Goal: Communication & Community: Answer question/provide support

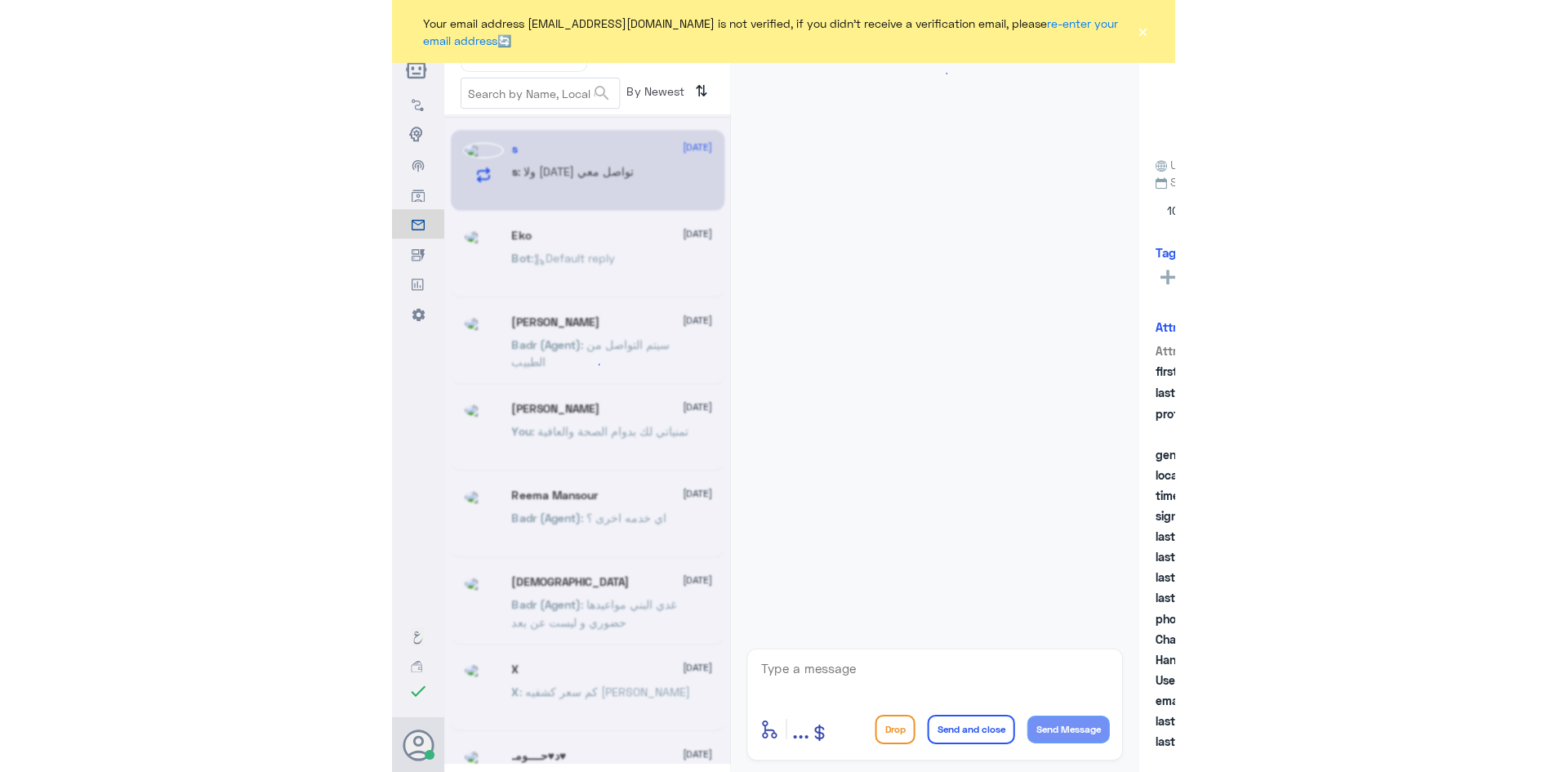
scroll to position [39, 0]
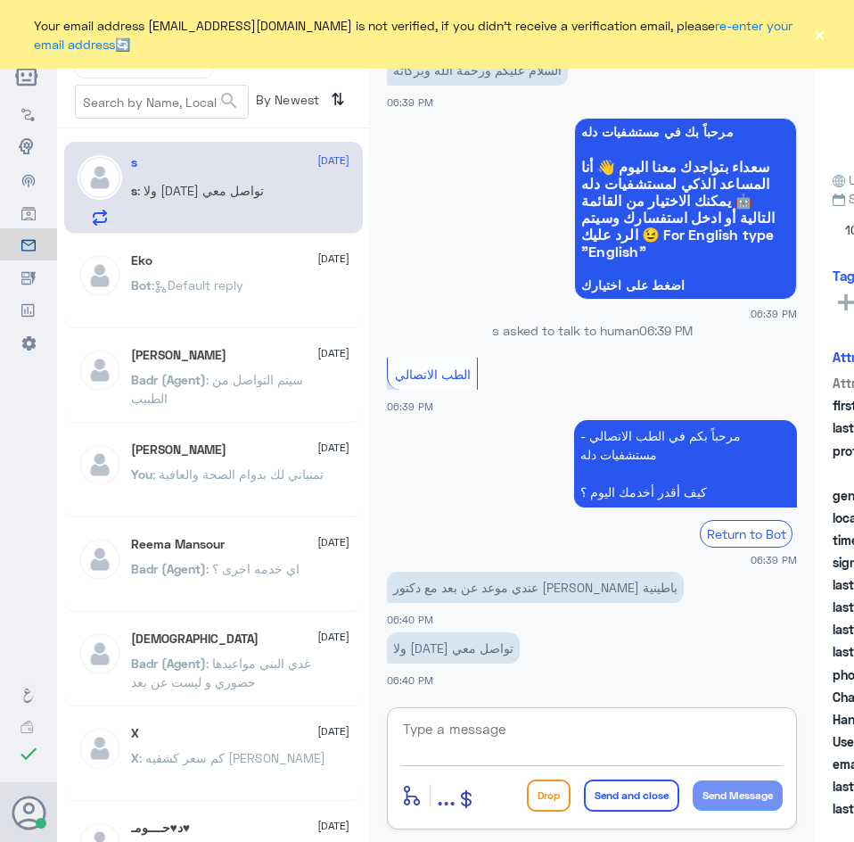
click at [568, 735] on textarea at bounding box center [592, 739] width 382 height 44
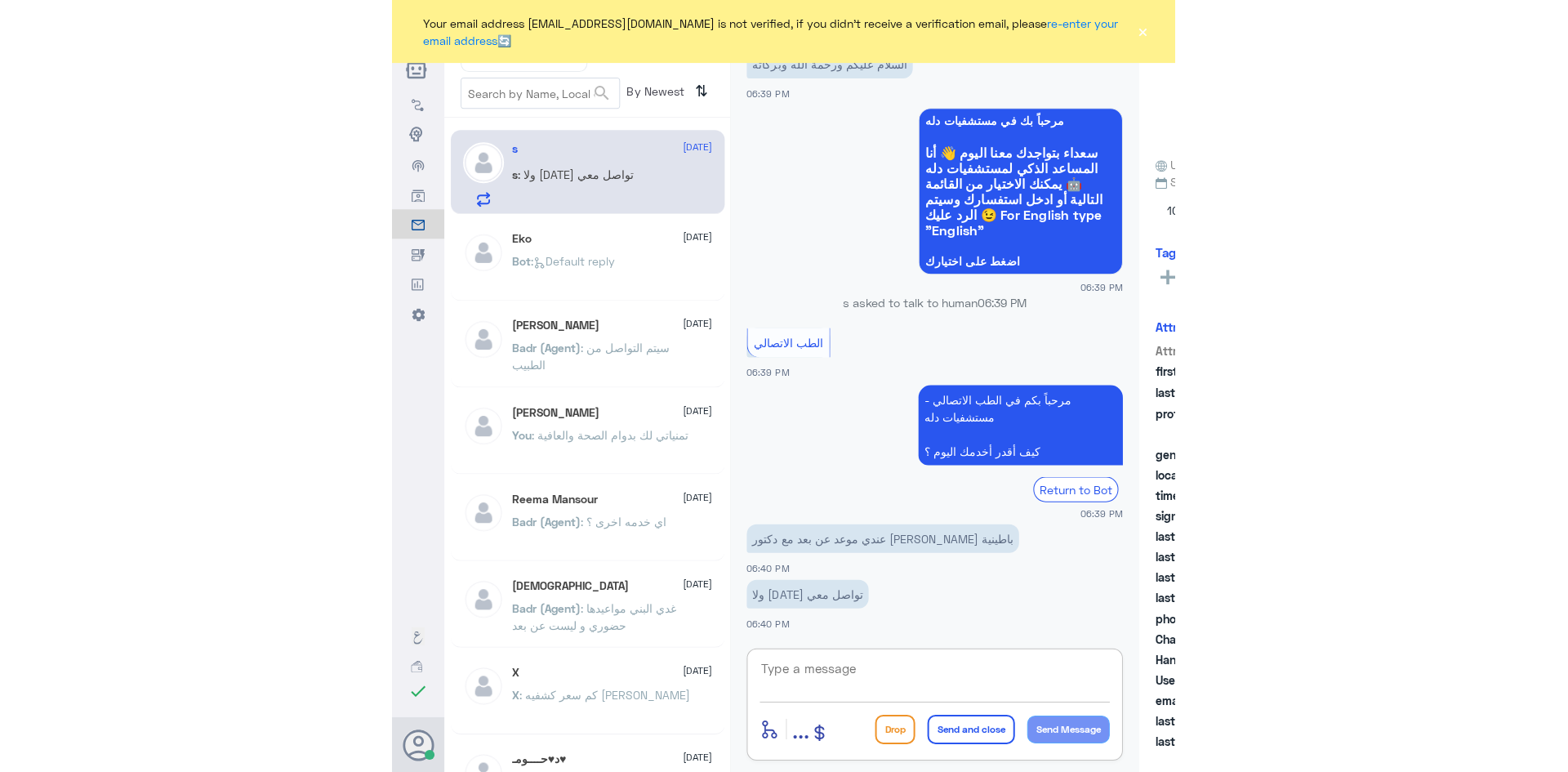
scroll to position [33, 0]
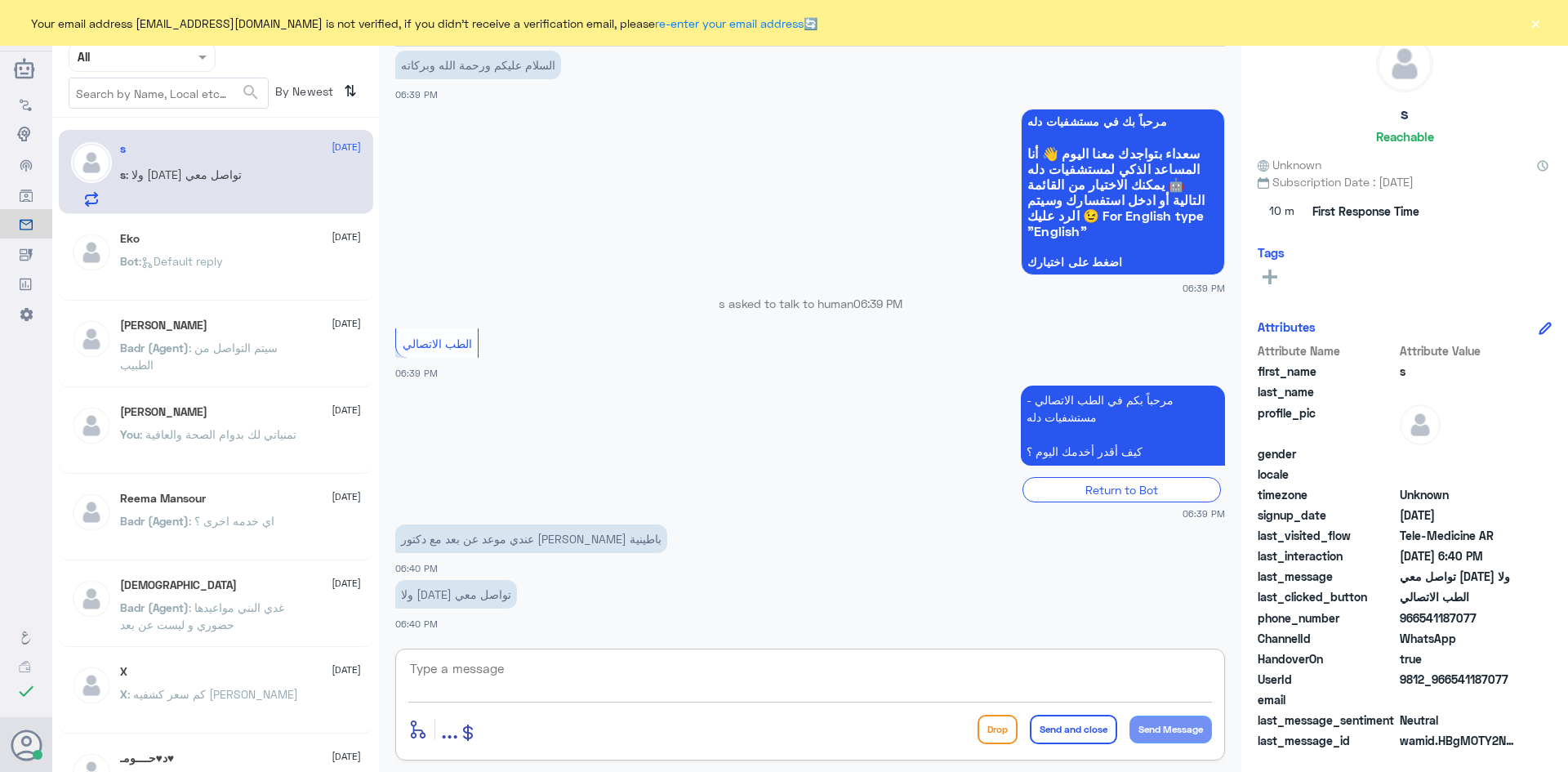
click at [538, 659] on textarea at bounding box center [810, 678] width 803 height 40
paste textarea "مرحبا معك [PERSON_NAME] من الطب الاتصالي"
type textarea "مرحبا معك [PERSON_NAME] من الطب الاتصالي"
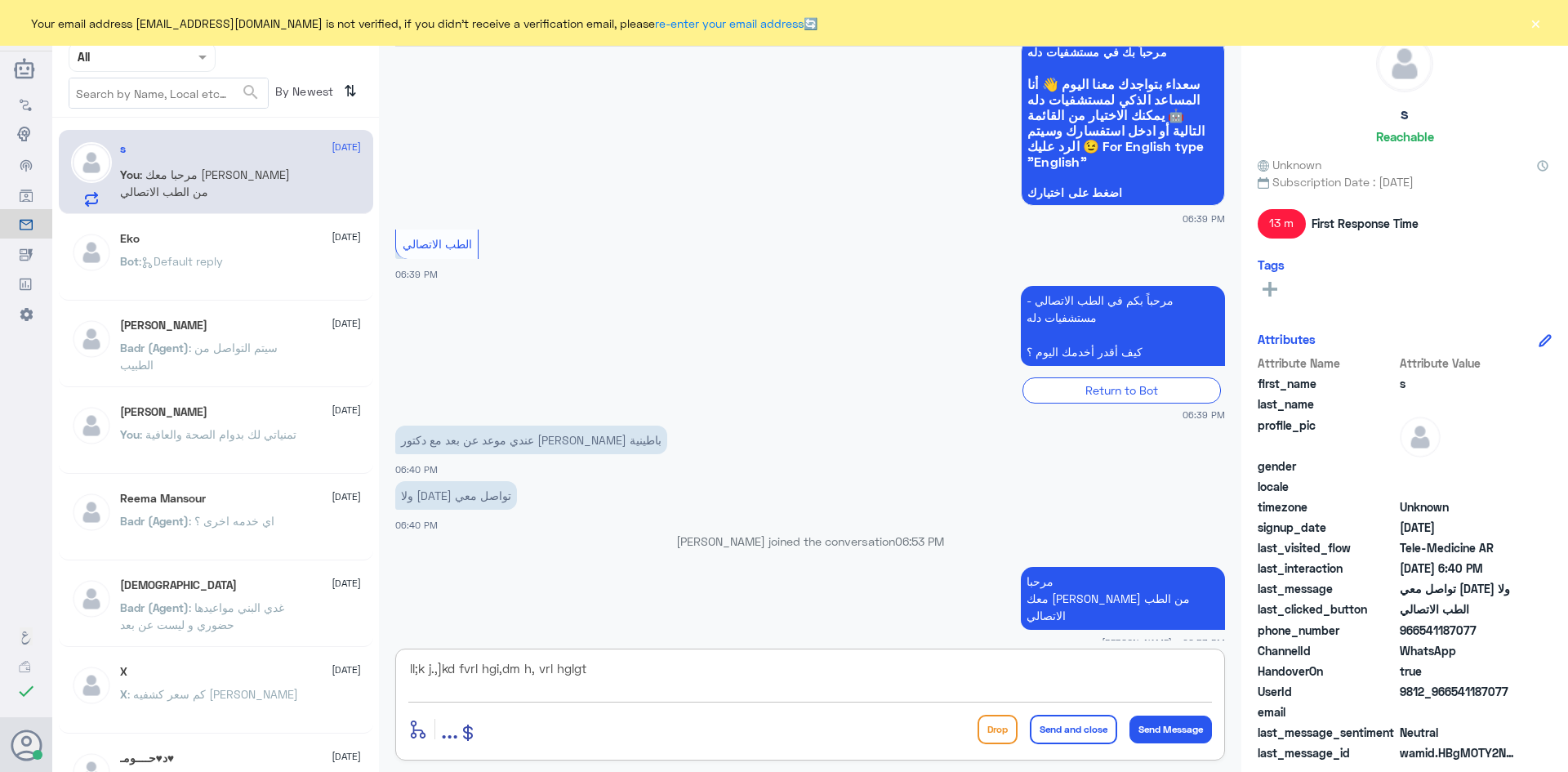
type textarea "ll;k j.,]kd fvrl hgi,dm h, vrl hglgt"
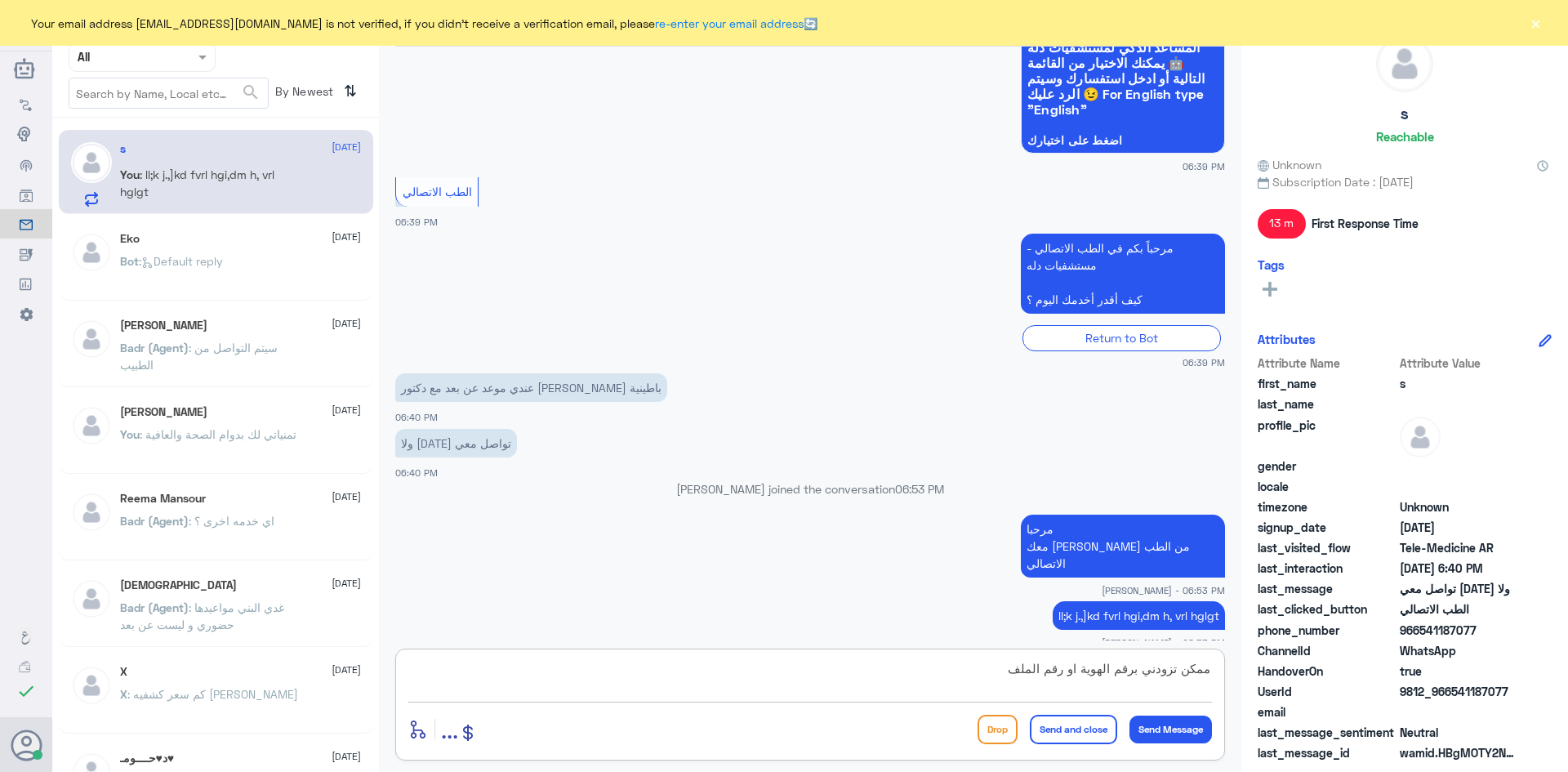
type textarea "ممكن تزودني برقم الهوية او رقم الملف"
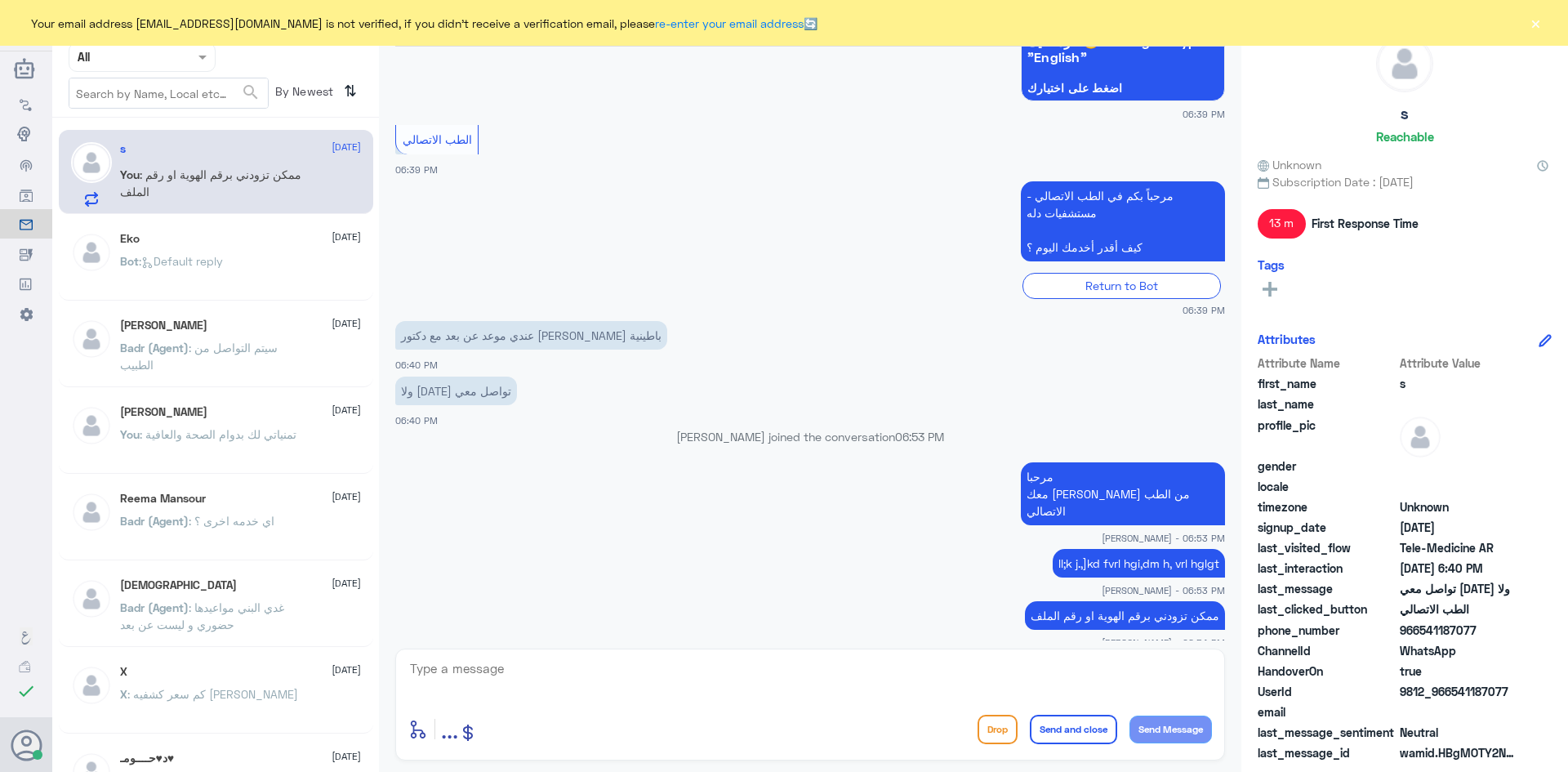
drag, startPoint x: 1508, startPoint y: 688, endPoint x: 1449, endPoint y: 686, distance: 59.0
click at [781, 686] on span "9812_966541187077" at bounding box center [1458, 690] width 118 height 17
copy span "541187077"
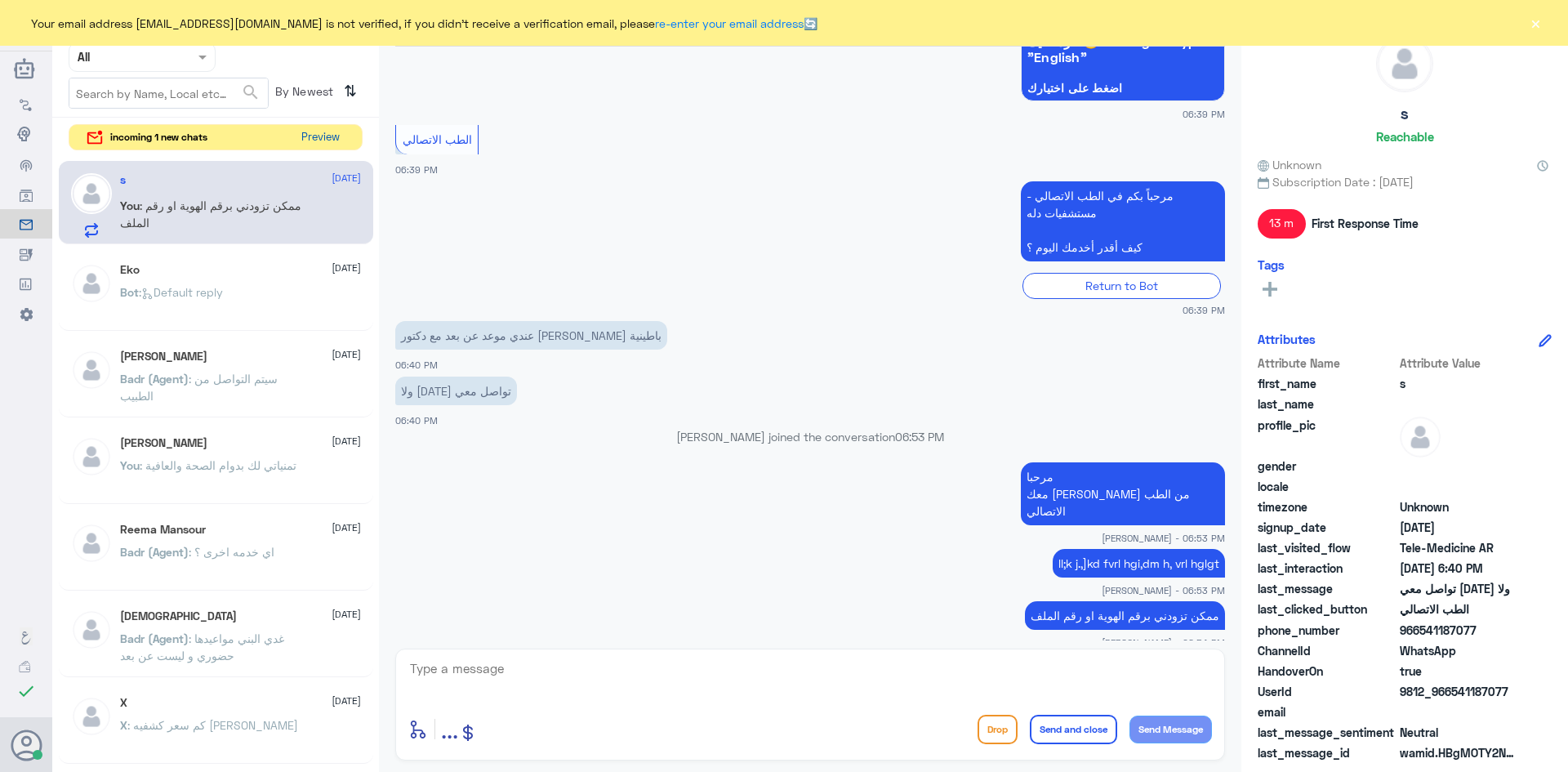
drag, startPoint x: 1204, startPoint y: 546, endPoint x: 327, endPoint y: 137, distance: 967.7
click at [327, 137] on button "Preview" at bounding box center [320, 137] width 50 height 26
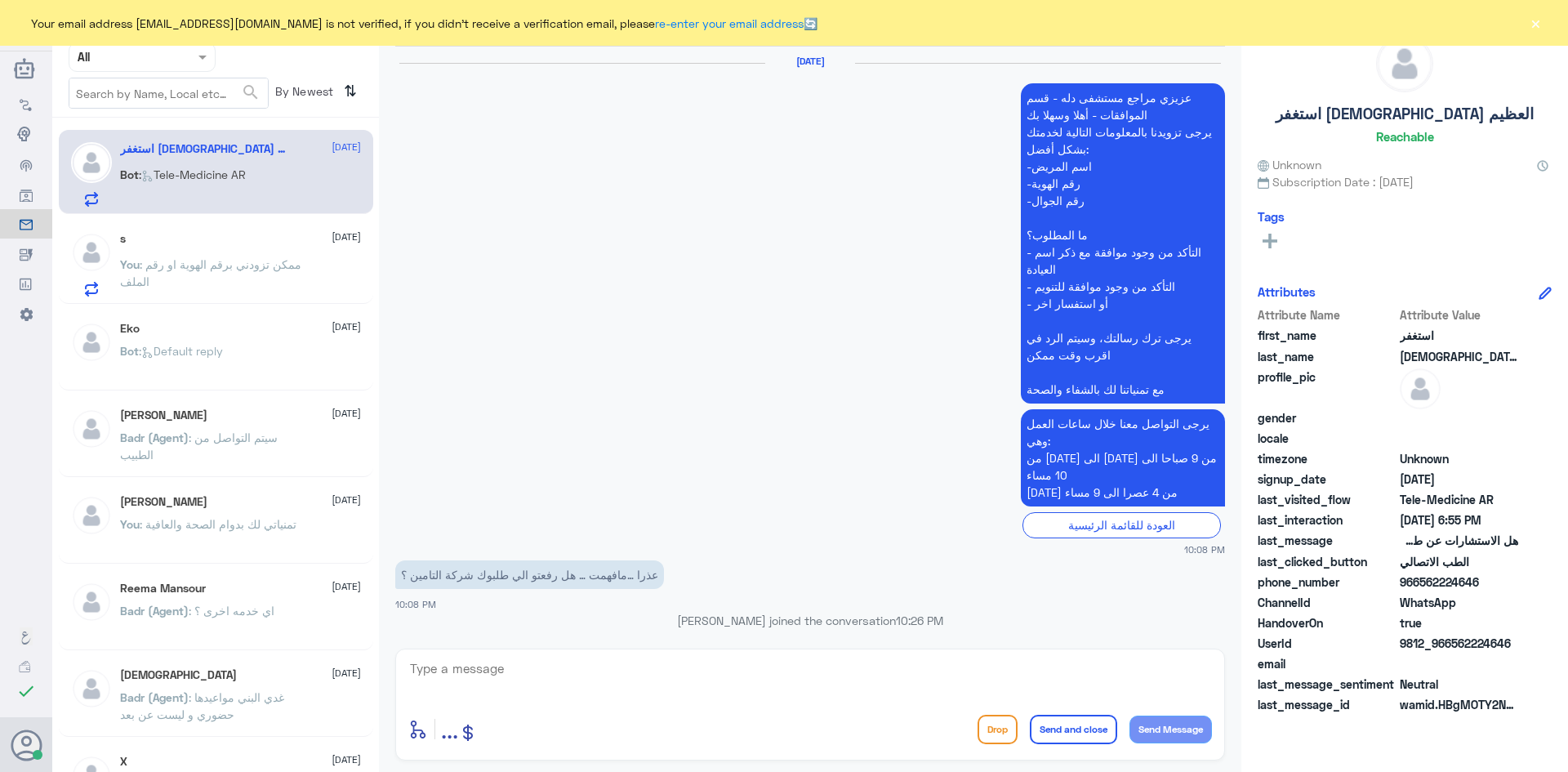
scroll to position [1763, 0]
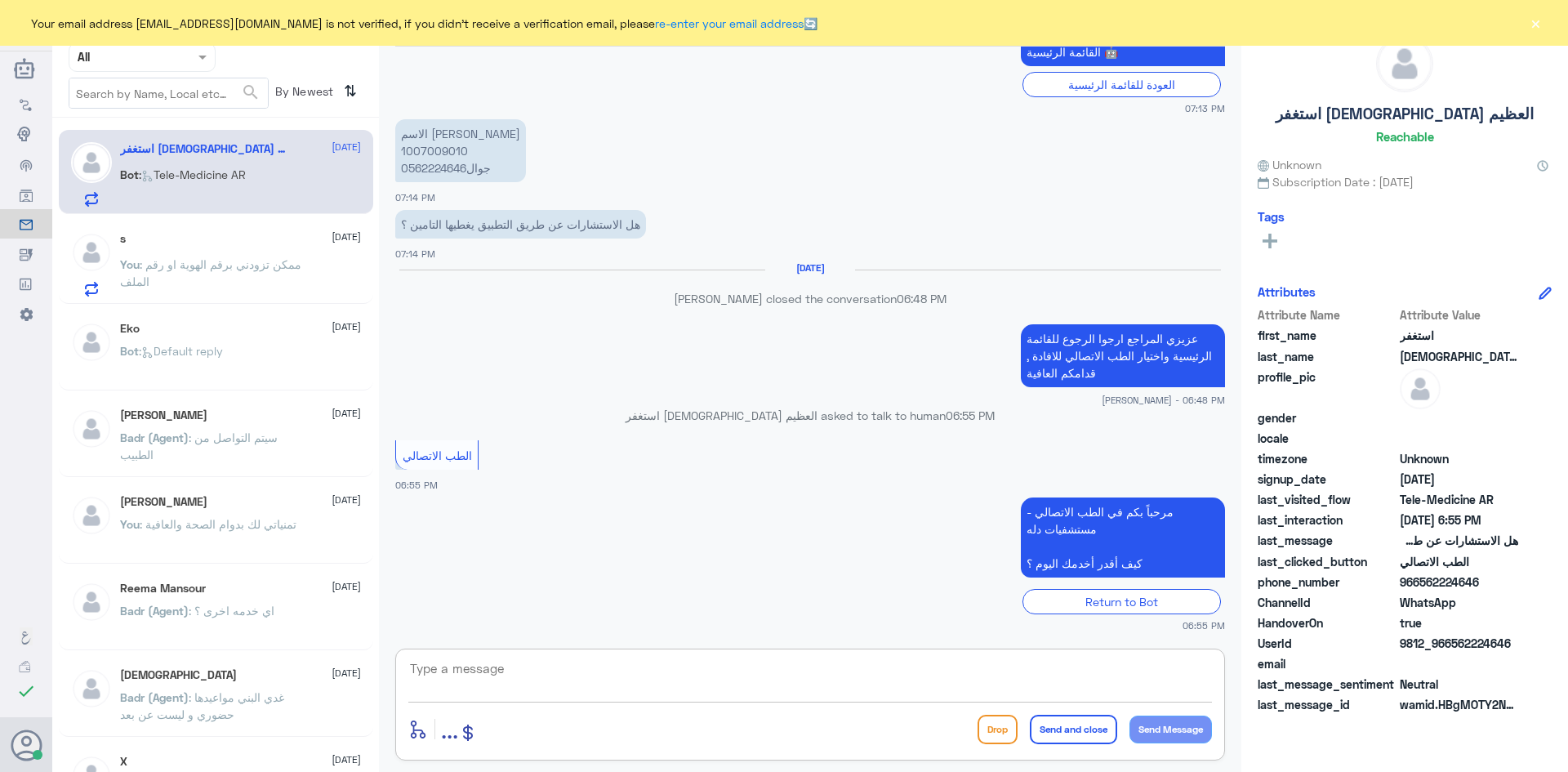
click at [574, 686] on textarea at bounding box center [810, 678] width 803 height 40
paste textarea "مرحبا معك [PERSON_NAME] من الطب الاتصالي"
type textarea "مرحبا معك [PERSON_NAME] من الطب الاتصالي"
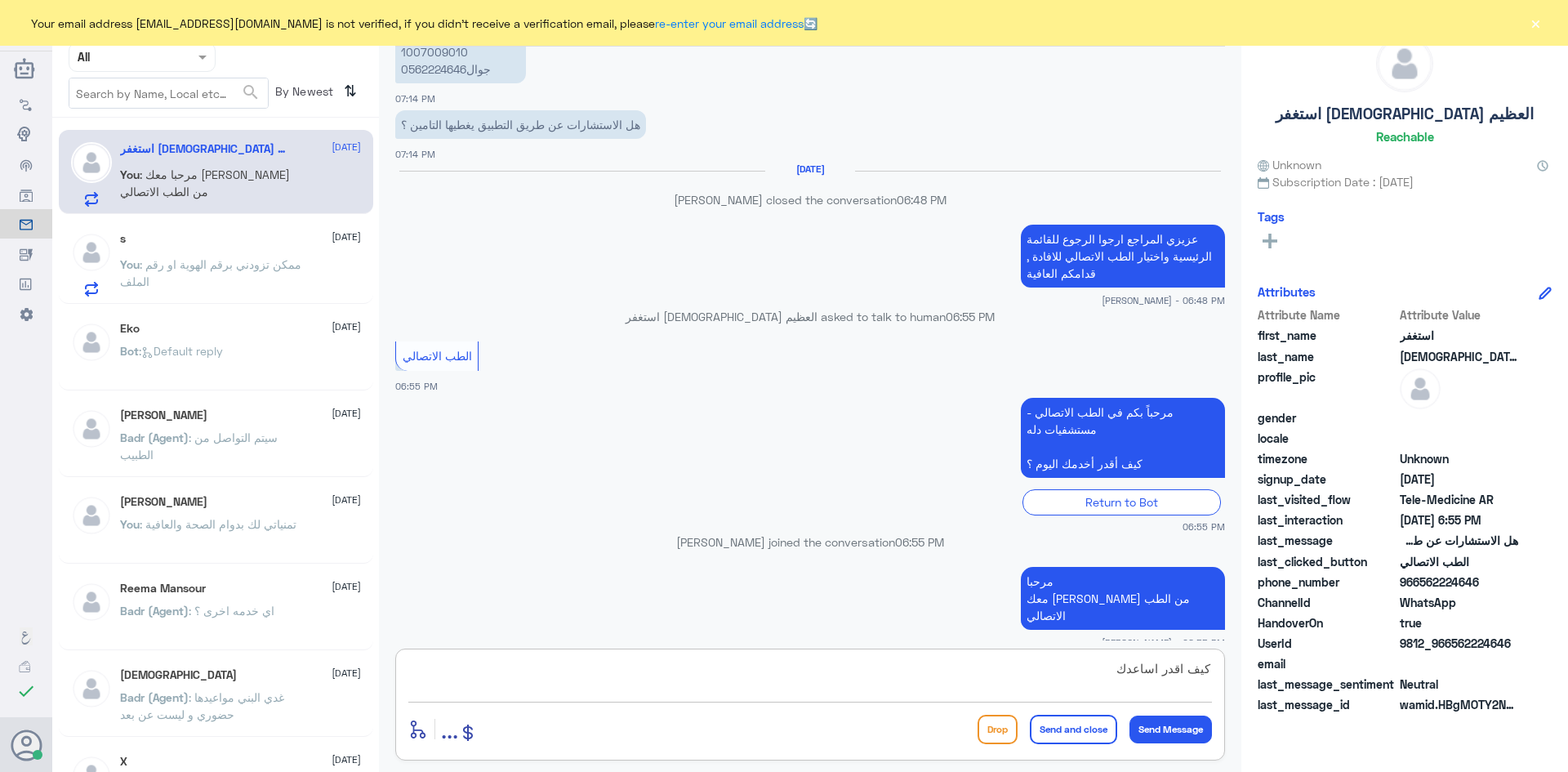
type textarea "كيف اقدر اساعدك ؟"
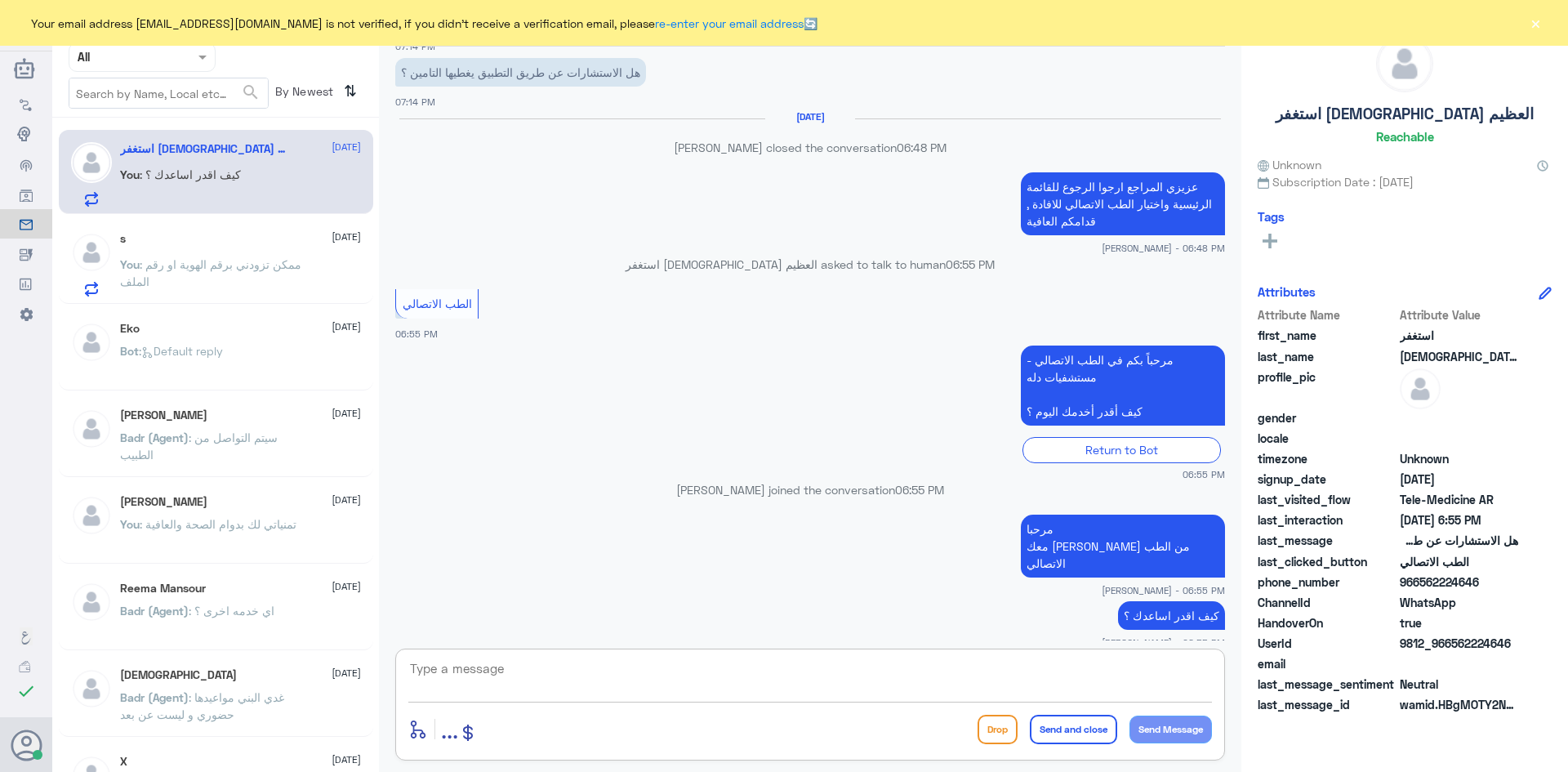
click at [225, 248] on div "s 28 August You : ممكن تزودني برقم الهوية او رقم الملف" at bounding box center [240, 264] width 241 height 64
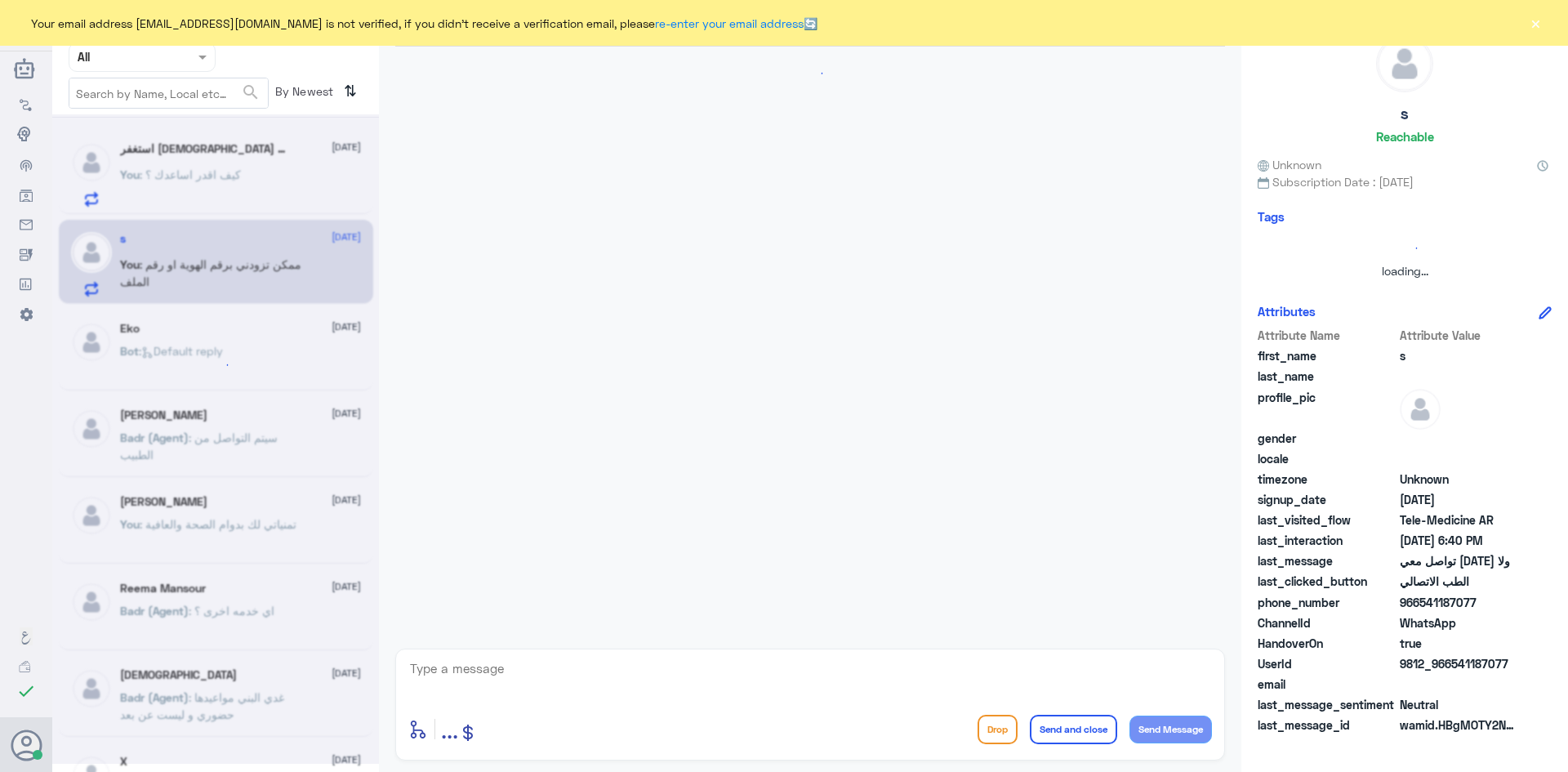
scroll to position [237, 0]
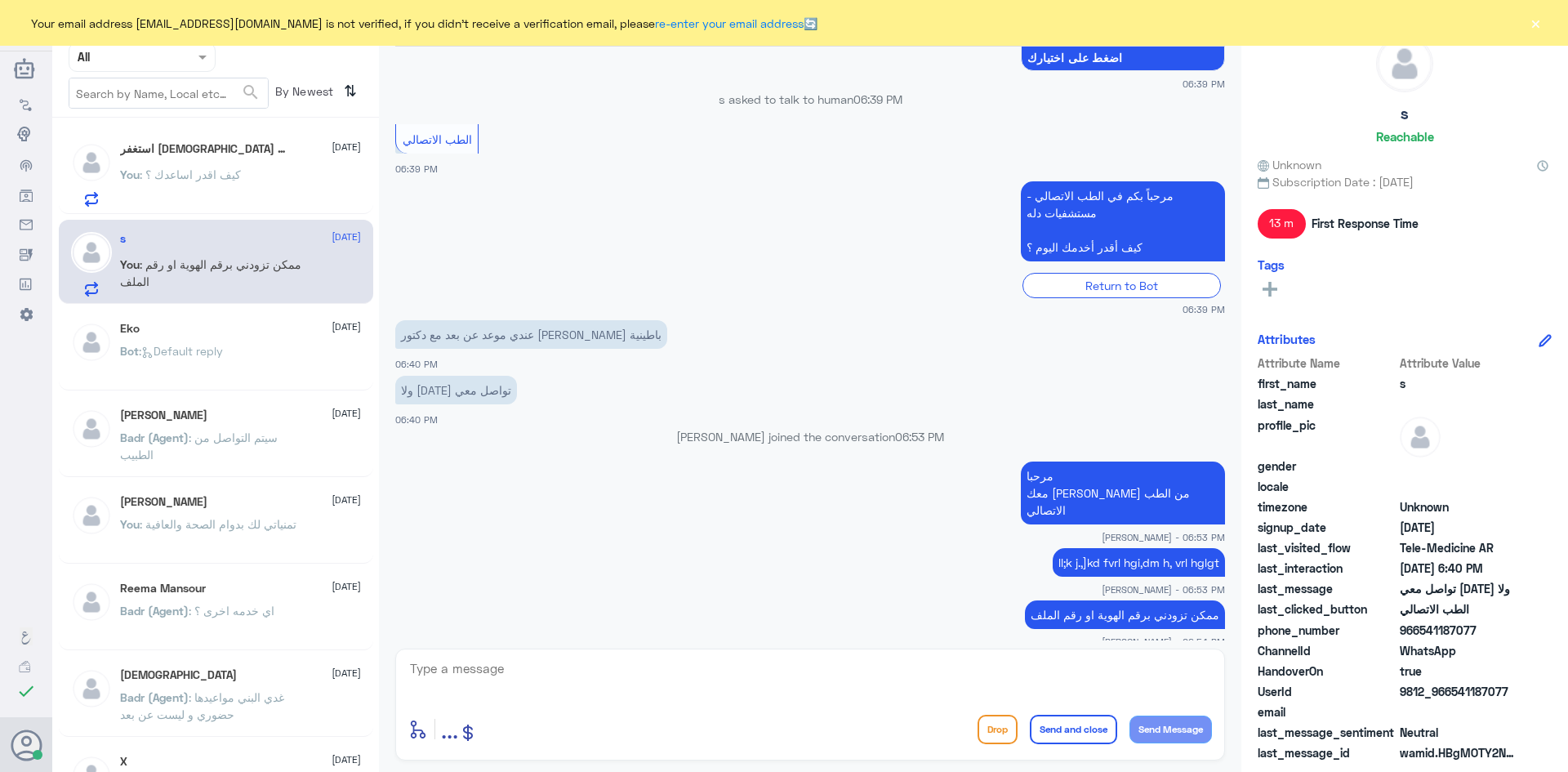
click at [781, 27] on button "×" at bounding box center [1535, 23] width 16 height 16
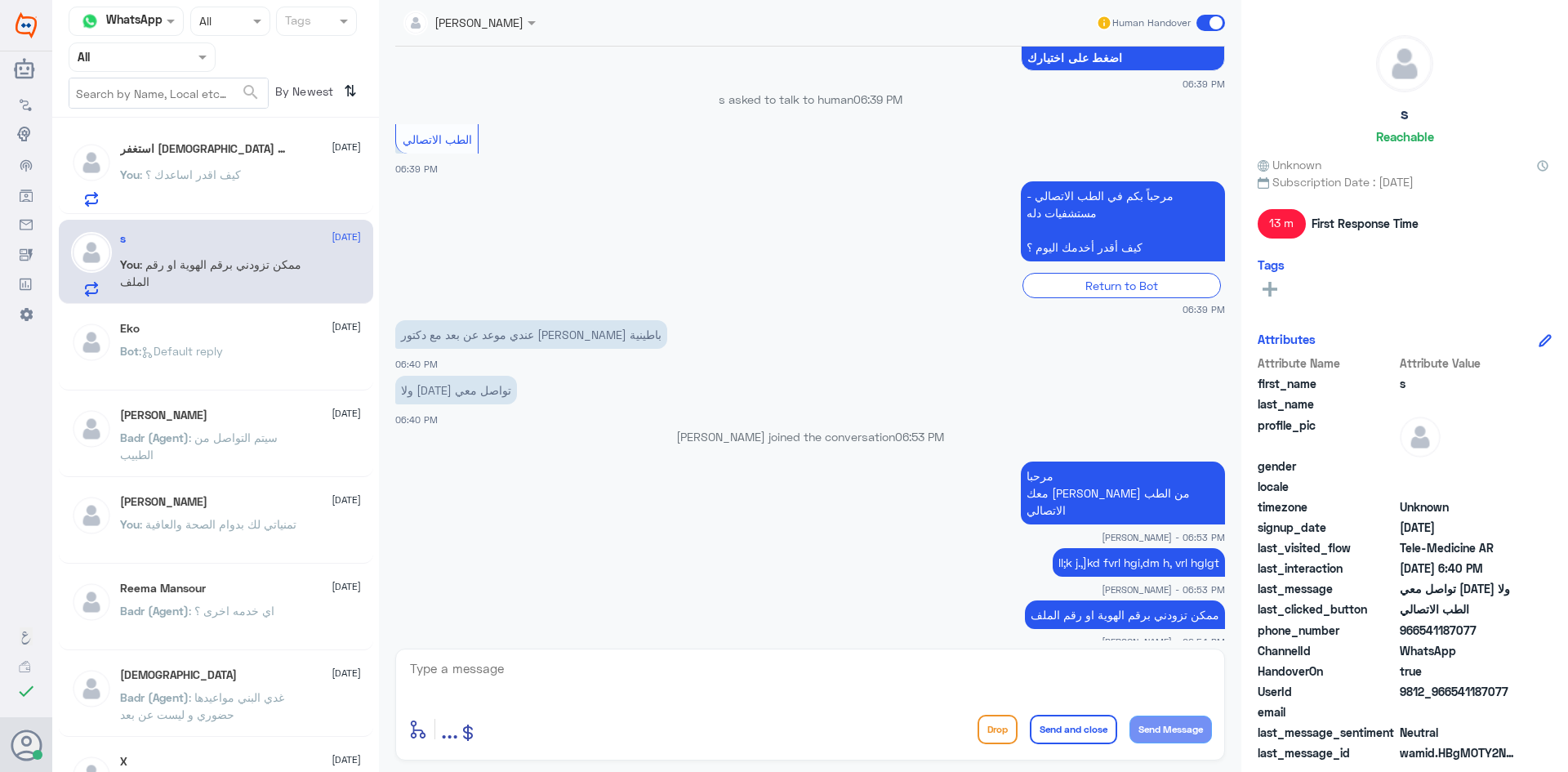
click at [781, 20] on span at bounding box center [1210, 23] width 28 height 16
click at [0, 0] on input "checkbox" at bounding box center [0, 0] width 0 height 0
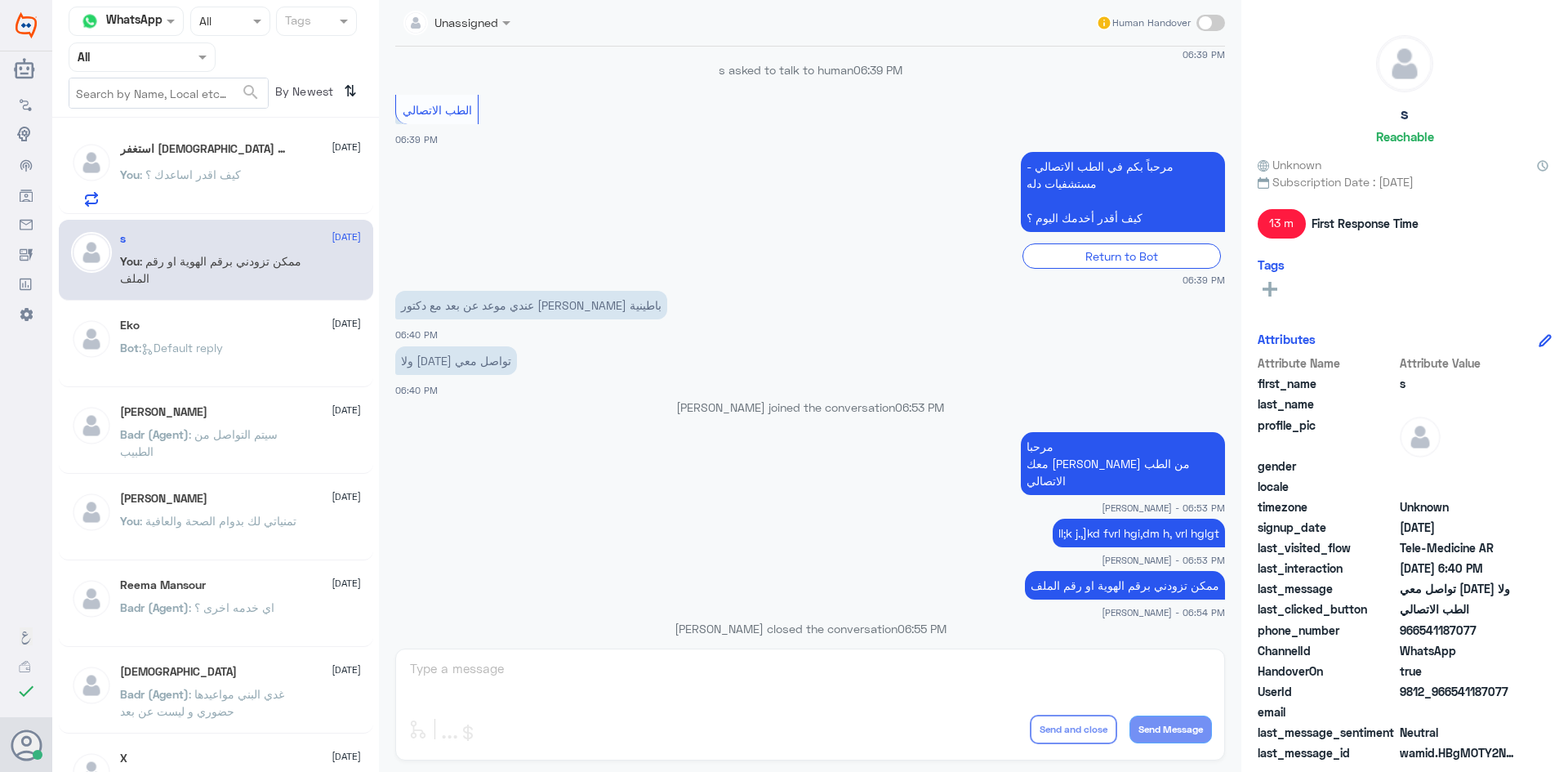
click at [237, 181] on span ": كيف اقدر اساعدك ؟" at bounding box center [190, 174] width 102 height 14
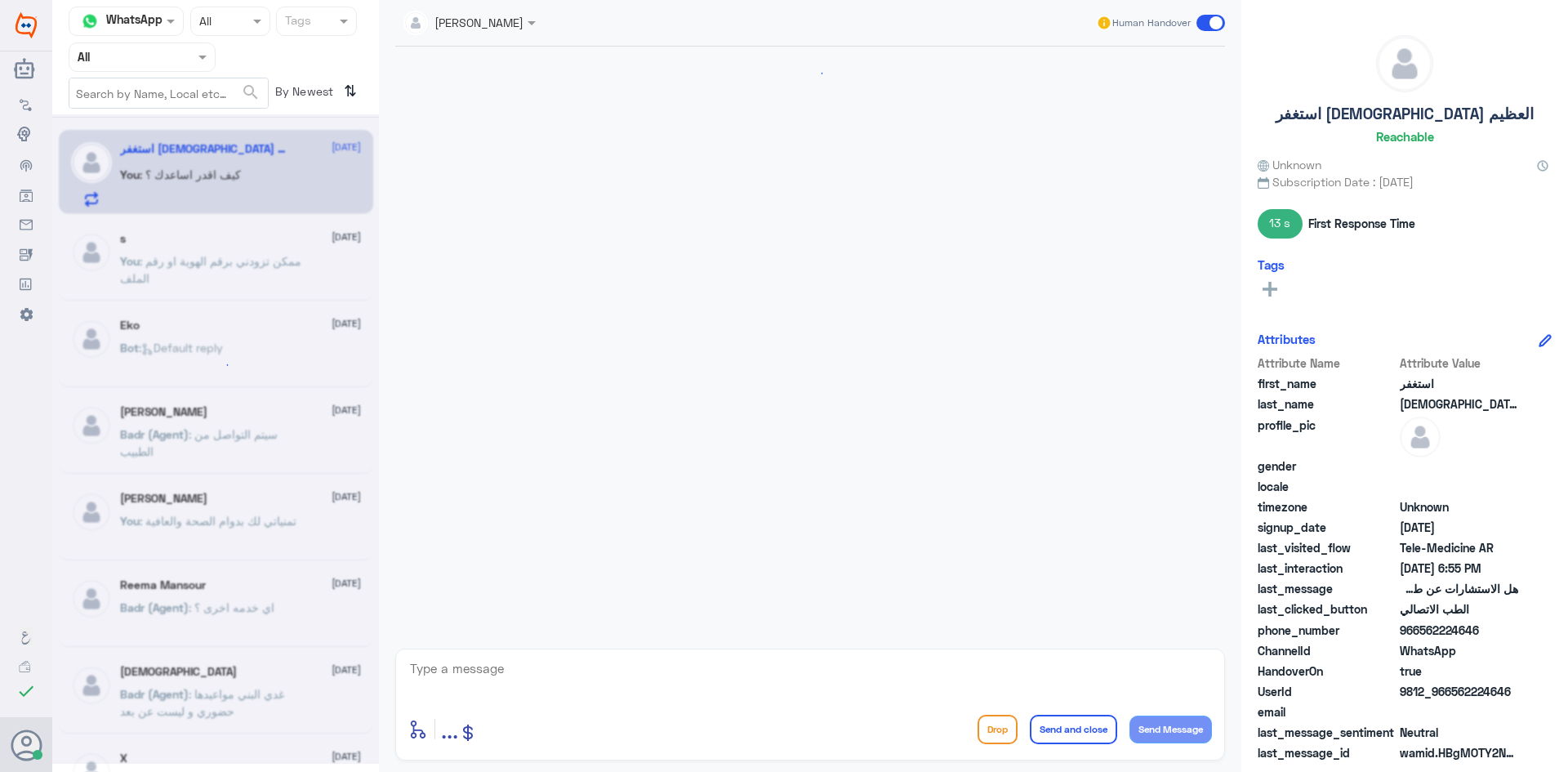
scroll to position [1353, 0]
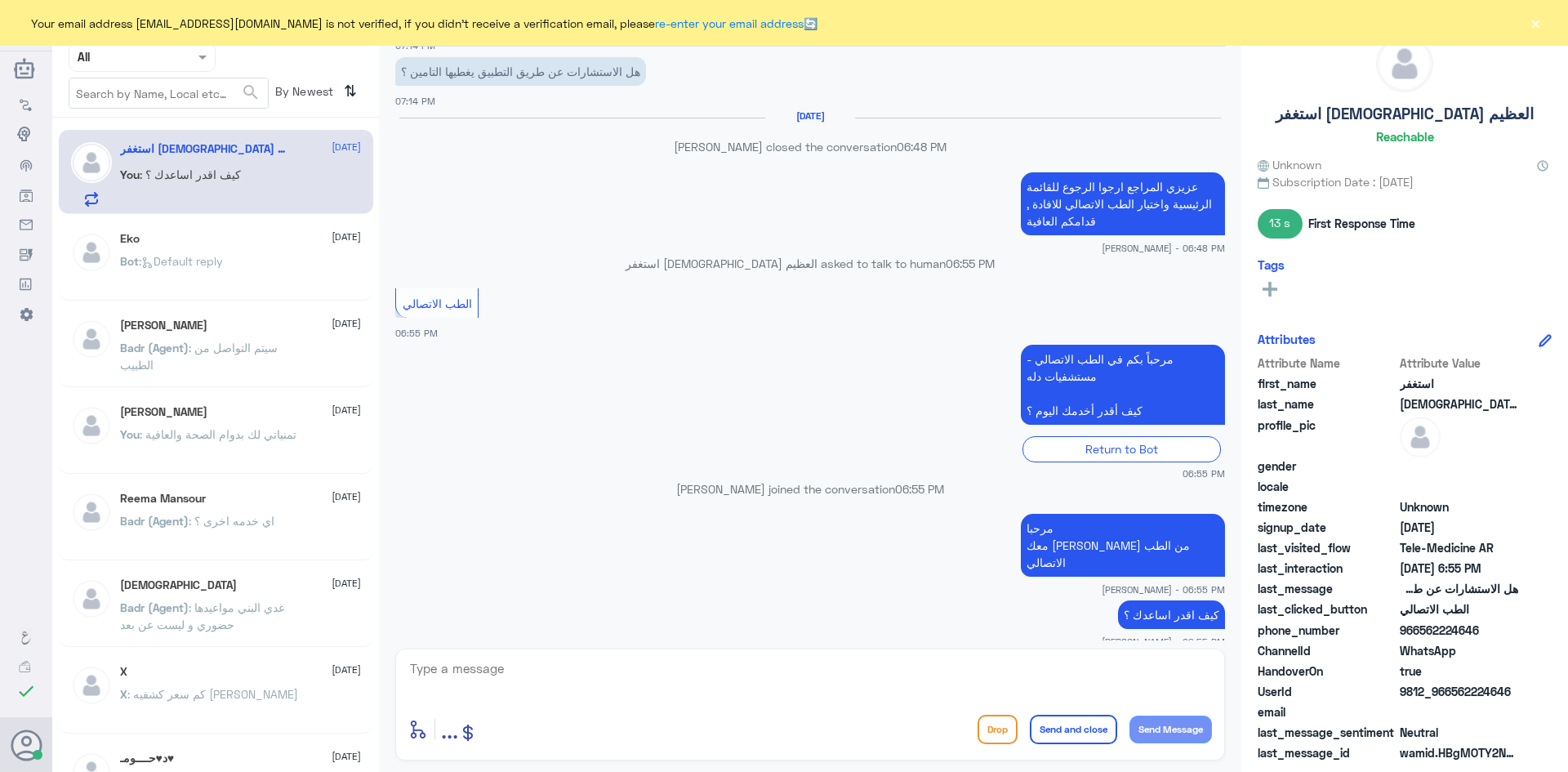
scroll to position [1426, 0]
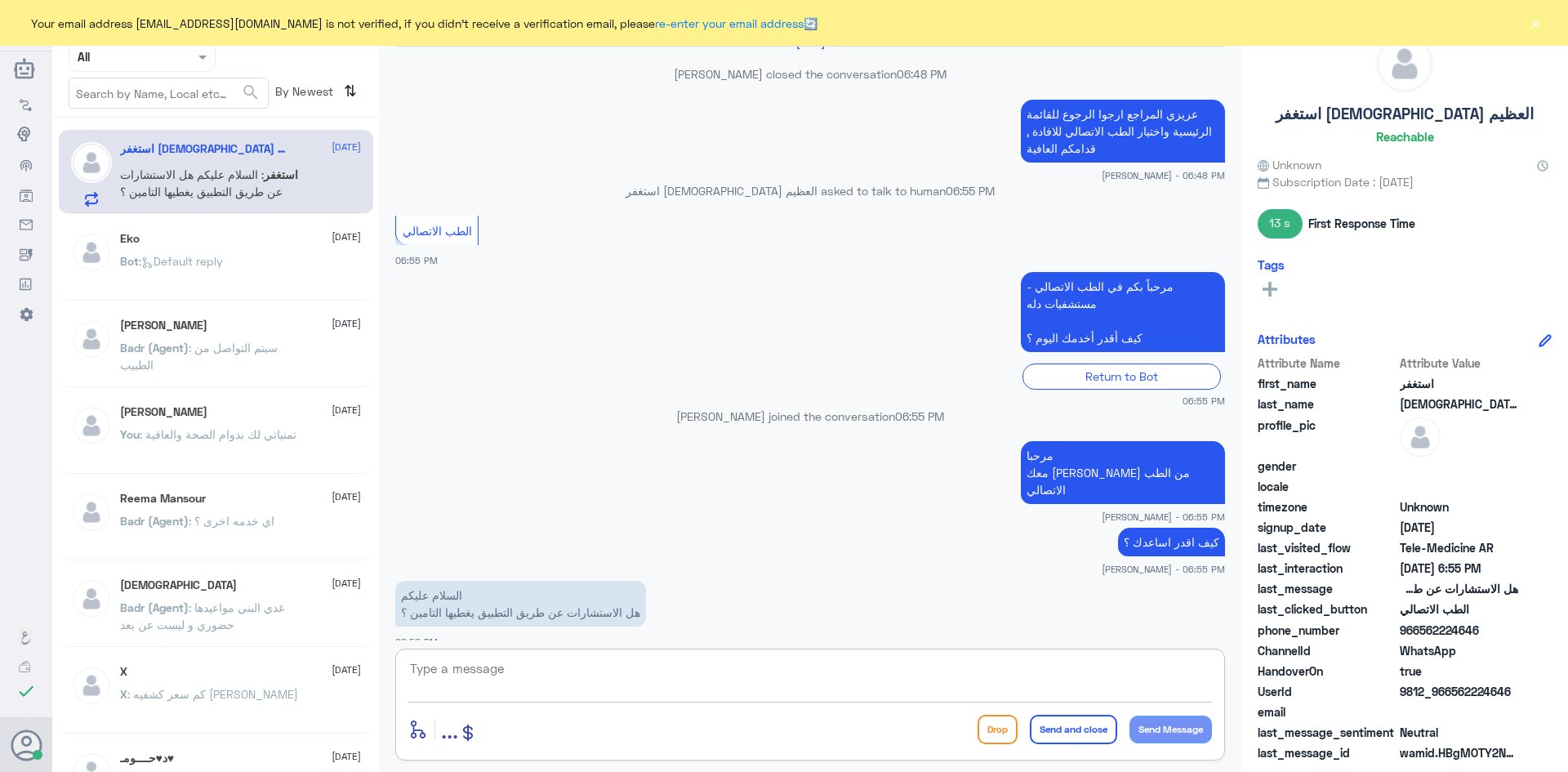
click at [637, 680] on textarea at bounding box center [810, 678] width 803 height 40
type textarea "ايه نعم يغطيها"
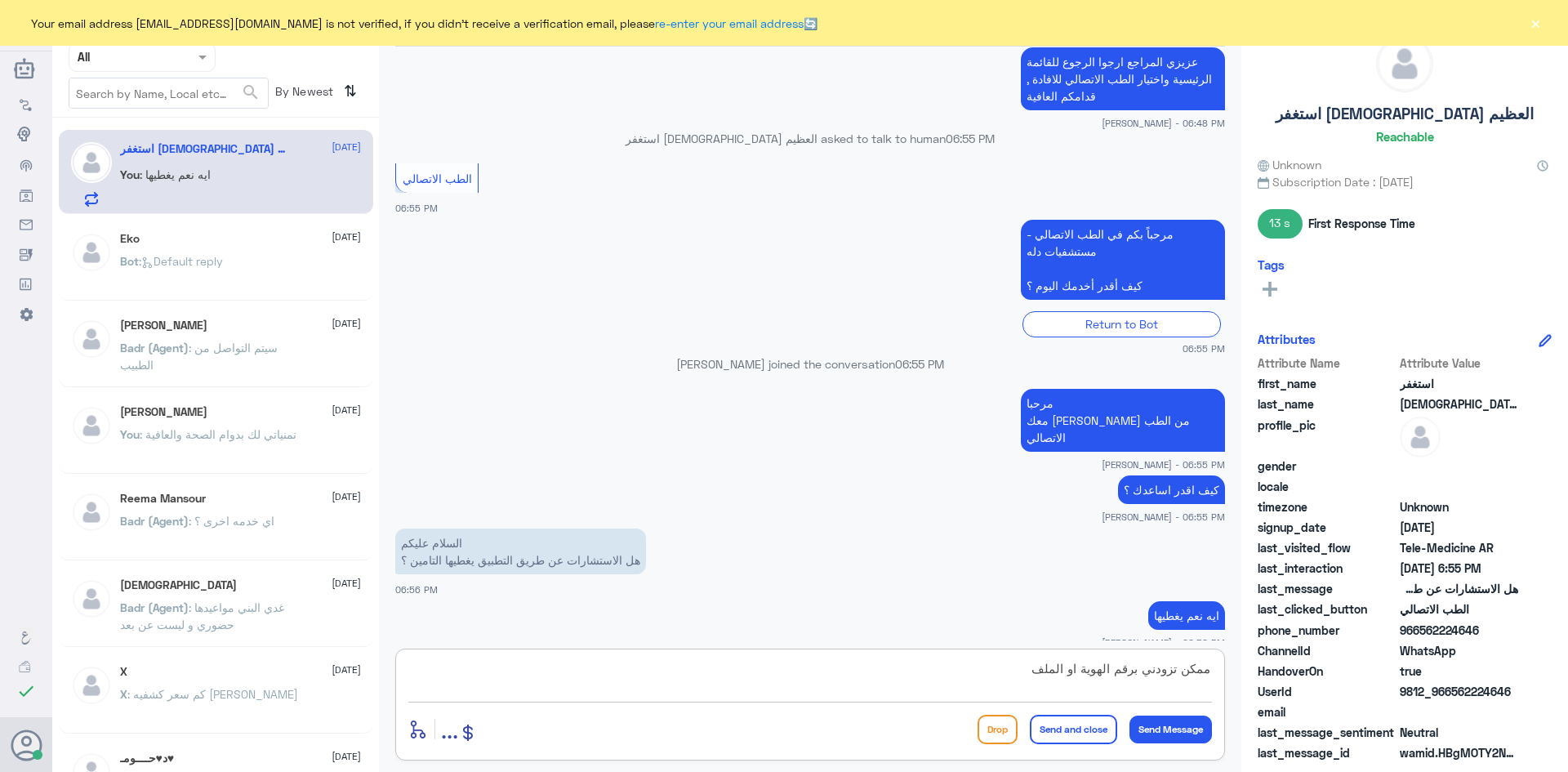
type textarea "ممكن تزودني برقم الهوية او الملف"
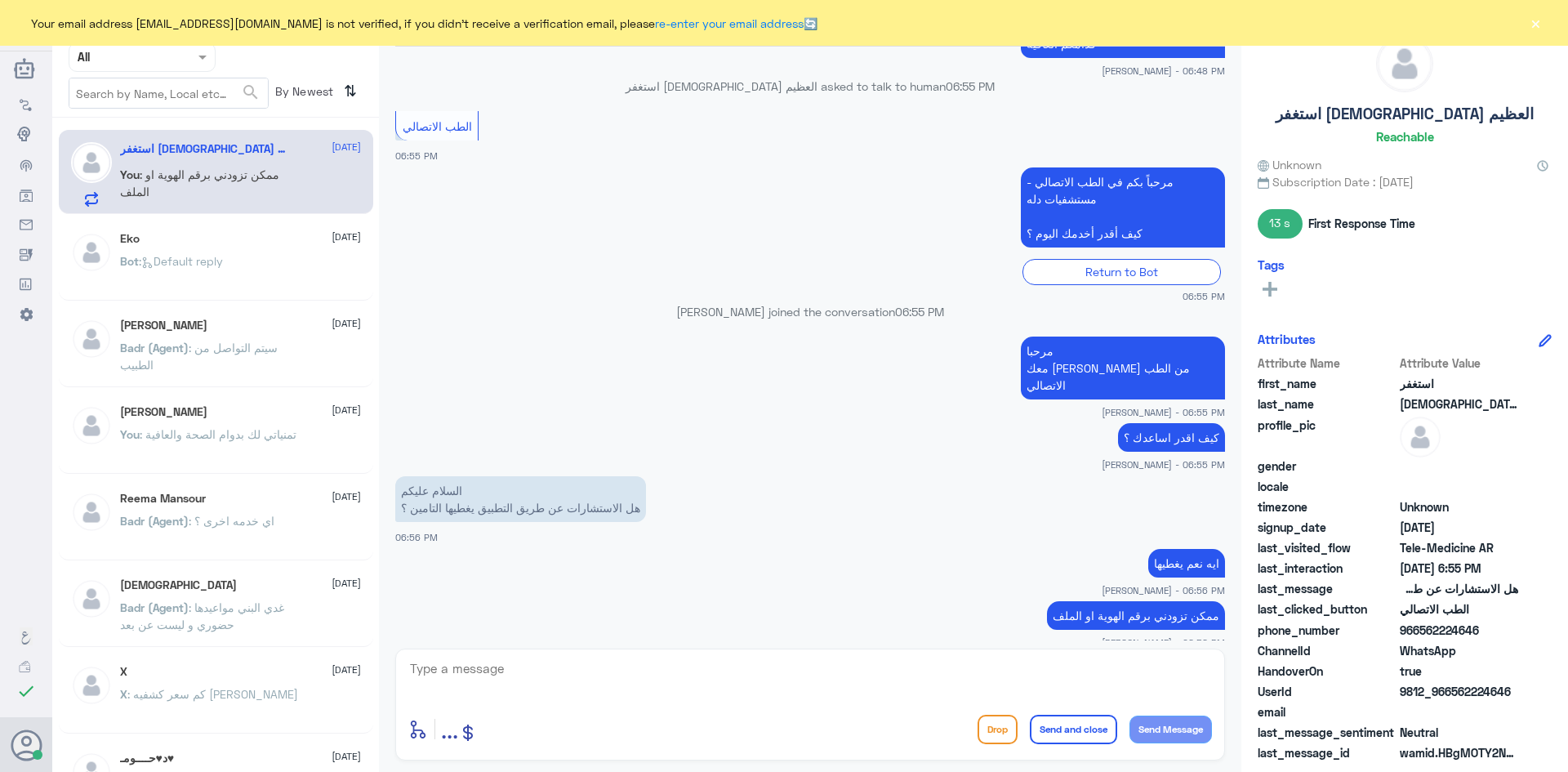
drag, startPoint x: 1484, startPoint y: 627, endPoint x: 1421, endPoint y: 630, distance: 63.1
click at [1421, 630] on span "966562224646" at bounding box center [1458, 630] width 118 height 17
copy span "562224646"
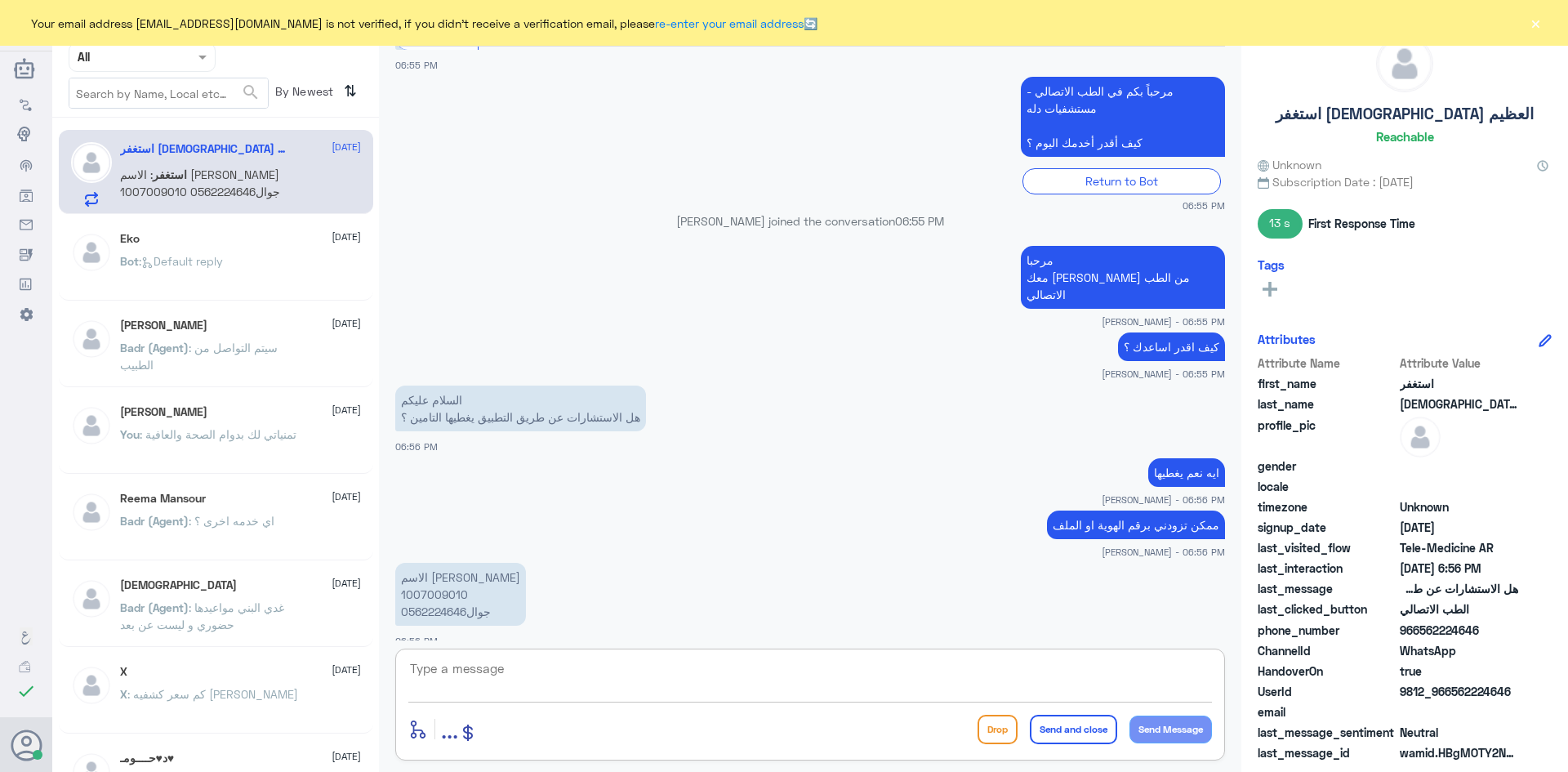
click at [659, 667] on textarea at bounding box center [810, 678] width 803 height 40
drag, startPoint x: 465, startPoint y: 578, endPoint x: 397, endPoint y: 577, distance: 68.0
click at [397, 577] on p "الاسم منال الدوس 1007009010 جوال0562224646" at bounding box center [461, 593] width 131 height 63
copy p "1007009010"
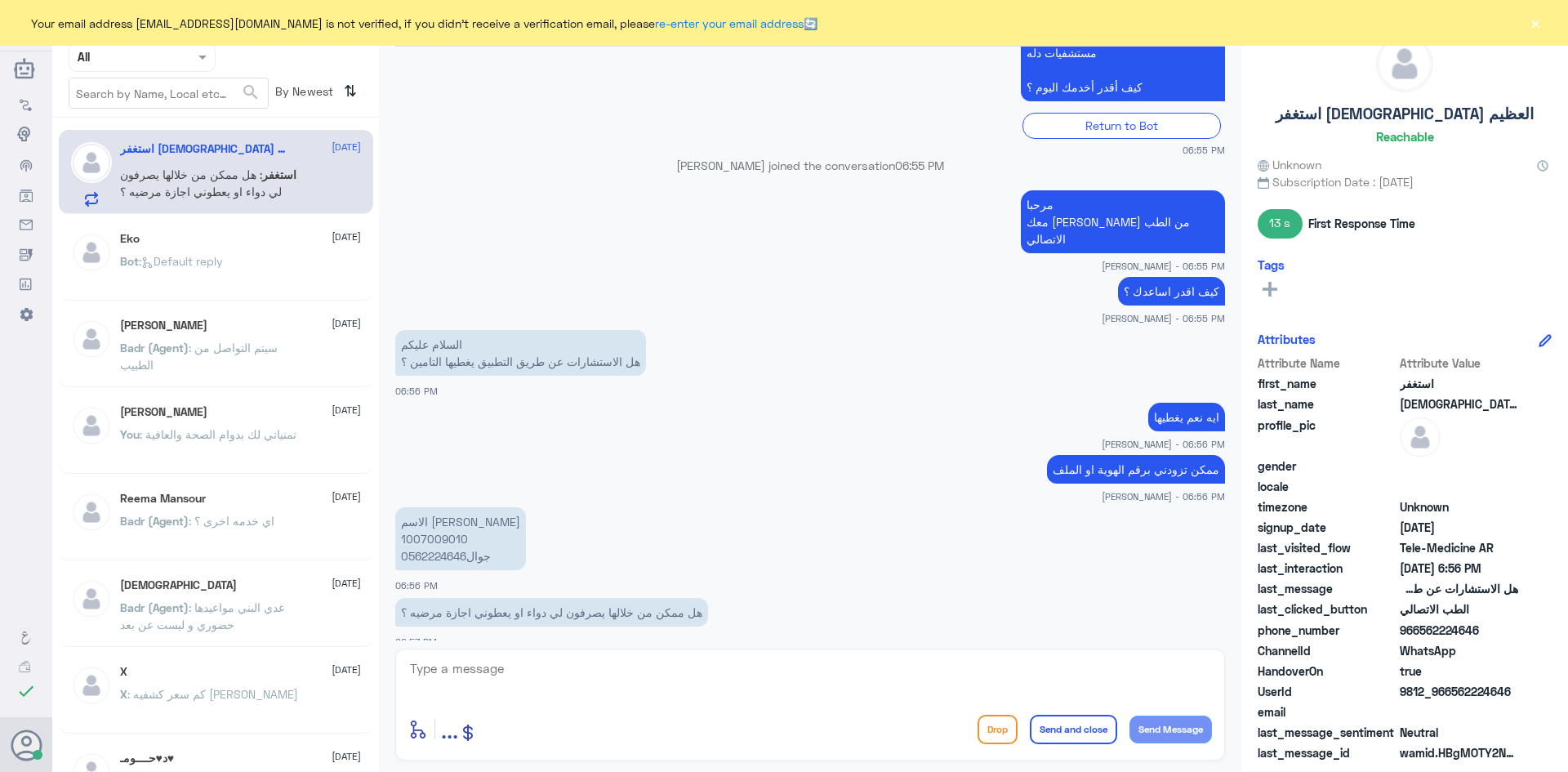
click at [715, 667] on textarea at bounding box center [810, 678] width 803 height 40
type textarea "ايه نعم من خلال الاستشارة الفورية واذا تحتاجين توصيل للأدوية كذلك"
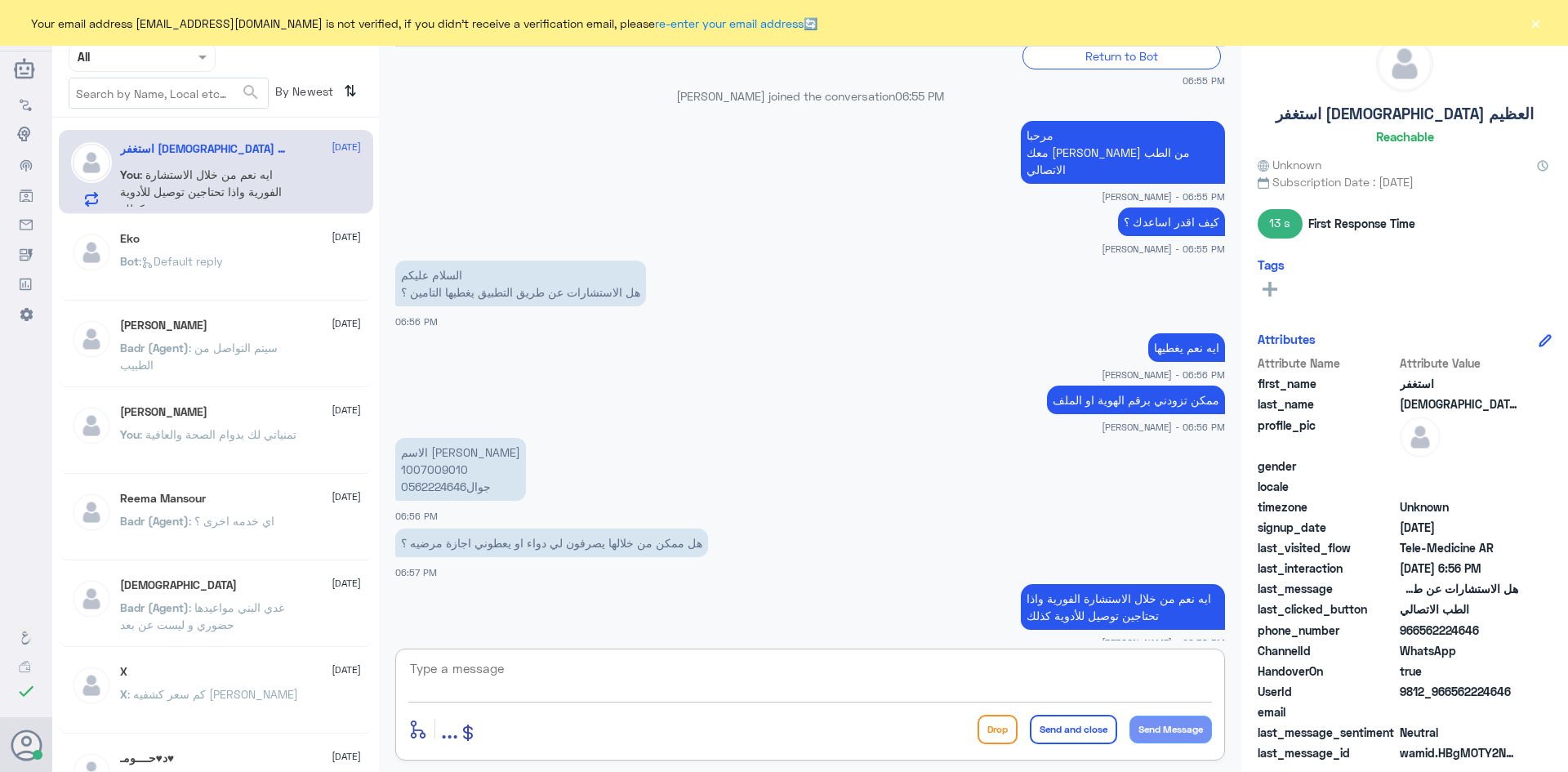
click at [873, 667] on textarea at bounding box center [810, 678] width 803 height 40
type textarea "والاستشارة الفورية تطلع عليك مجانية"
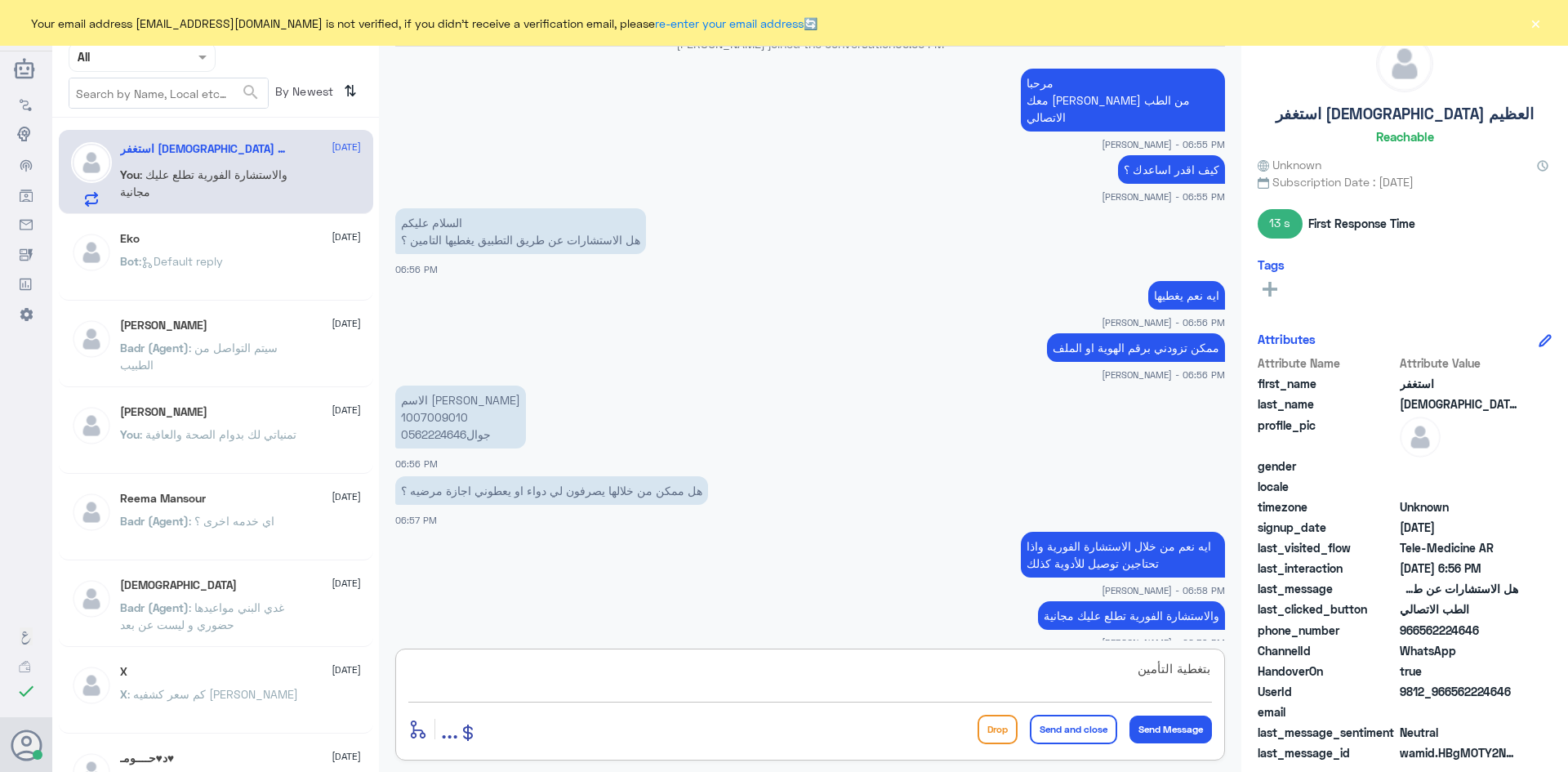
type textarea "بتغطية التأمين"
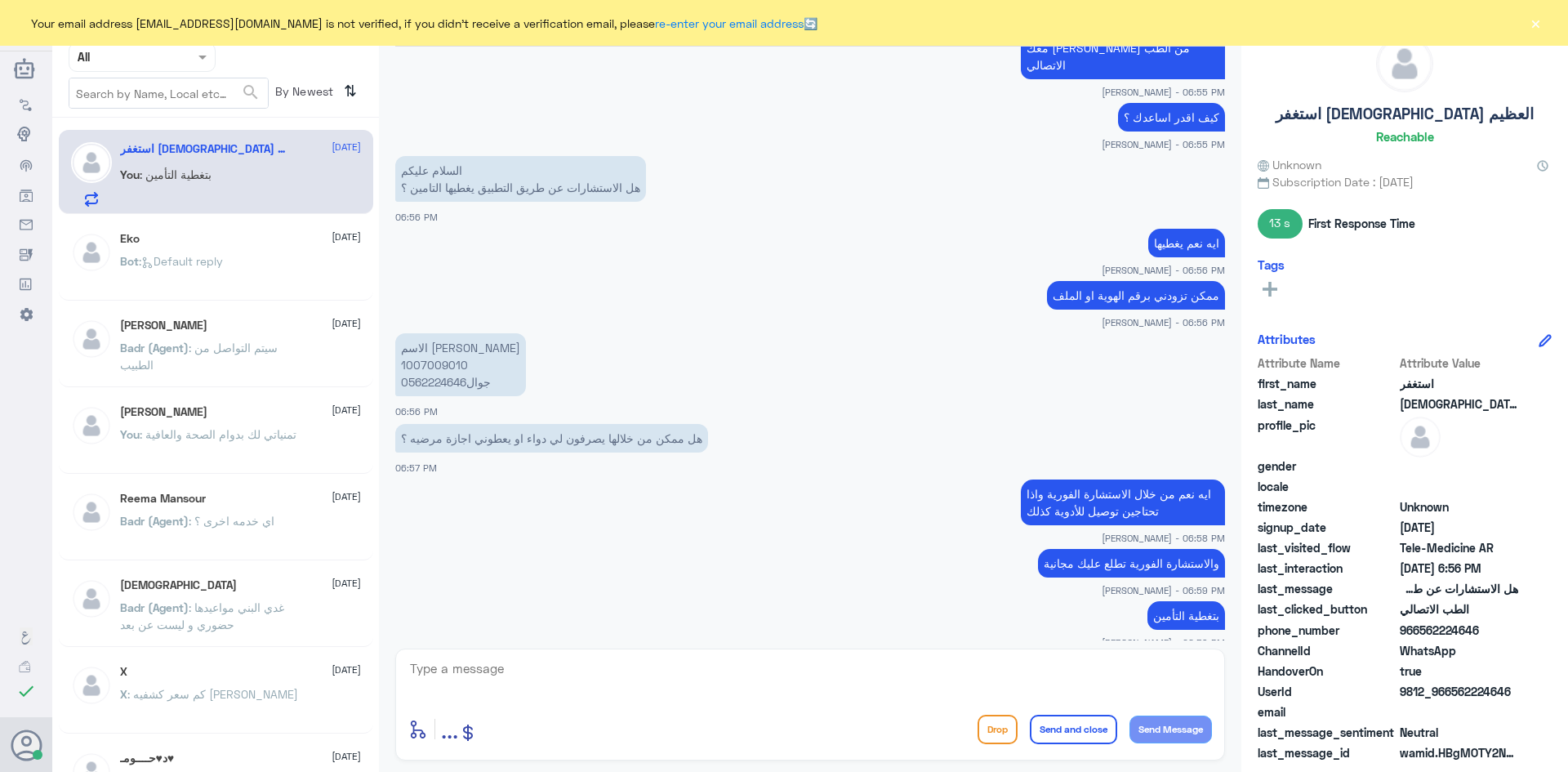
click at [194, 254] on span ": Default reply" at bounding box center [181, 260] width 84 height 14
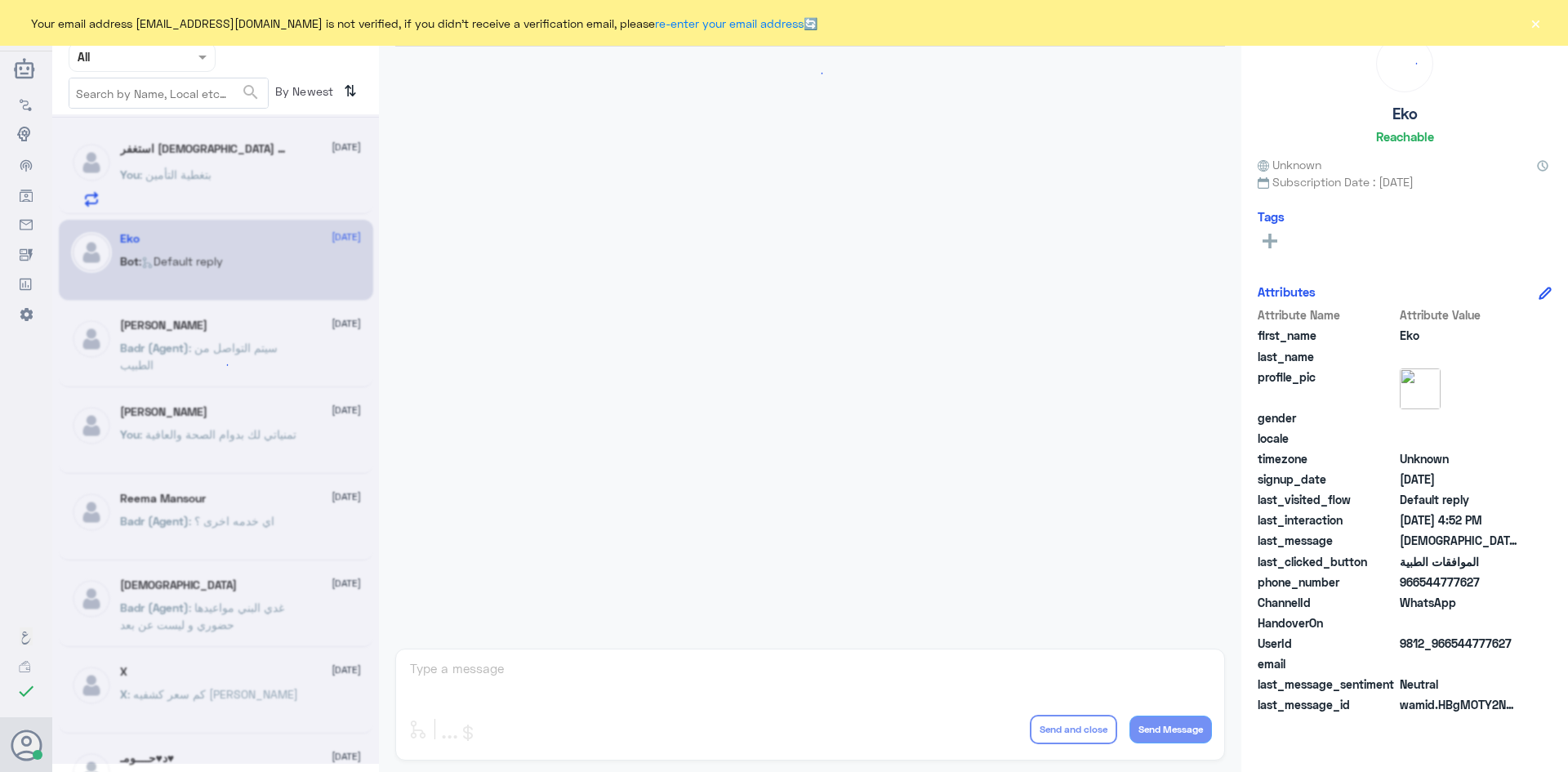
scroll to position [1560, 0]
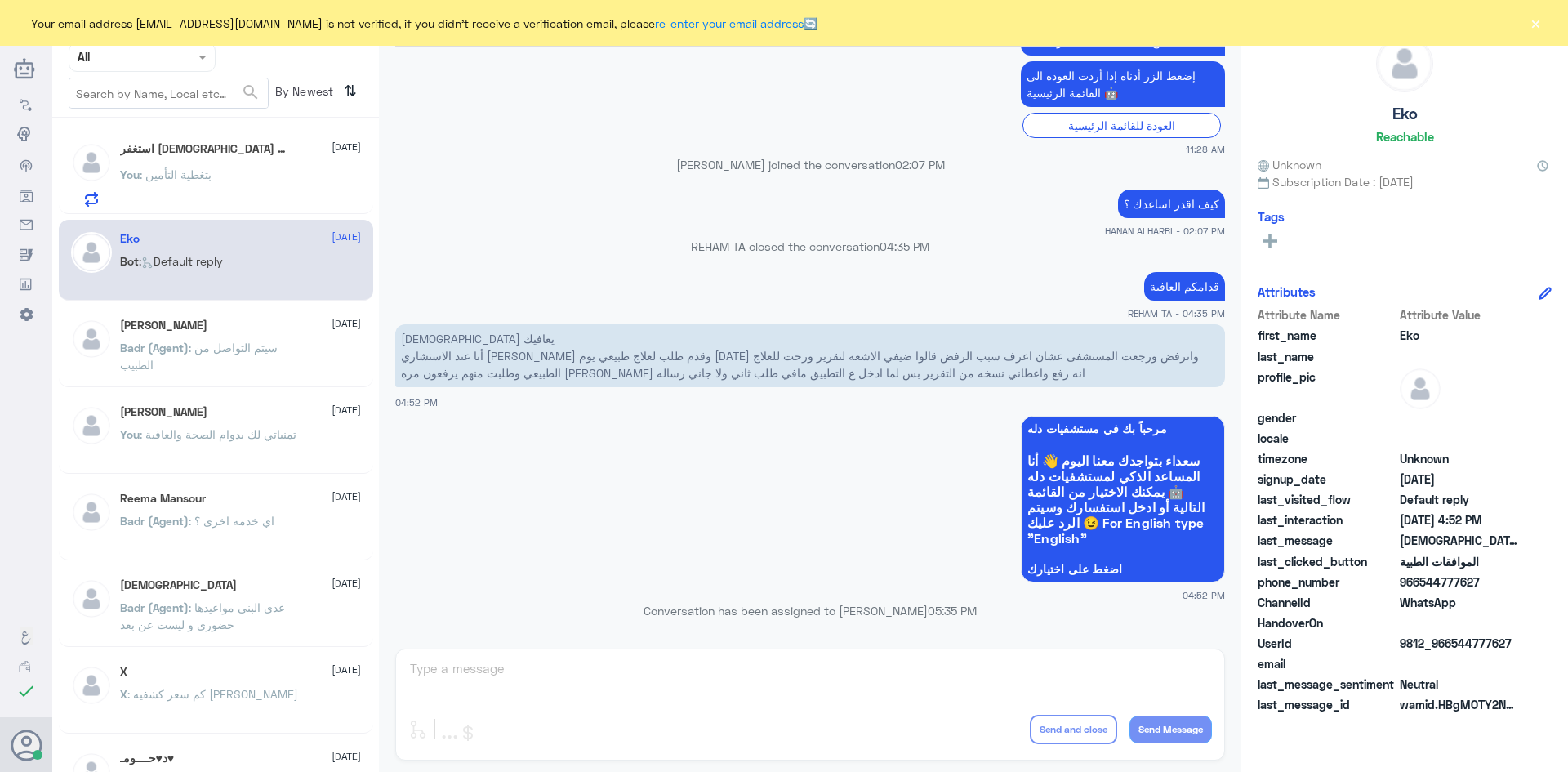
click at [196, 168] on span ": بتغطية التأمين" at bounding box center [175, 174] width 71 height 14
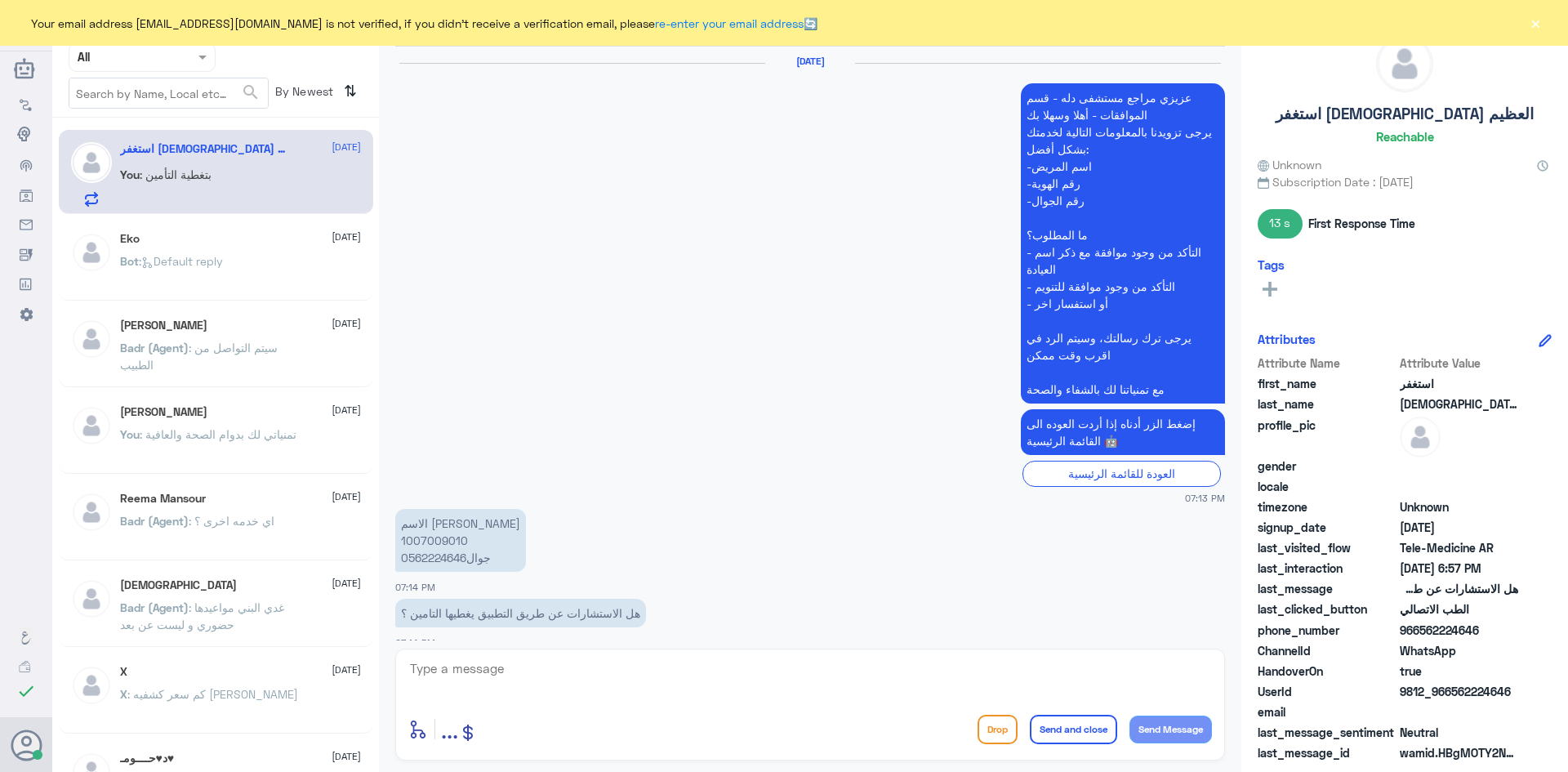
scroll to position [1038, 0]
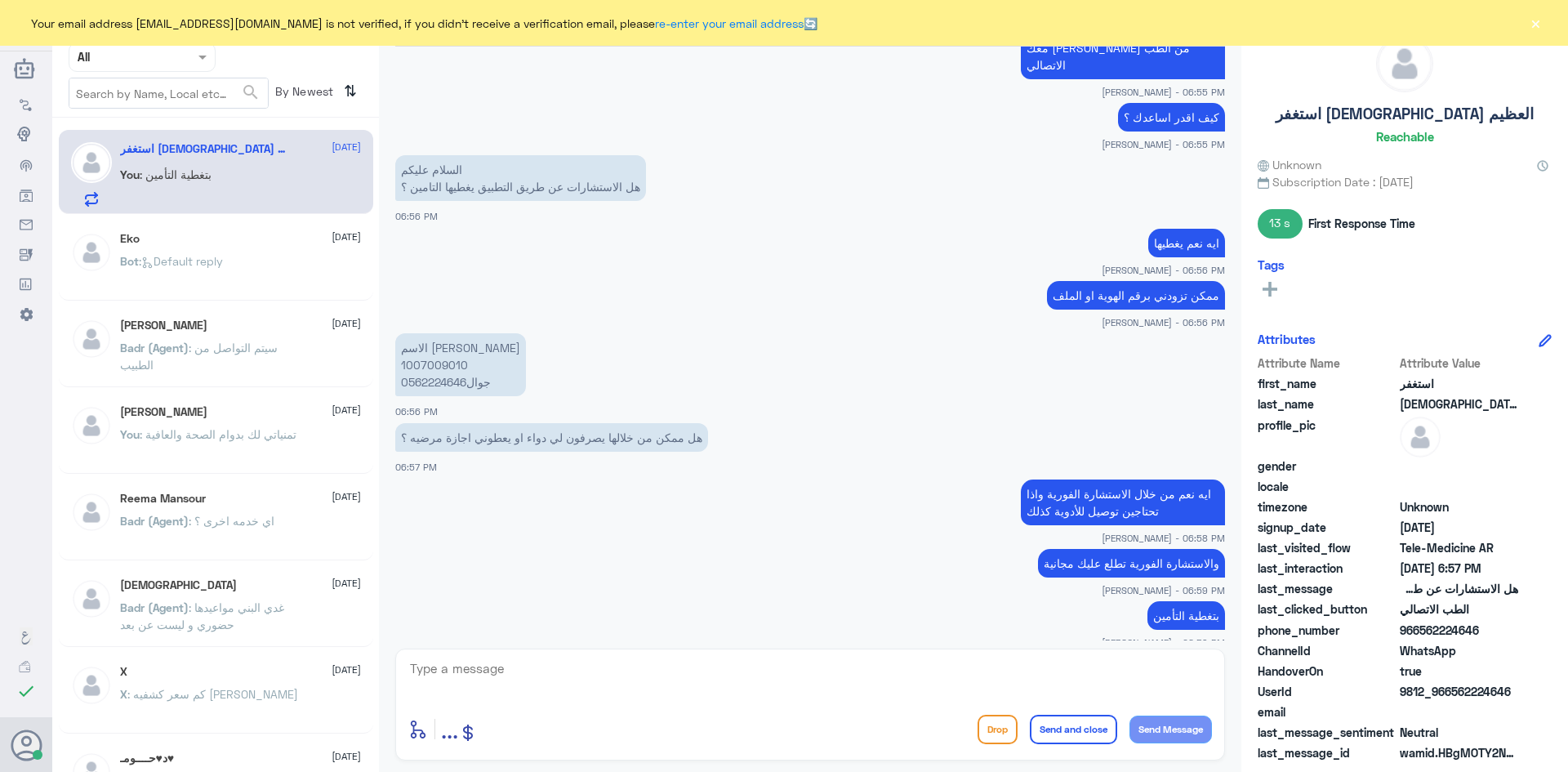
click at [1538, 27] on button "×" at bounding box center [1535, 23] width 16 height 16
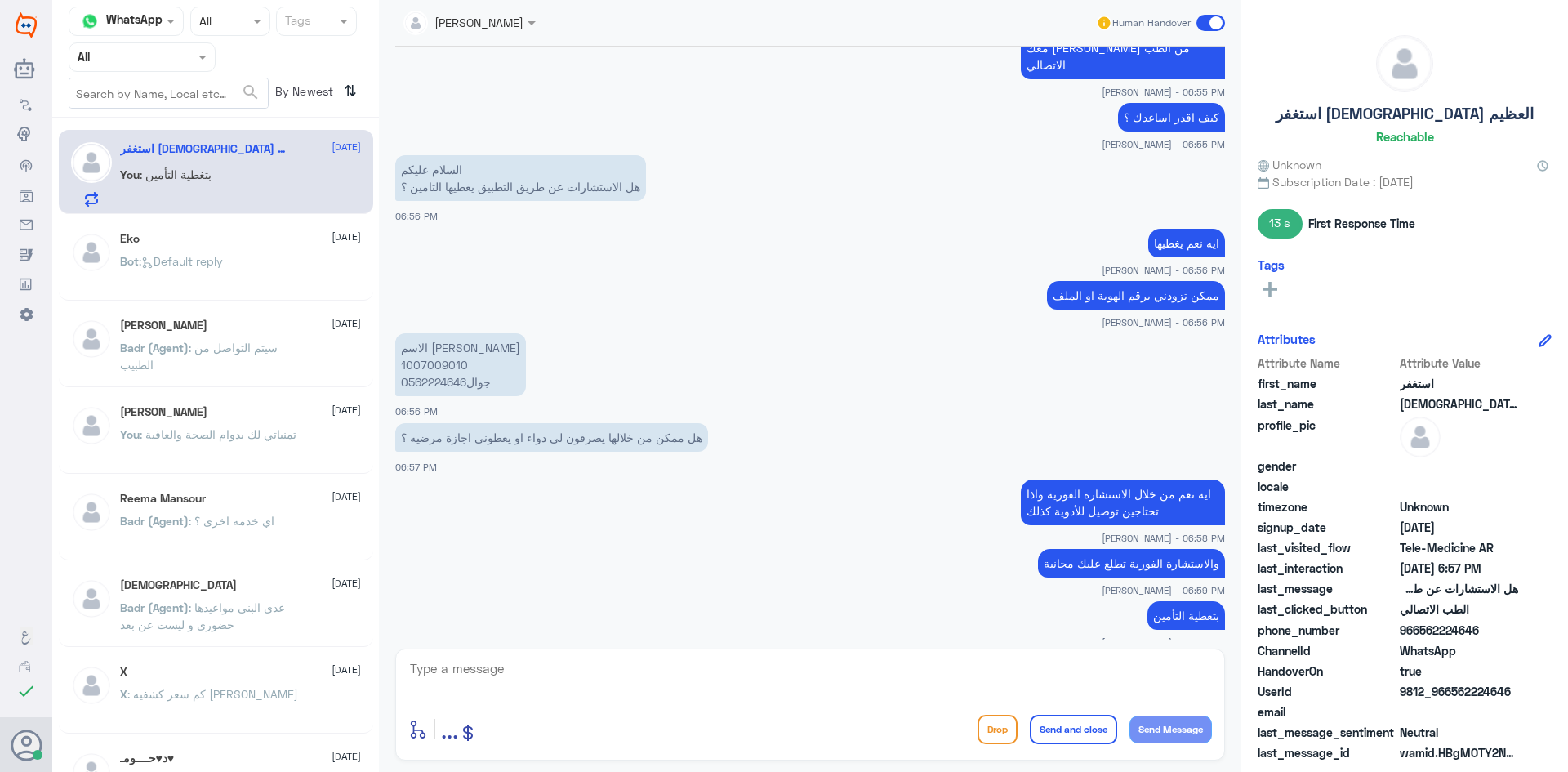
click at [757, 687] on textarea at bounding box center [810, 678] width 803 height 40
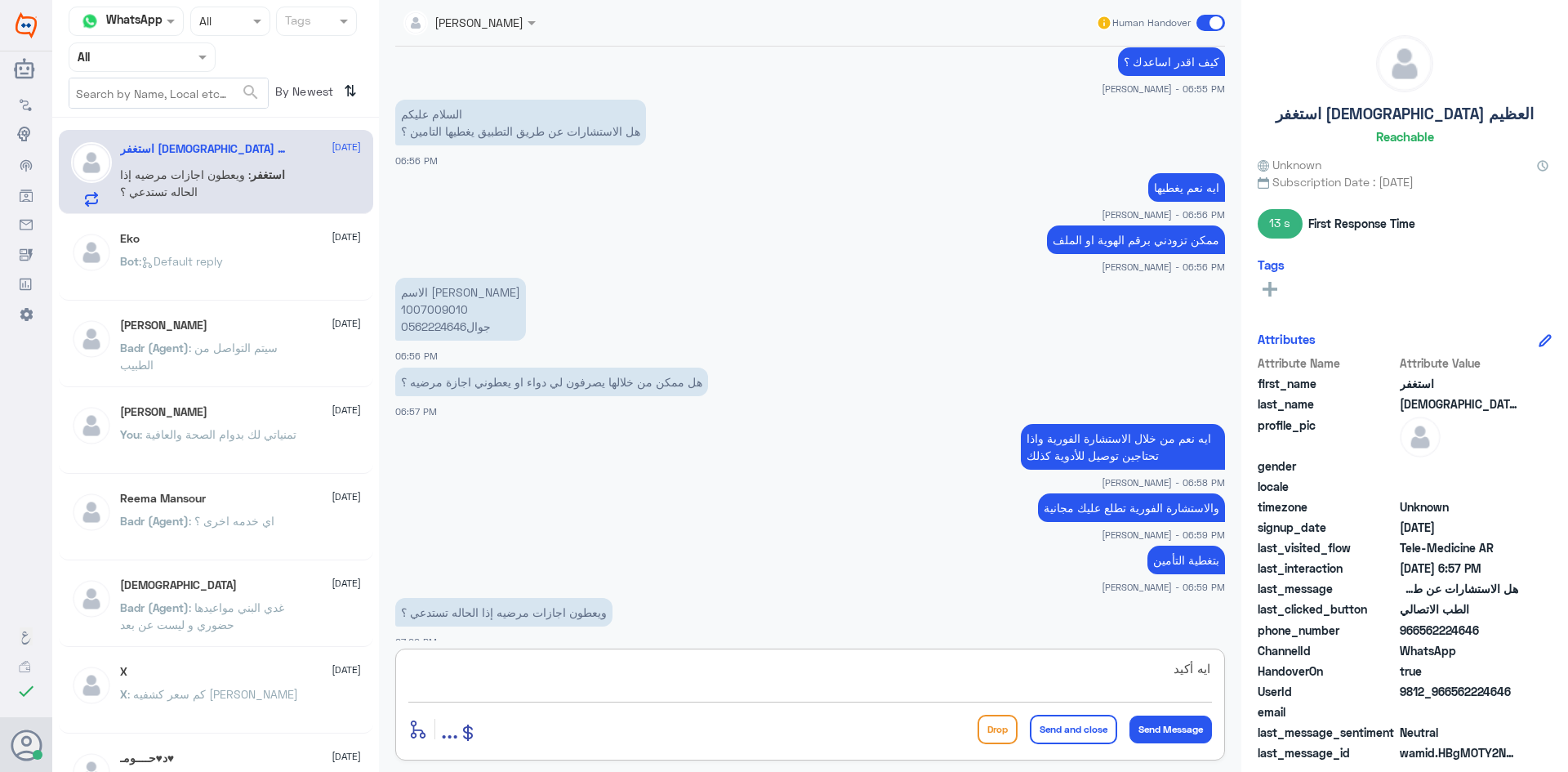
type textarea "ايه أكيد"
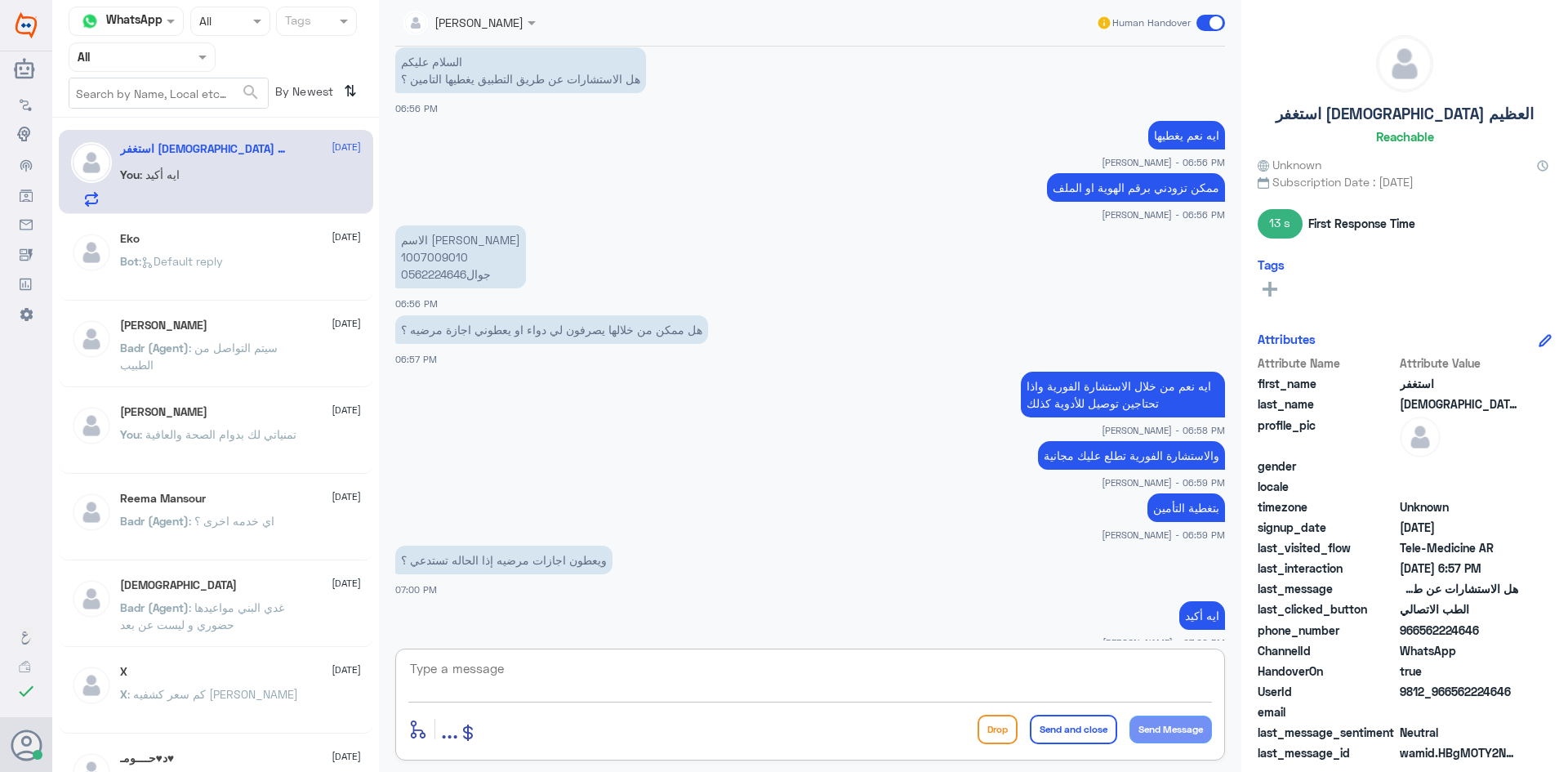
scroll to position [1202, 0]
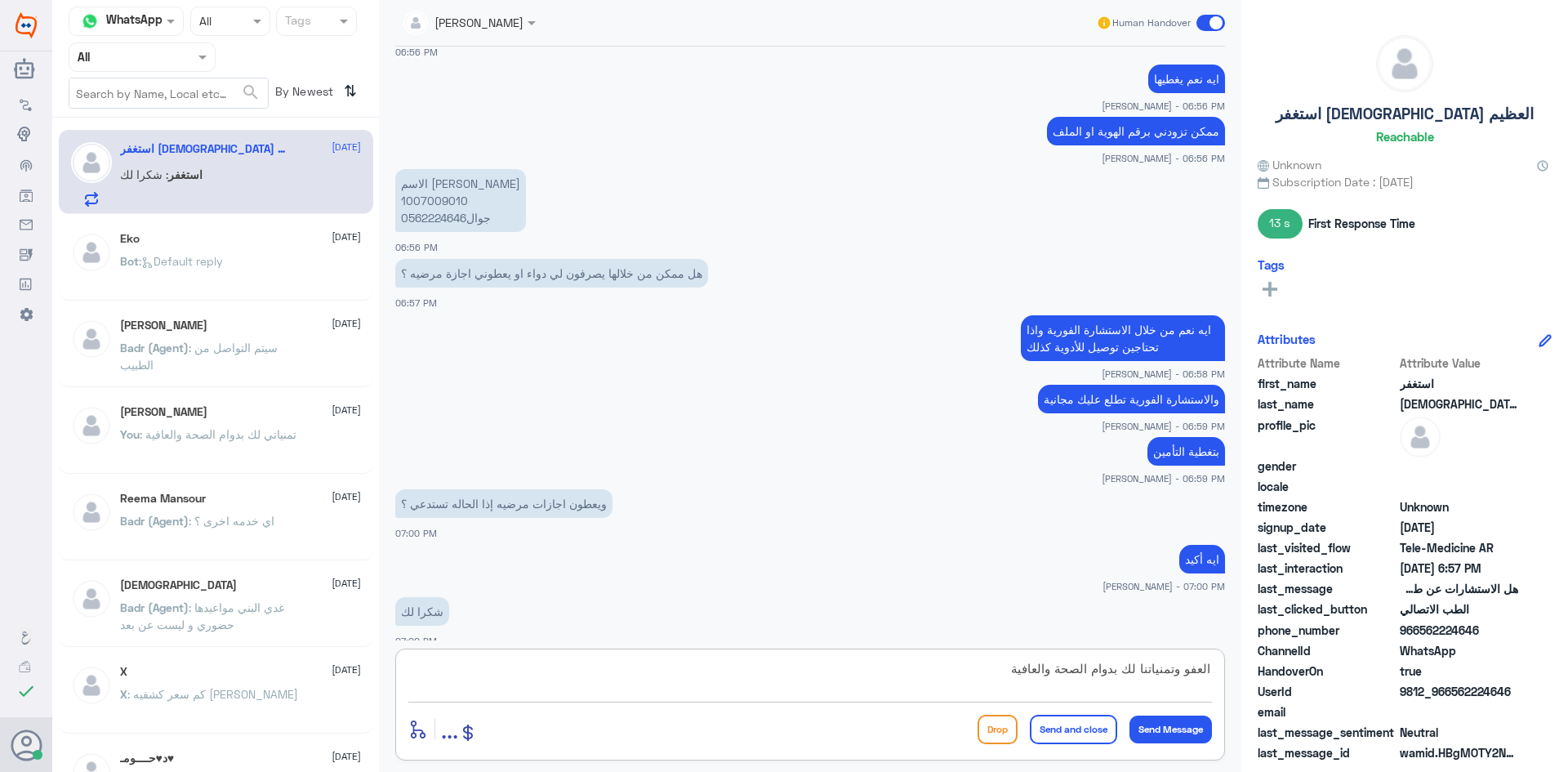
type textarea "العفو وتمنياتنا لك بدوام الصحة والعافية"
click at [1058, 727] on button "Send and close" at bounding box center [1073, 729] width 87 height 29
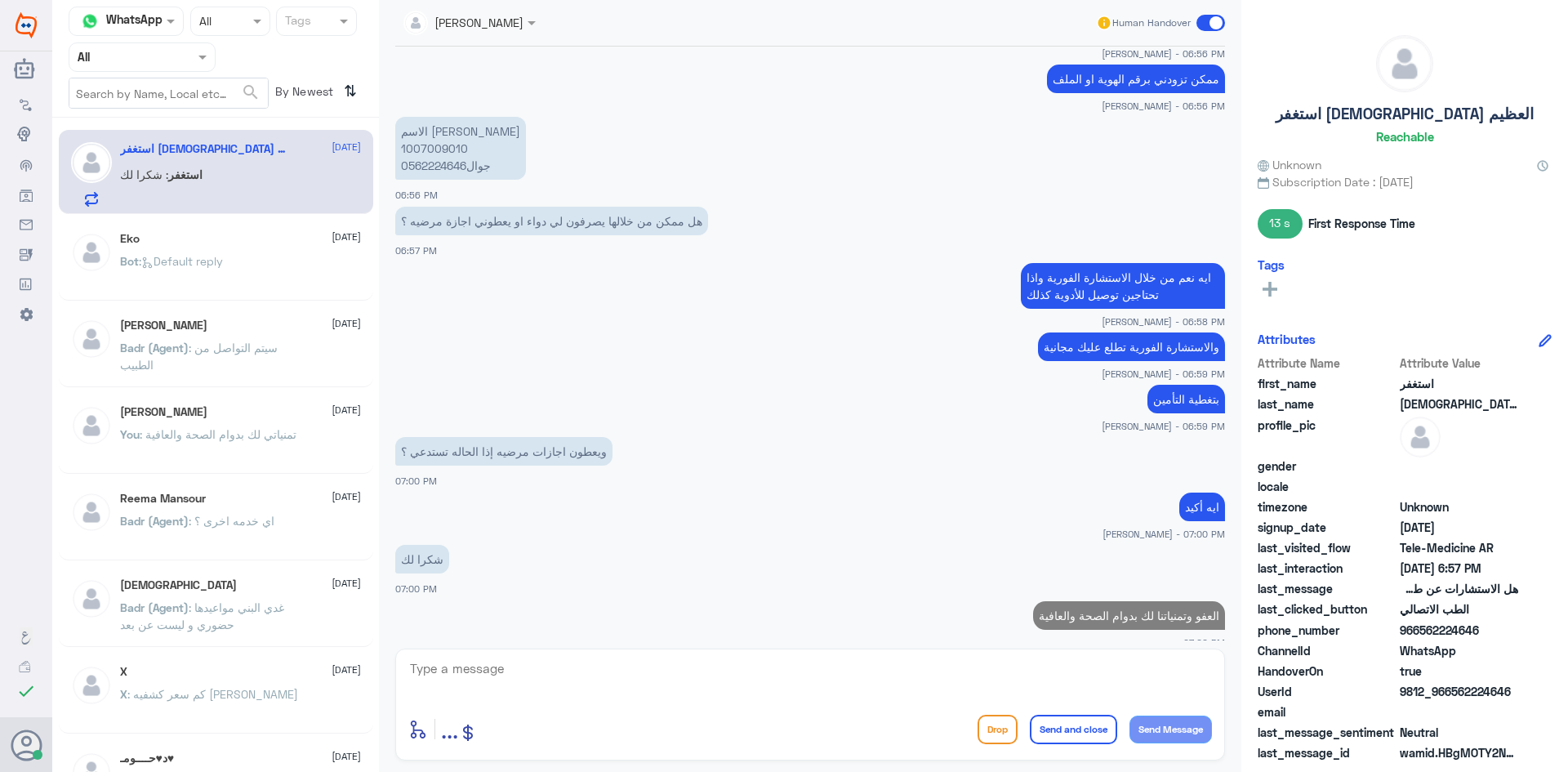
scroll to position [1251, 0]
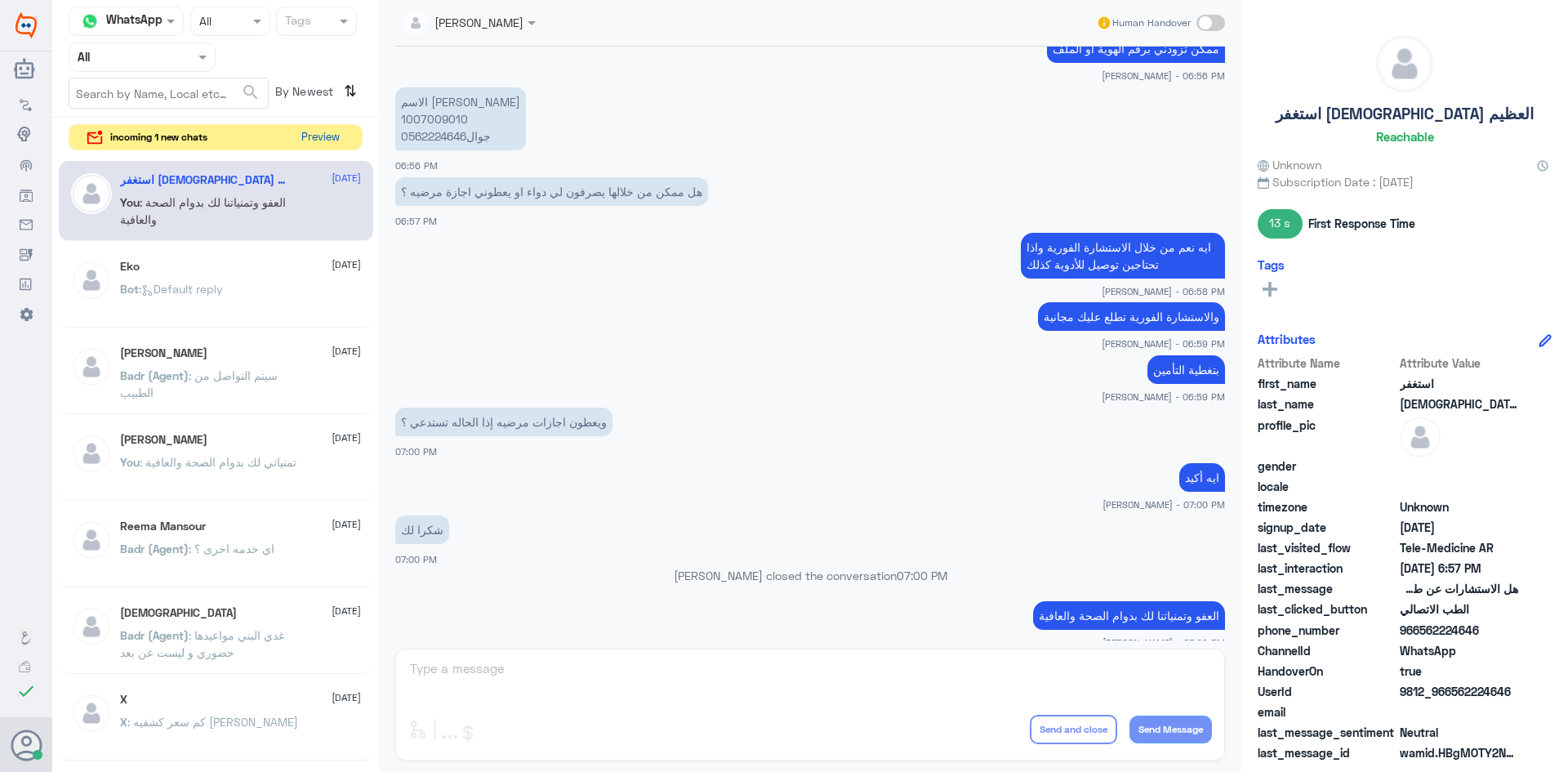
click at [312, 147] on button "Preview" at bounding box center [320, 137] width 50 height 26
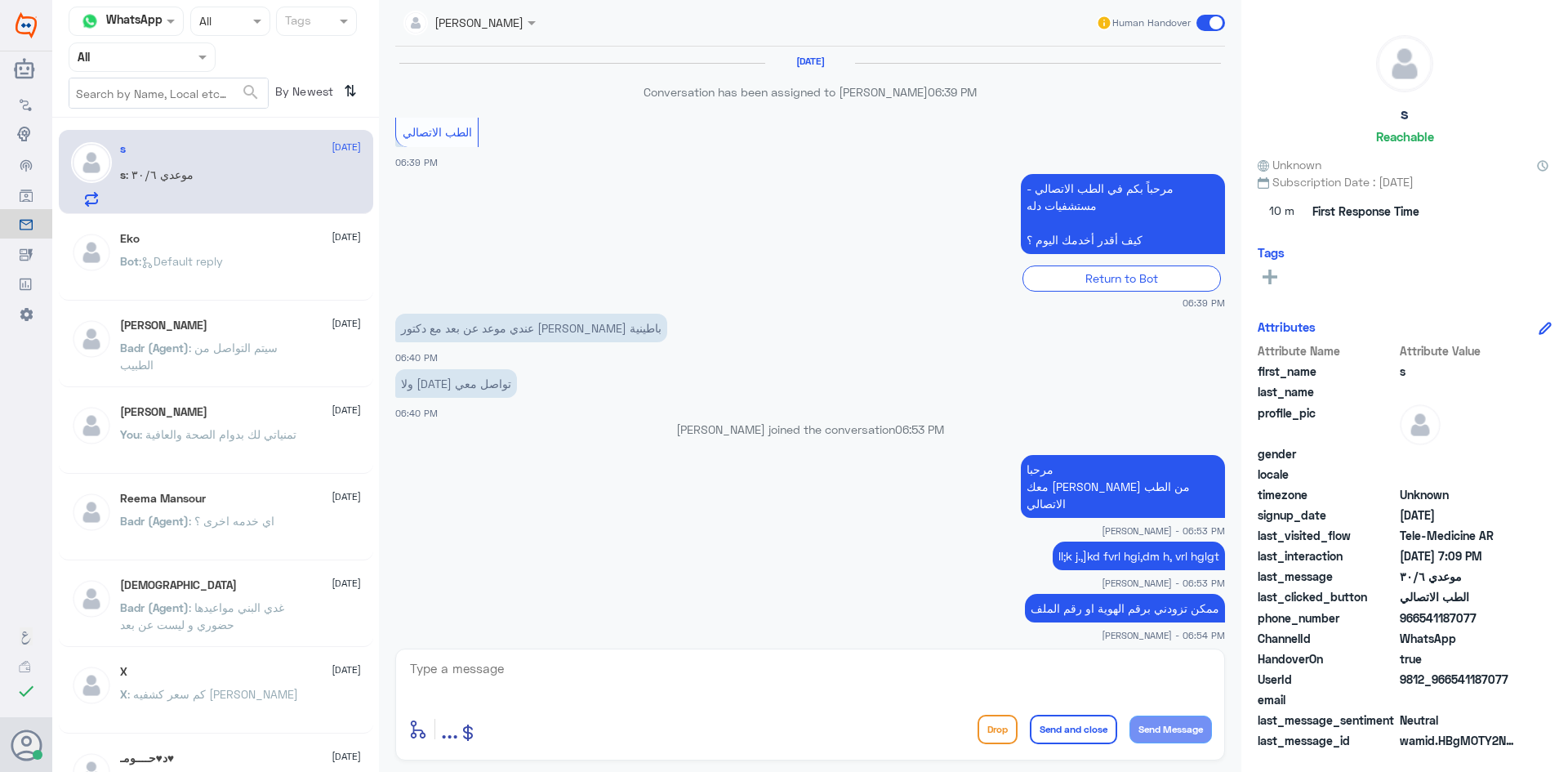
scroll to position [663, 0]
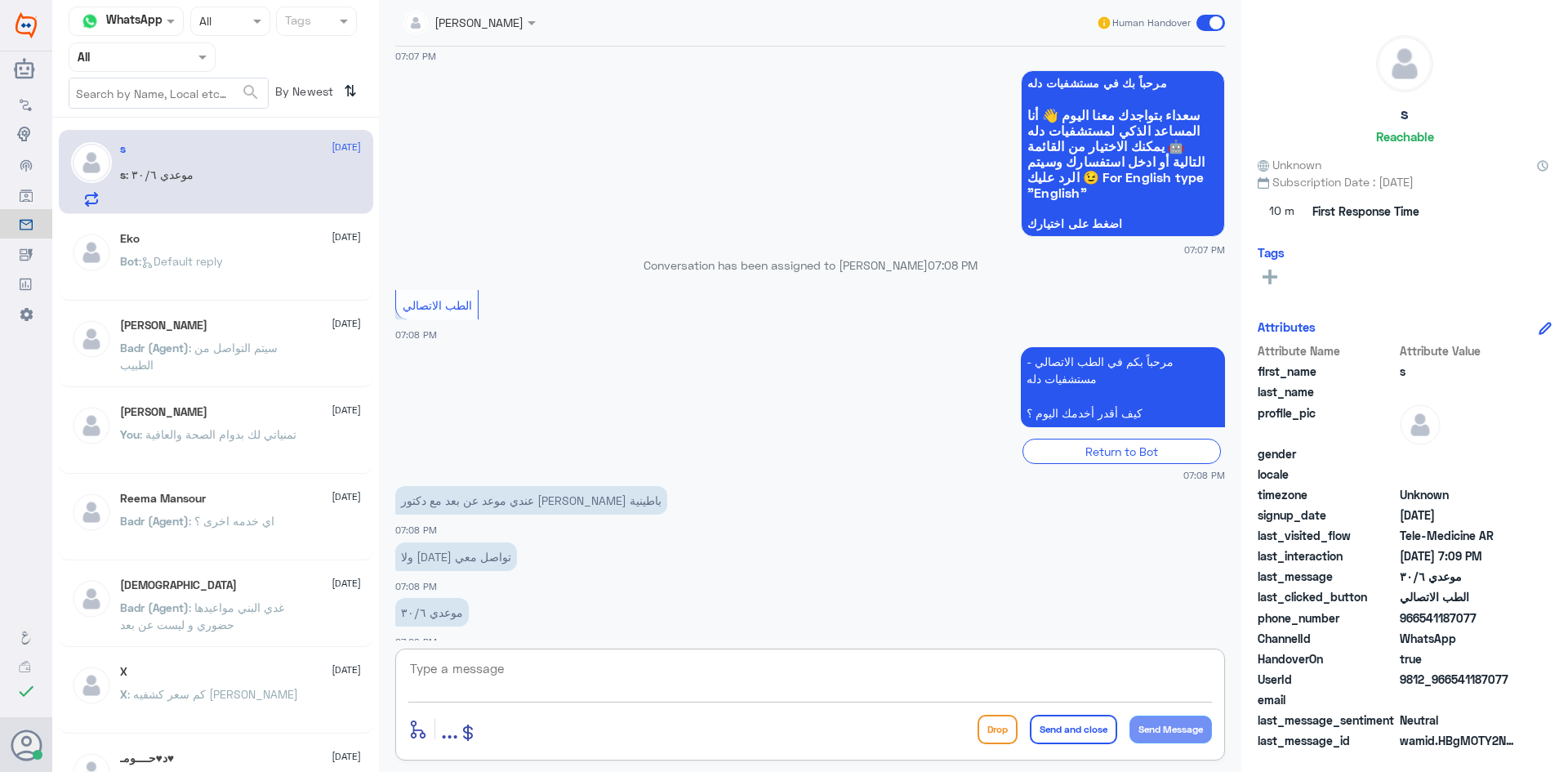
click at [706, 664] on textarea at bounding box center [810, 678] width 803 height 40
paste textarea "مرحبا معك [PERSON_NAME] من الطب الاتصالي"
type textarea "مرحبا معك [PERSON_NAME] من الطب الاتصالي"
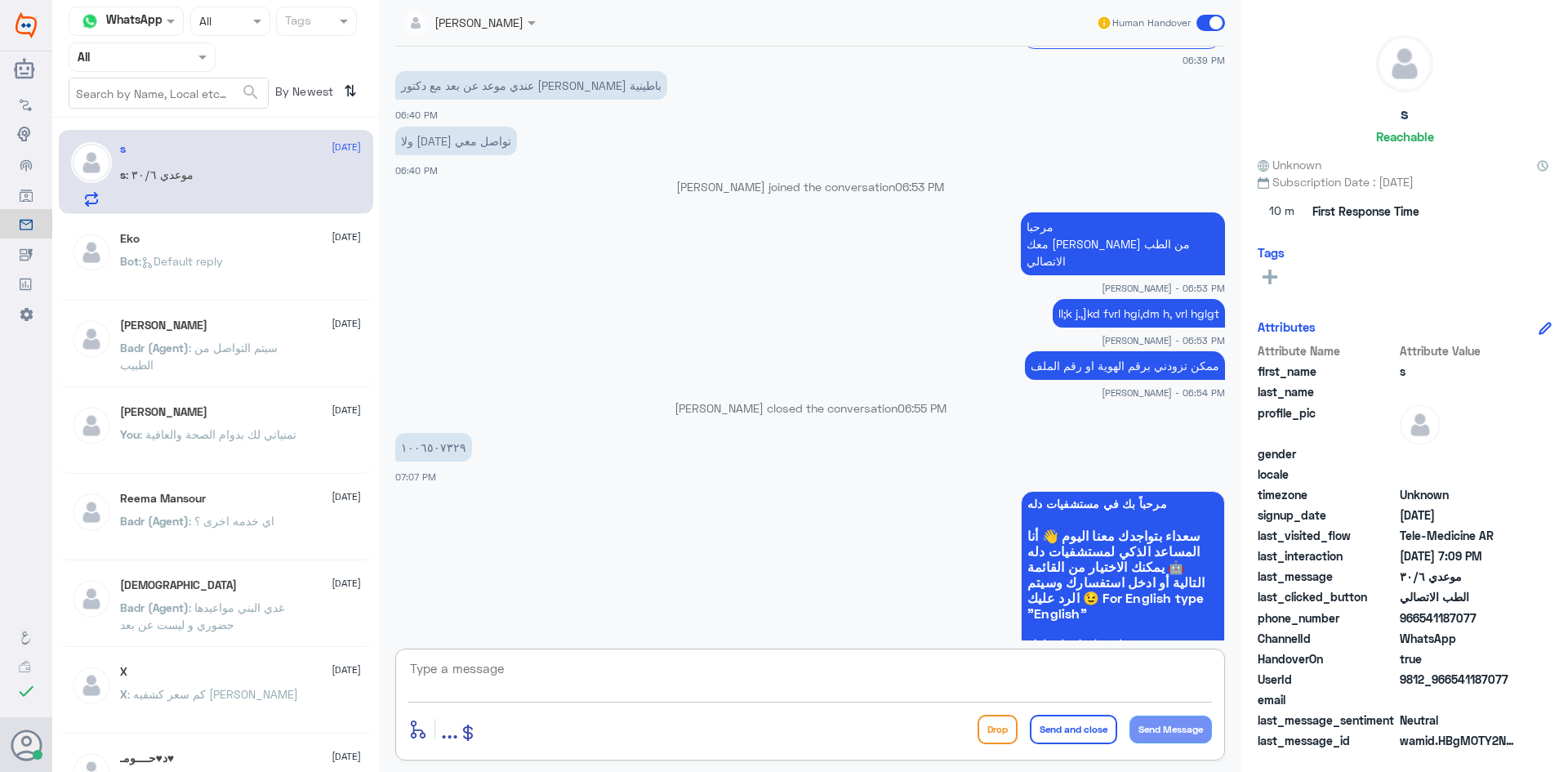
scroll to position [728, 0]
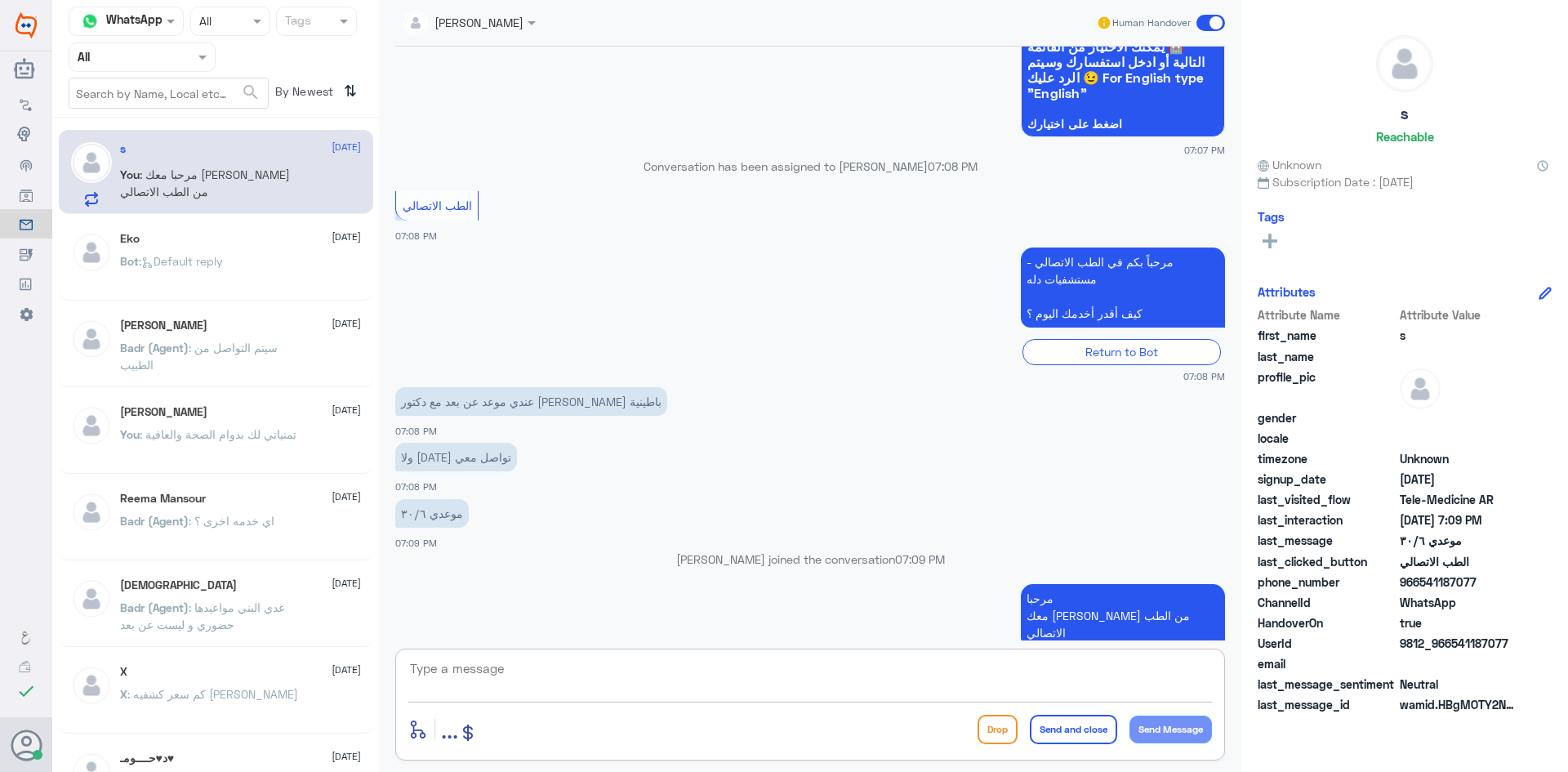
click at [1017, 659] on textarea at bounding box center [810, 678] width 803 height 40
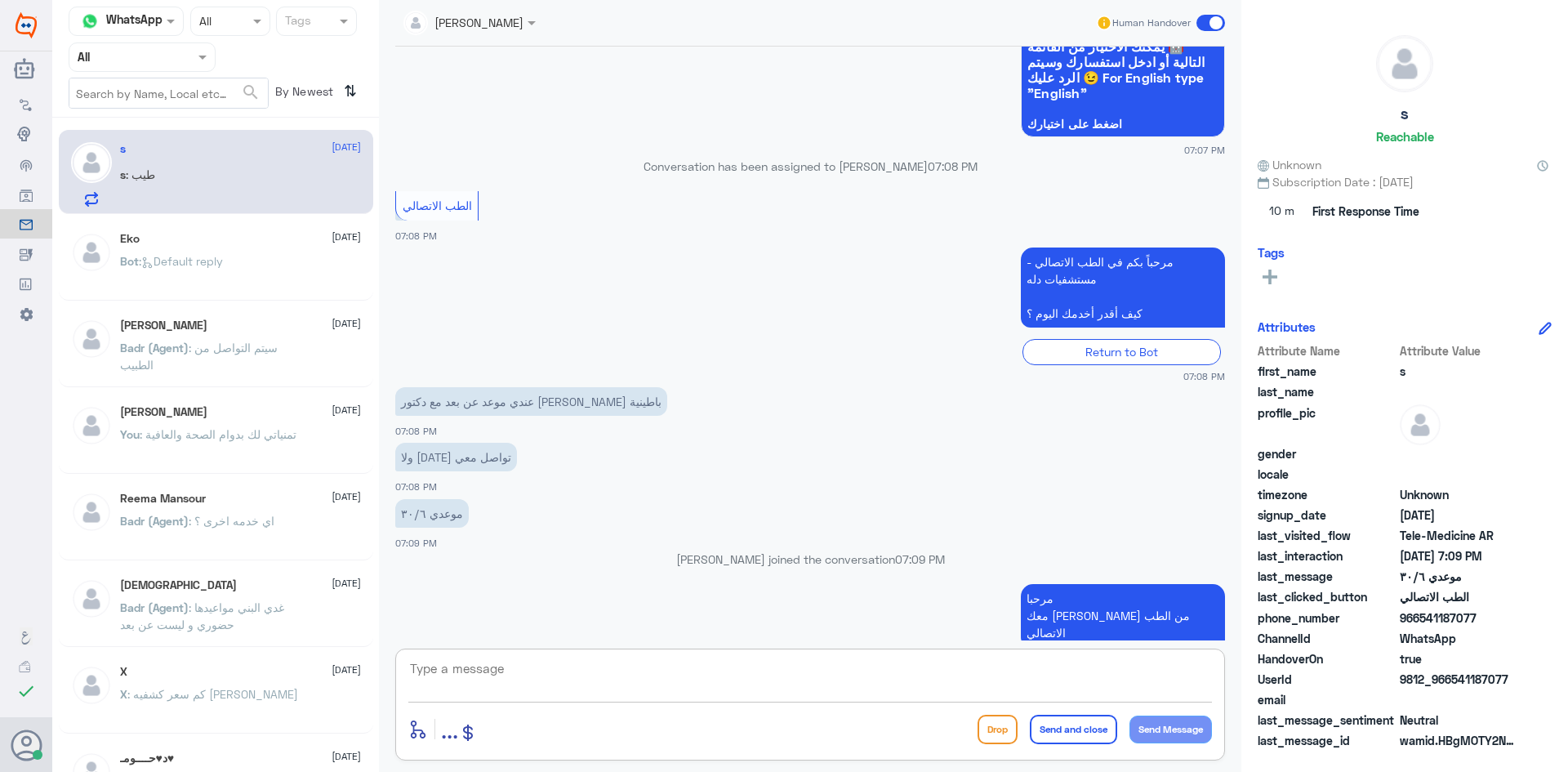
scroll to position [785, 0]
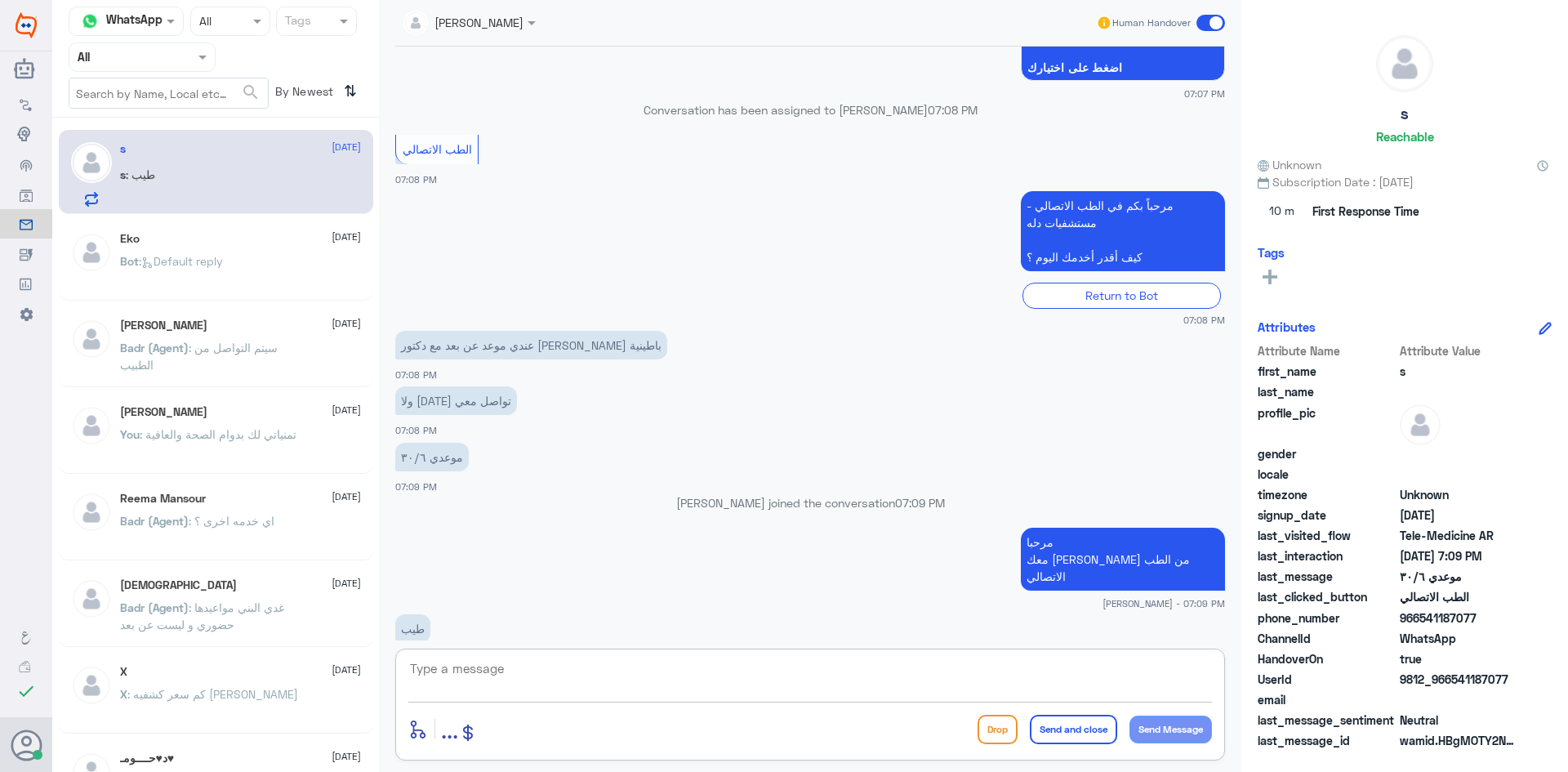
click at [880, 669] on textarea at bounding box center [810, 678] width 803 height 40
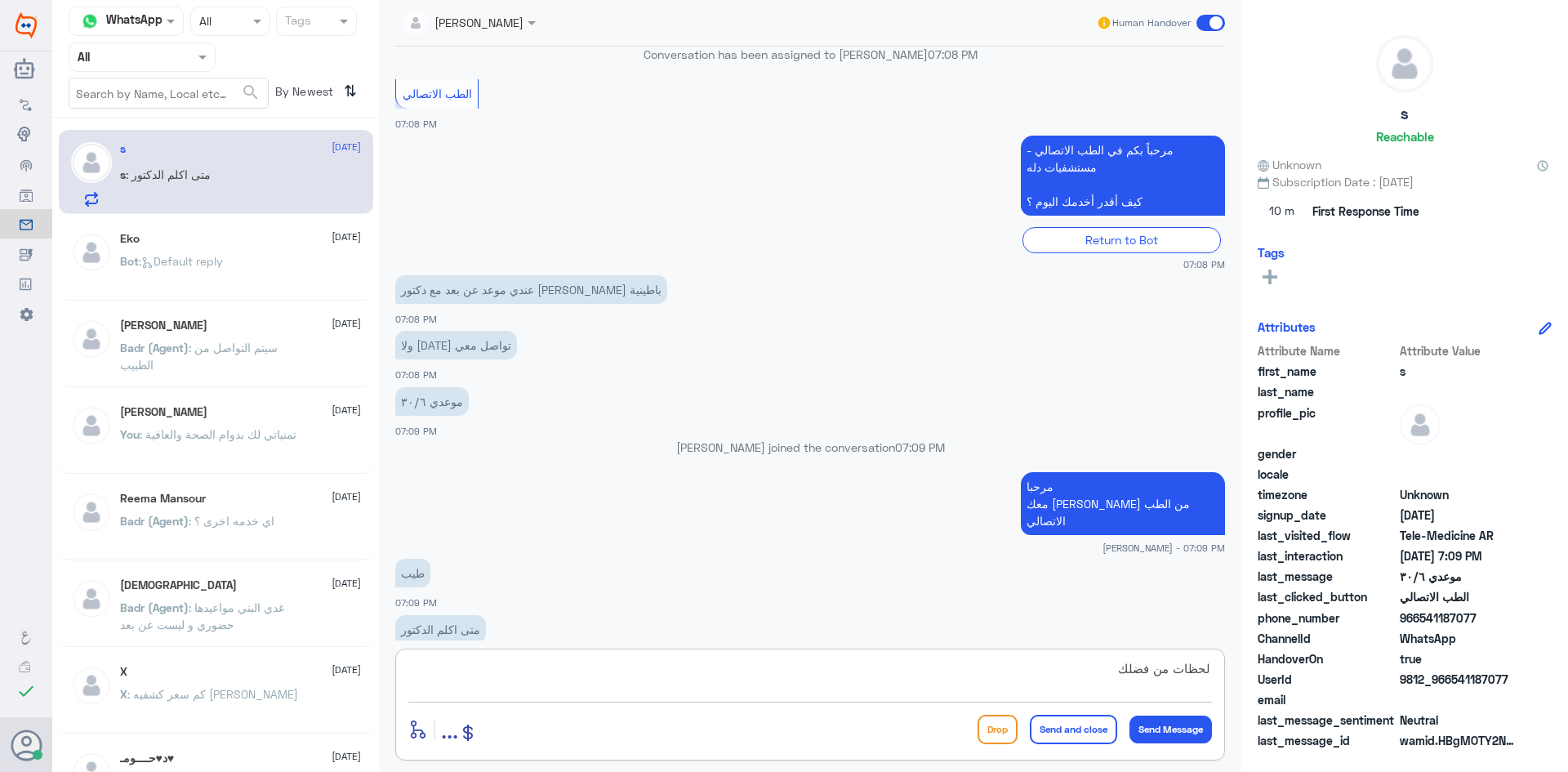
type textarea "لحظات من فضلك"
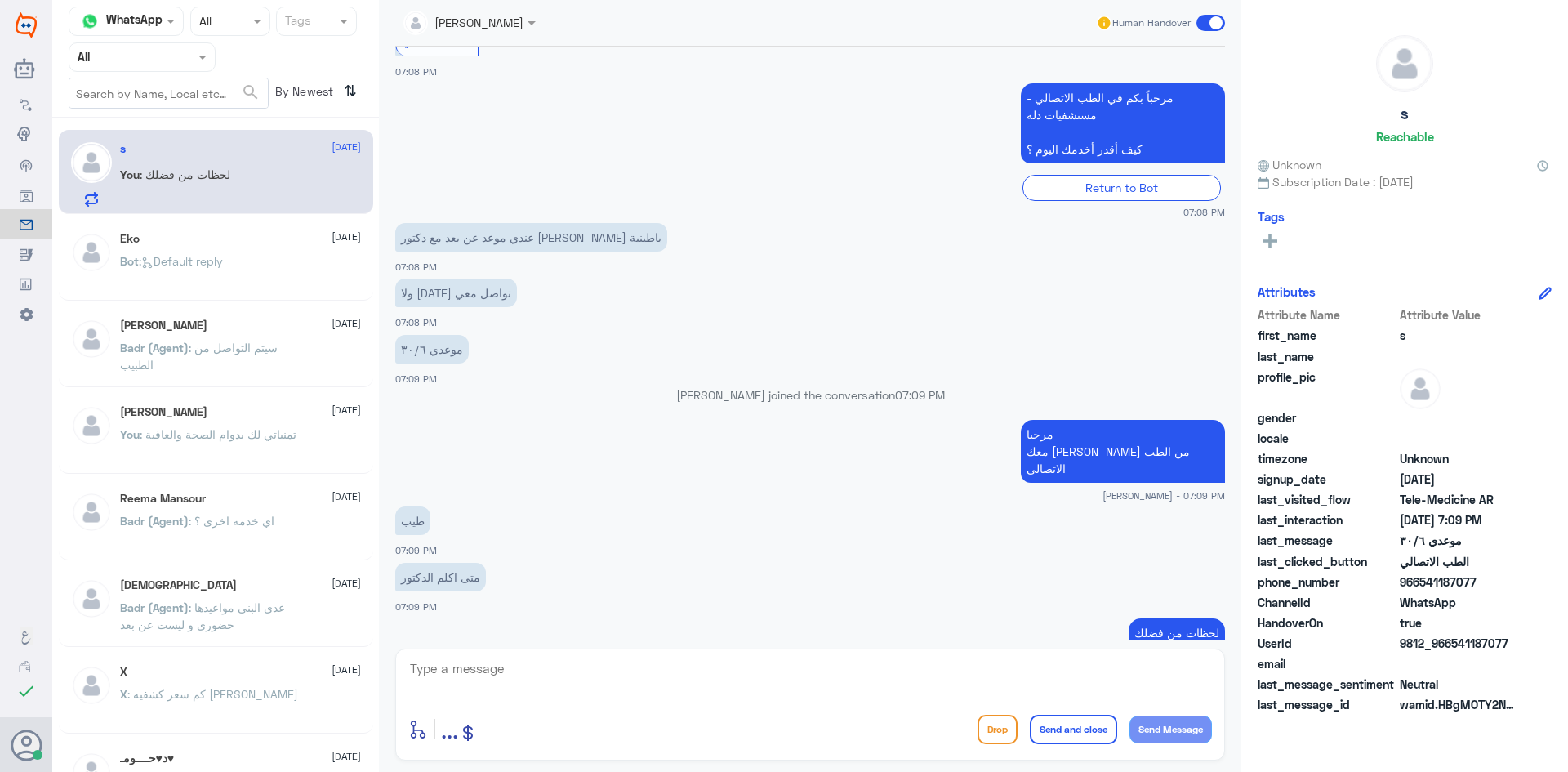
drag, startPoint x: 1475, startPoint y: 580, endPoint x: 1421, endPoint y: 584, distance: 54.1
click at [1421, 584] on span "966541187077" at bounding box center [1458, 582] width 118 height 17
copy span "541187077"
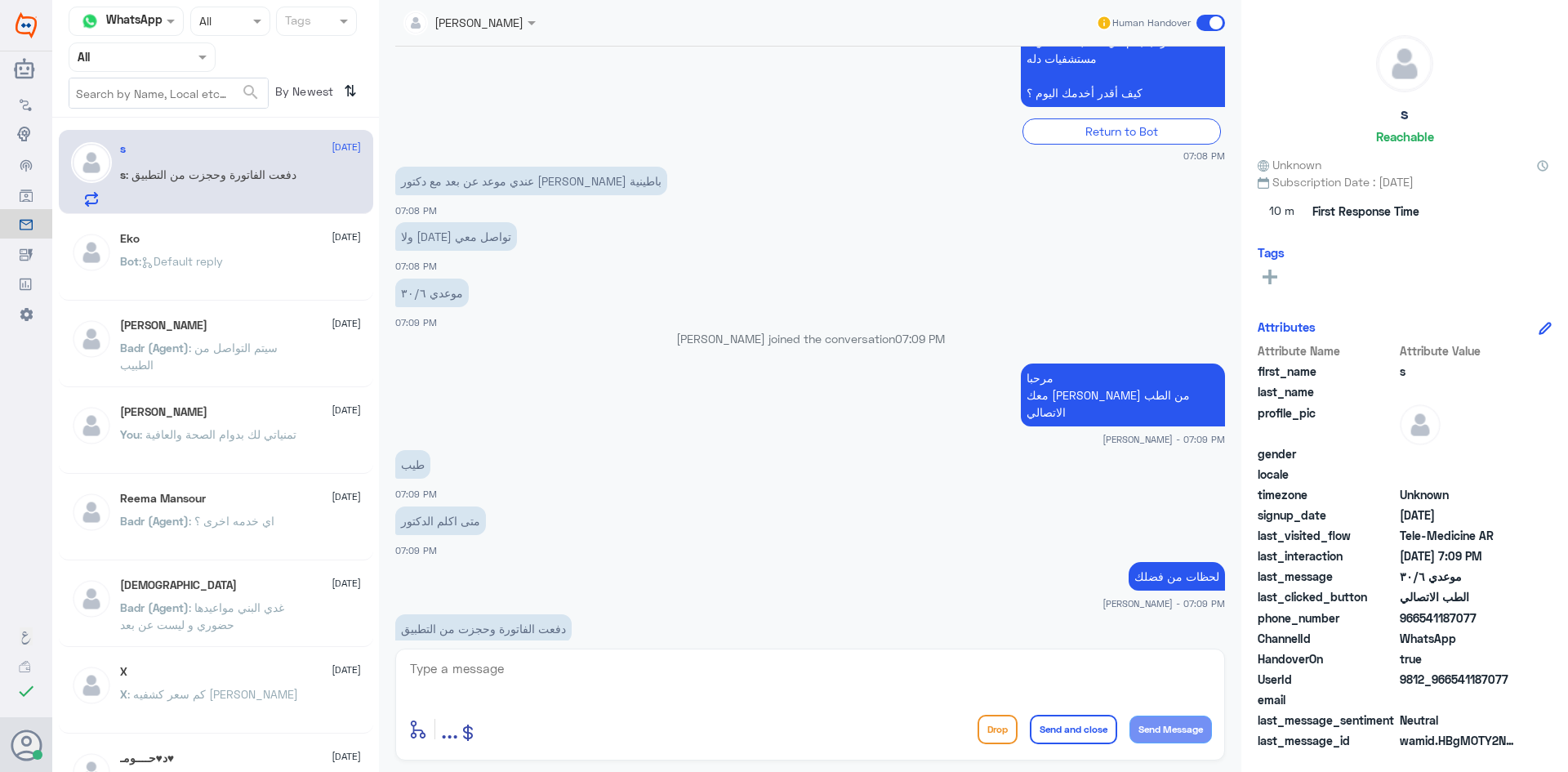
scroll to position [1005, 0]
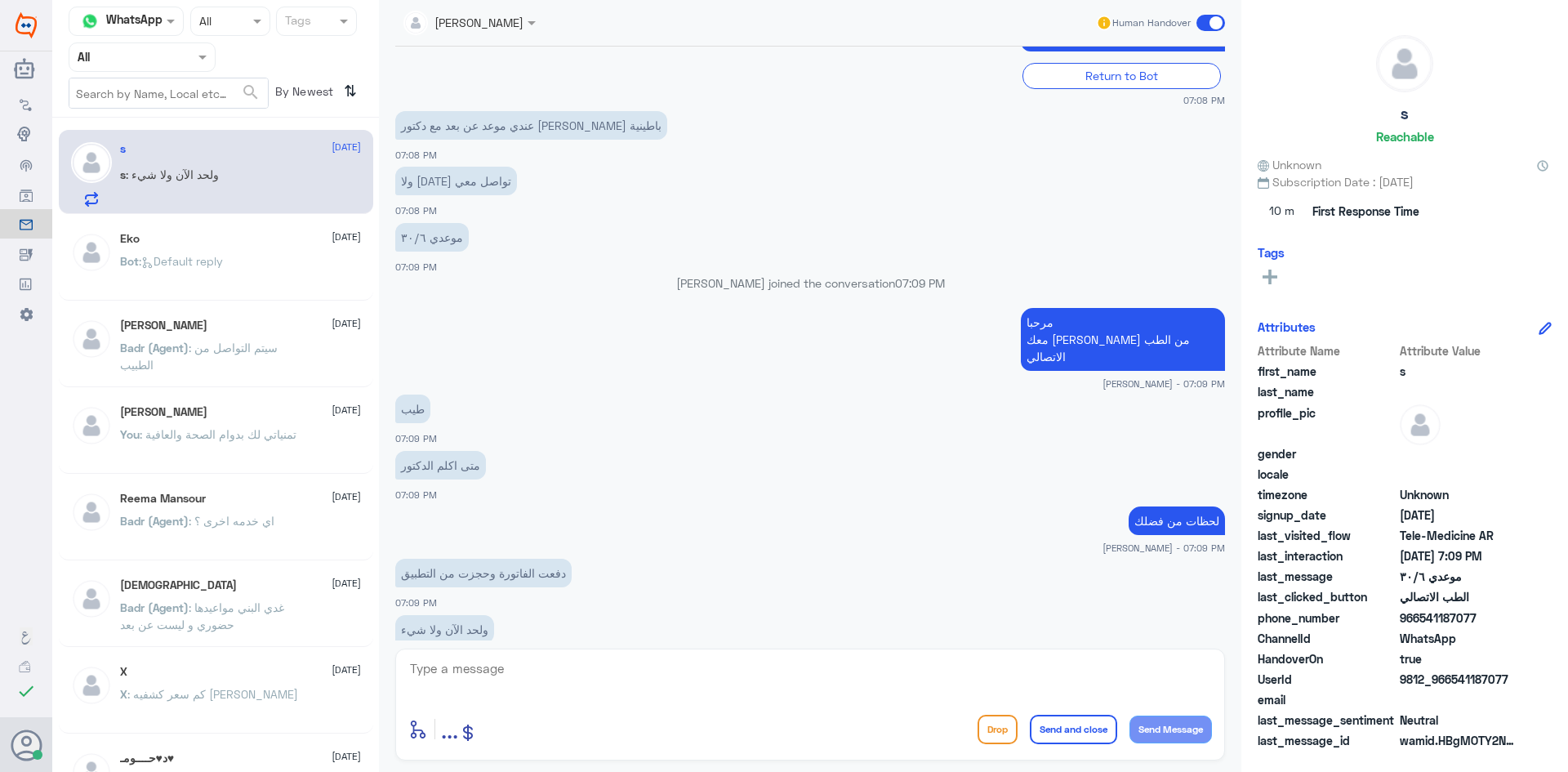
copy span "541187077"
click at [562, 665] on textarea at bounding box center [810, 678] width 803 height 40
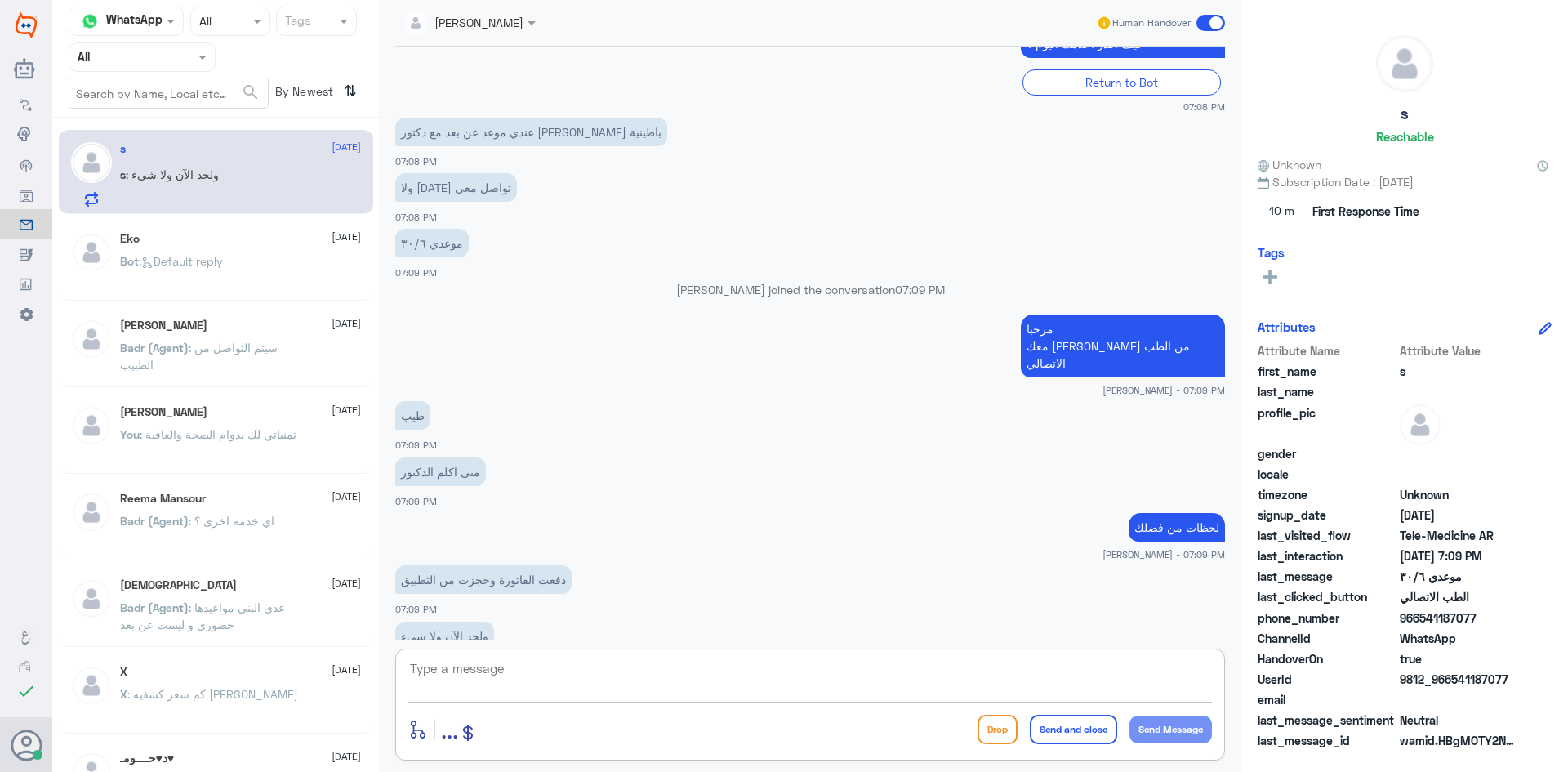
scroll to position [1282, 0]
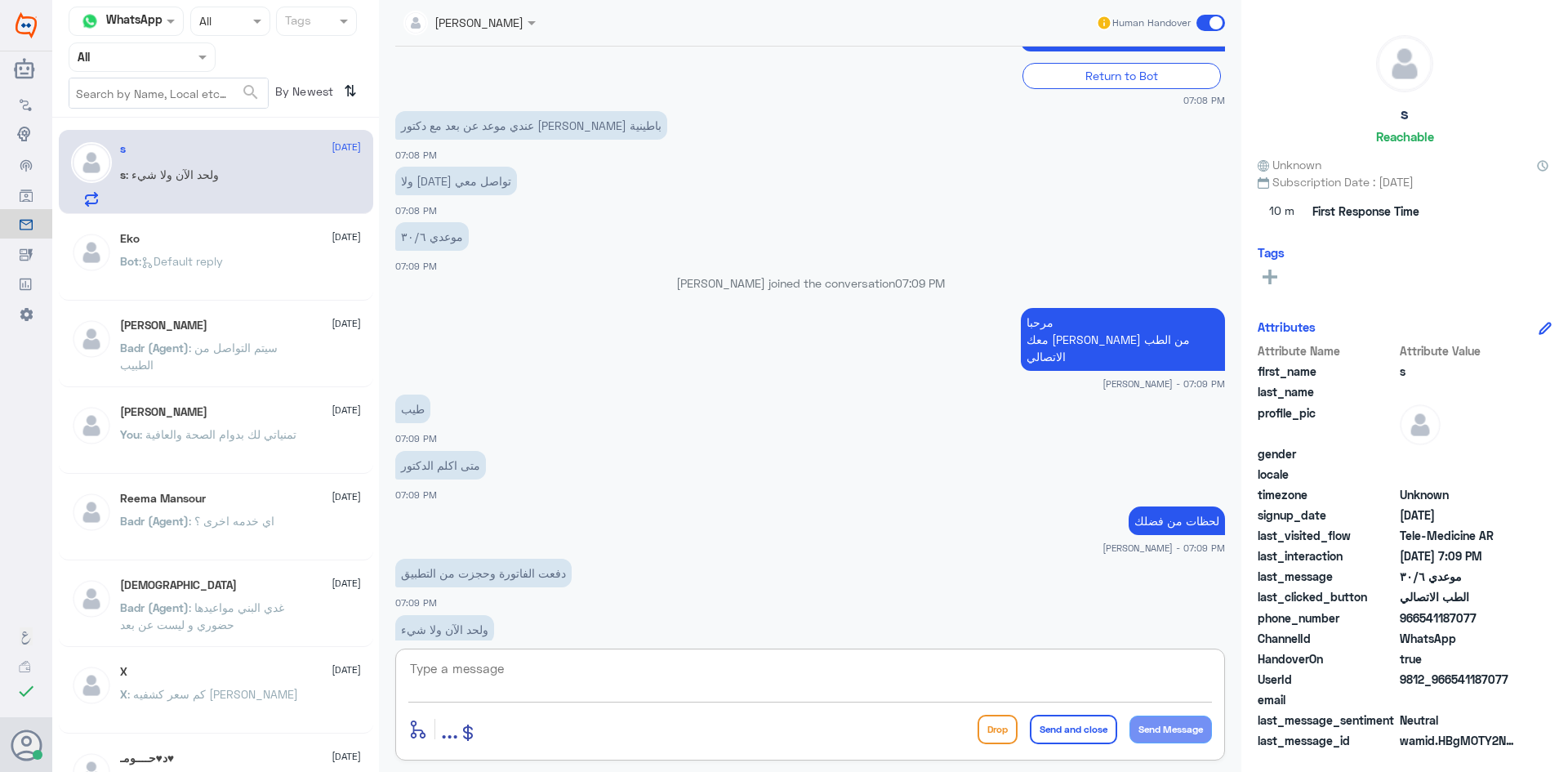
click at [668, 669] on textarea at bounding box center [810, 678] width 803 height 40
type textarea "تم التواصل مع الطبيب"
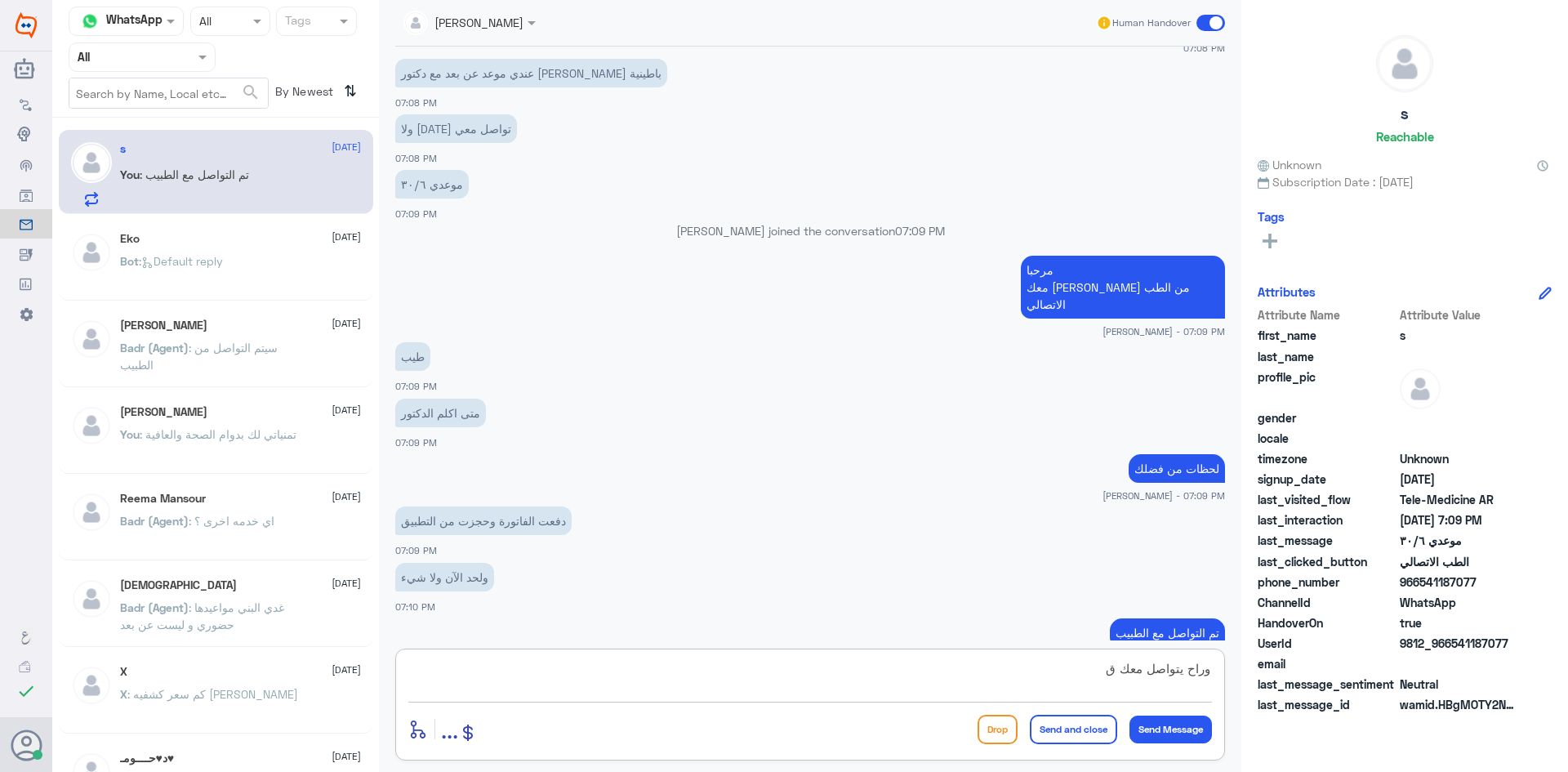
type textarea "وراح يتواصل معك"
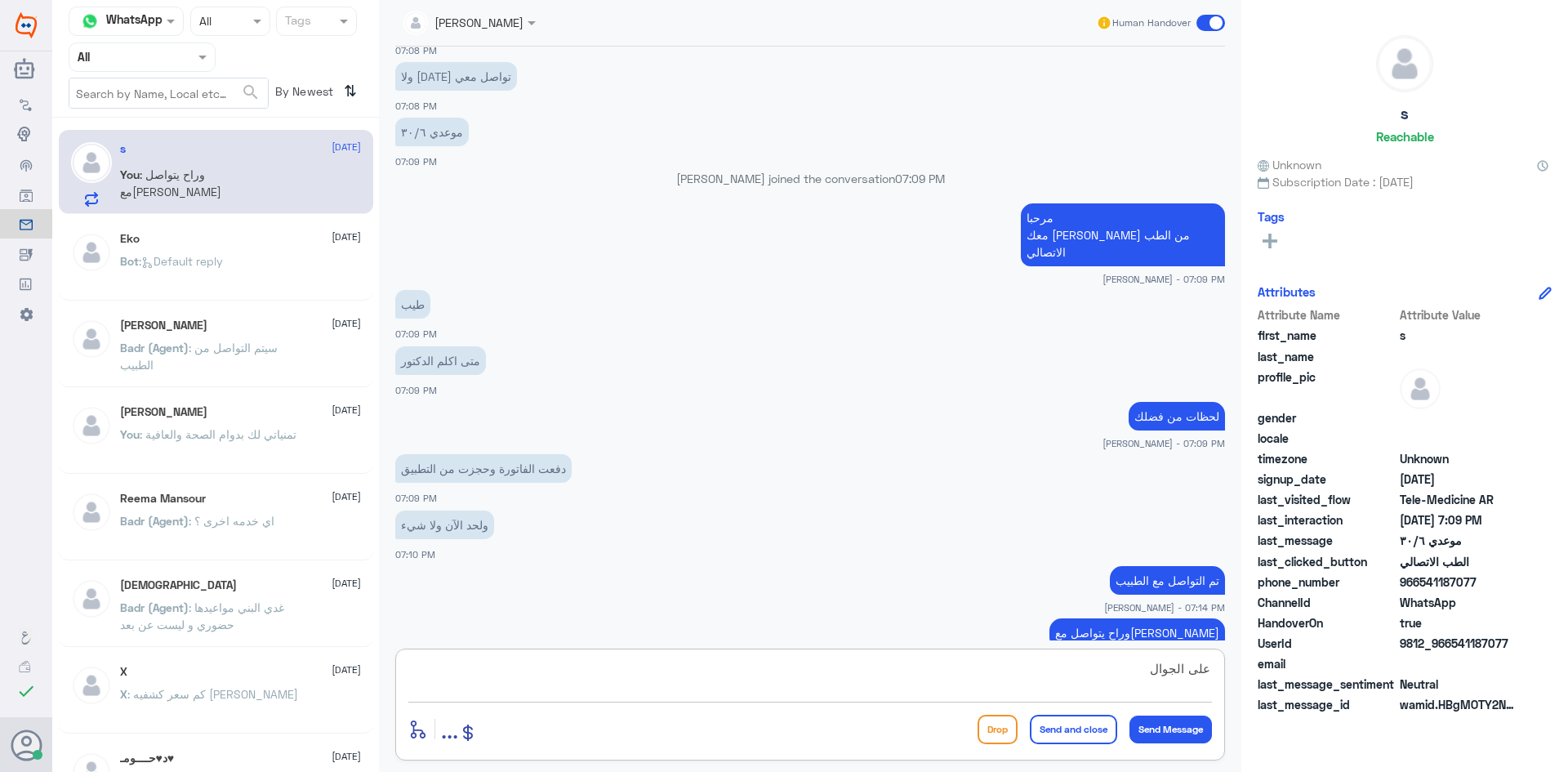
type textarea "على الجوال"
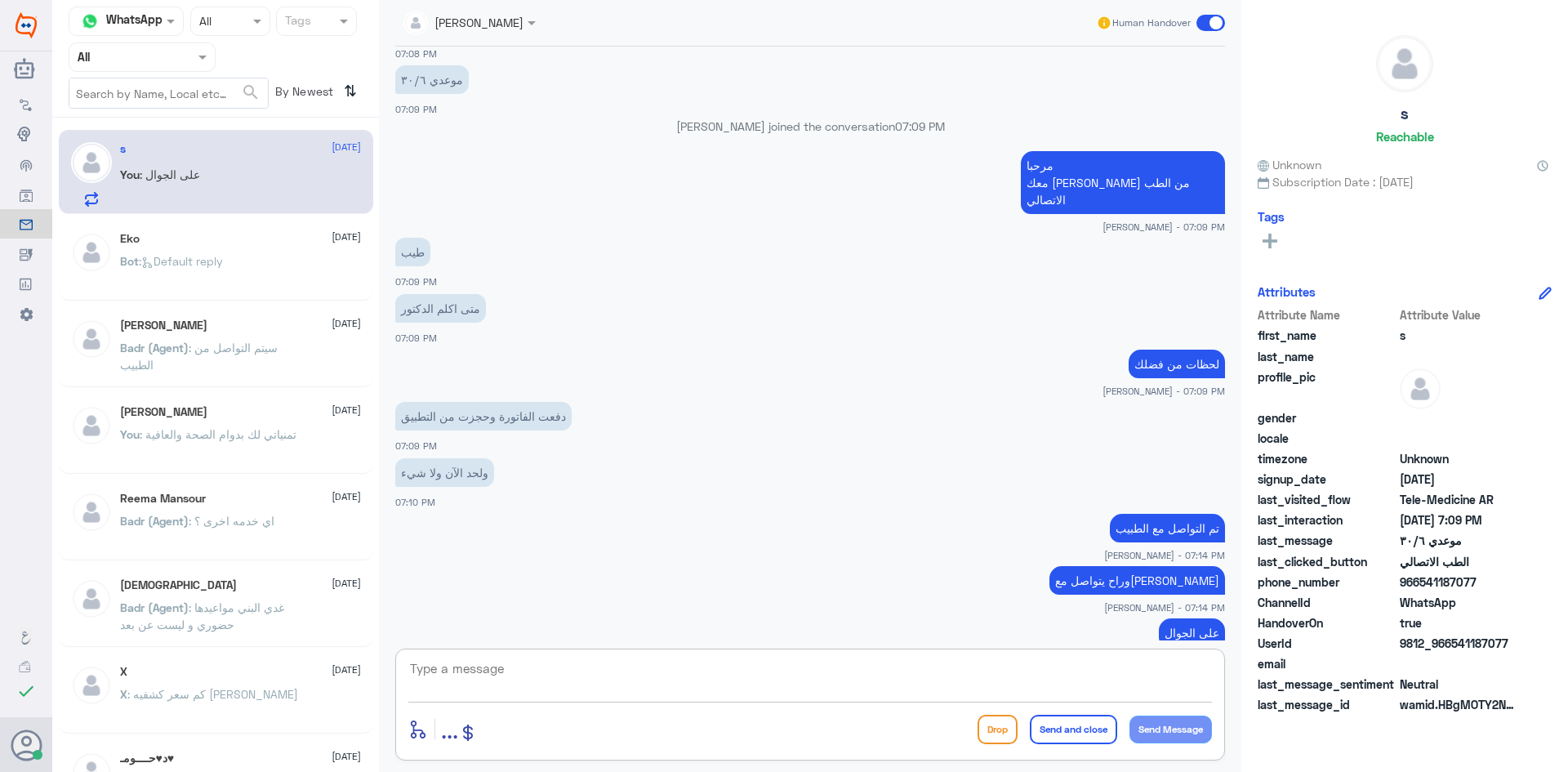
click at [1203, 21] on span at bounding box center [1210, 23] width 28 height 16
click at [0, 0] on input "checkbox" at bounding box center [0, 0] width 0 height 0
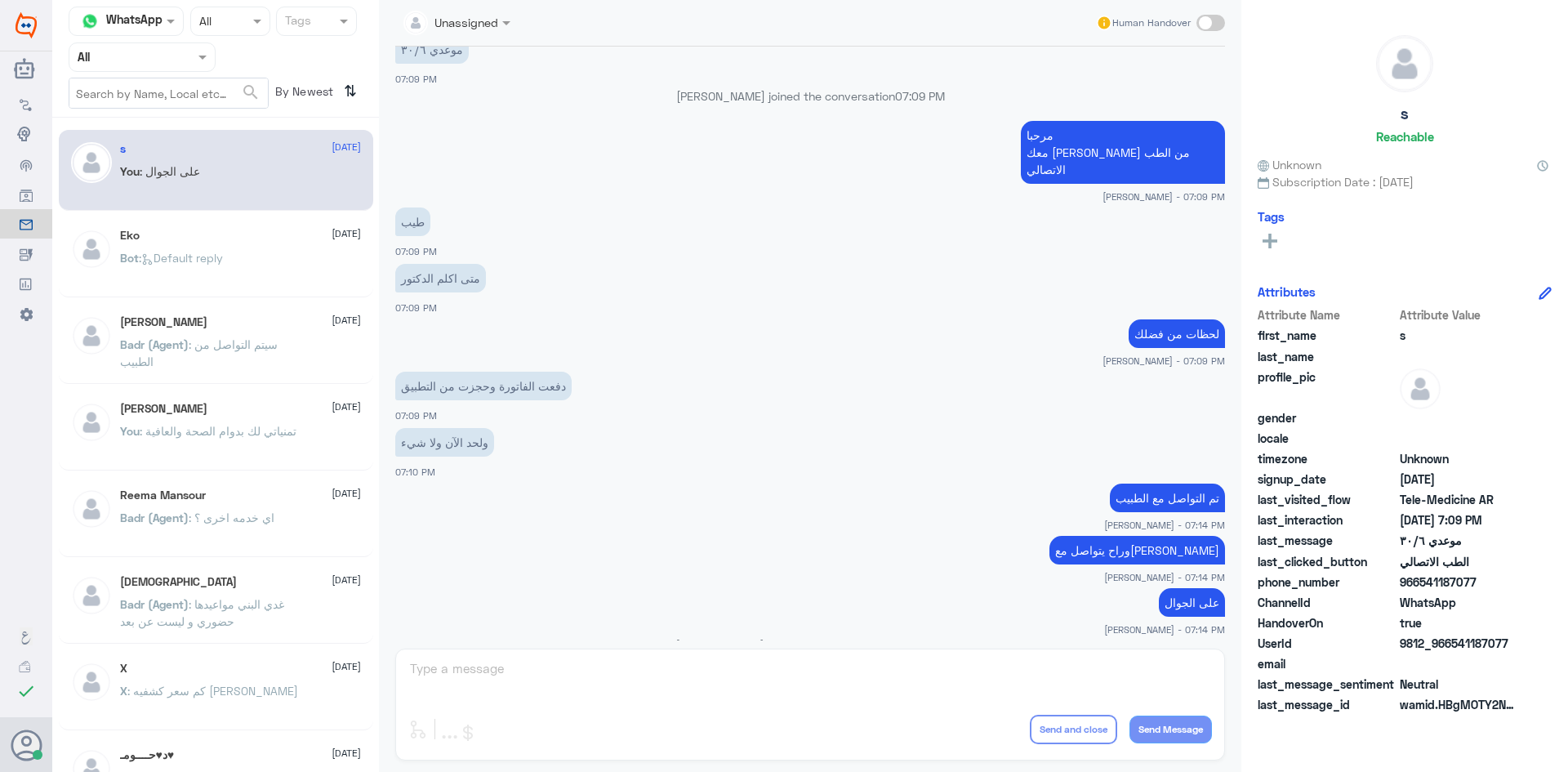
click at [735, 536] on app-msgs-text "وراح يتواصل معك" at bounding box center [811, 550] width 830 height 30
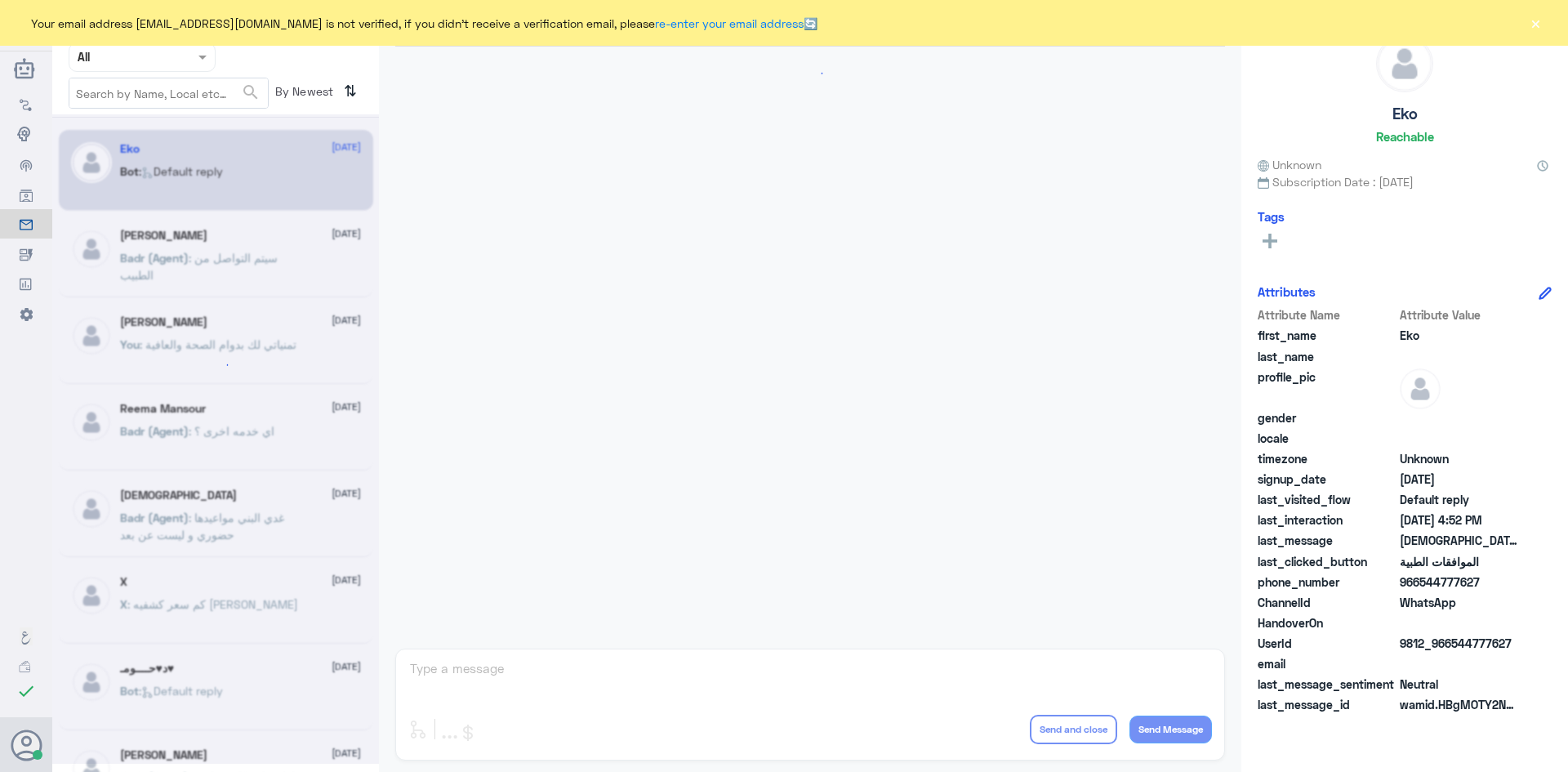
scroll to position [1560, 0]
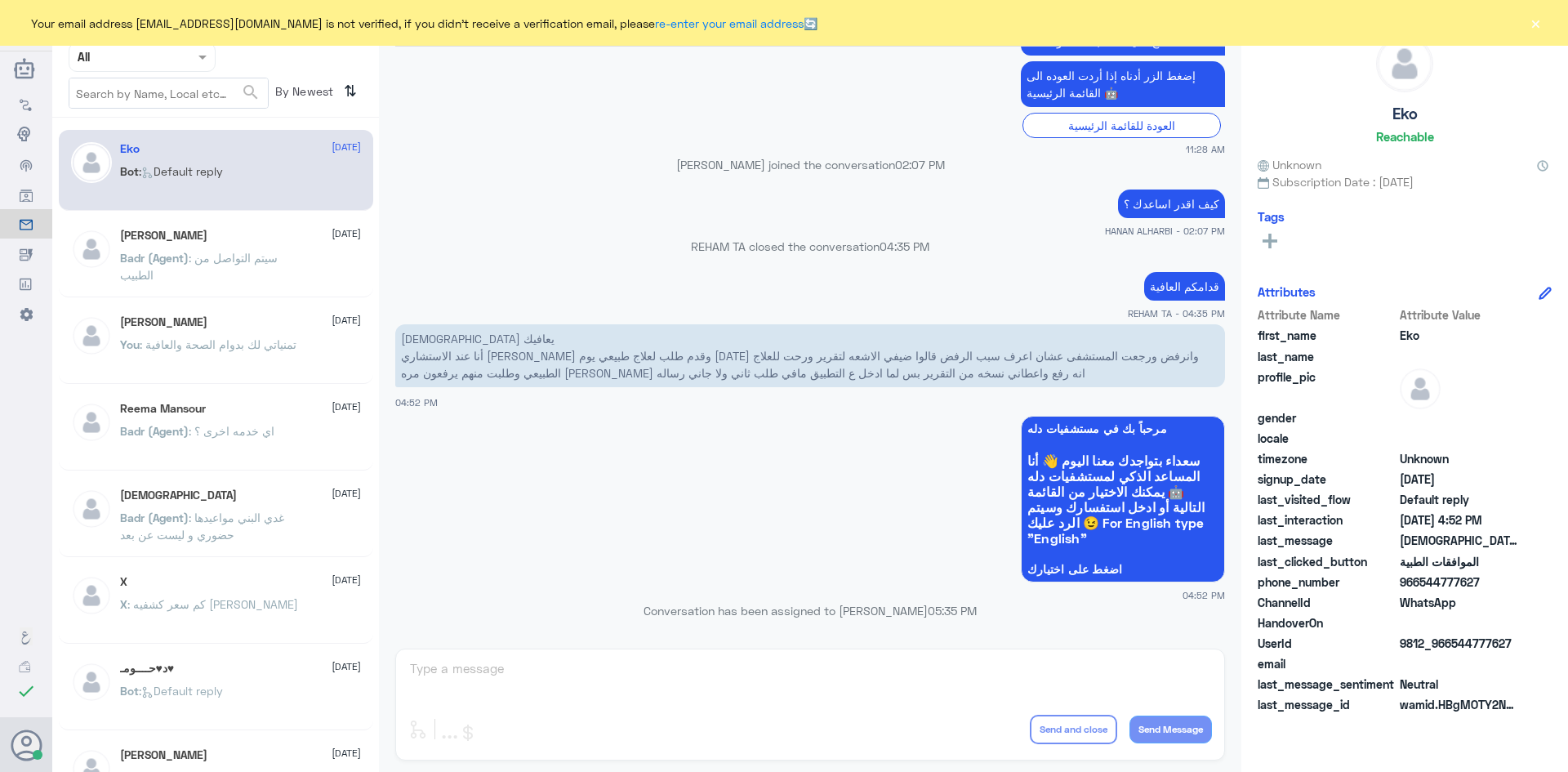
click at [226, 87] on input "text" at bounding box center [169, 93] width 199 height 29
click at [212, 55] on span at bounding box center [204, 57] width 20 height 17
click at [183, 120] on div "Unassigned" at bounding box center [142, 128] width 147 height 38
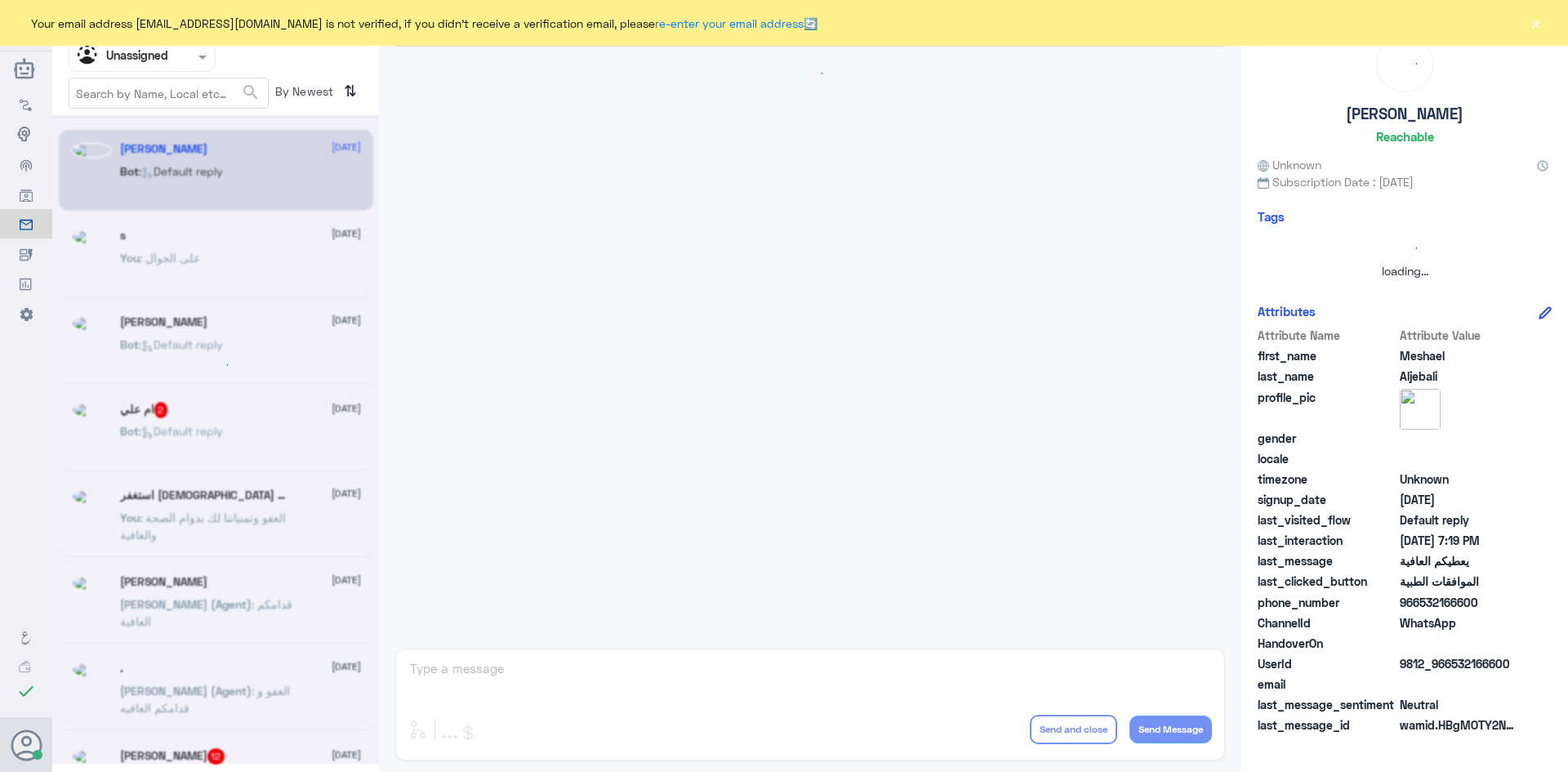
scroll to position [1561, 0]
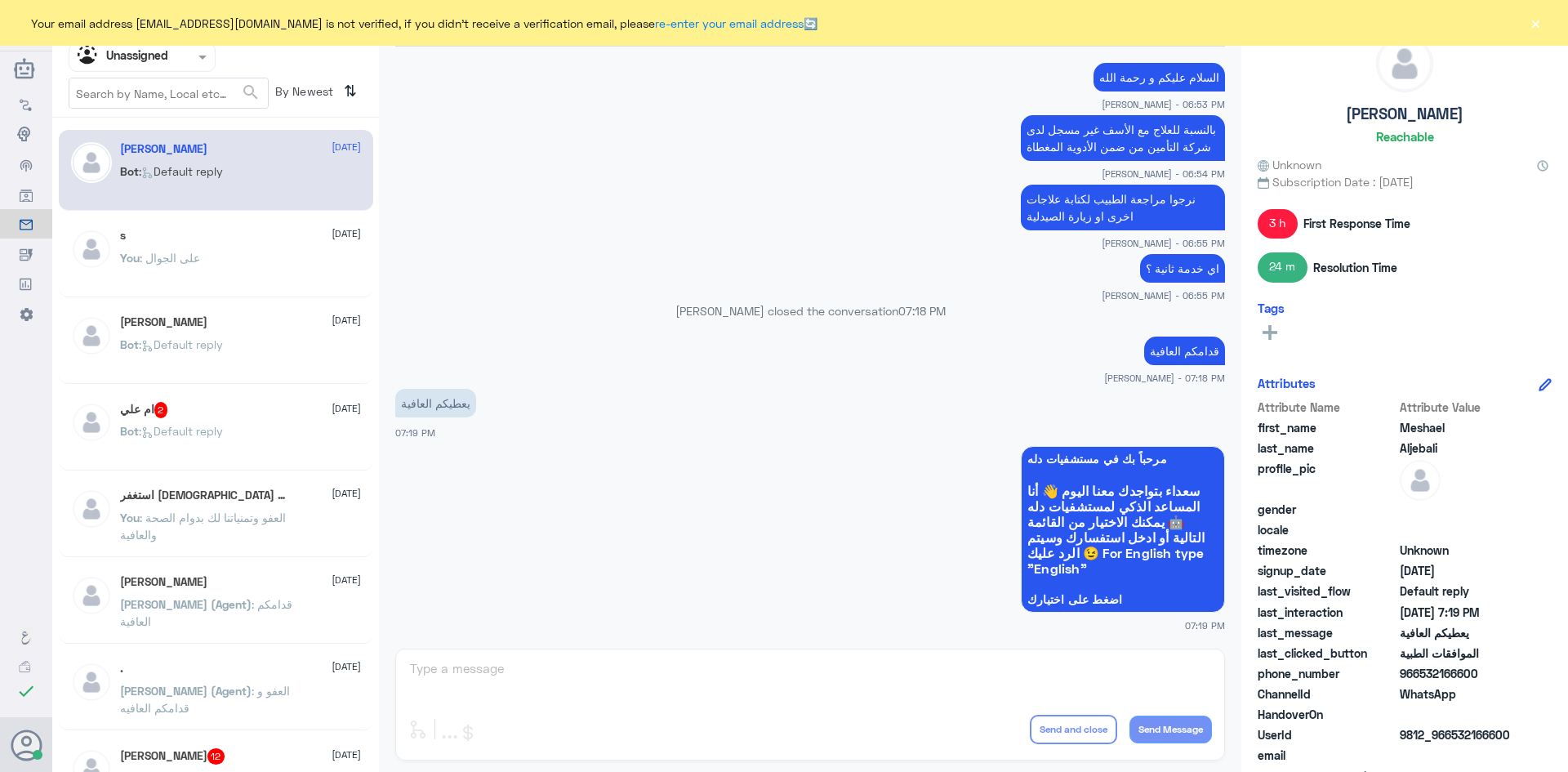
click at [206, 86] on input "text" at bounding box center [169, 93] width 199 height 29
type input "966554000016"
click at [250, 89] on span "search" at bounding box center [250, 92] width 19 height 19
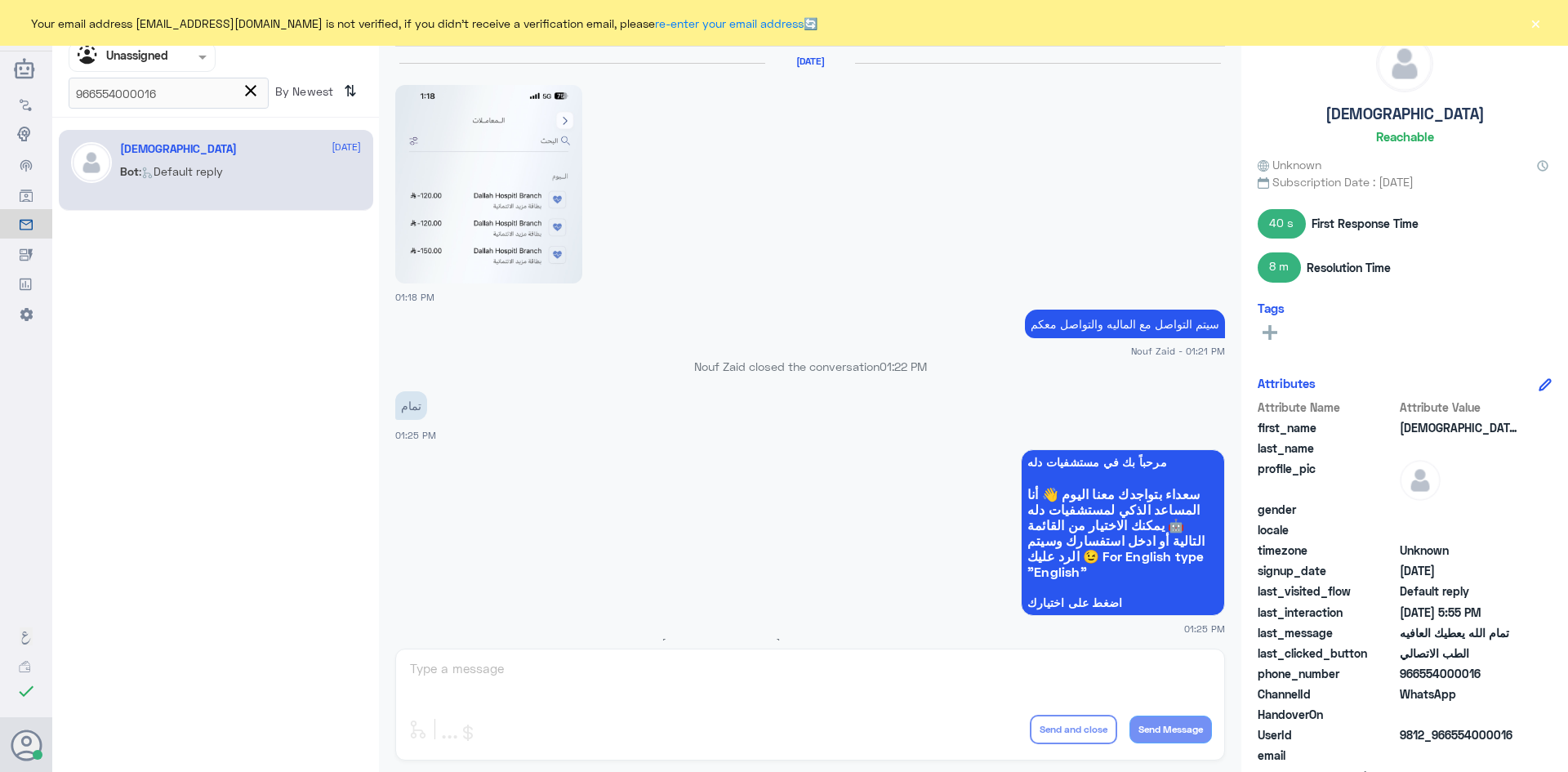
scroll to position [984, 0]
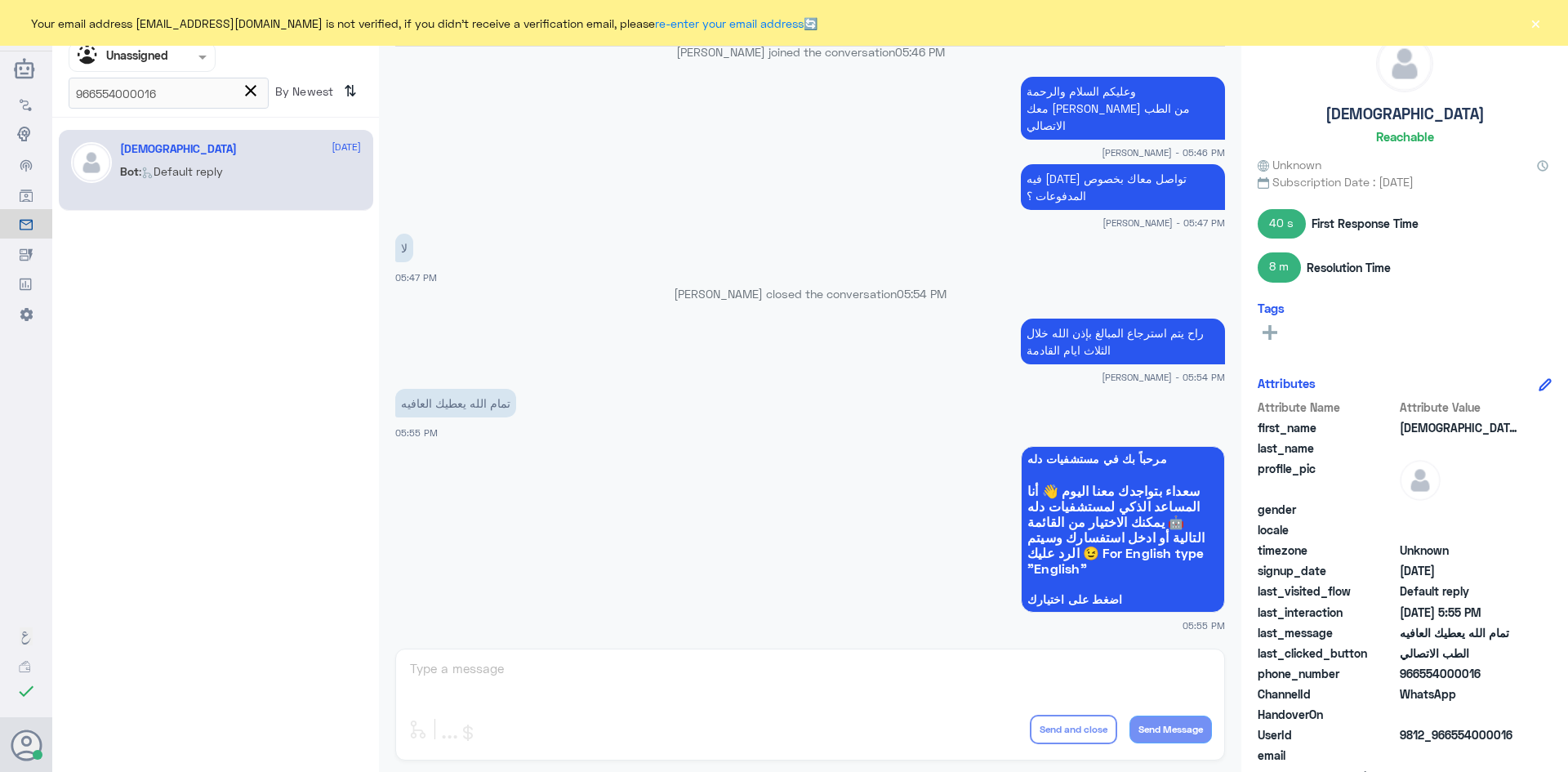
click at [259, 154] on div "Mohammed 27 August" at bounding box center [240, 148] width 241 height 14
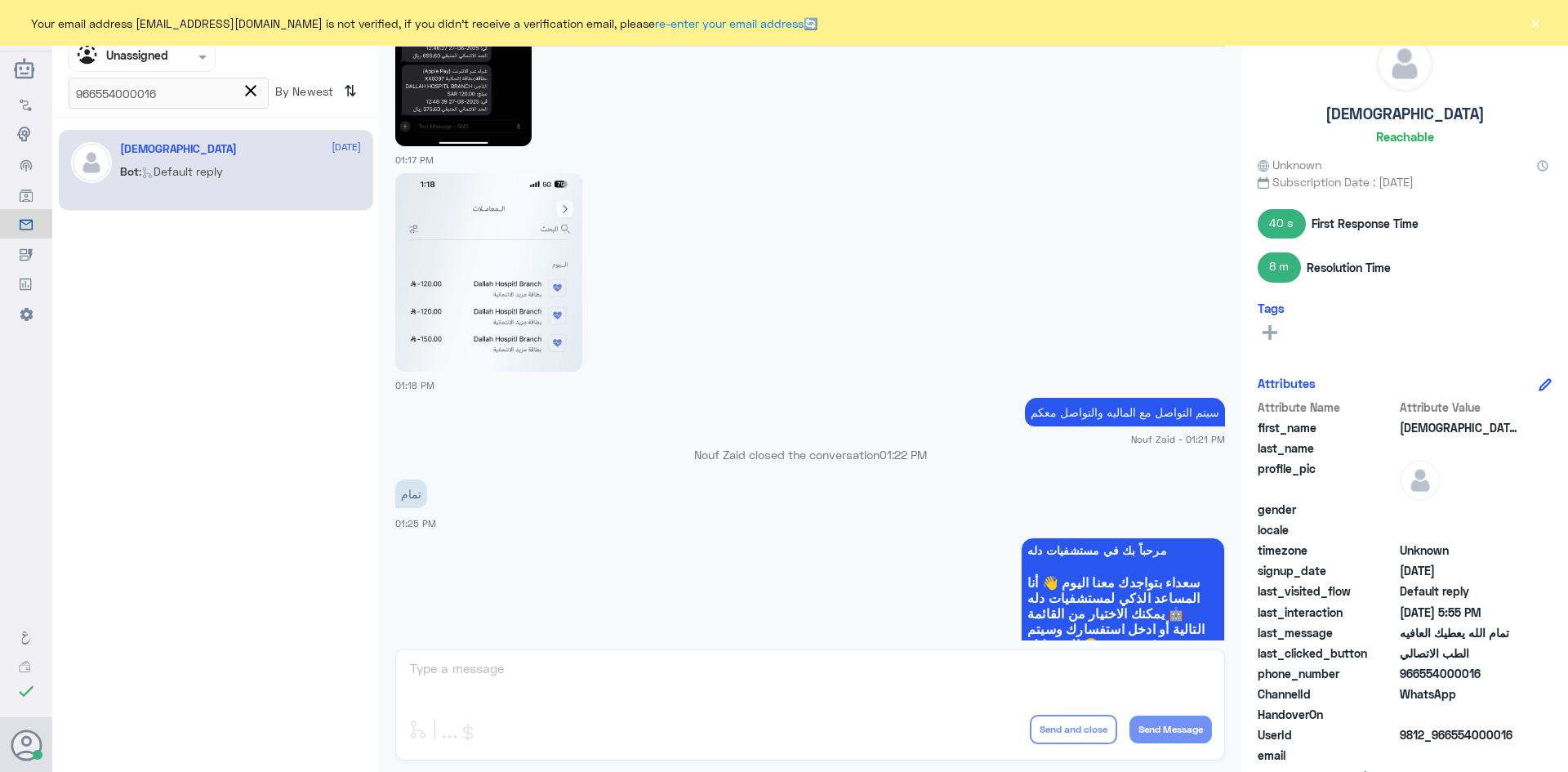
scroll to position [1173, 0]
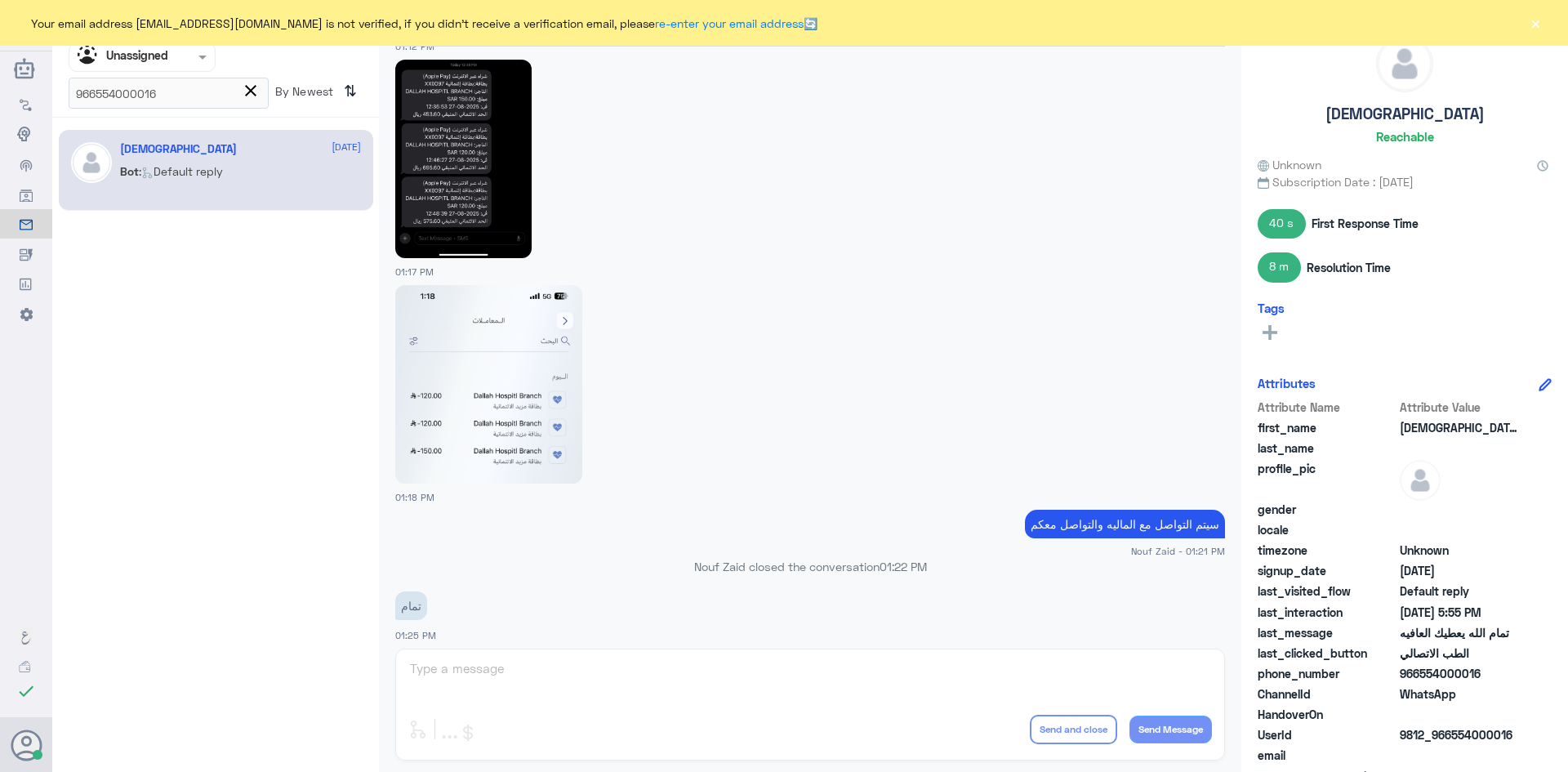
click at [492, 150] on img at bounding box center [463, 158] width 136 height 199
click at [524, 433] on img at bounding box center [489, 384] width 187 height 199
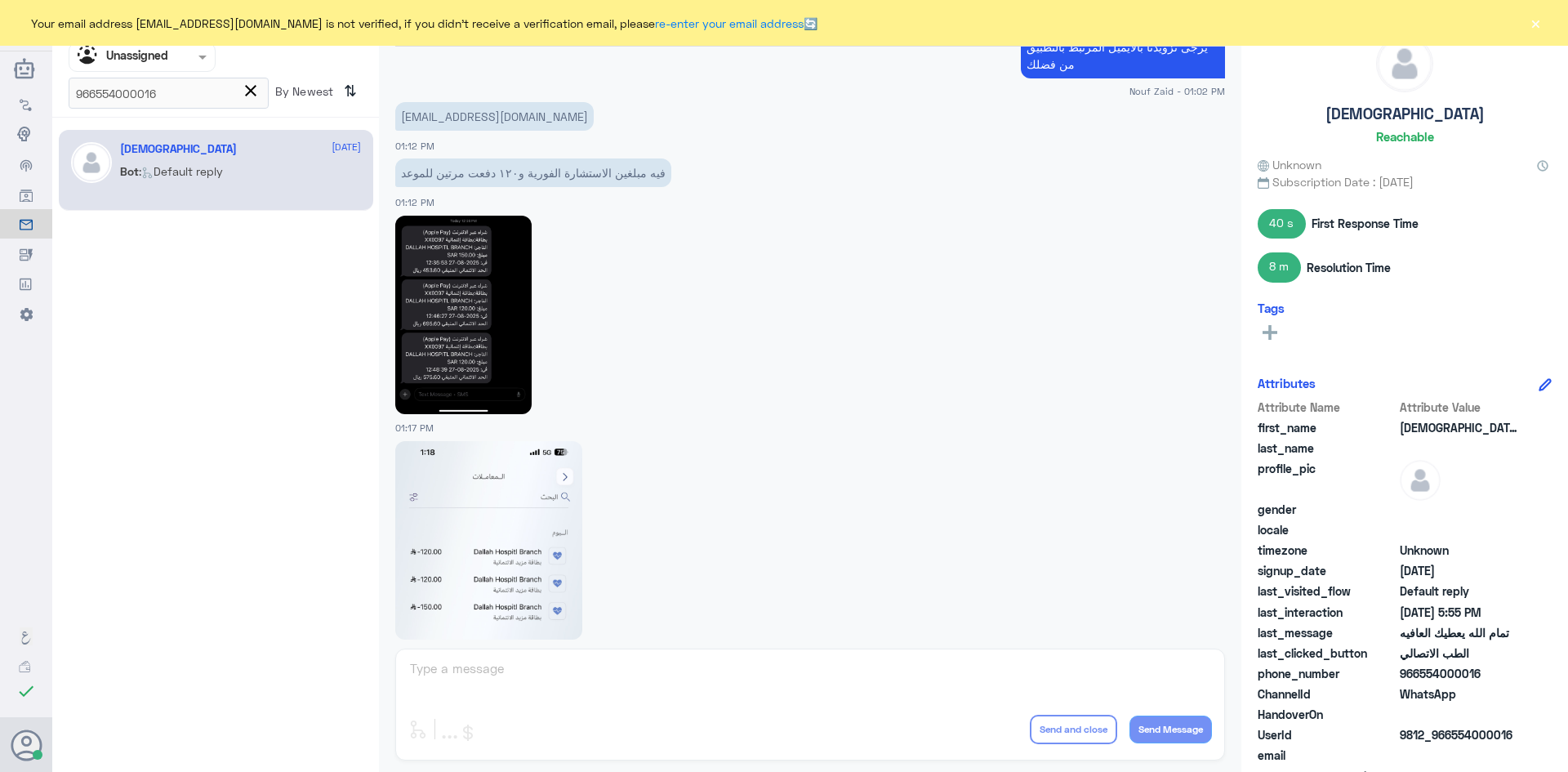
scroll to position [929, 0]
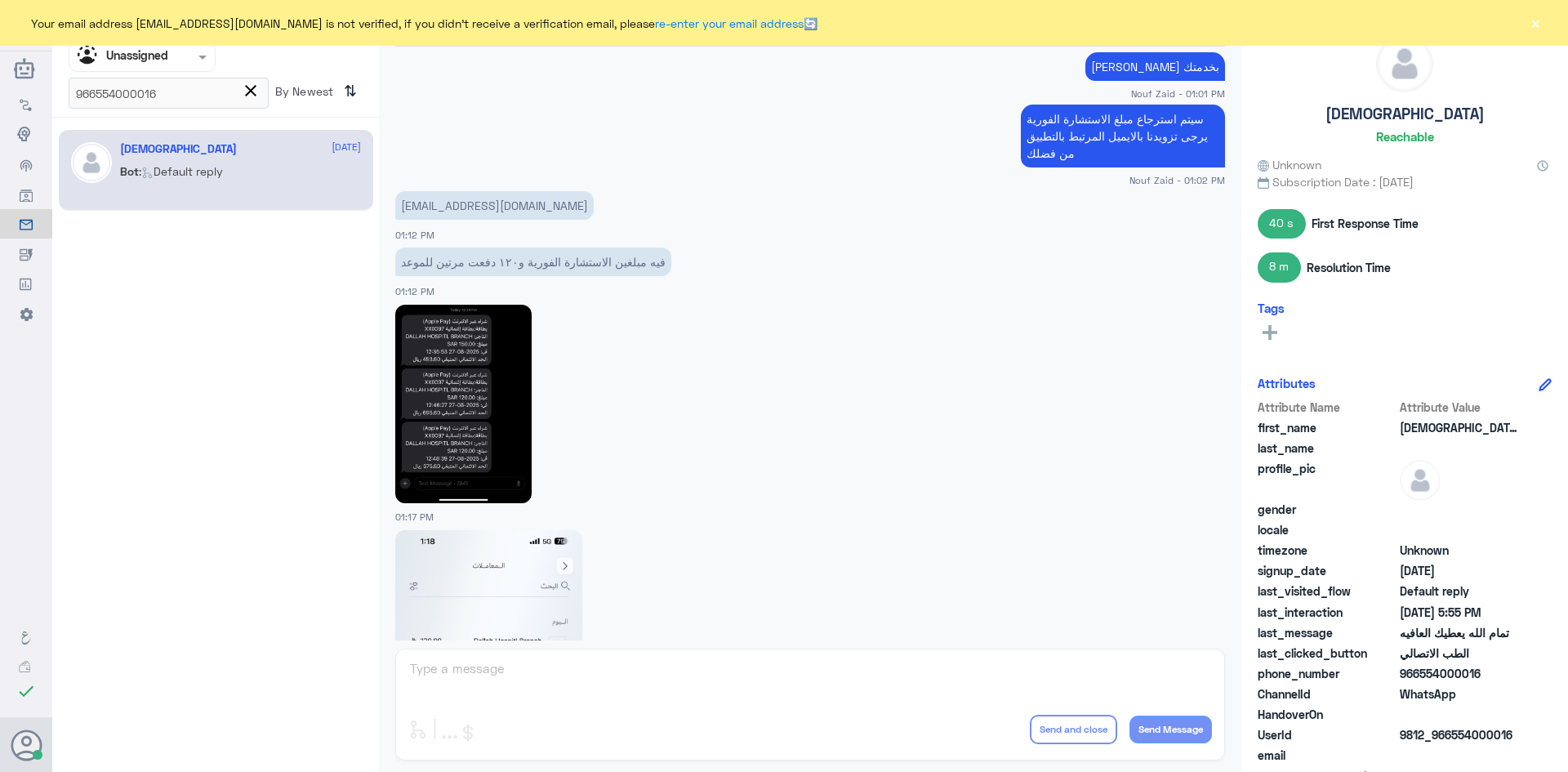
click at [64, 96] on nav "Channel WhatsApp Status × All Tags Agent Filter Unassigned 966554000016 close B…" at bounding box center [215, 61] width 327 height 111
click at [202, 56] on span at bounding box center [202, 59] width 8 height 5
click at [163, 94] on div "All" at bounding box center [142, 94] width 147 height 30
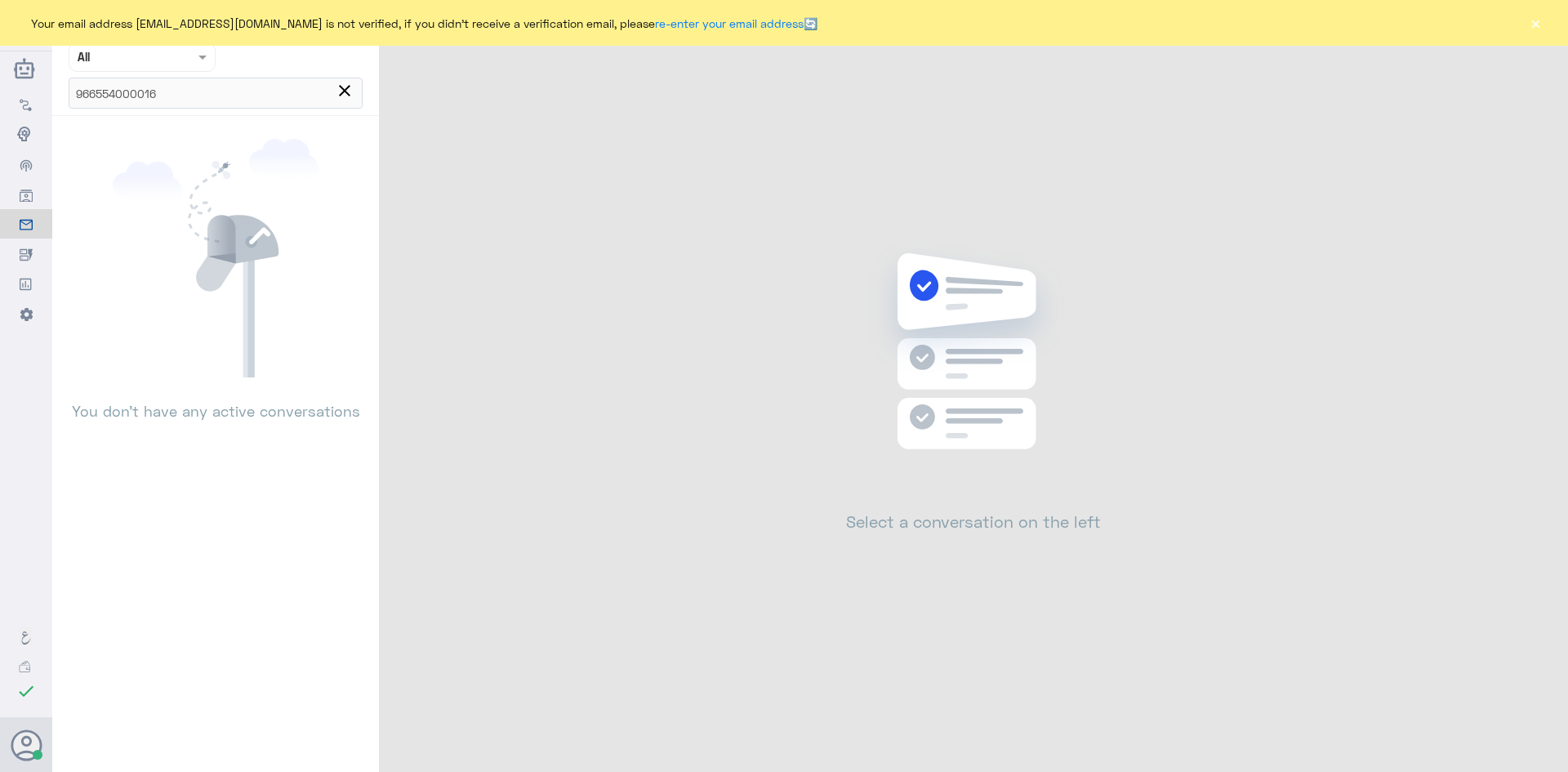
click at [338, 92] on span "close" at bounding box center [344, 90] width 19 height 19
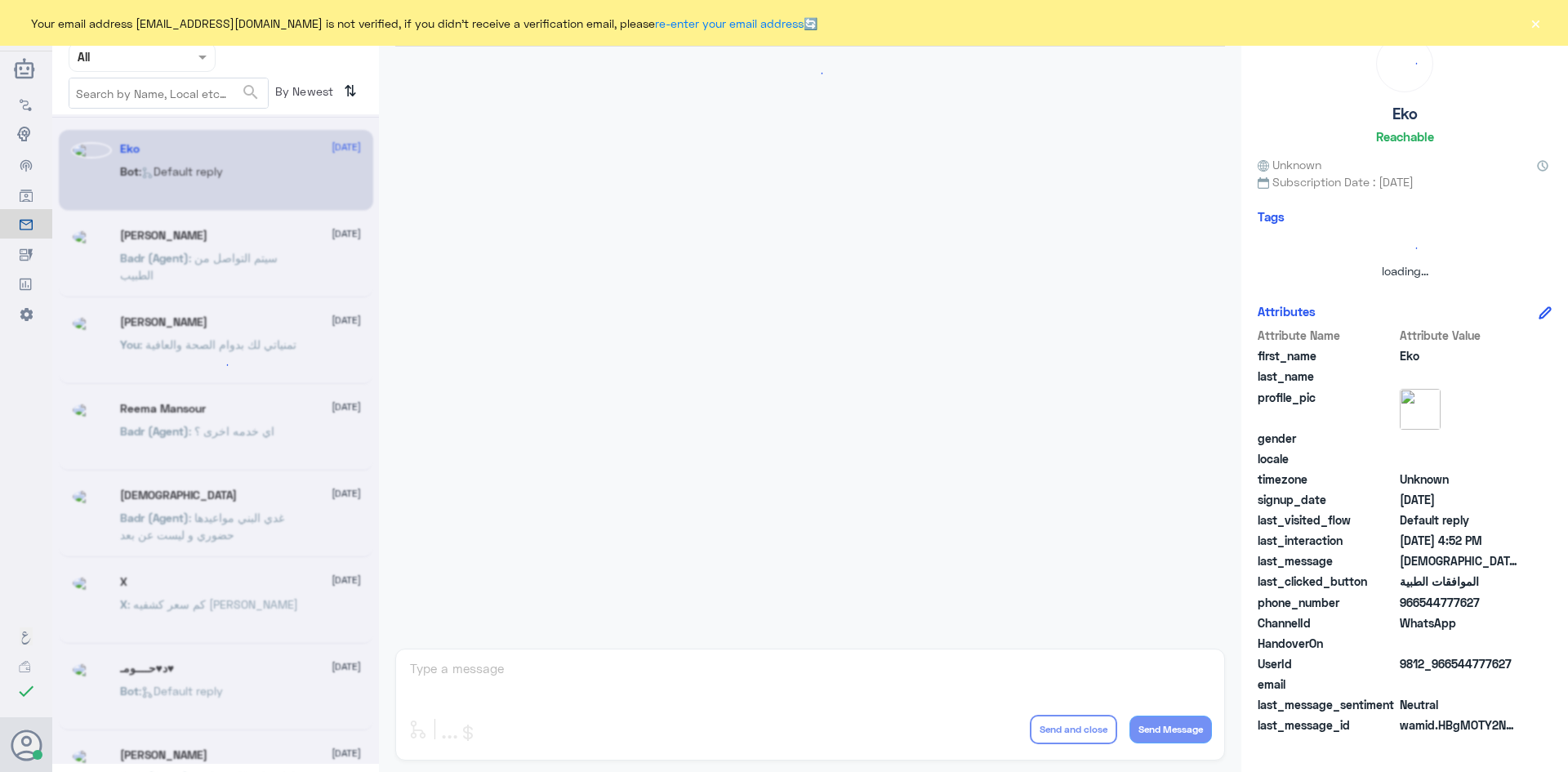
scroll to position [1560, 0]
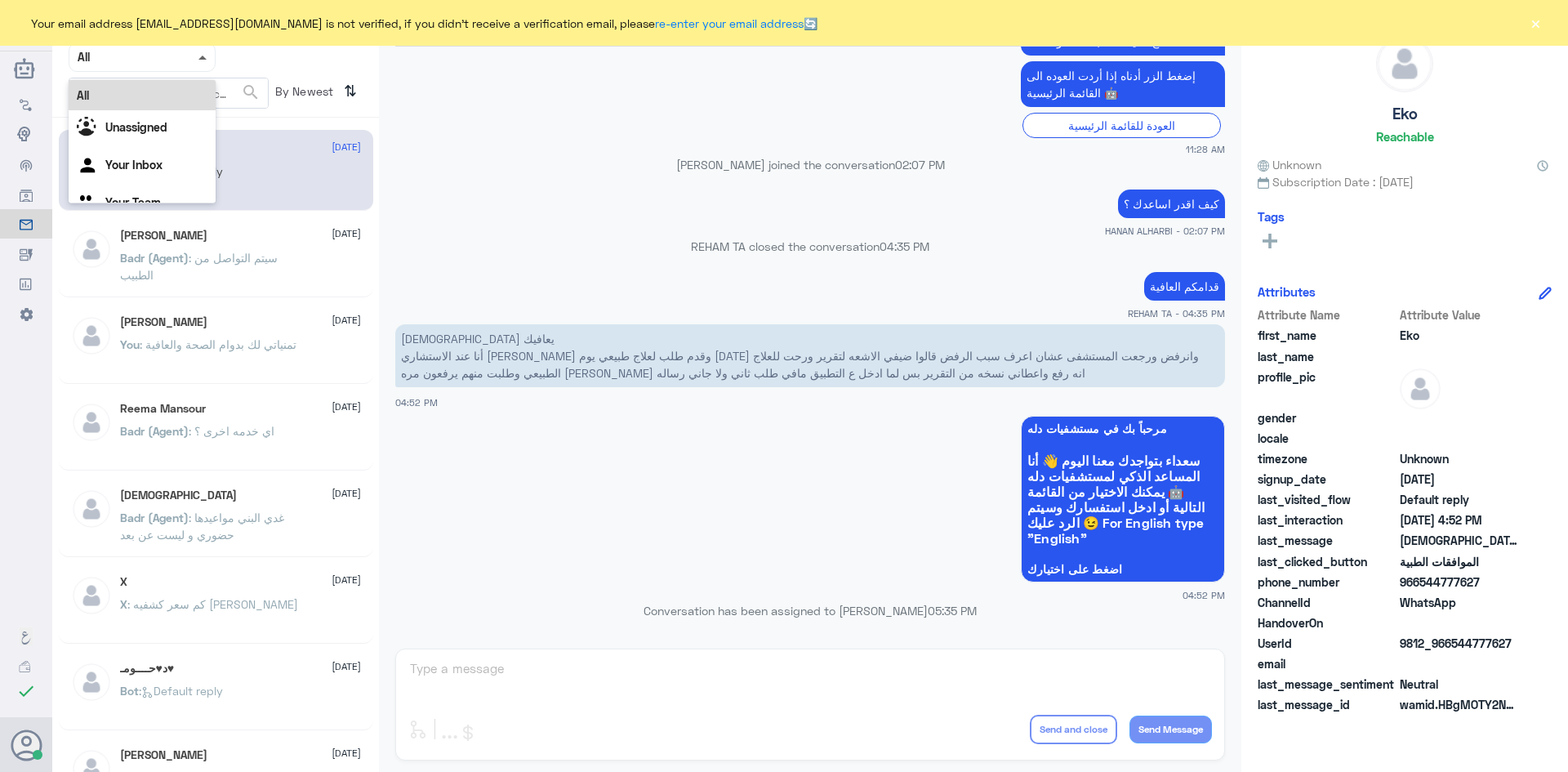
click at [200, 58] on span at bounding box center [202, 58] width 8 height 4
click at [179, 139] on div "Unassigned" at bounding box center [142, 128] width 147 height 38
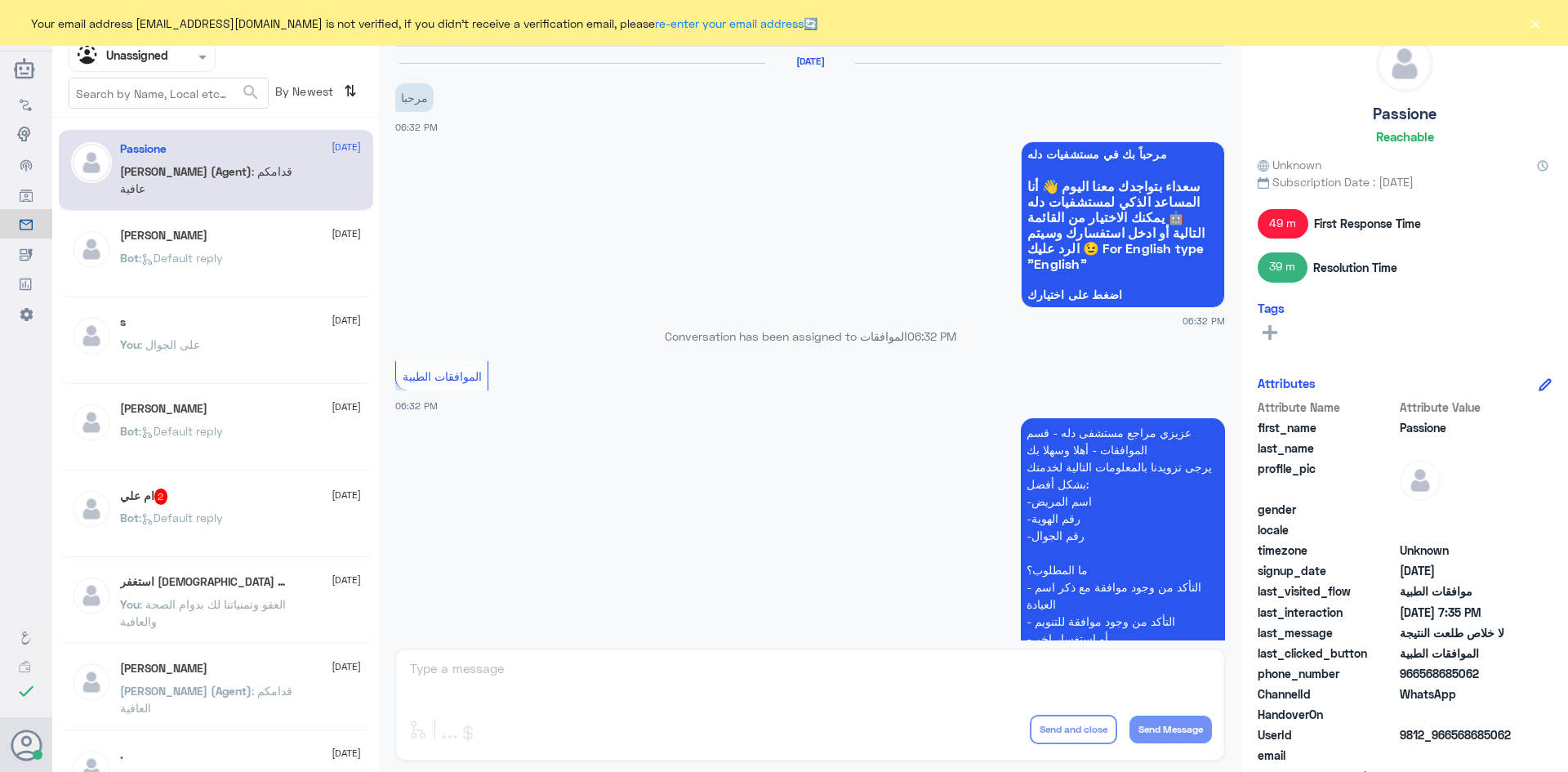
scroll to position [780, 0]
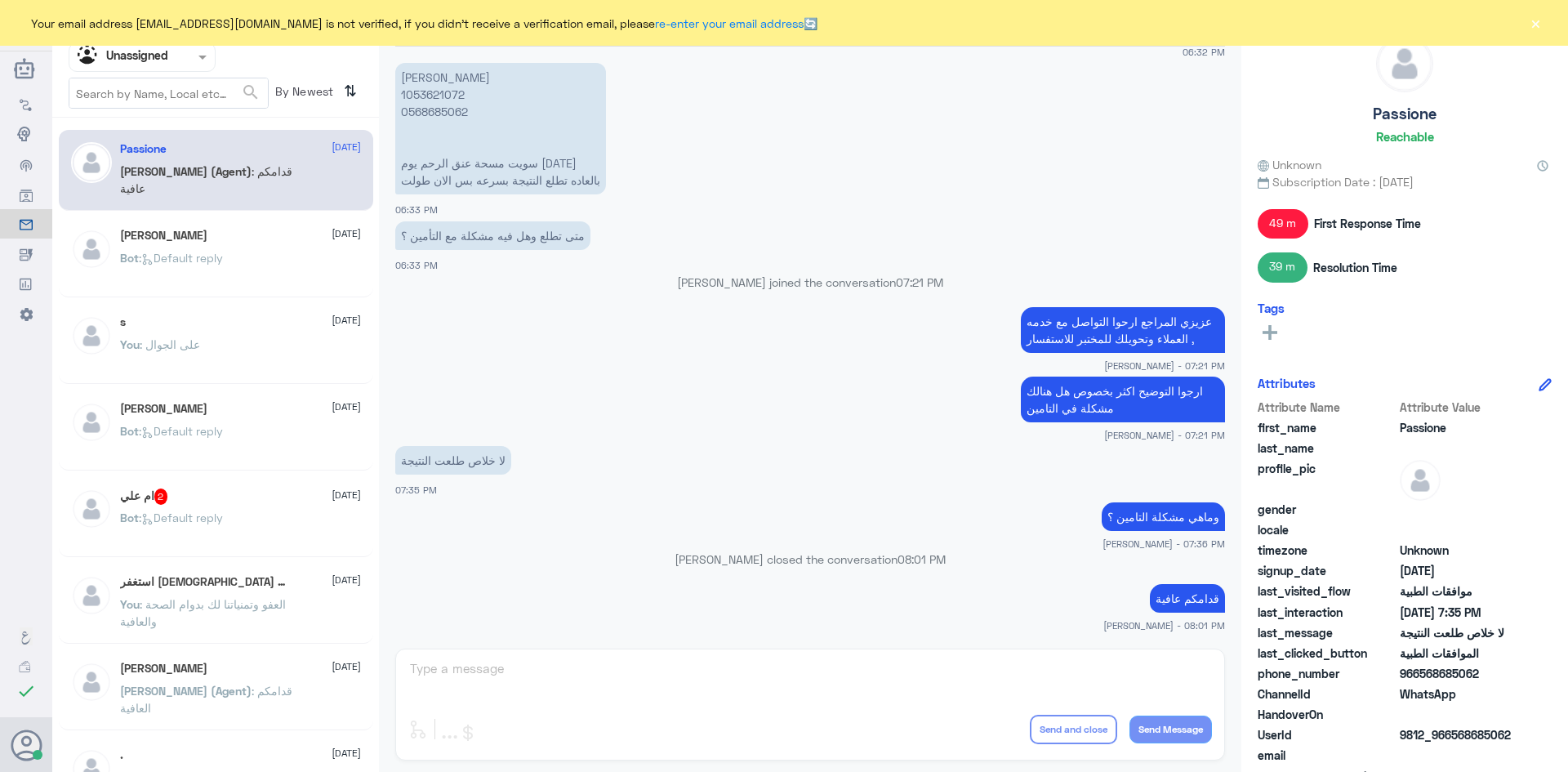
click at [192, 87] on input "text" at bounding box center [169, 93] width 199 height 29
type input "966554000016"
click at [249, 92] on span "search" at bounding box center [250, 92] width 19 height 19
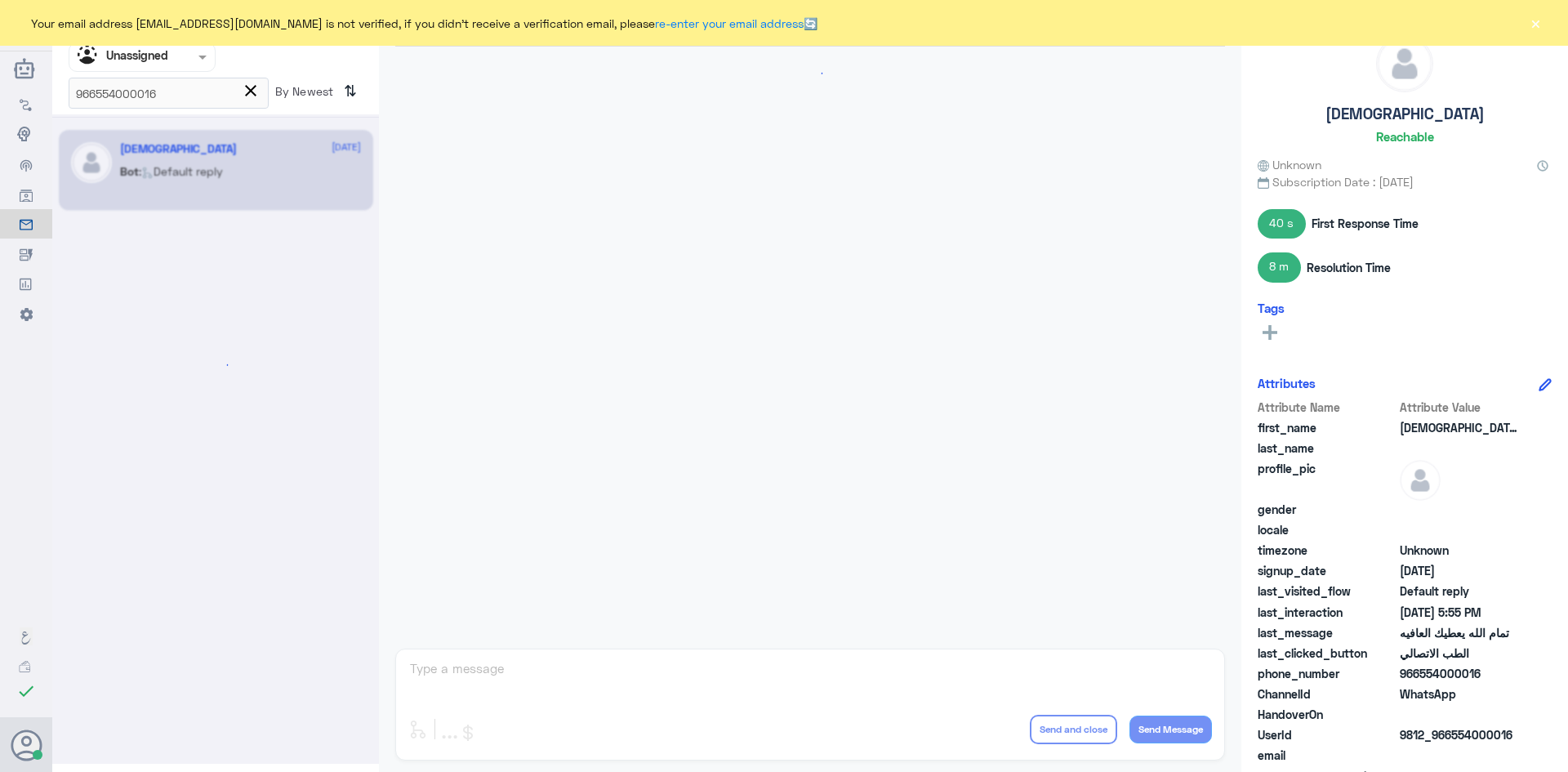
scroll to position [984, 0]
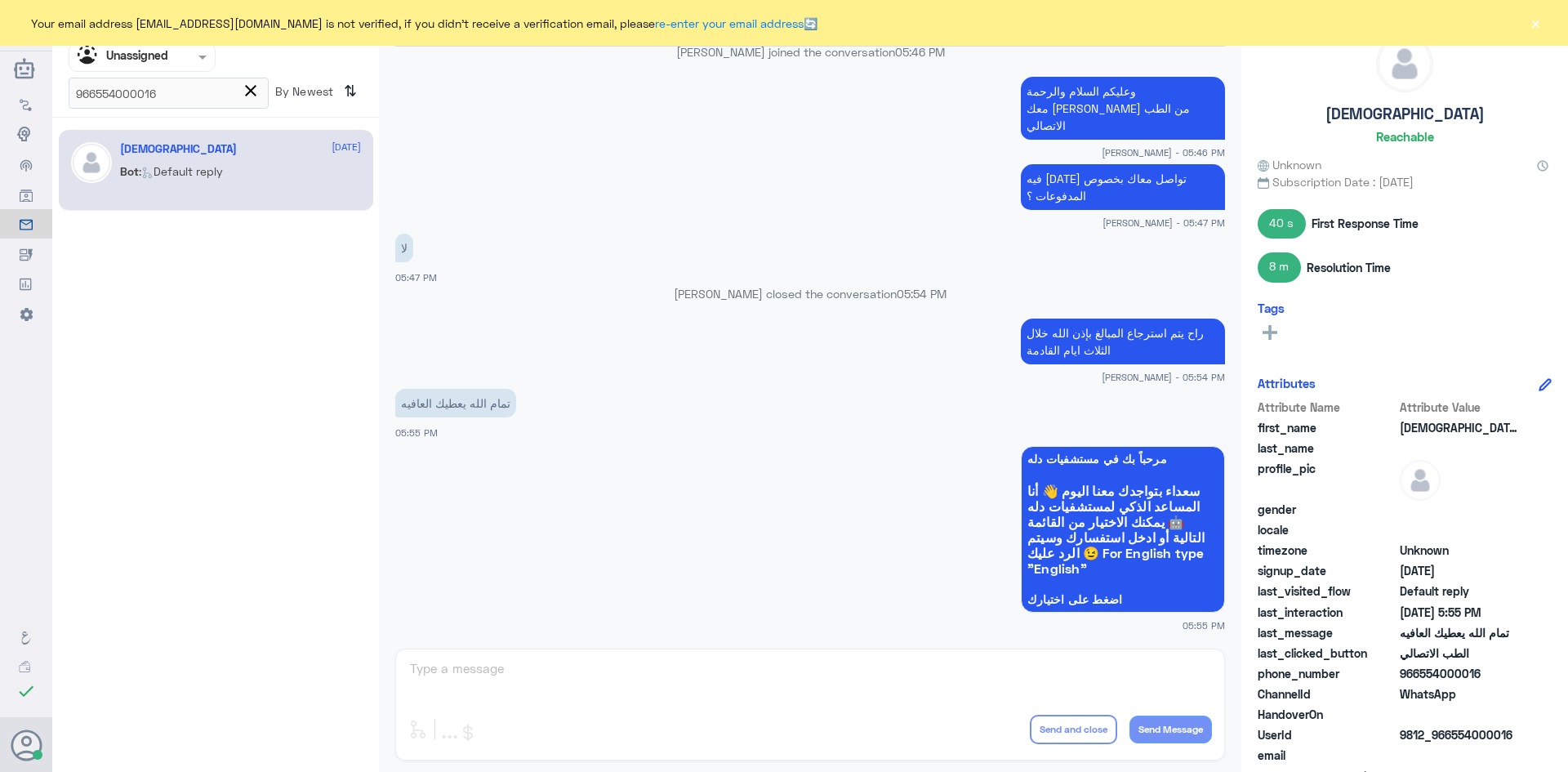
click at [170, 158] on div "Mohammed 27 August Bot : Default reply" at bounding box center [240, 172] width 241 height 61
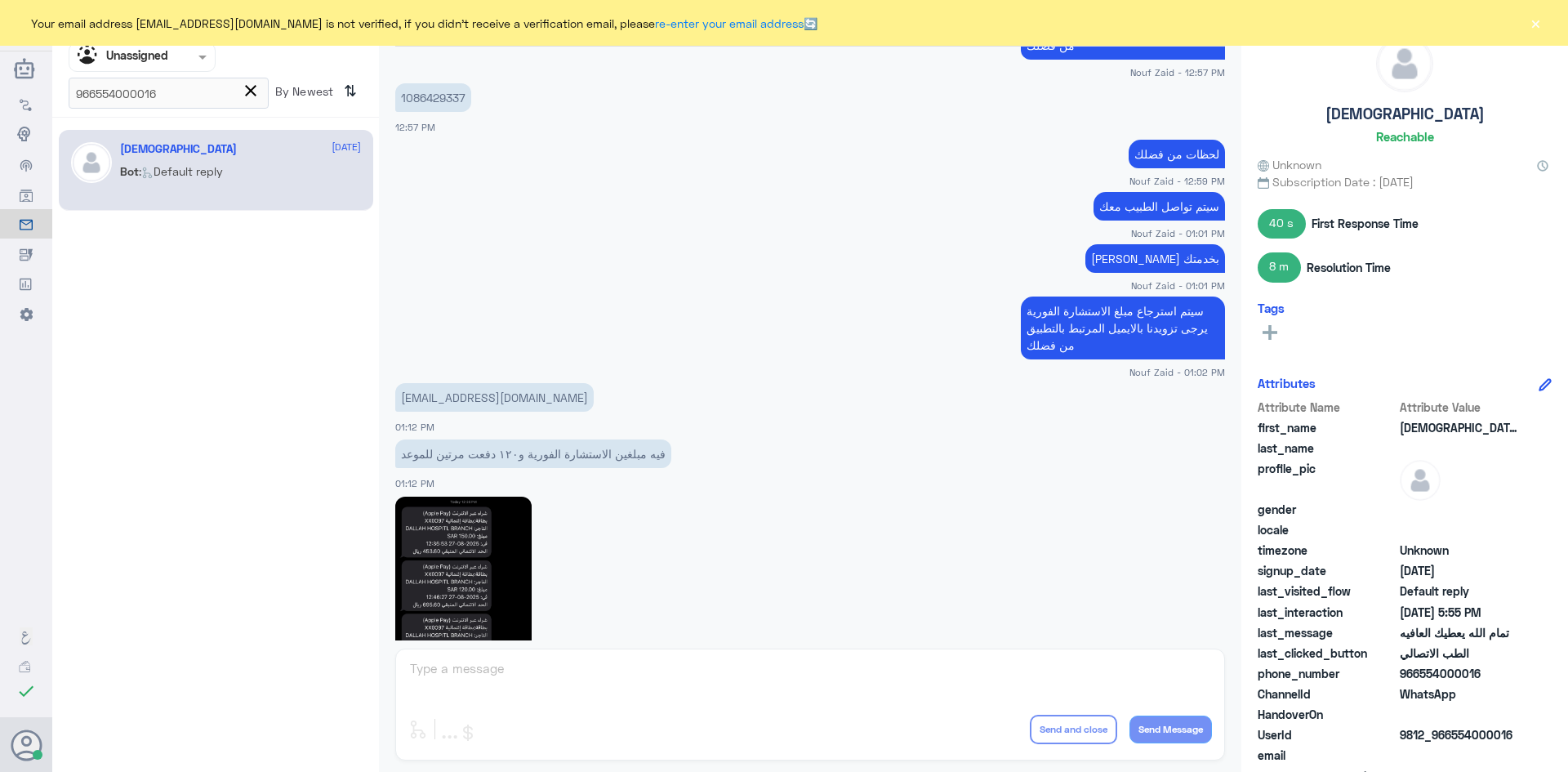
scroll to position [765, 0]
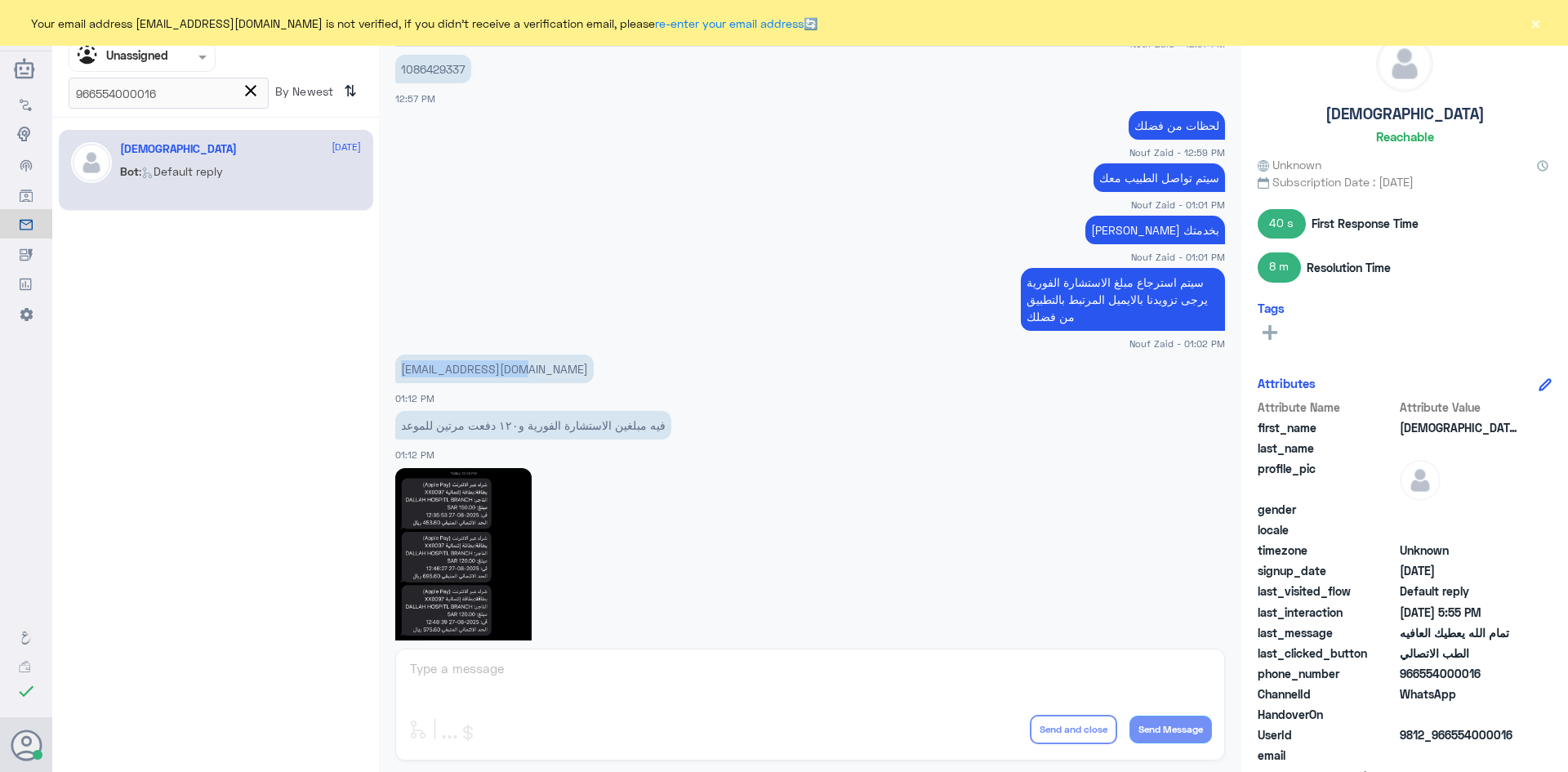
drag, startPoint x: 532, startPoint y: 367, endPoint x: 403, endPoint y: 371, distance: 129.1
click at [403, 371] on p "abommdoo7@gmail.com" at bounding box center [495, 368] width 199 height 28
copy p "abommdoo7@gmail.com"
click at [247, 93] on span "close" at bounding box center [250, 90] width 19 height 19
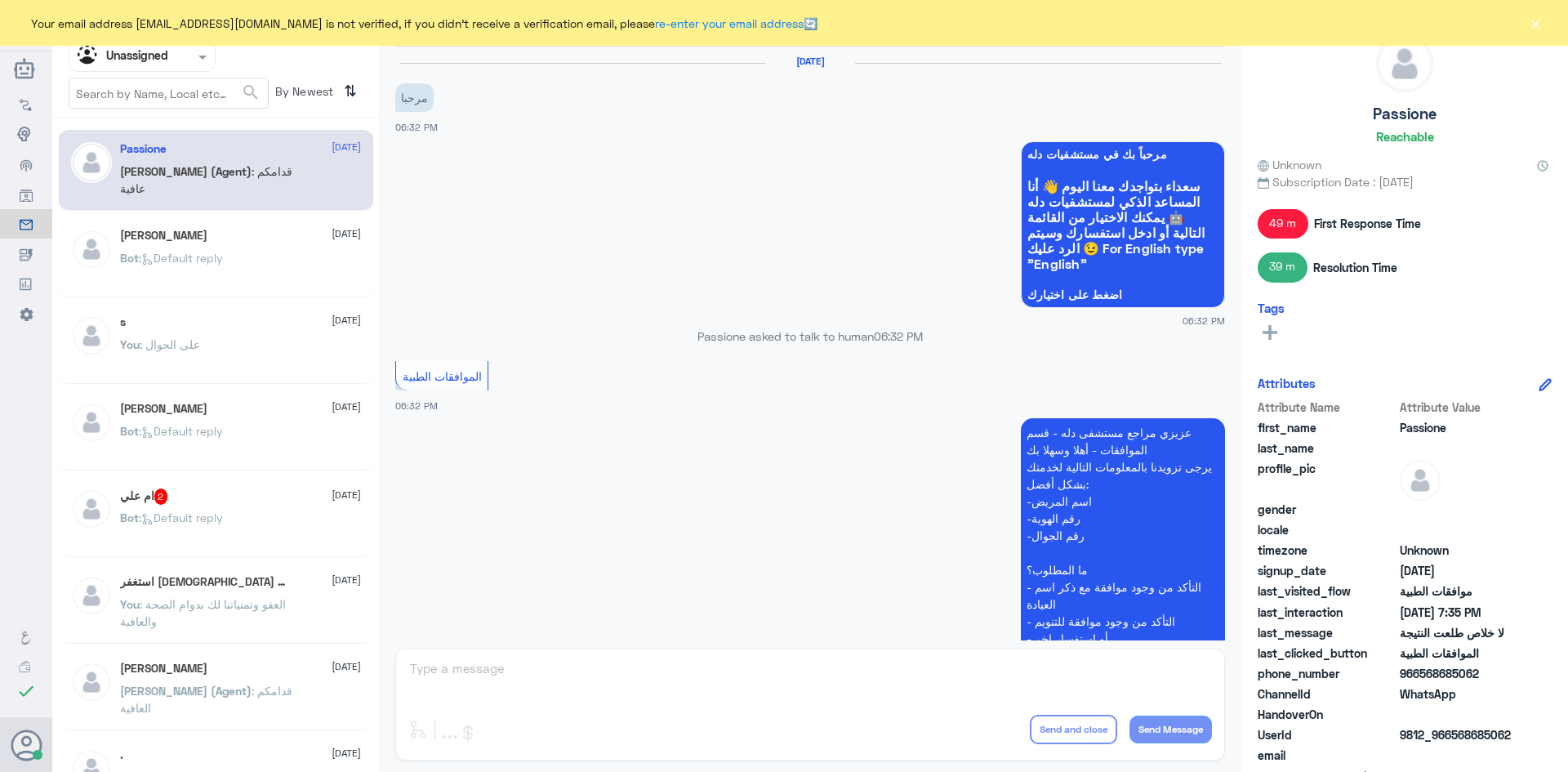
scroll to position [780, 0]
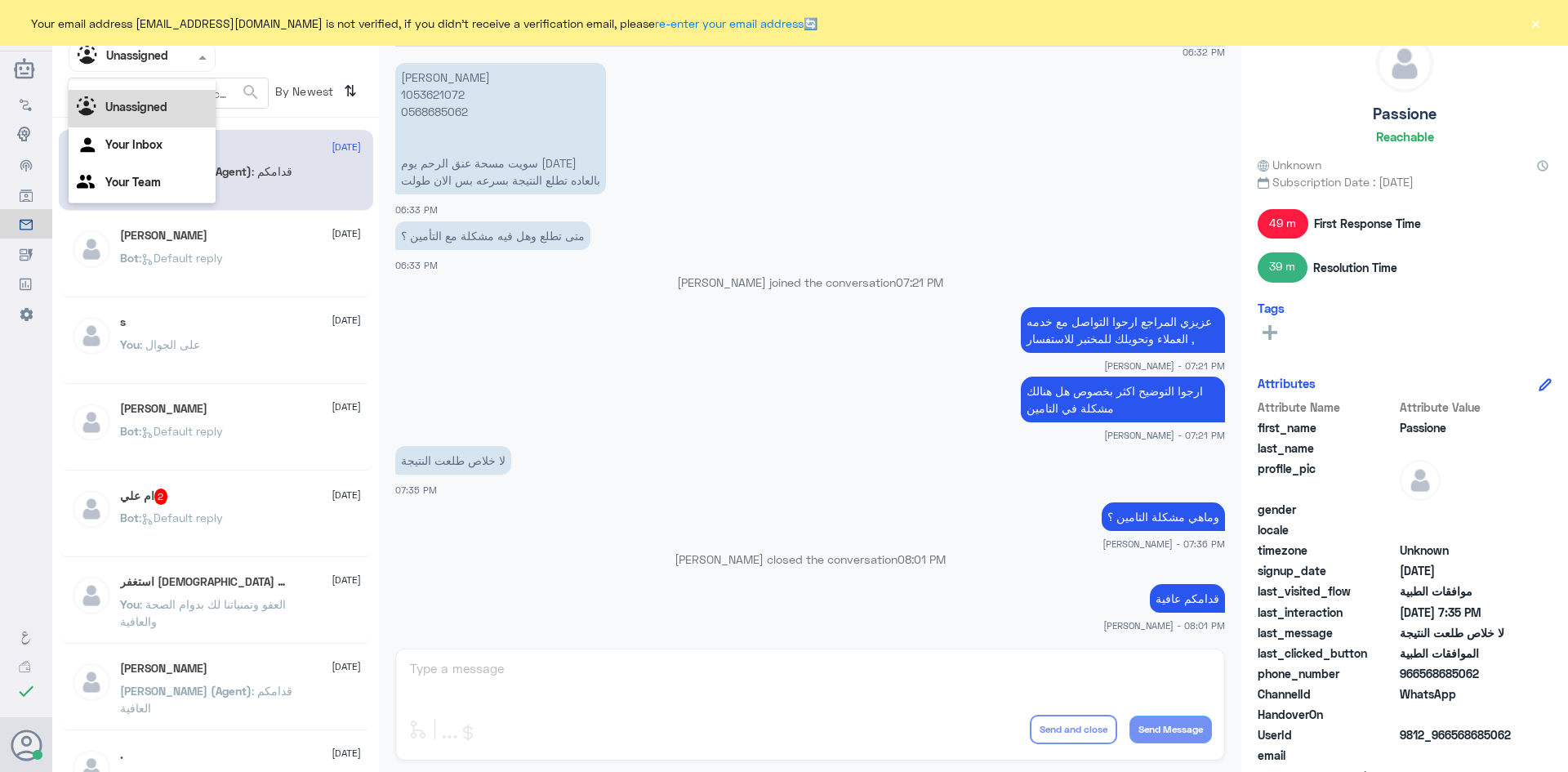
click at [197, 59] on span at bounding box center [204, 57] width 20 height 17
click at [158, 102] on div "All" at bounding box center [142, 94] width 147 height 30
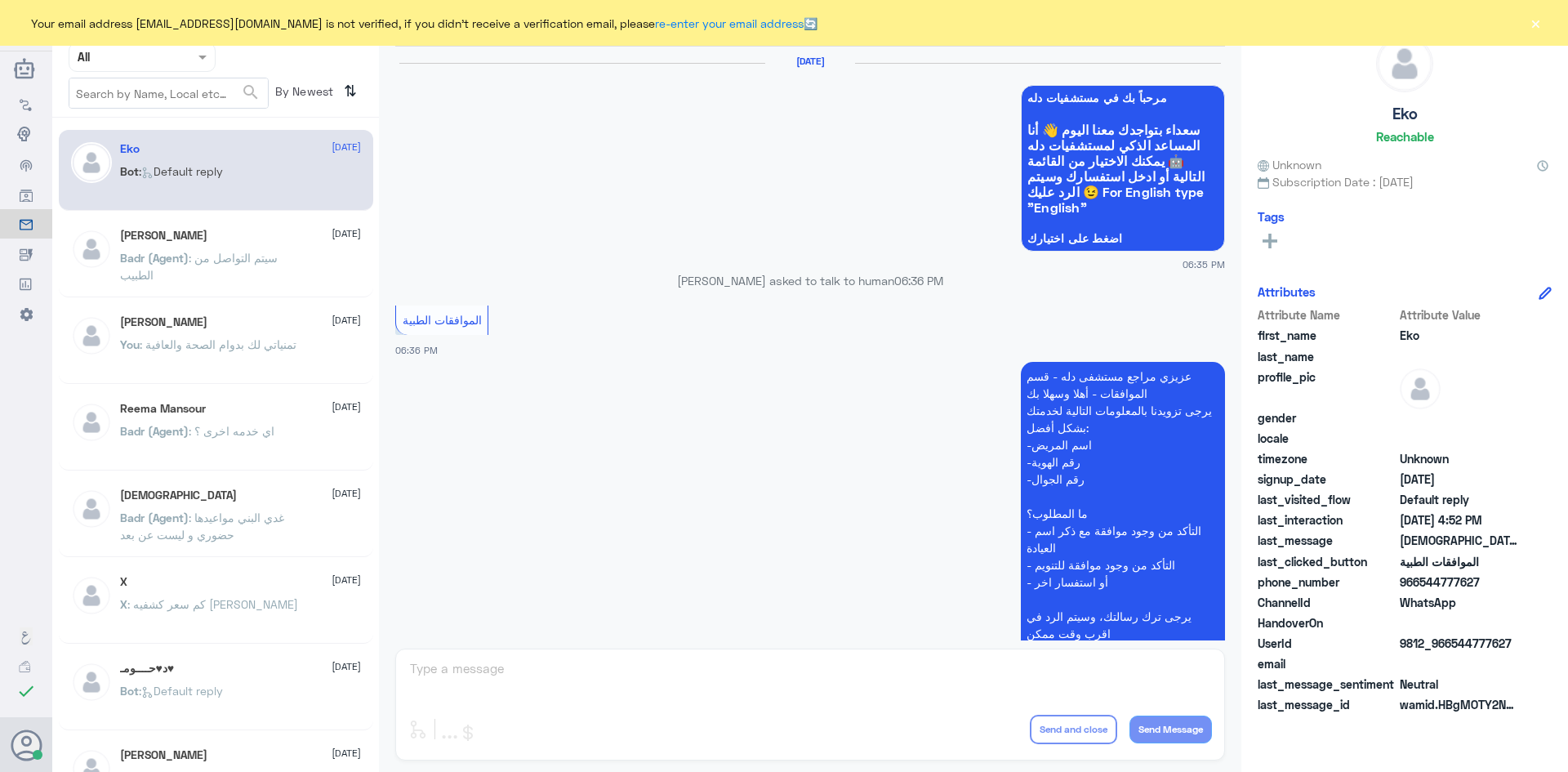
scroll to position [1560, 0]
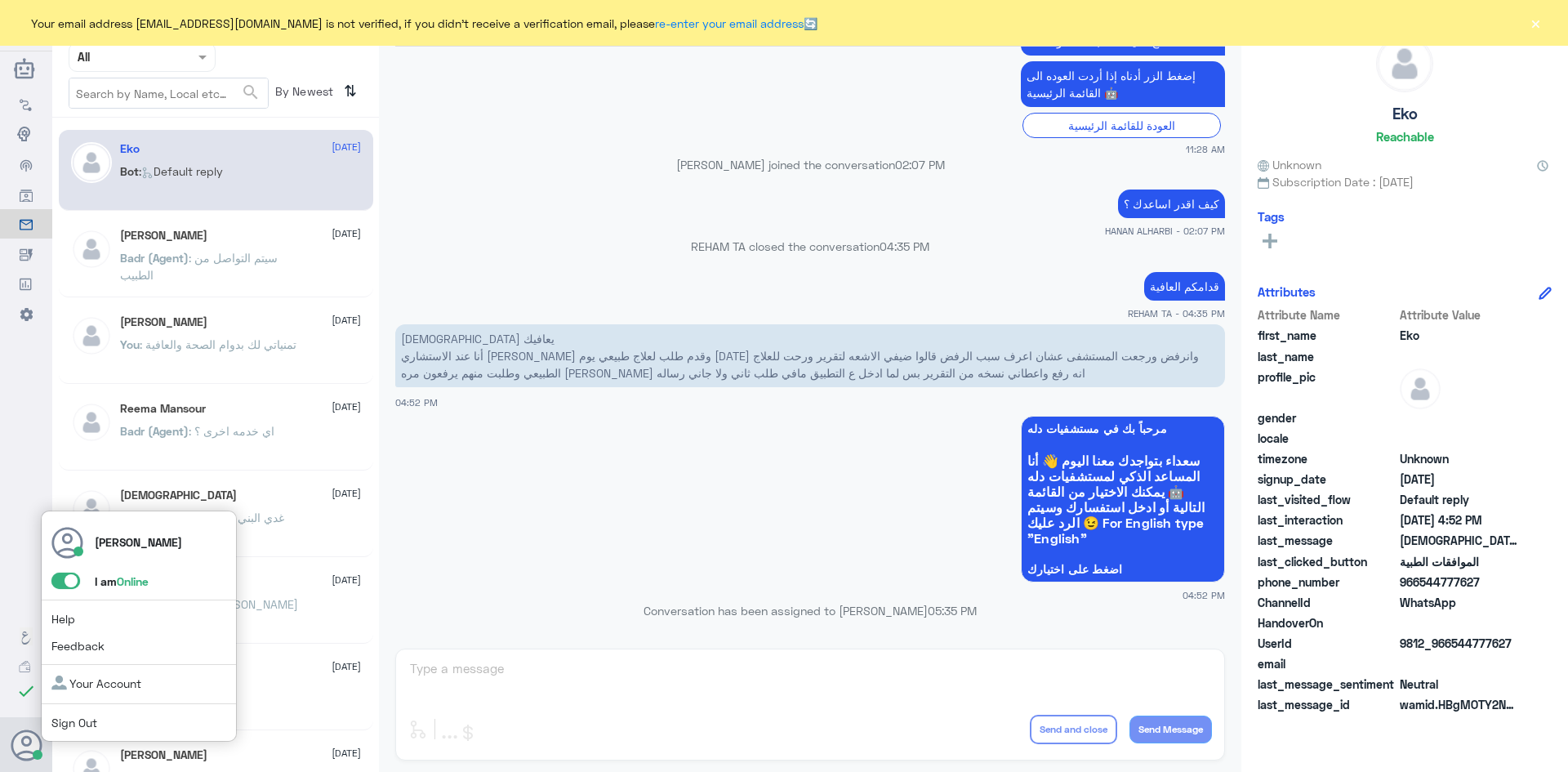
click at [63, 579] on span at bounding box center [65, 581] width 28 height 16
click at [0, 0] on input "checkbox" at bounding box center [0, 0] width 0 height 0
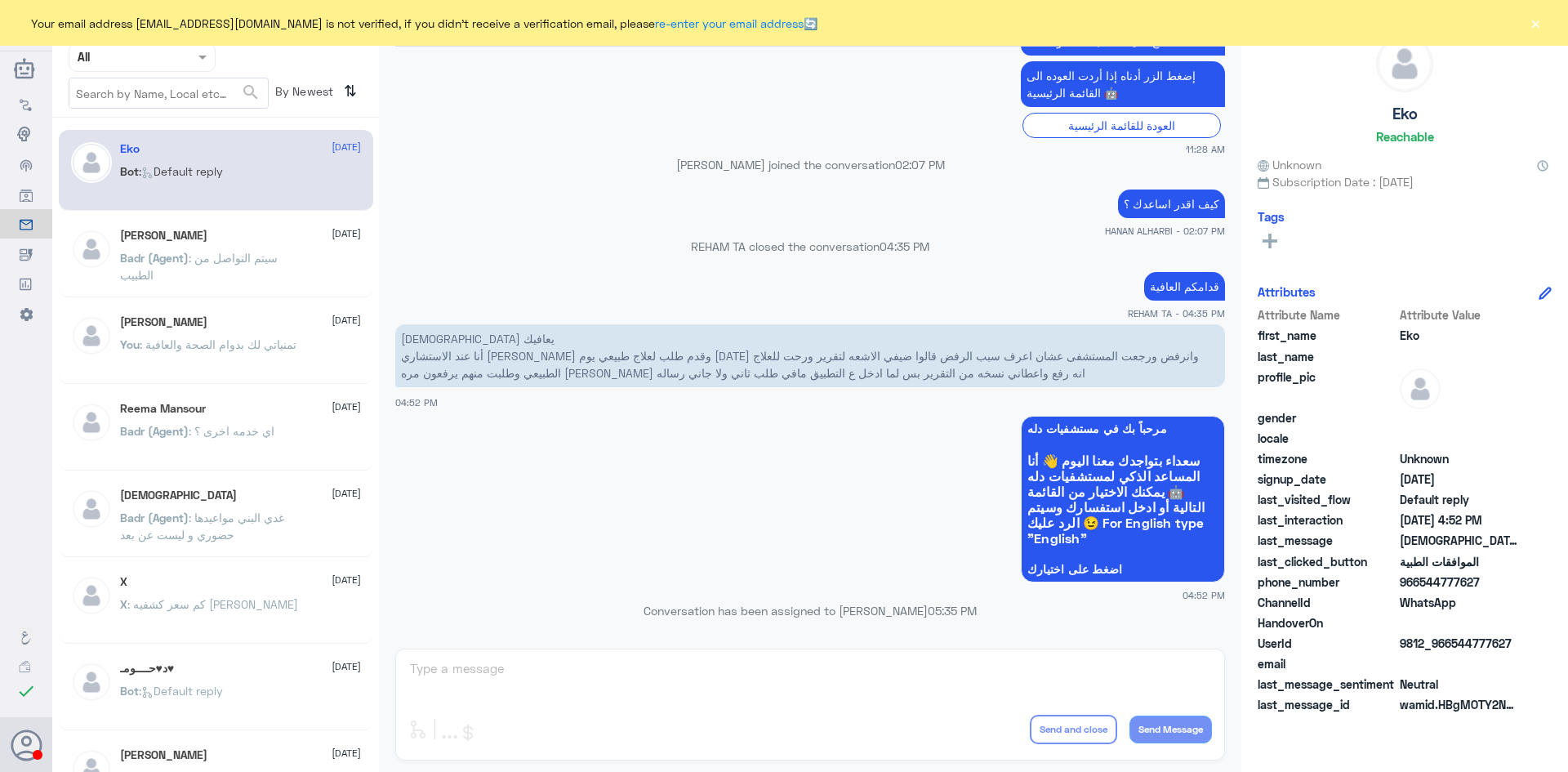
click at [1542, 27] on div "Your email address A_almasou@dallahhealth.com is not verified, if you didn't re…" at bounding box center [784, 23] width 1568 height 46
click at [1540, 27] on button "×" at bounding box center [1535, 23] width 16 height 16
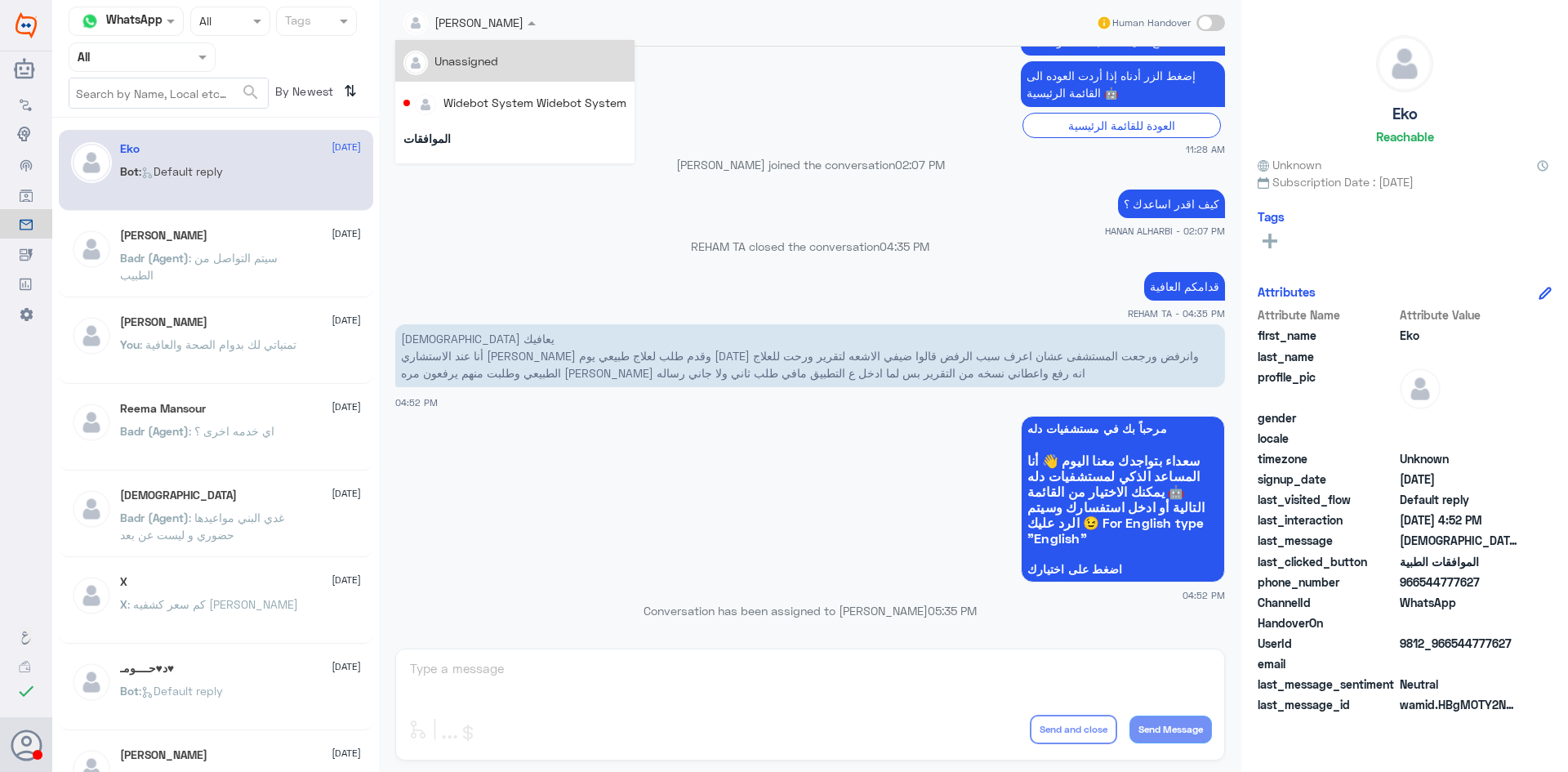
click at [454, 35] on div "[PERSON_NAME]" at bounding box center [463, 23] width 120 height 33
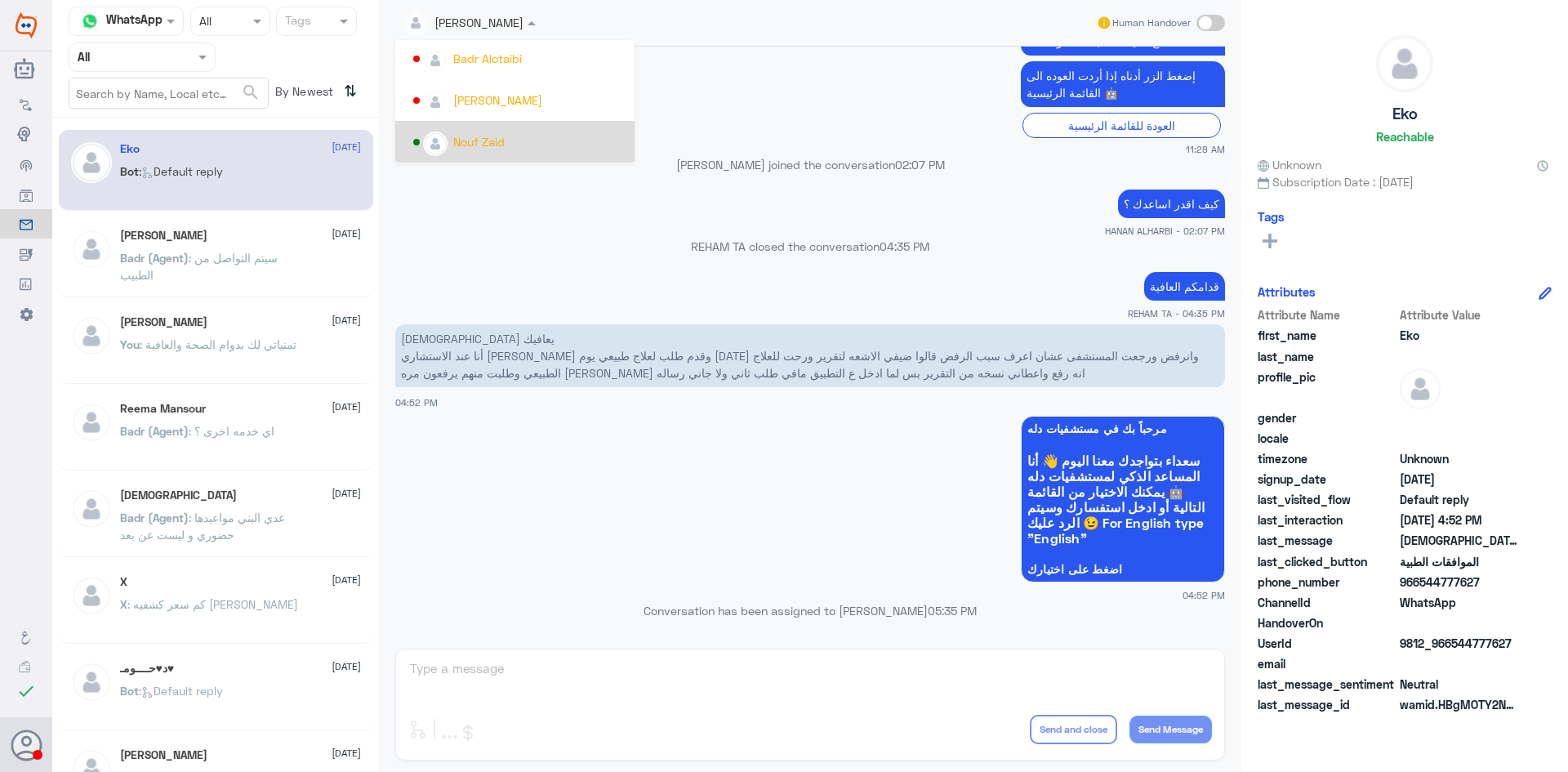
click at [939, 302] on div "قدامكم العافية REHAM TA - 04:35 PM" at bounding box center [811, 293] width 830 height 52
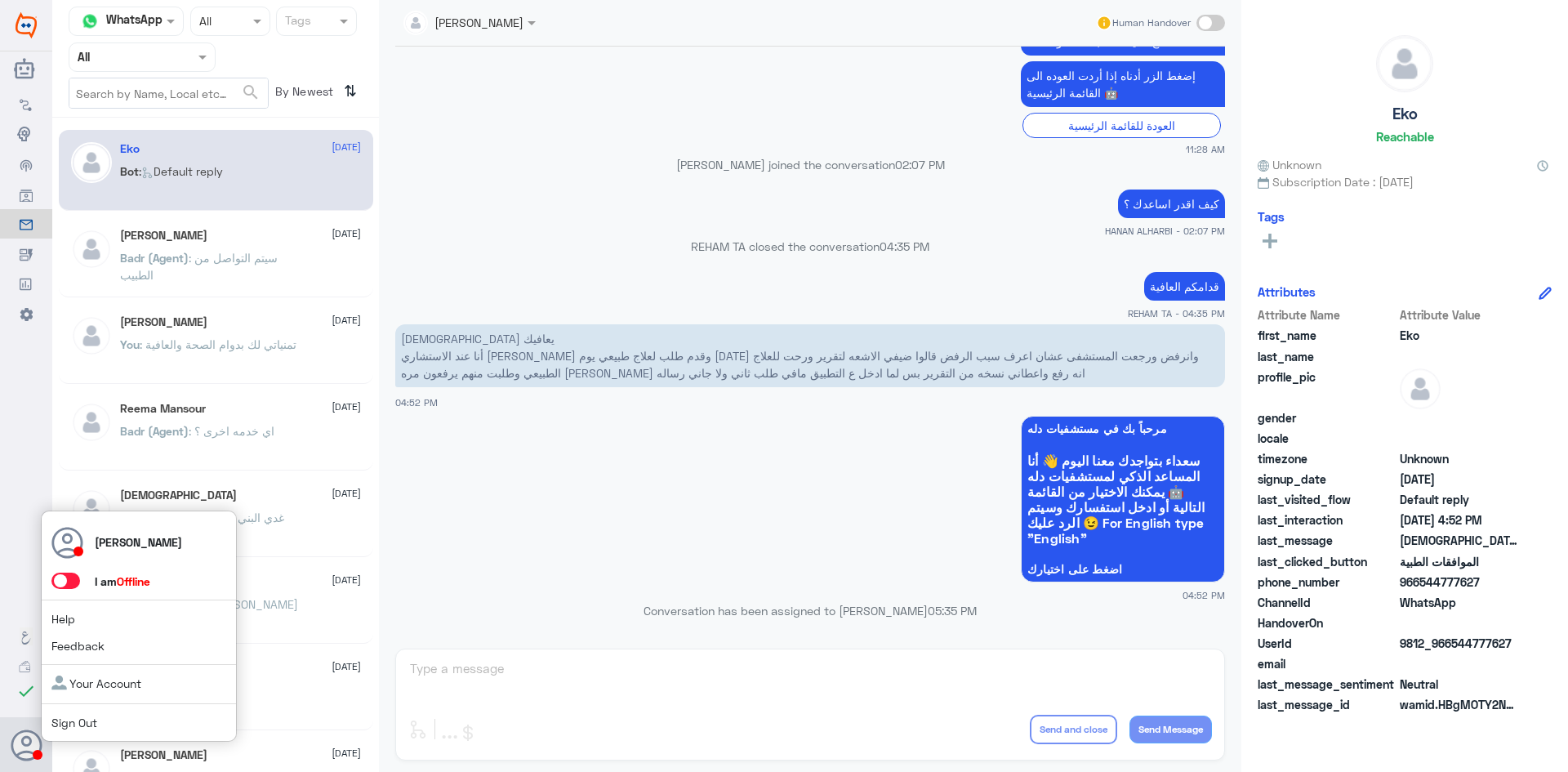
click at [72, 585] on span at bounding box center [65, 581] width 28 height 16
click at [0, 0] on input "checkbox" at bounding box center [0, 0] width 0 height 0
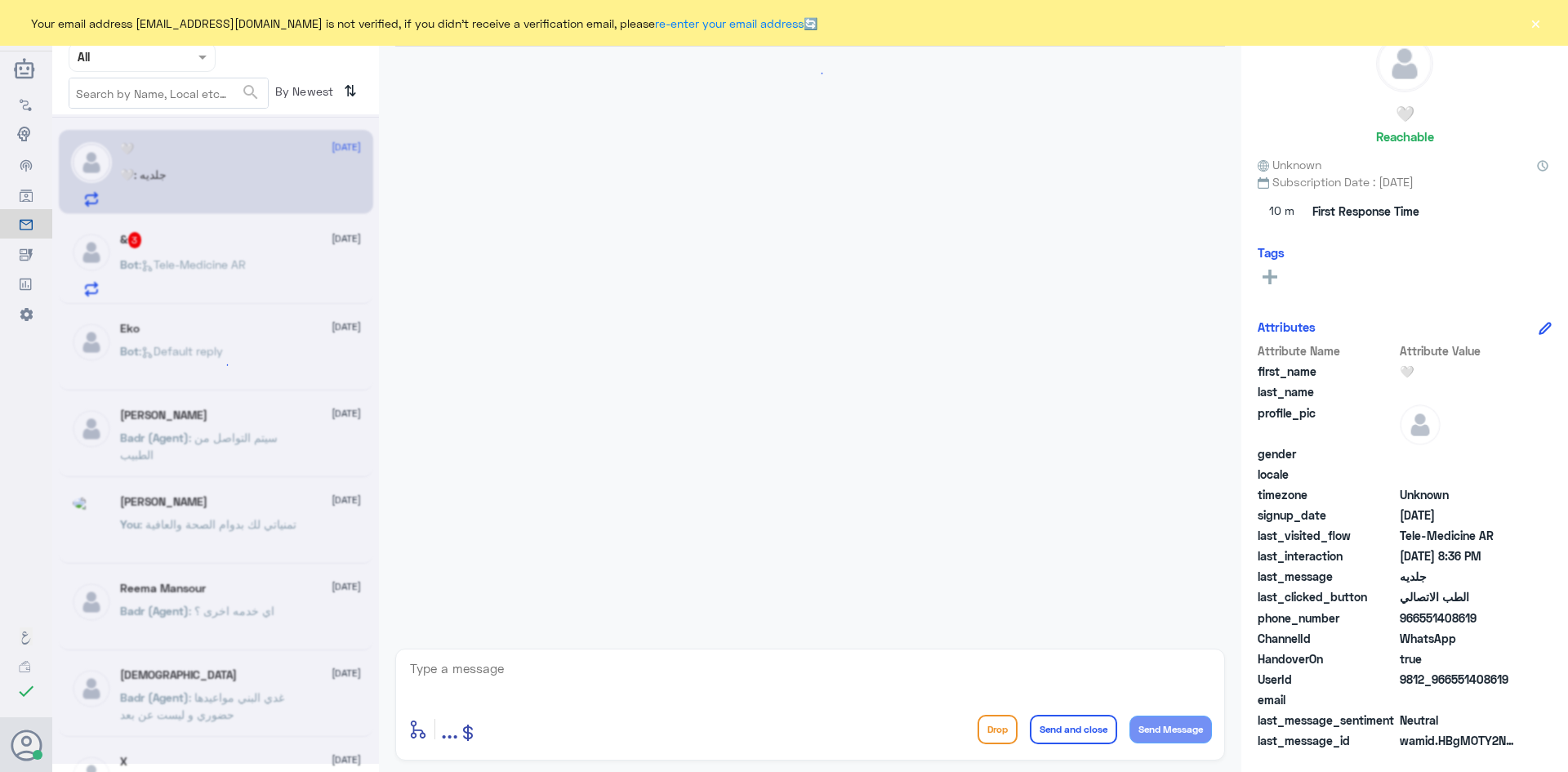
scroll to position [33, 0]
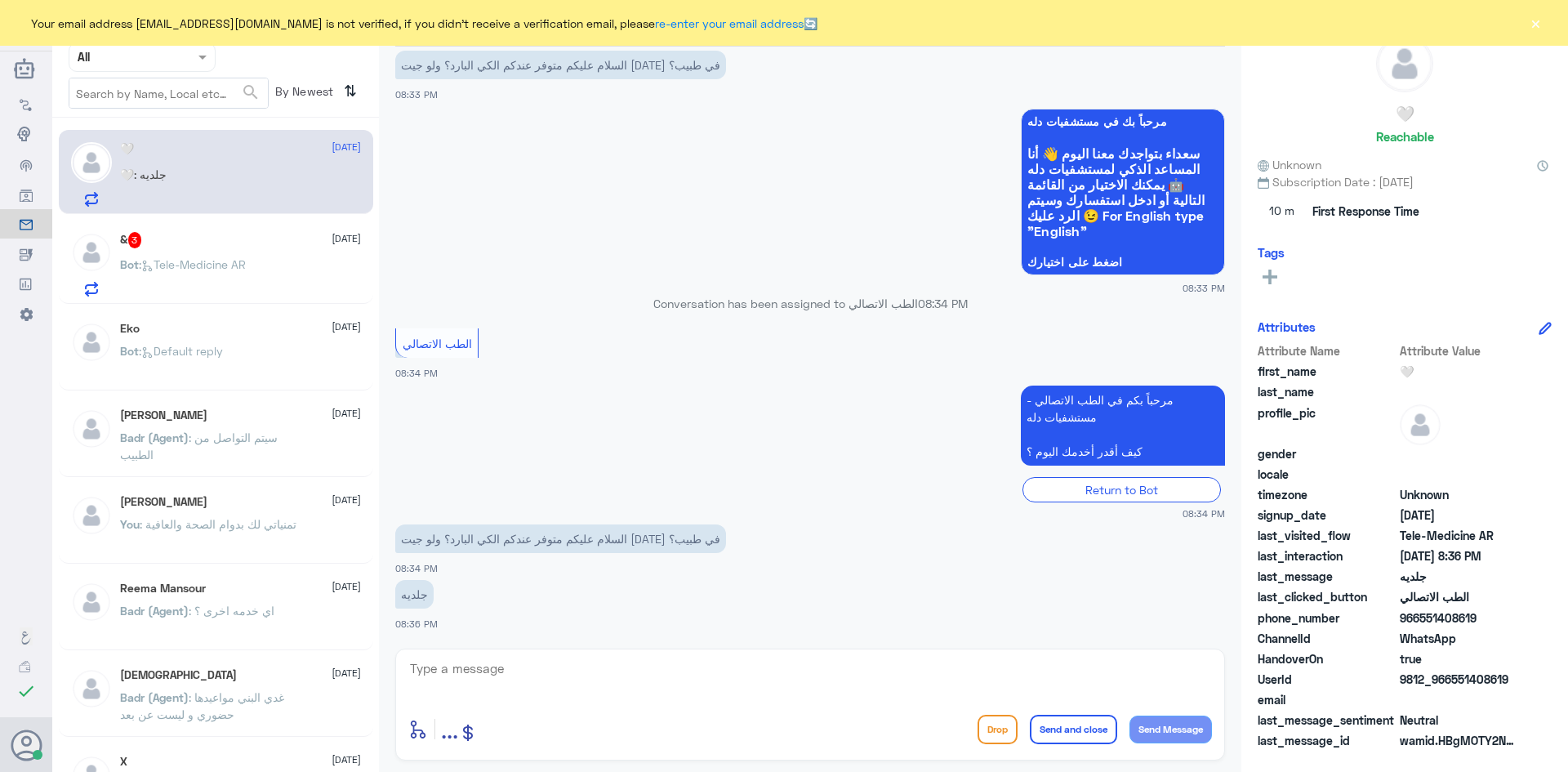
click at [501, 681] on textarea at bounding box center [810, 678] width 803 height 40
paste textarea "مرحبا معك [PERSON_NAME] من الطب الاتصالي"
type textarea "مرحبا معك [PERSON_NAME] من الطب الاتصالي"
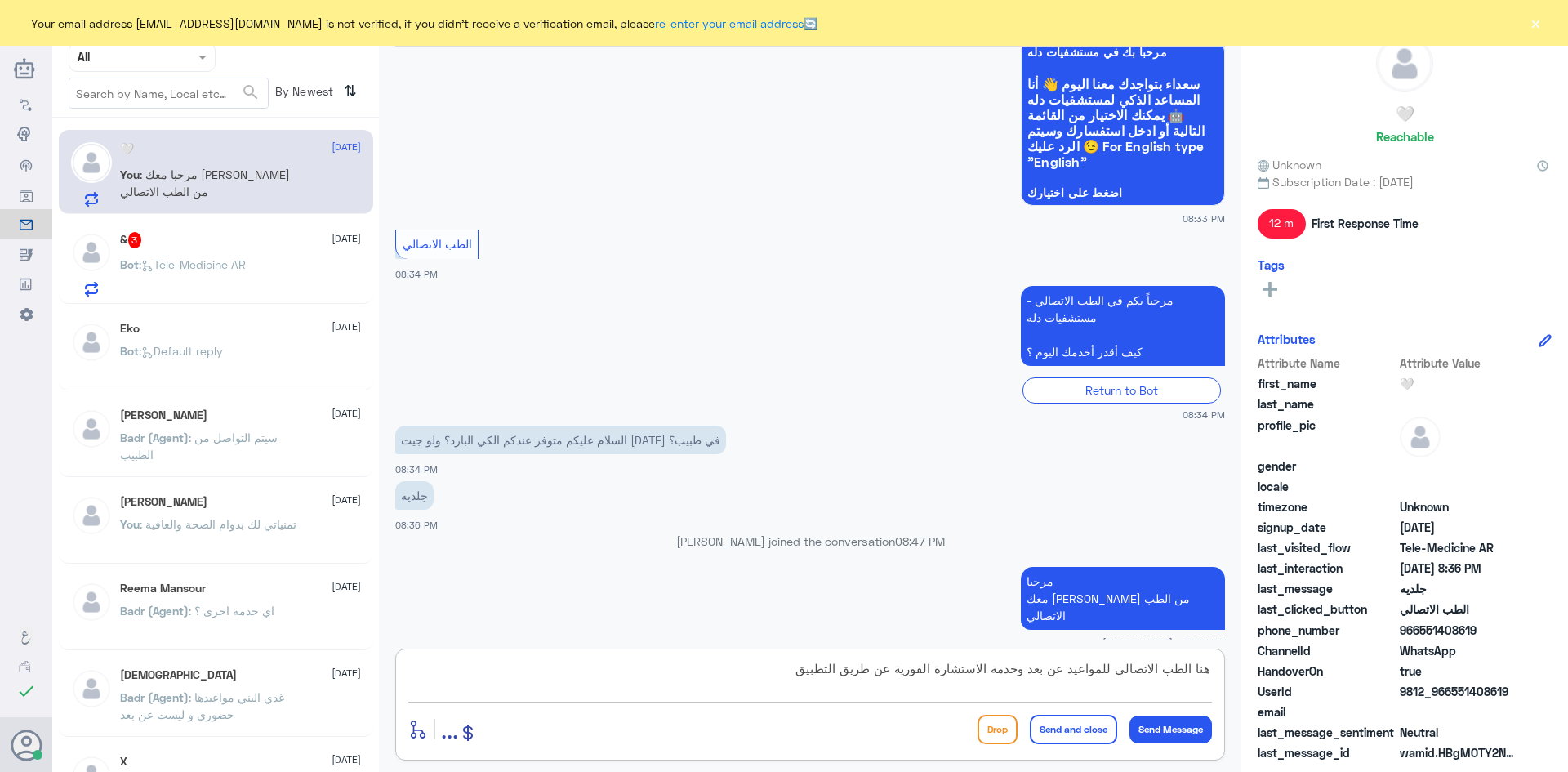
type textarea "هنا الطب الاتصالي للمواعيد عن بعد وخدمة الاستشارة الفورية عن طريق التطبيق"
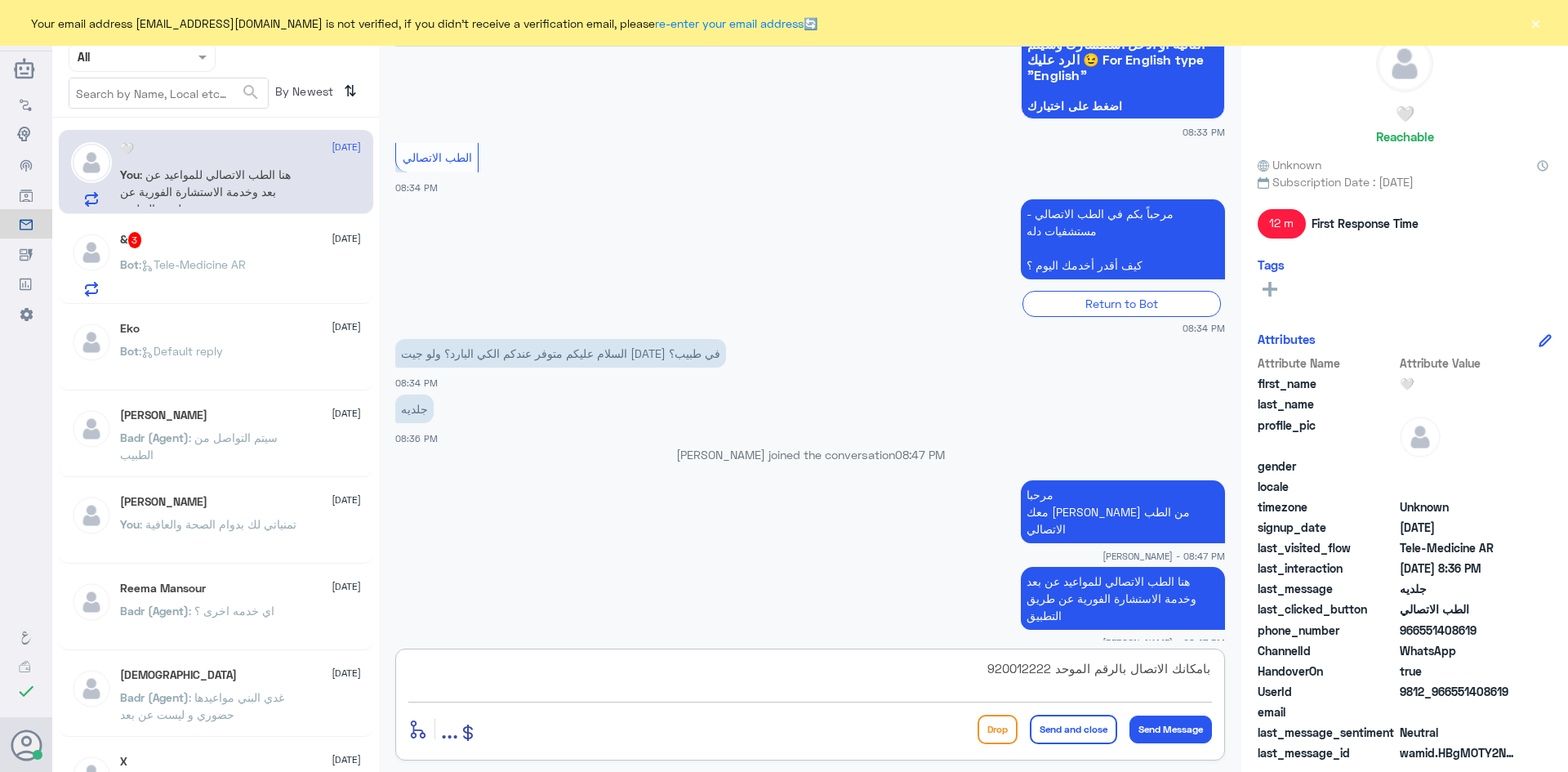
type textarea "بامكانك الاتصال بالرقم الموحد 920012222"
click at [1083, 727] on button "Send and close" at bounding box center [1073, 729] width 87 height 29
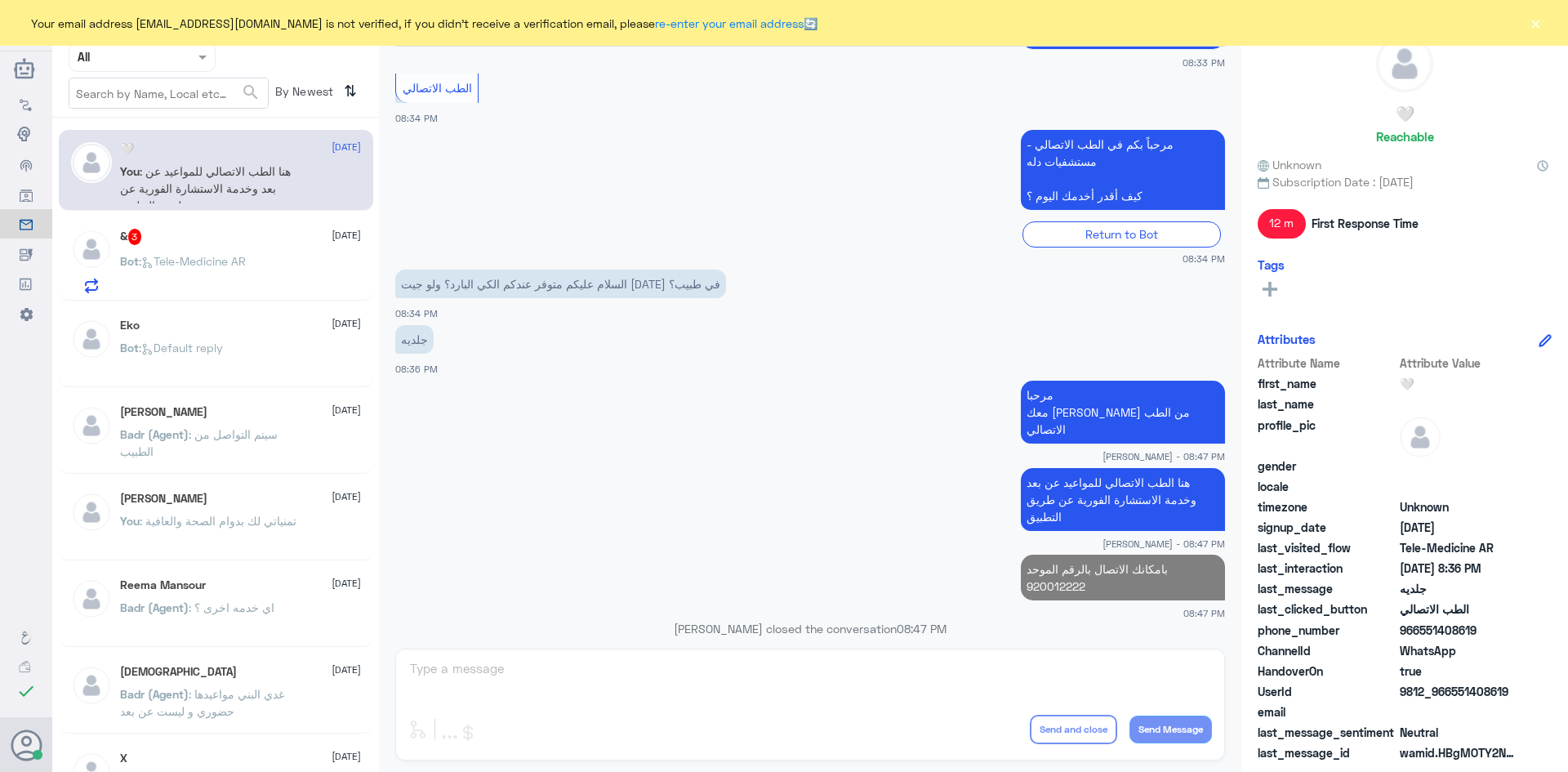
click at [256, 247] on div "& 3 [DATE] Bot : Tele-Medicine [GEOGRAPHIC_DATA]" at bounding box center [240, 261] width 241 height 64
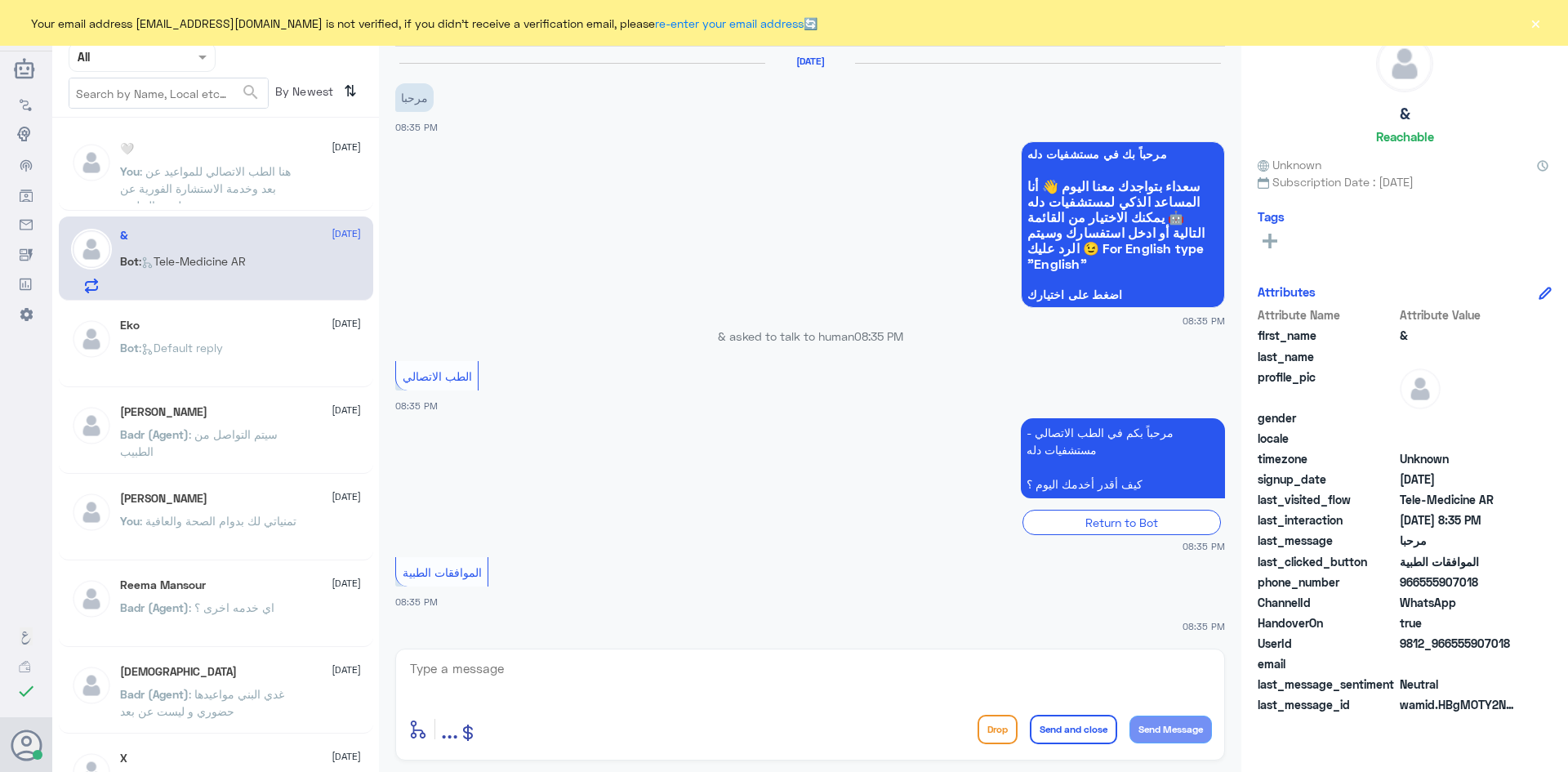
scroll to position [2, 0]
click at [550, 675] on textarea at bounding box center [810, 678] width 803 height 40
paste textarea "مرحبا معك [PERSON_NAME] من الطب الاتصالي"
type textarea "مرحبا معك [PERSON_NAME] من الطب الاتصالي"
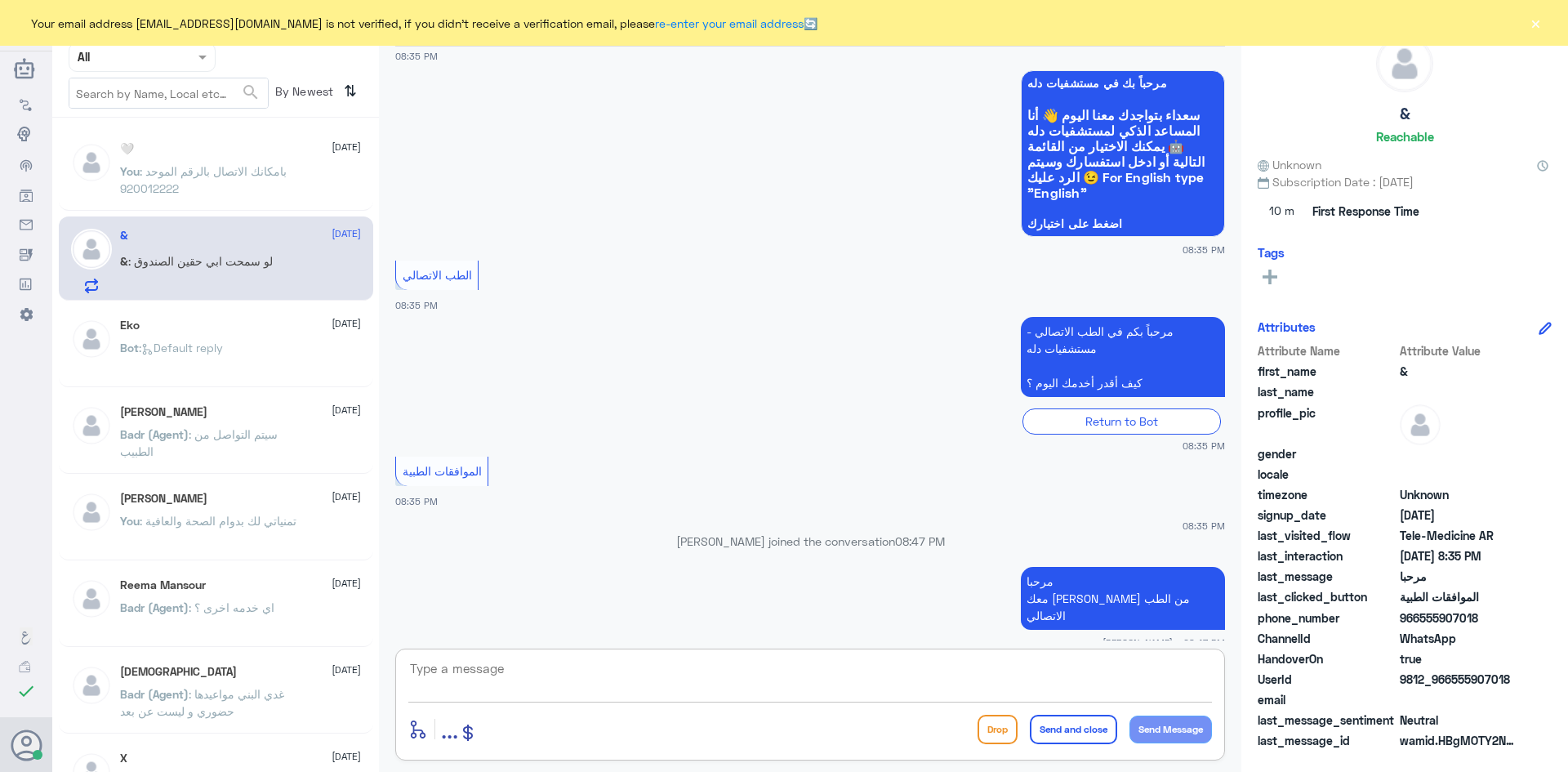
scroll to position [126, 0]
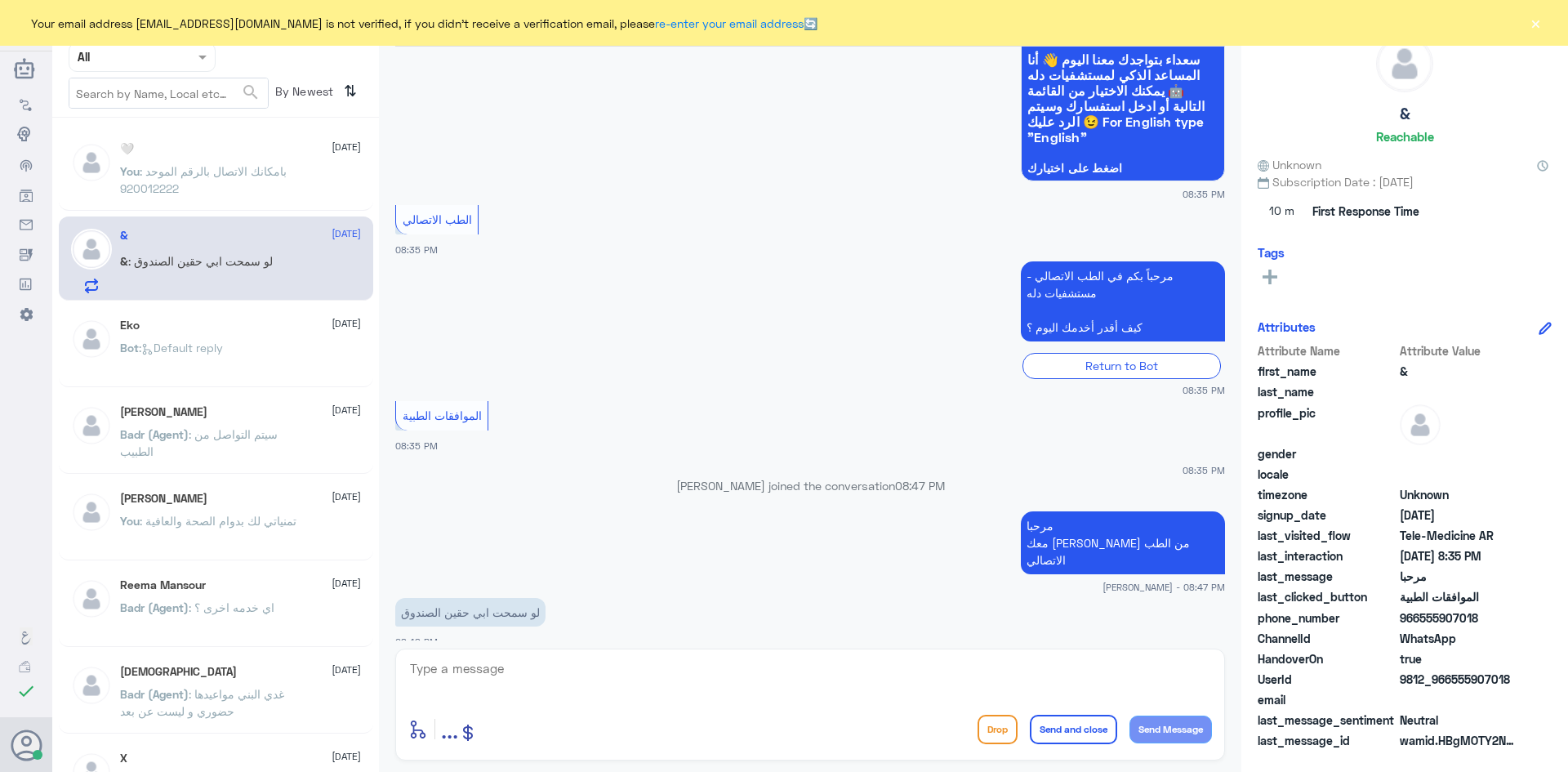
click at [775, 656] on div "enter flow name ... Drop Send and close Send Message" at bounding box center [811, 704] width 830 height 112
click at [715, 674] on textarea at bounding box center [810, 678] width 803 height 40
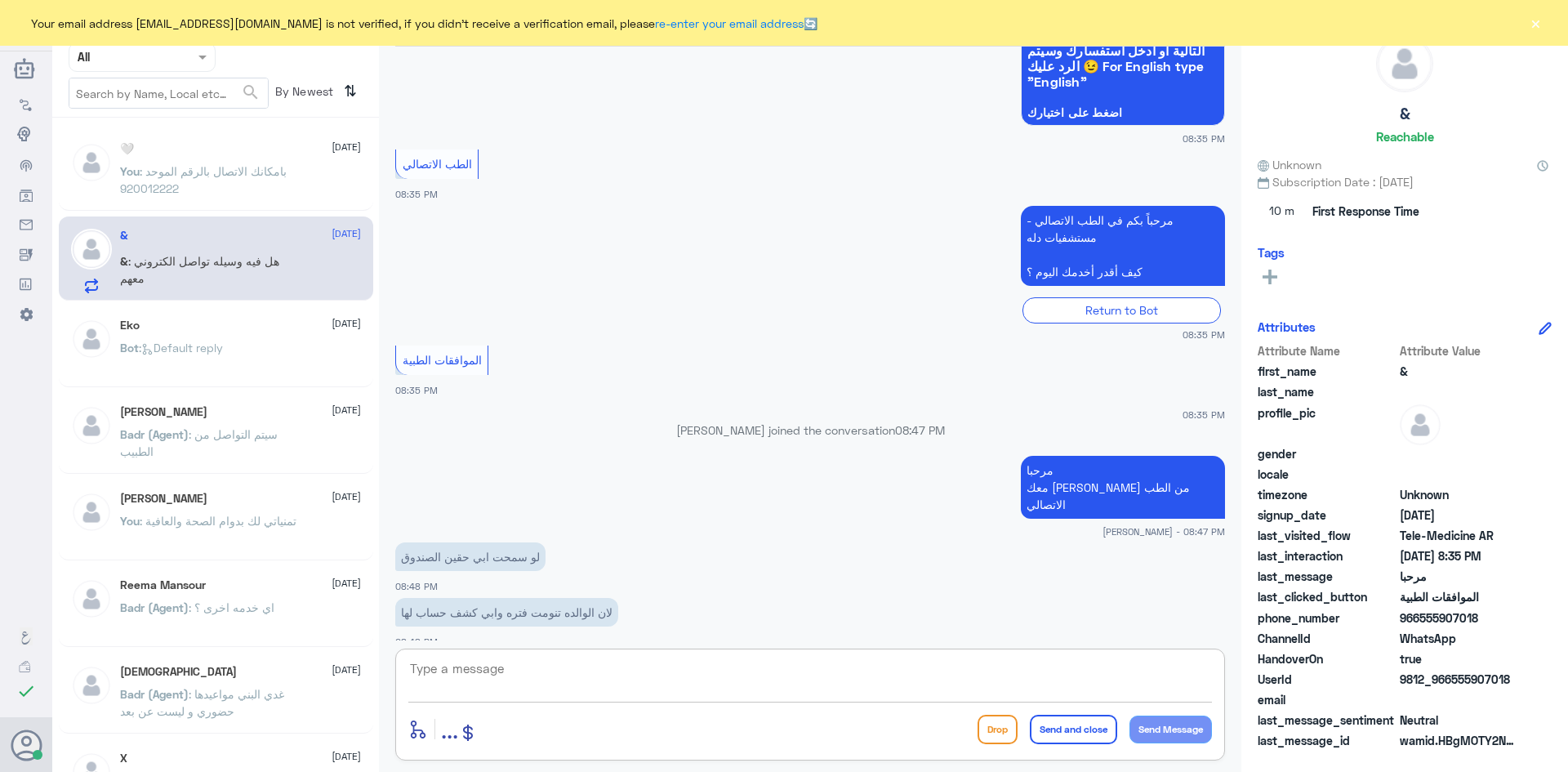
scroll to position [238, 0]
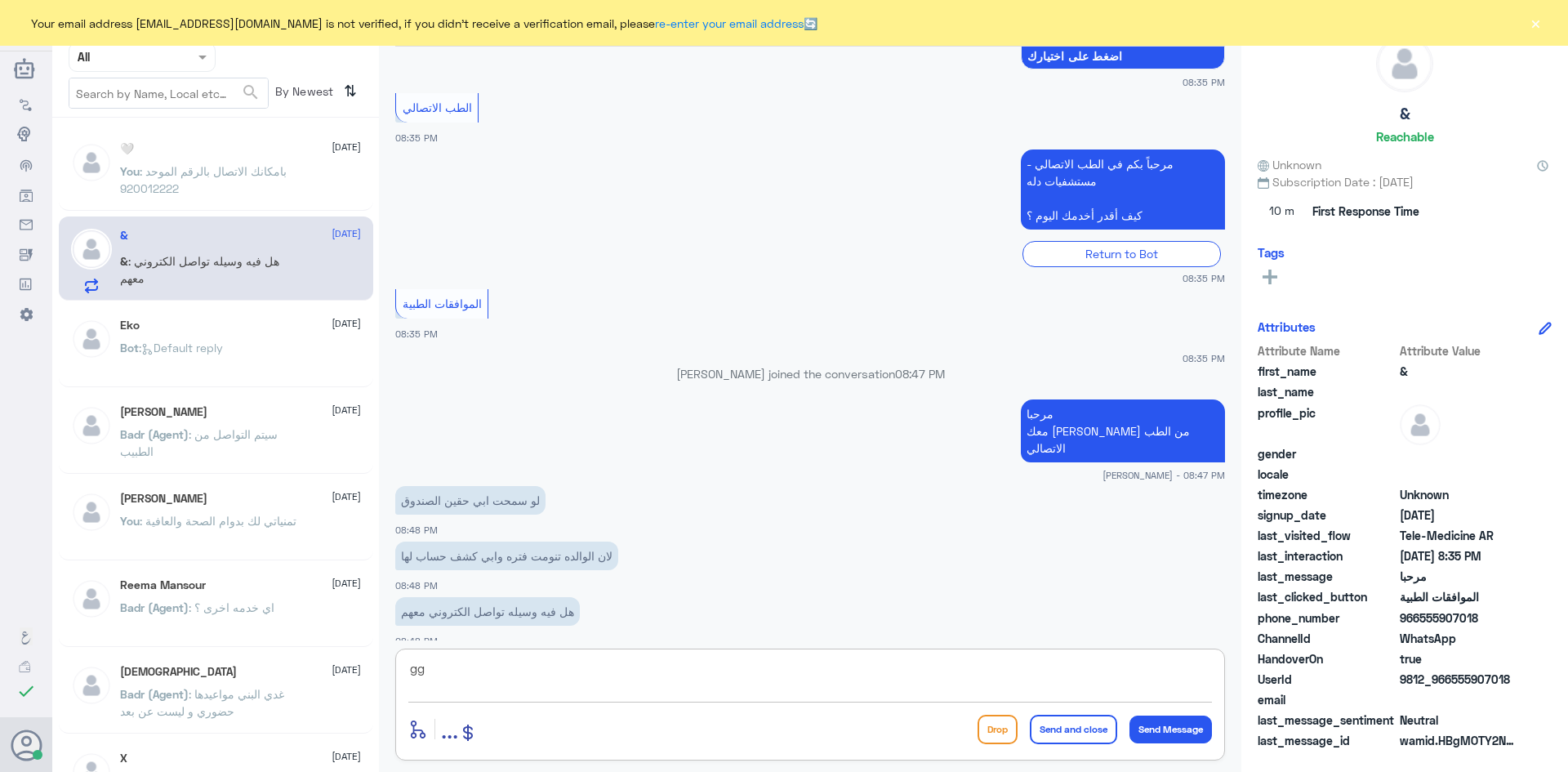
type textarea "g"
type textarea "للأسف والله هذا ليس من اختصاصنا بإمكانك الاتصال بالرقم الموحد 920012222"
click at [1068, 729] on button "Send and close" at bounding box center [1073, 729] width 87 height 29
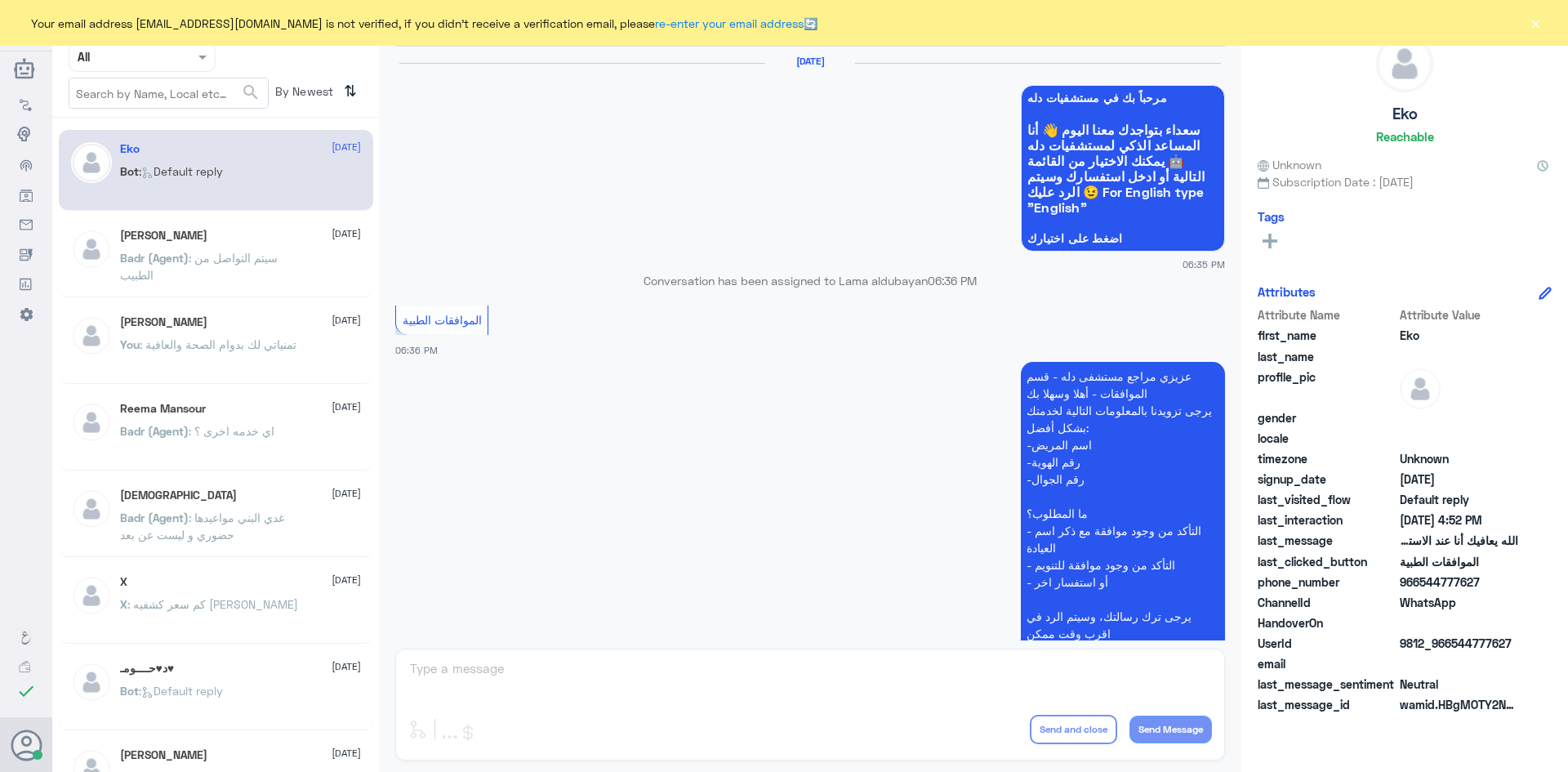
scroll to position [1560, 0]
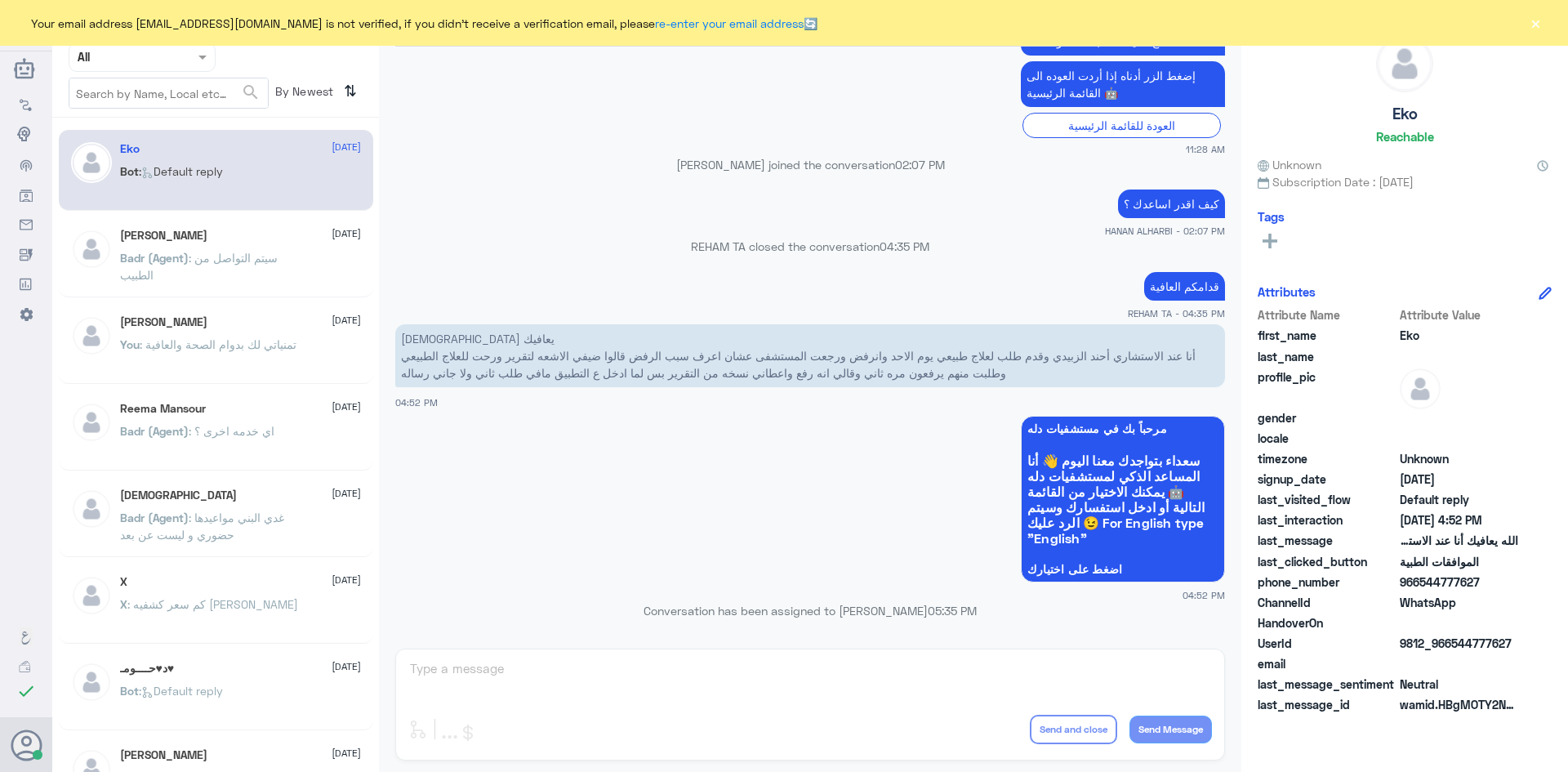
click at [507, 144] on small "11:28 AM" at bounding box center [811, 148] width 830 height 14
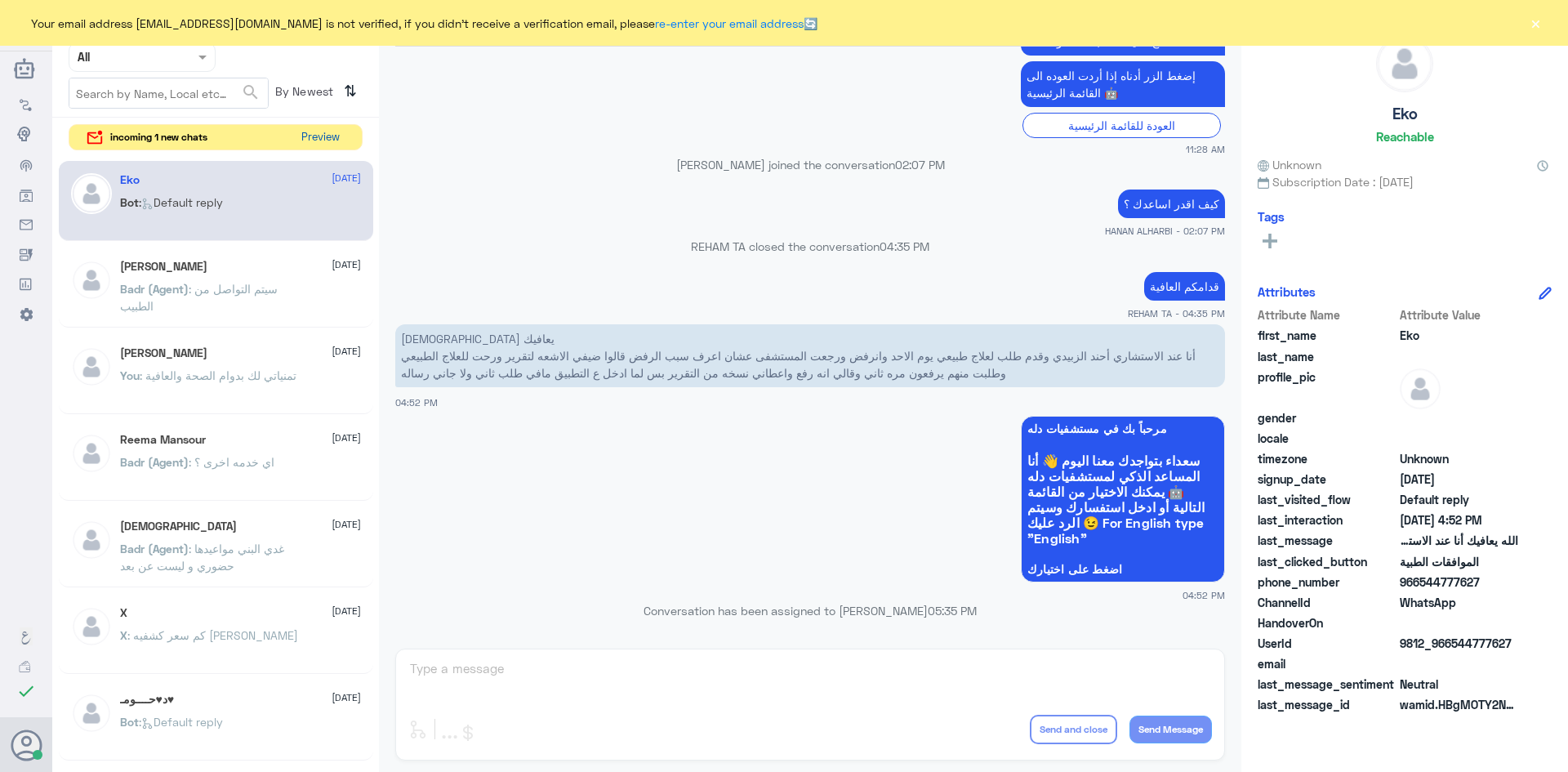
click at [322, 136] on button "Preview" at bounding box center [320, 137] width 50 height 26
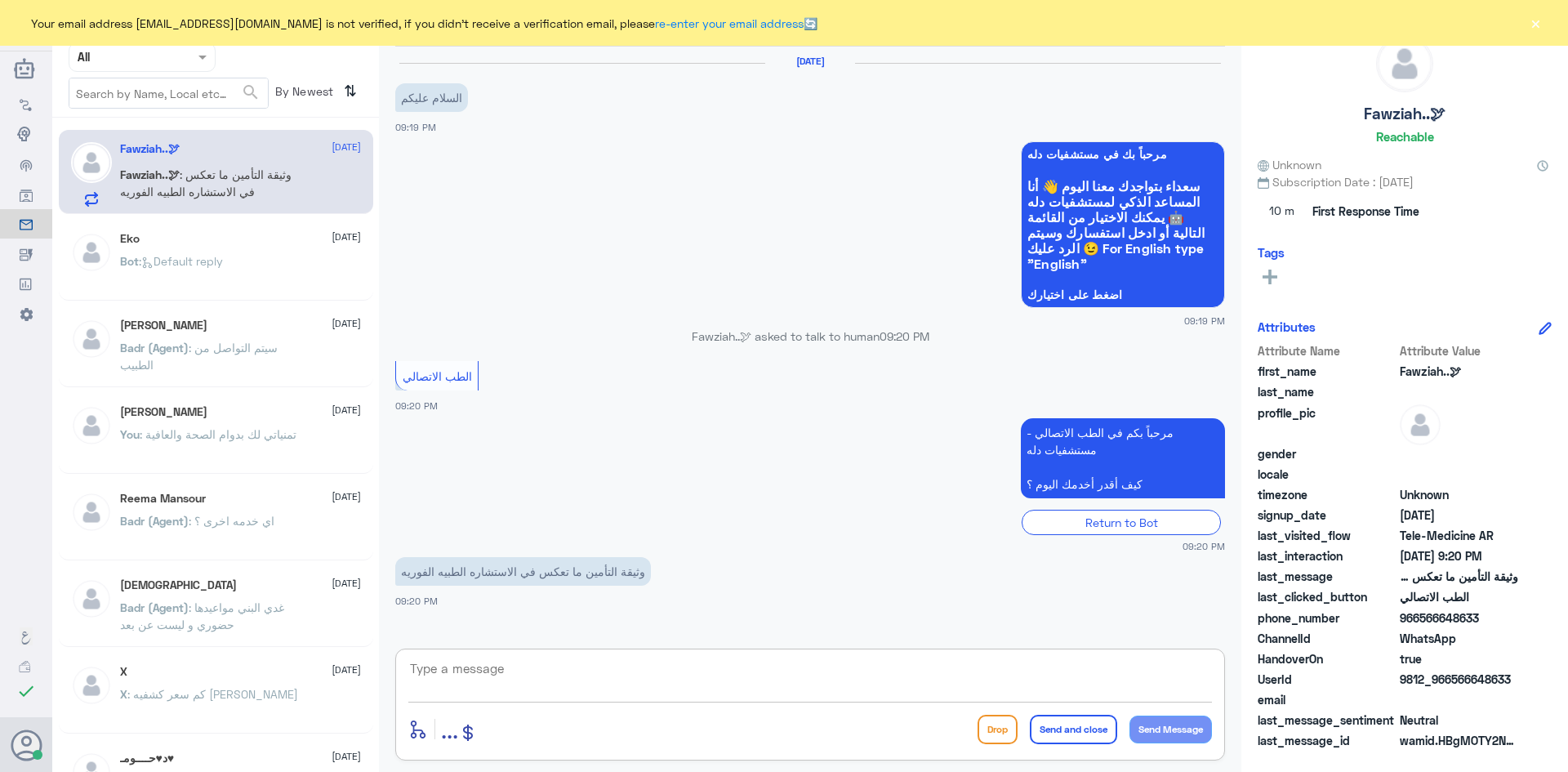
click at [653, 675] on textarea at bounding box center [810, 678] width 803 height 40
paste textarea "مرحبا معك عبدالكريم من الطب الاتصالي"
type textarea "مرحبا معك عبدالكريم من الطب الاتصالي"
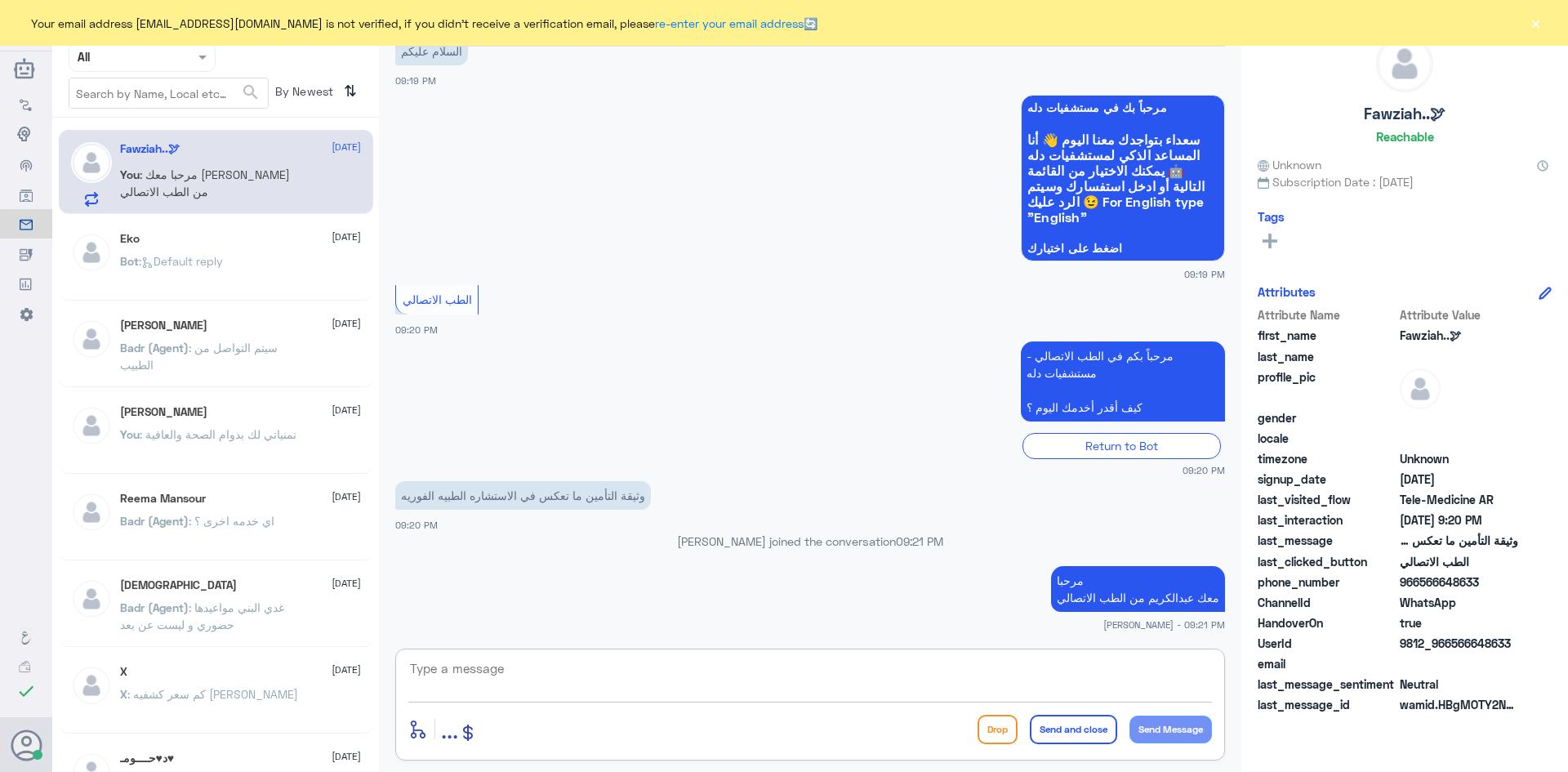
click at [712, 697] on textarea at bounding box center [810, 678] width 803 height 40
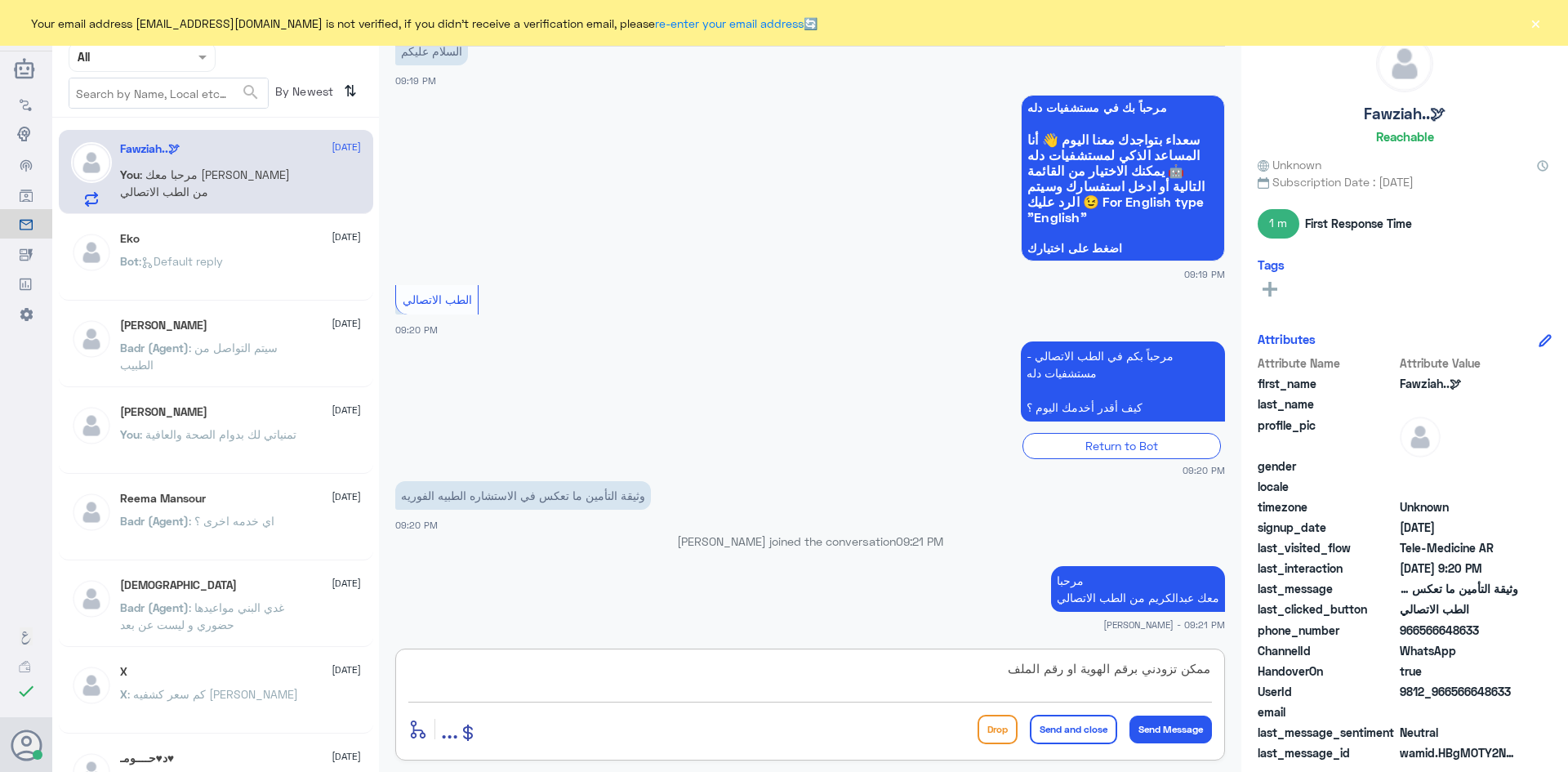
type textarea "ممكن تزودني برقم الهوية او رقم الملف"
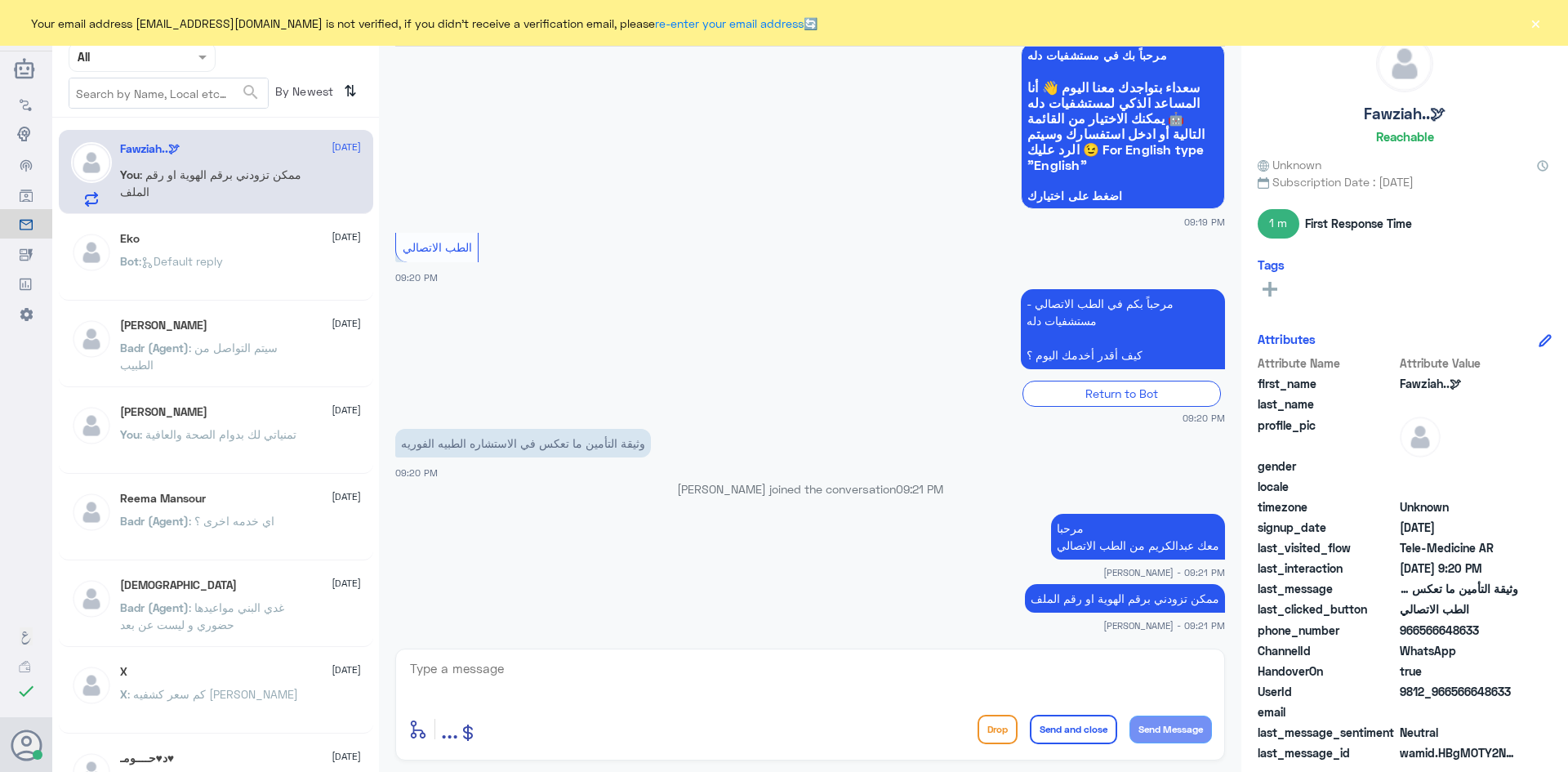
drag, startPoint x: 1514, startPoint y: 688, endPoint x: 1451, endPoint y: 694, distance: 63.3
click at [1451, 694] on span "9812_966566648633" at bounding box center [1458, 690] width 118 height 17
copy span "566648633"
click at [829, 663] on textarea at bounding box center [810, 678] width 803 height 40
type textarea "تم تحديث التأمين"
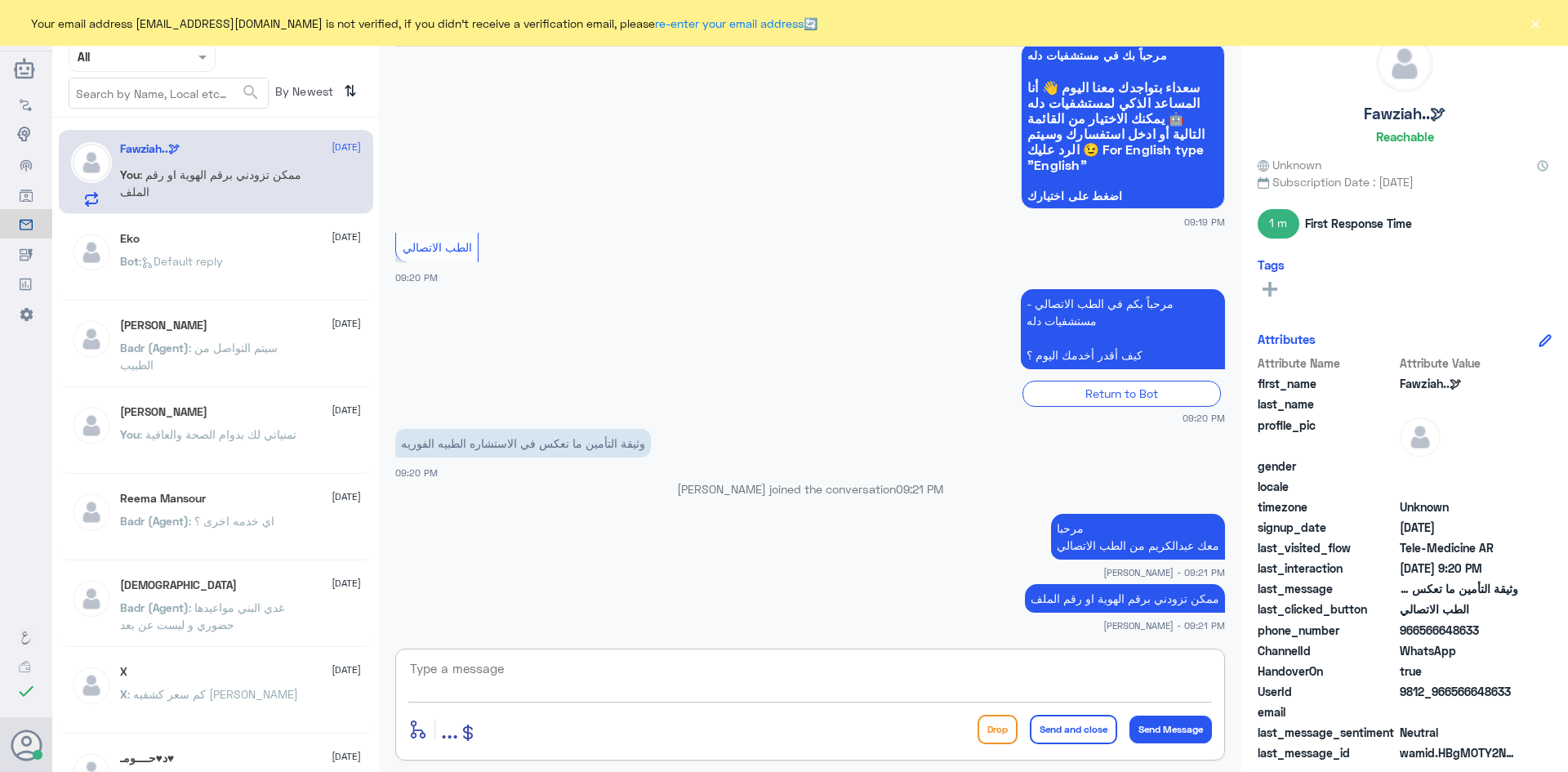
scroll to position [151, 0]
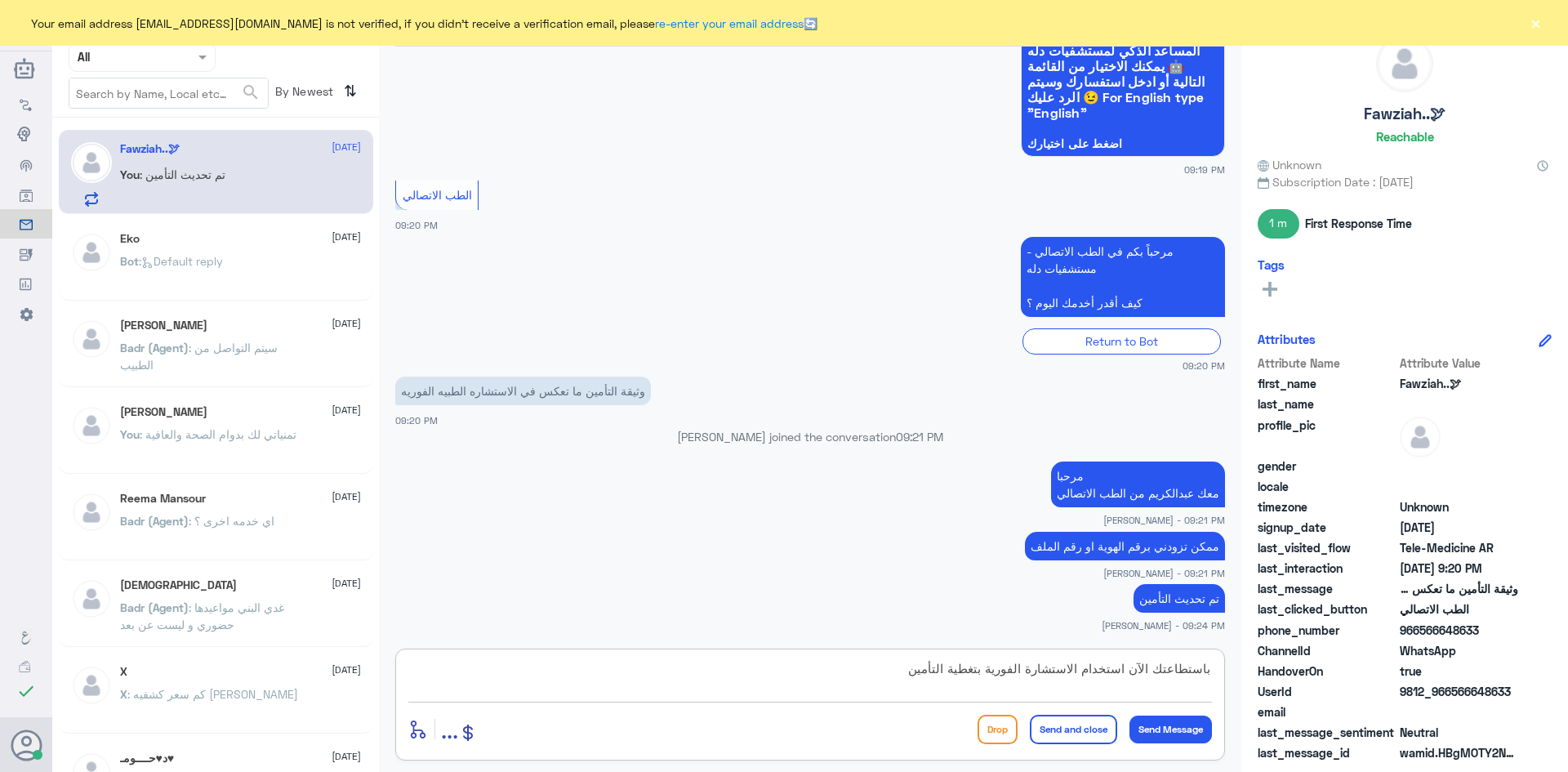
type textarea "باستطاعتك الآن استخدام الاستشارة الفورية بتغطية التأمين"
click at [1074, 735] on button "Send and close" at bounding box center [1073, 729] width 87 height 29
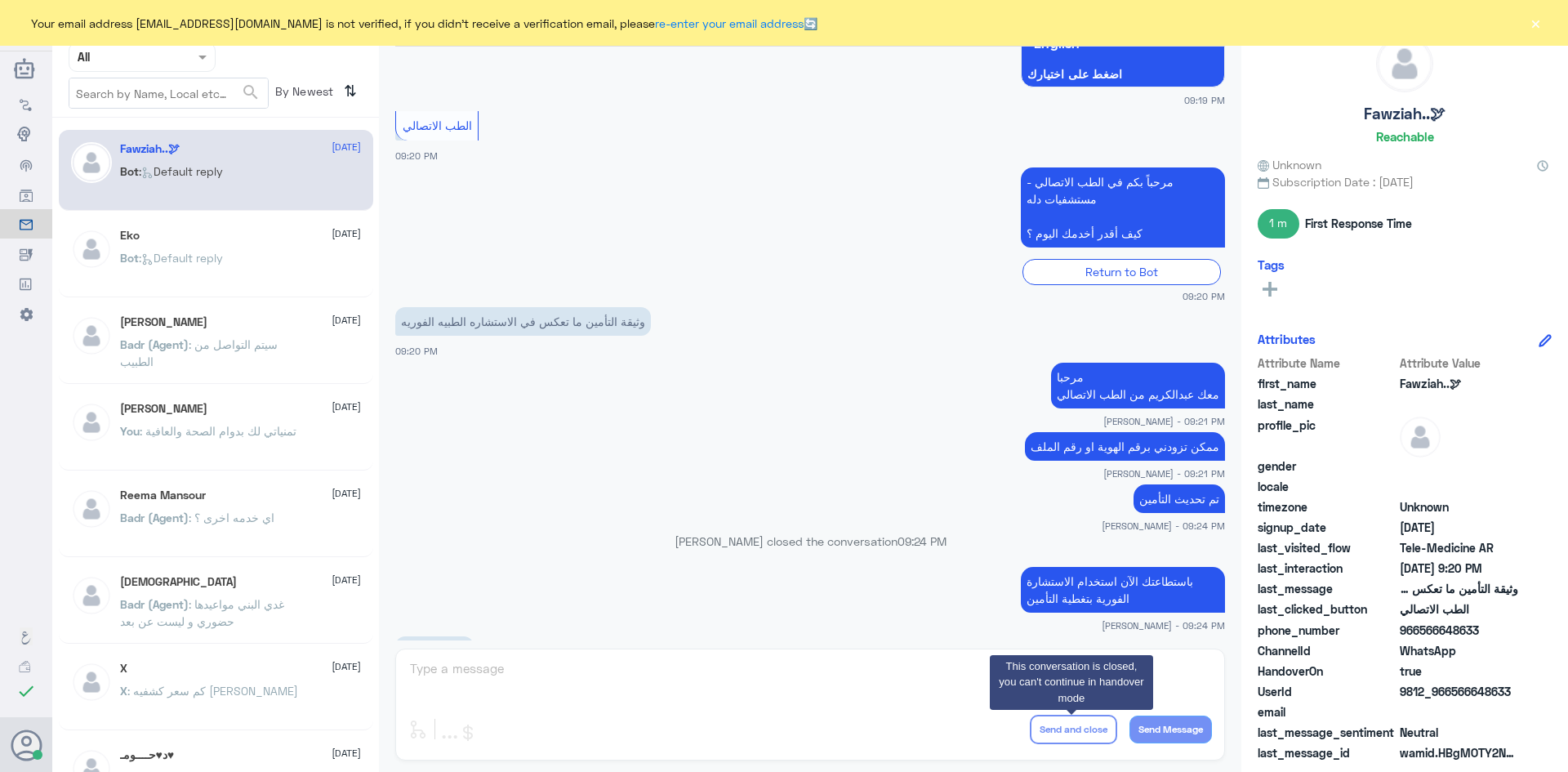
scroll to position [468, 0]
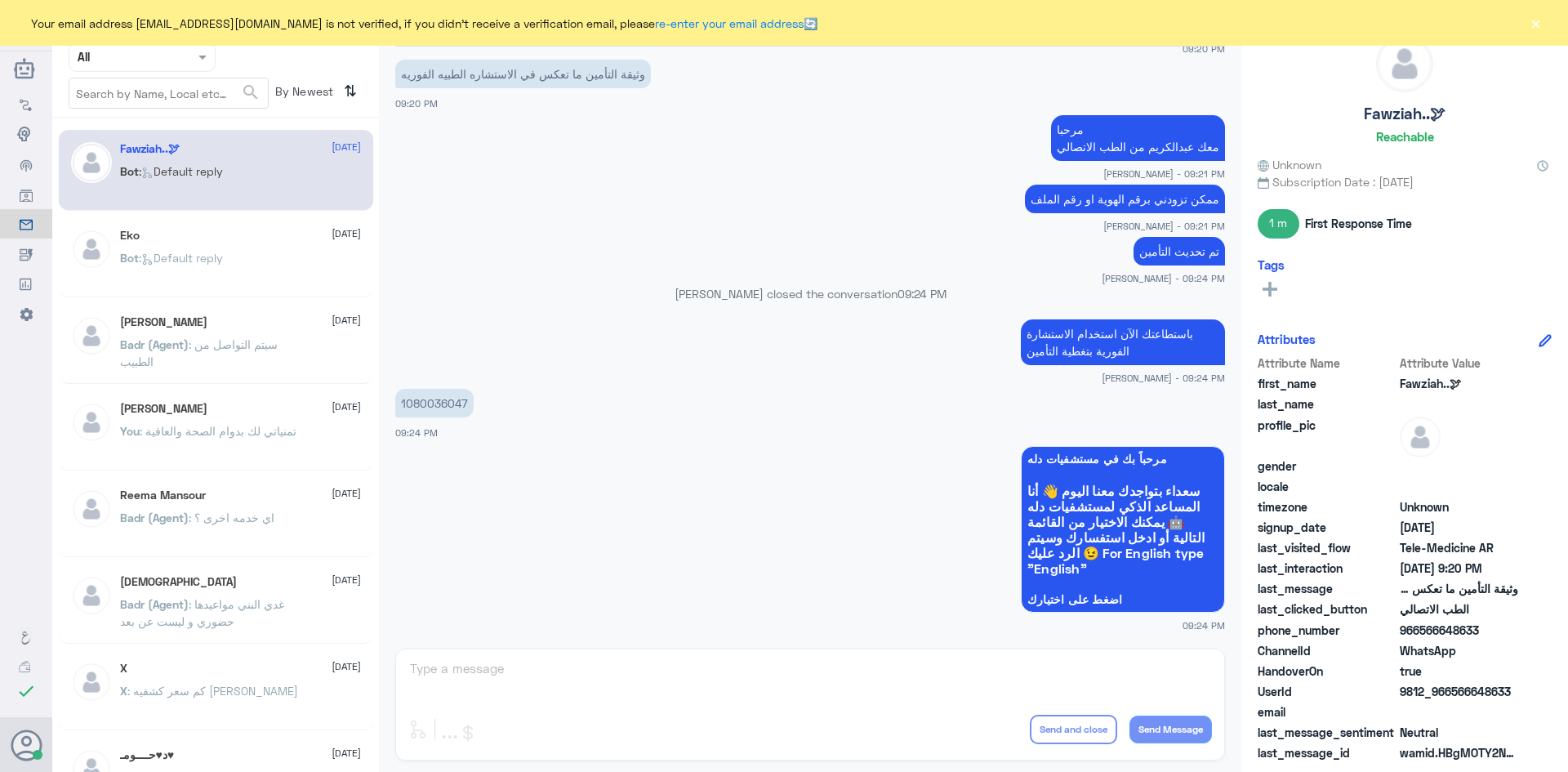
click at [1529, 21] on button "×" at bounding box center [1535, 23] width 16 height 16
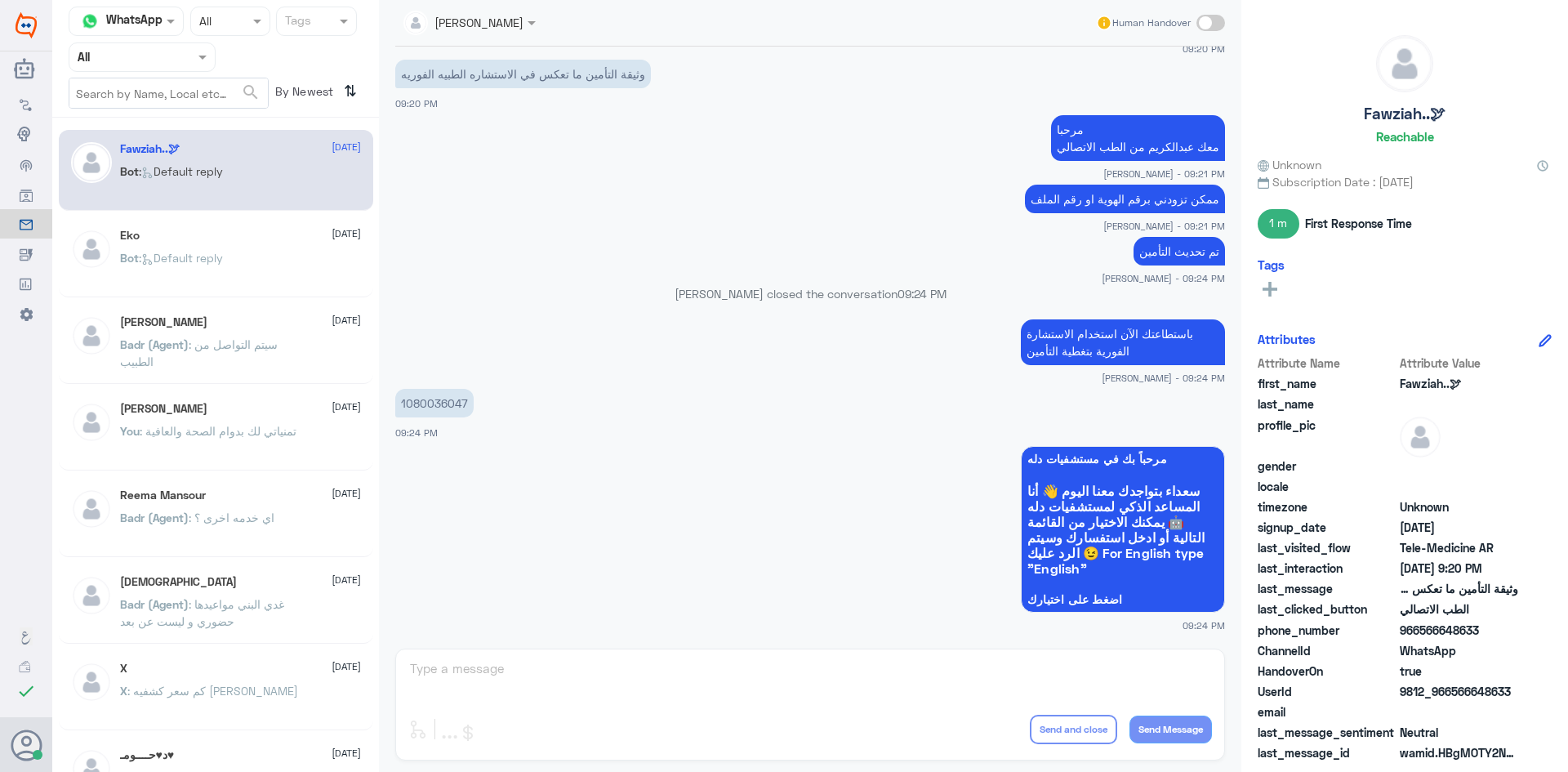
click at [1213, 21] on span at bounding box center [1210, 23] width 28 height 16
click at [0, 0] on input "checkbox" at bounding box center [0, 0] width 0 height 0
click at [924, 667] on textarea at bounding box center [810, 678] width 803 height 40
type textarea "تم تحديث التأمين"
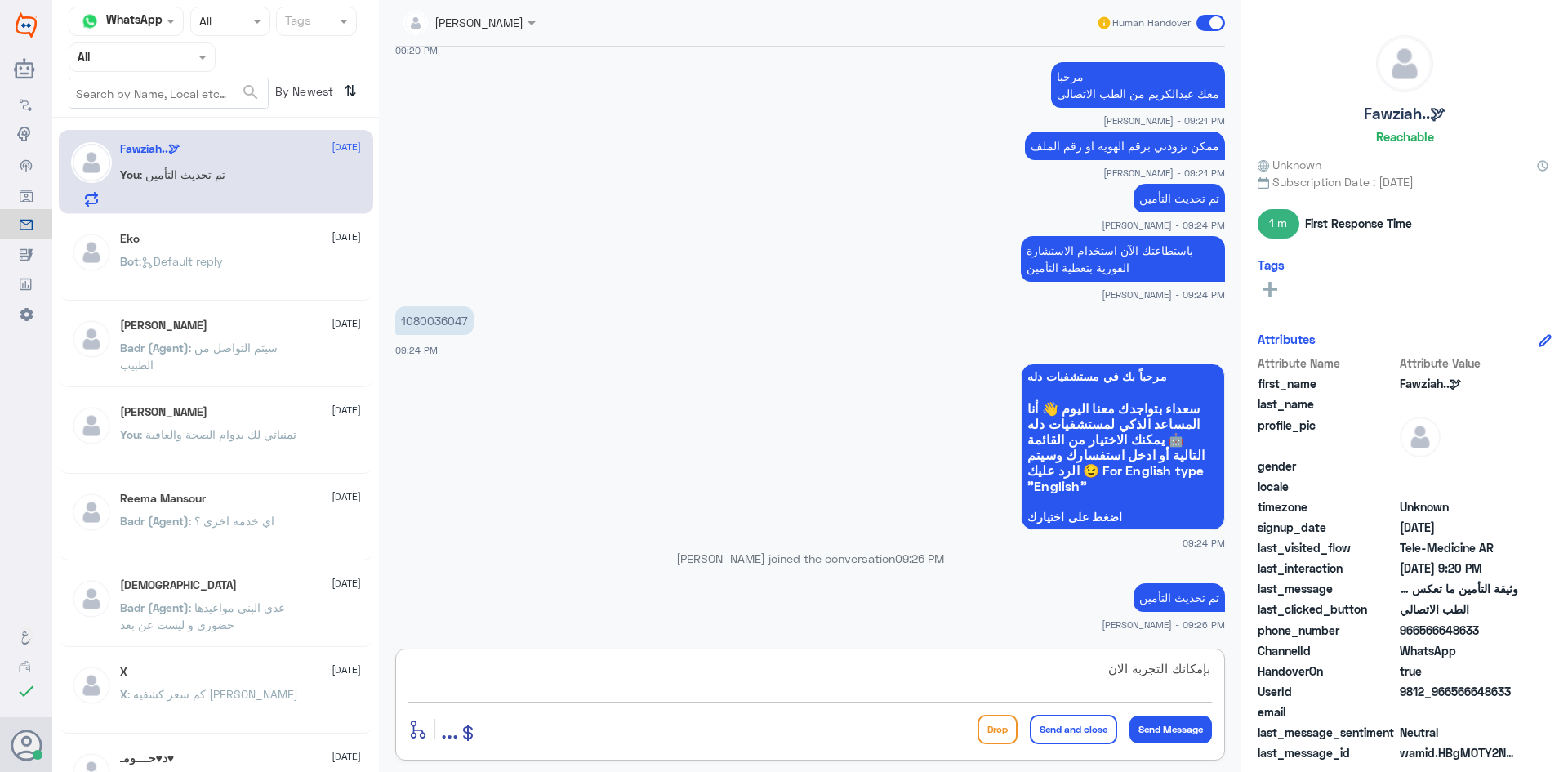
type textarea "بإمكانك التجربة الان"
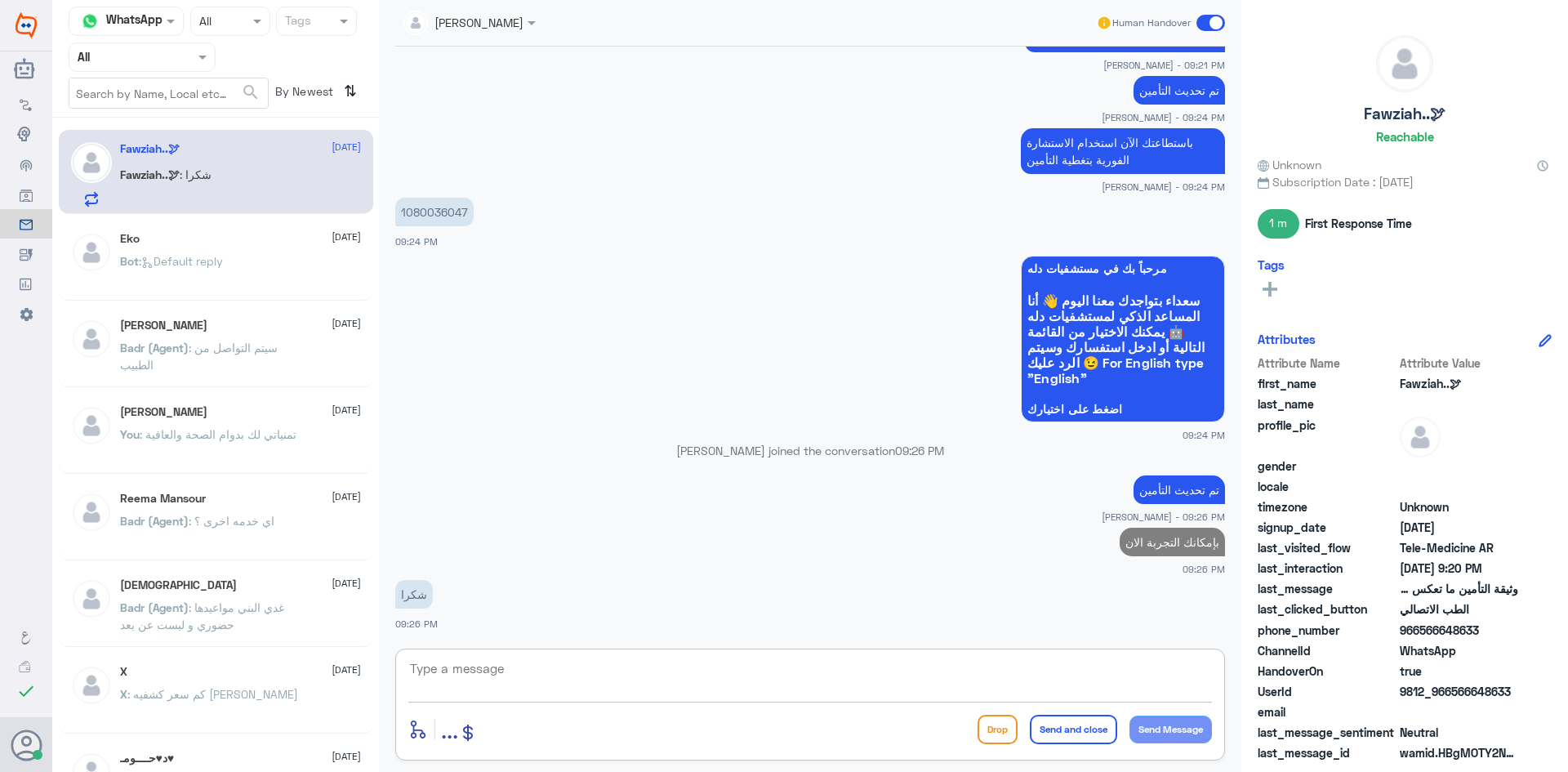
click at [849, 673] on textarea at bounding box center [810, 678] width 803 height 40
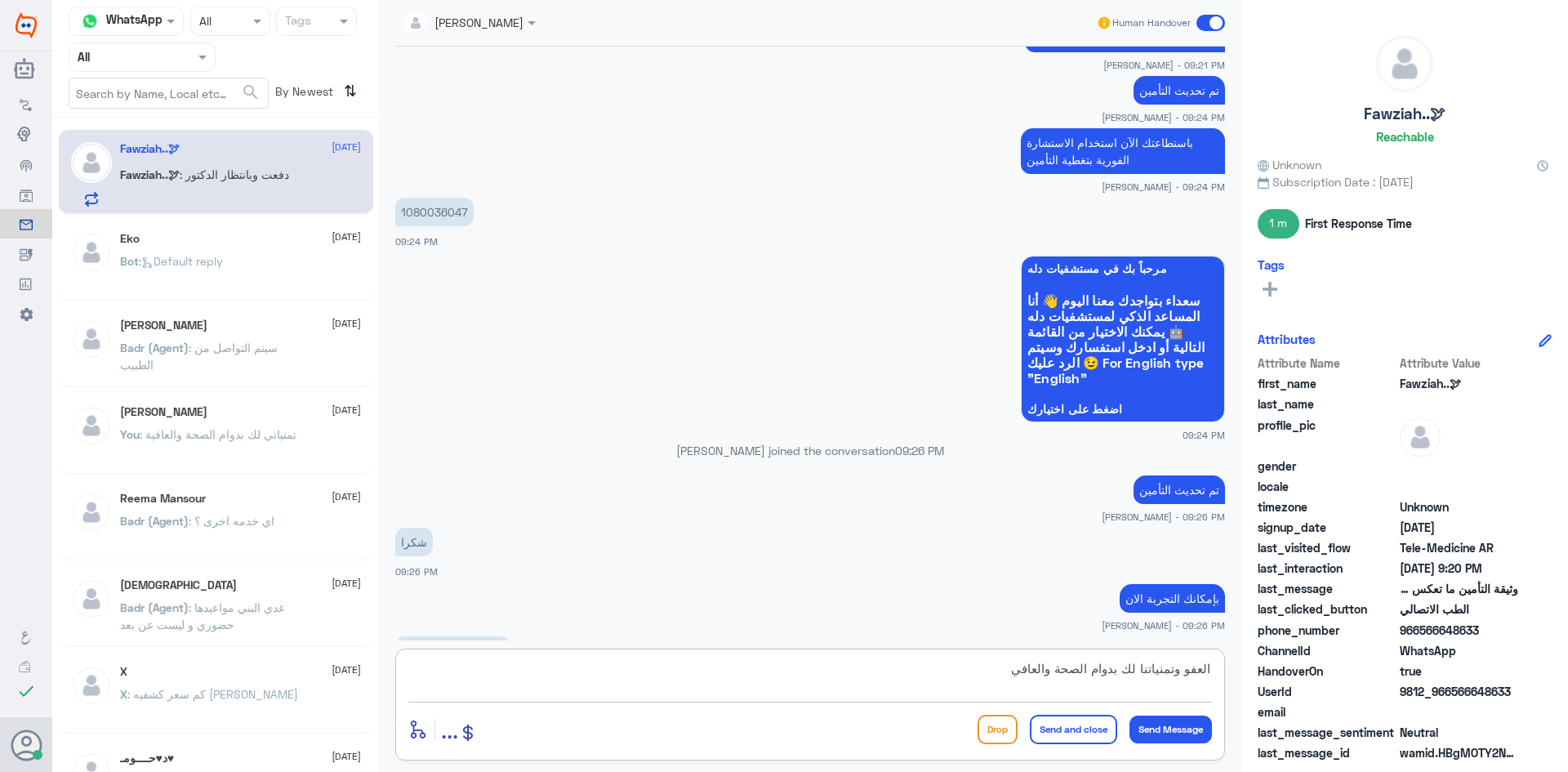
scroll to position [629, 0]
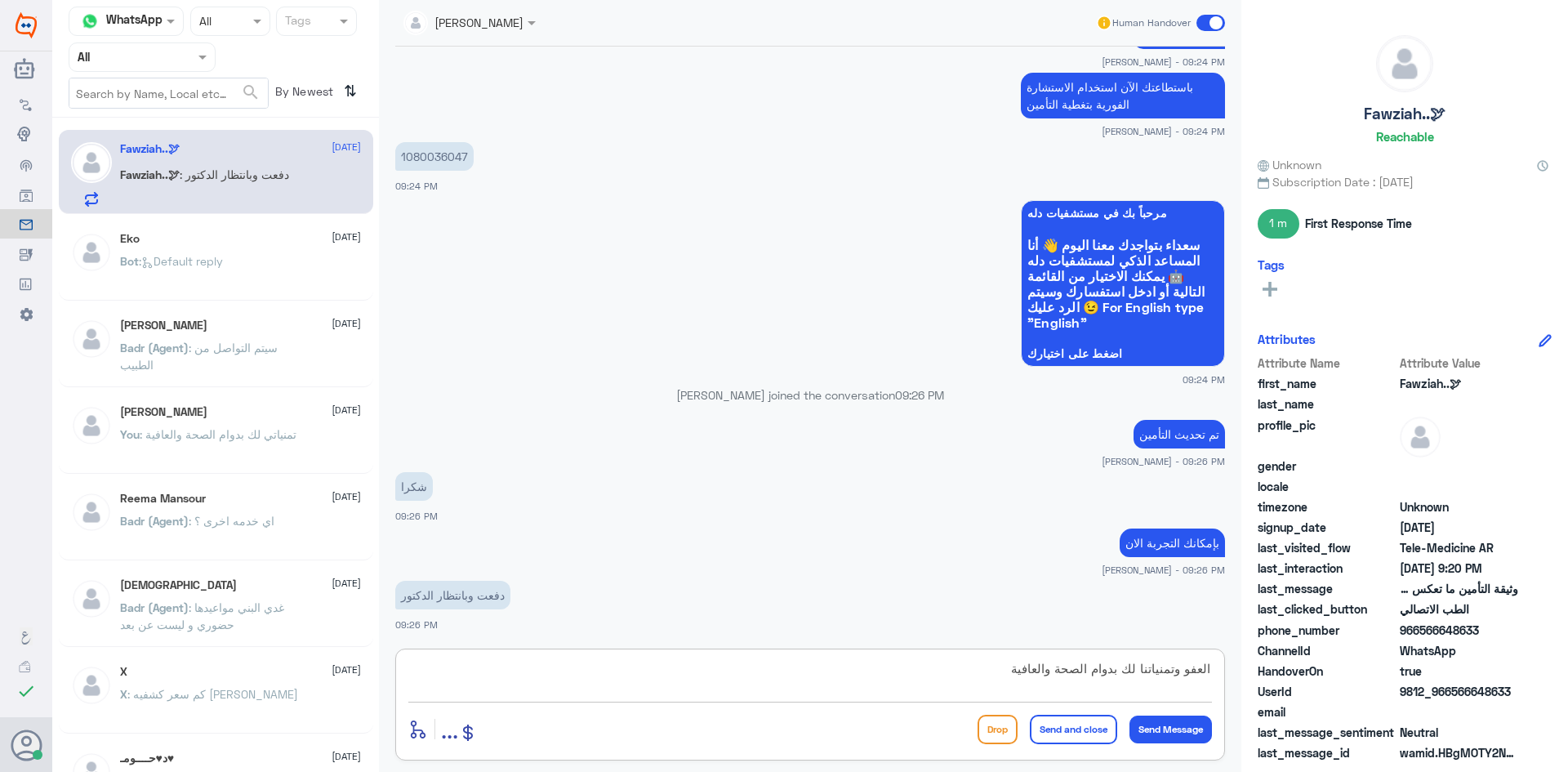
type textarea "العفو وتمنياتنا لك بدوام الصحة والعافية"
click at [1048, 735] on button "Send and close" at bounding box center [1073, 729] width 87 height 29
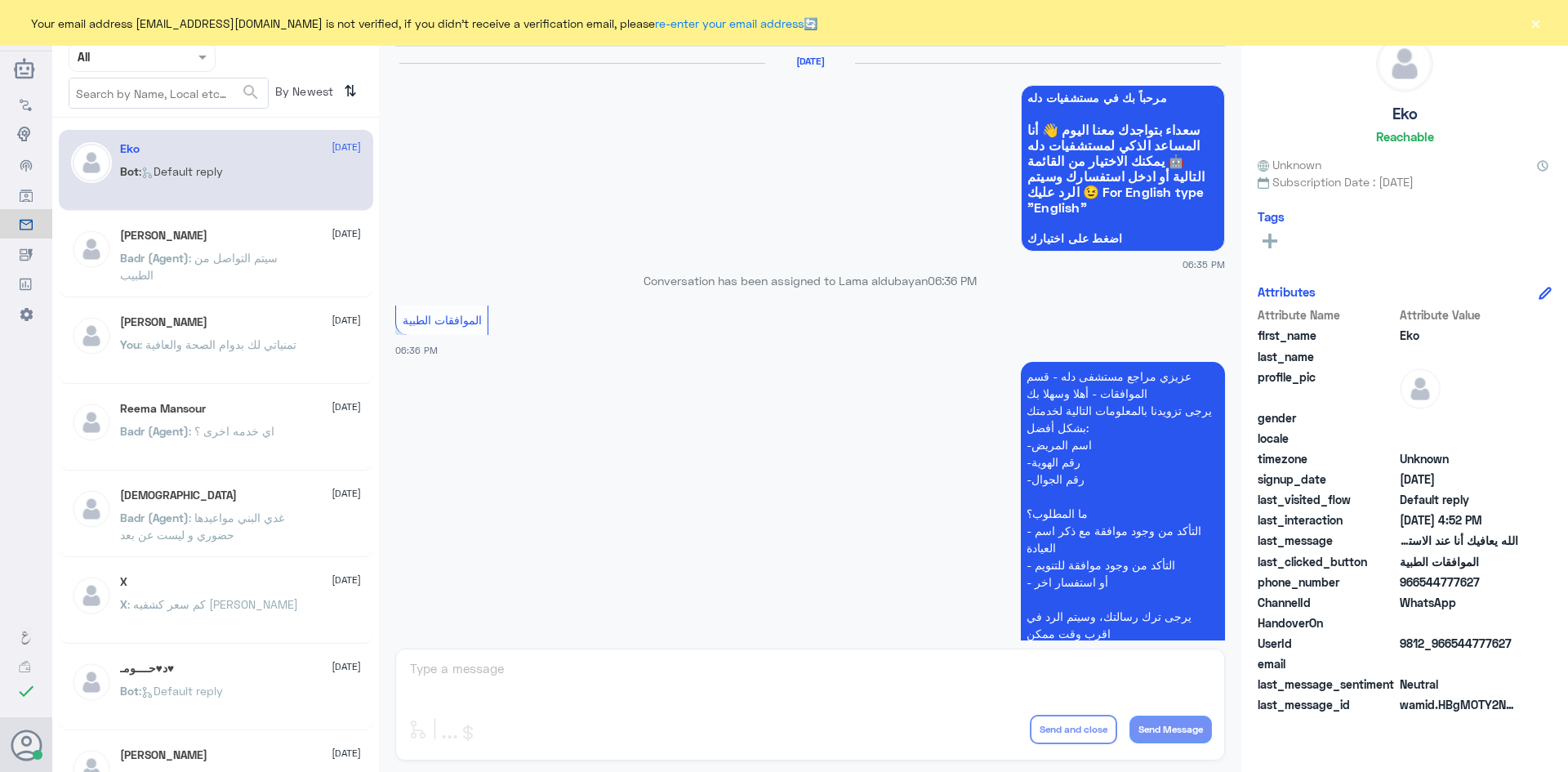
scroll to position [1560, 0]
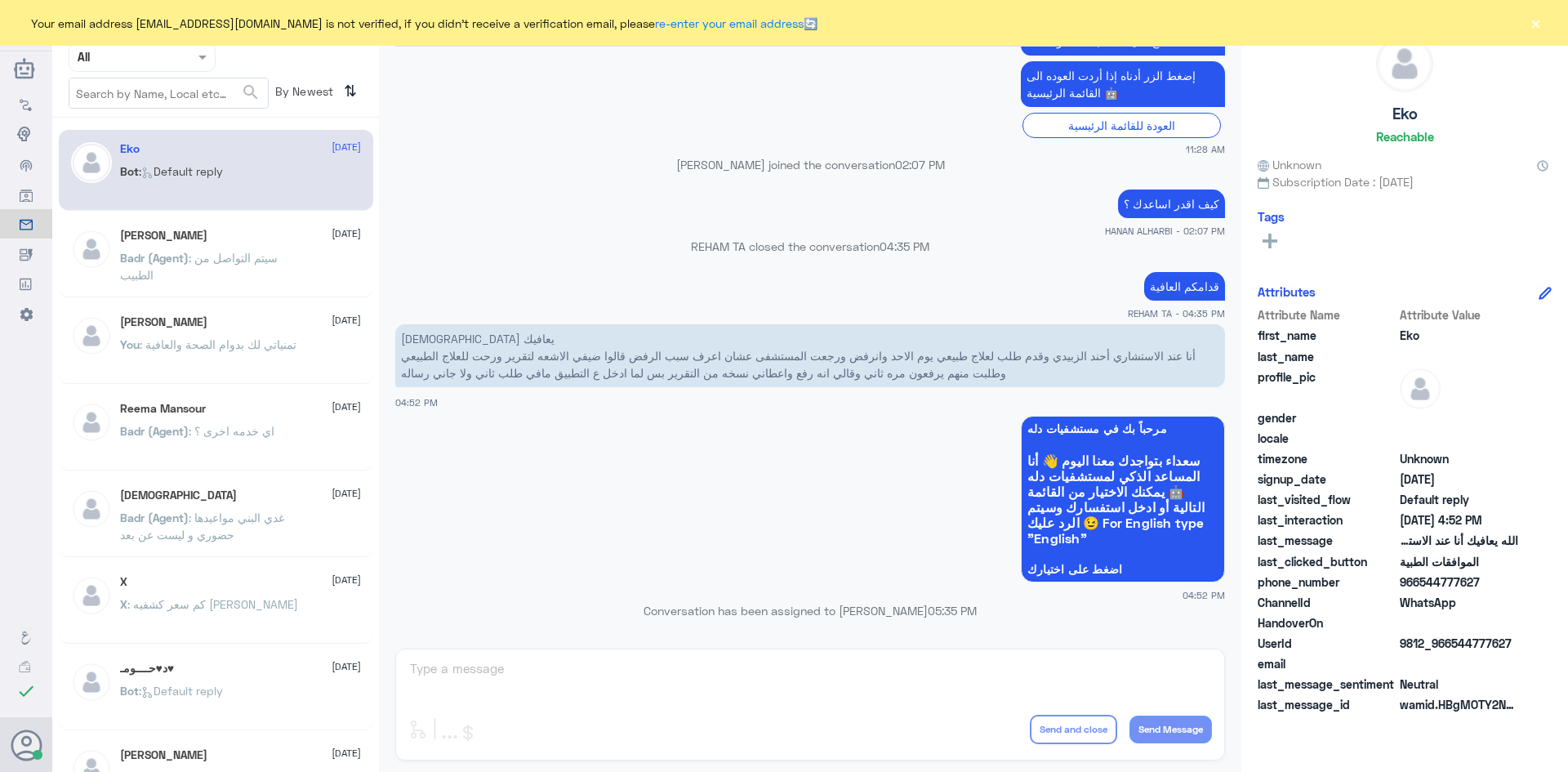
click at [1011, 660] on div "عبدالكريم الموسى Human Handover 4 Aug 2025 مرحباً بك في مستشفيات دله سعداء بتوا…" at bounding box center [811, 388] width 863 height 777
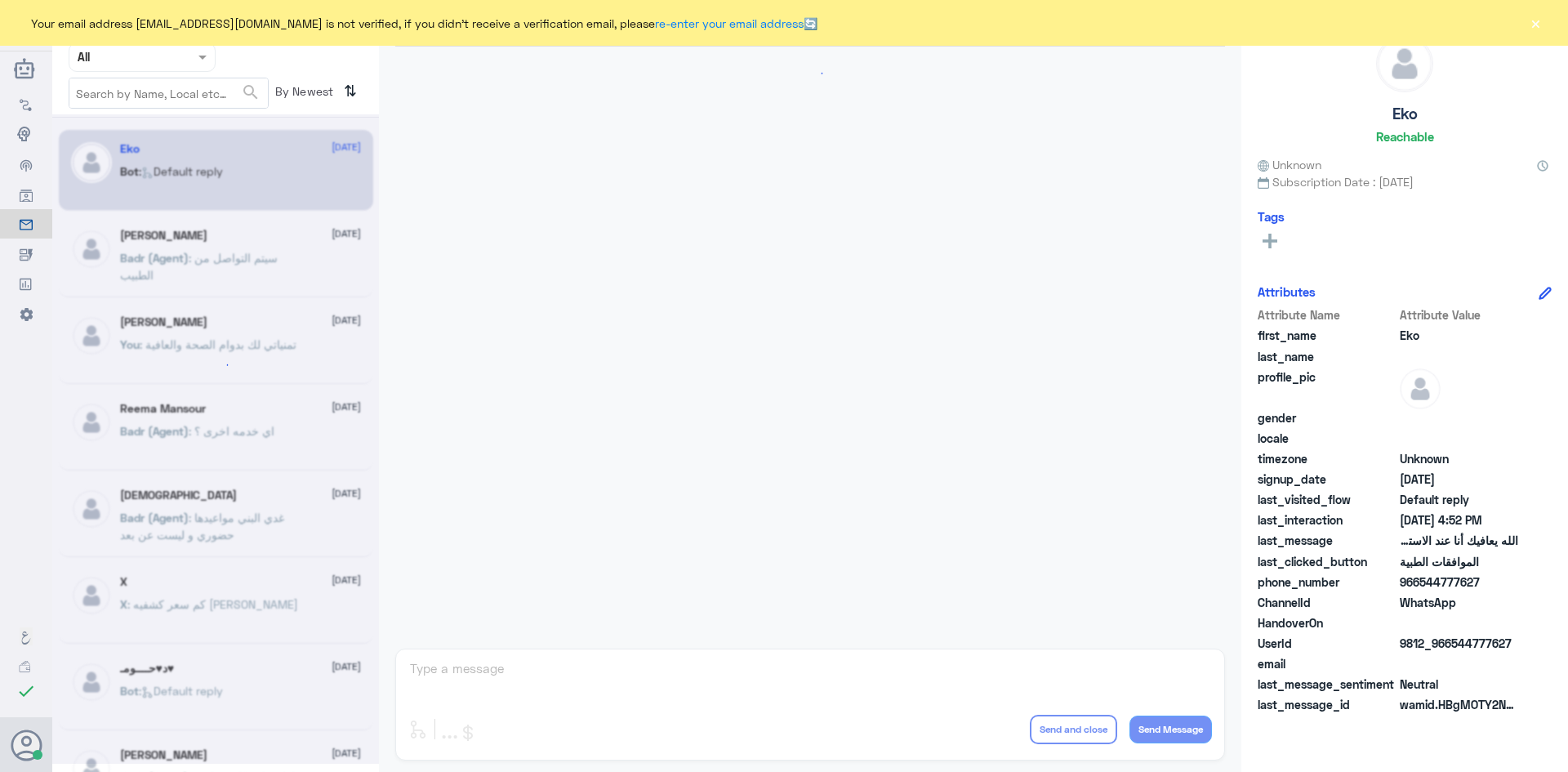
scroll to position [1560, 0]
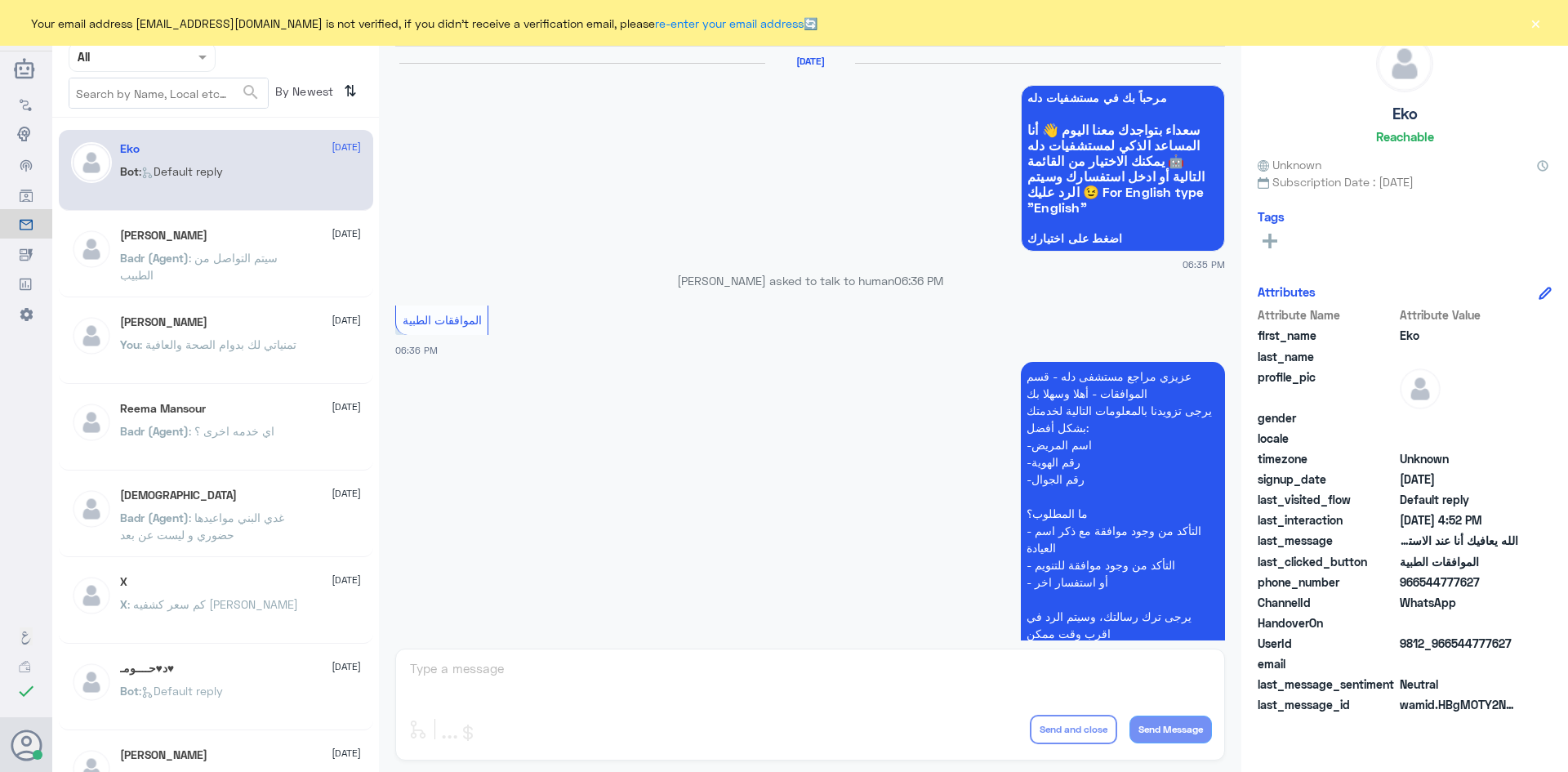
scroll to position [1560, 0]
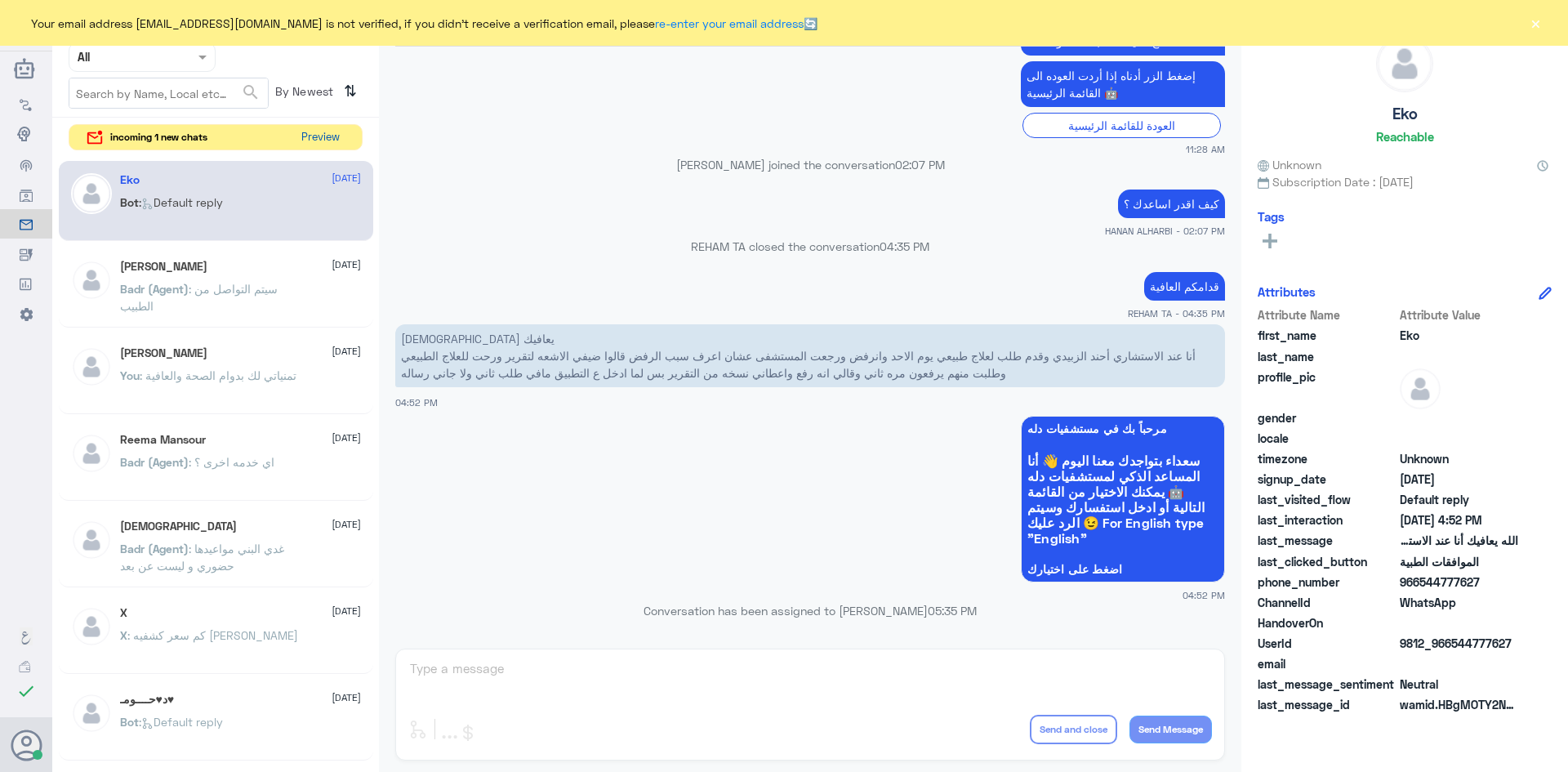
click at [333, 138] on button "Preview" at bounding box center [320, 137] width 50 height 26
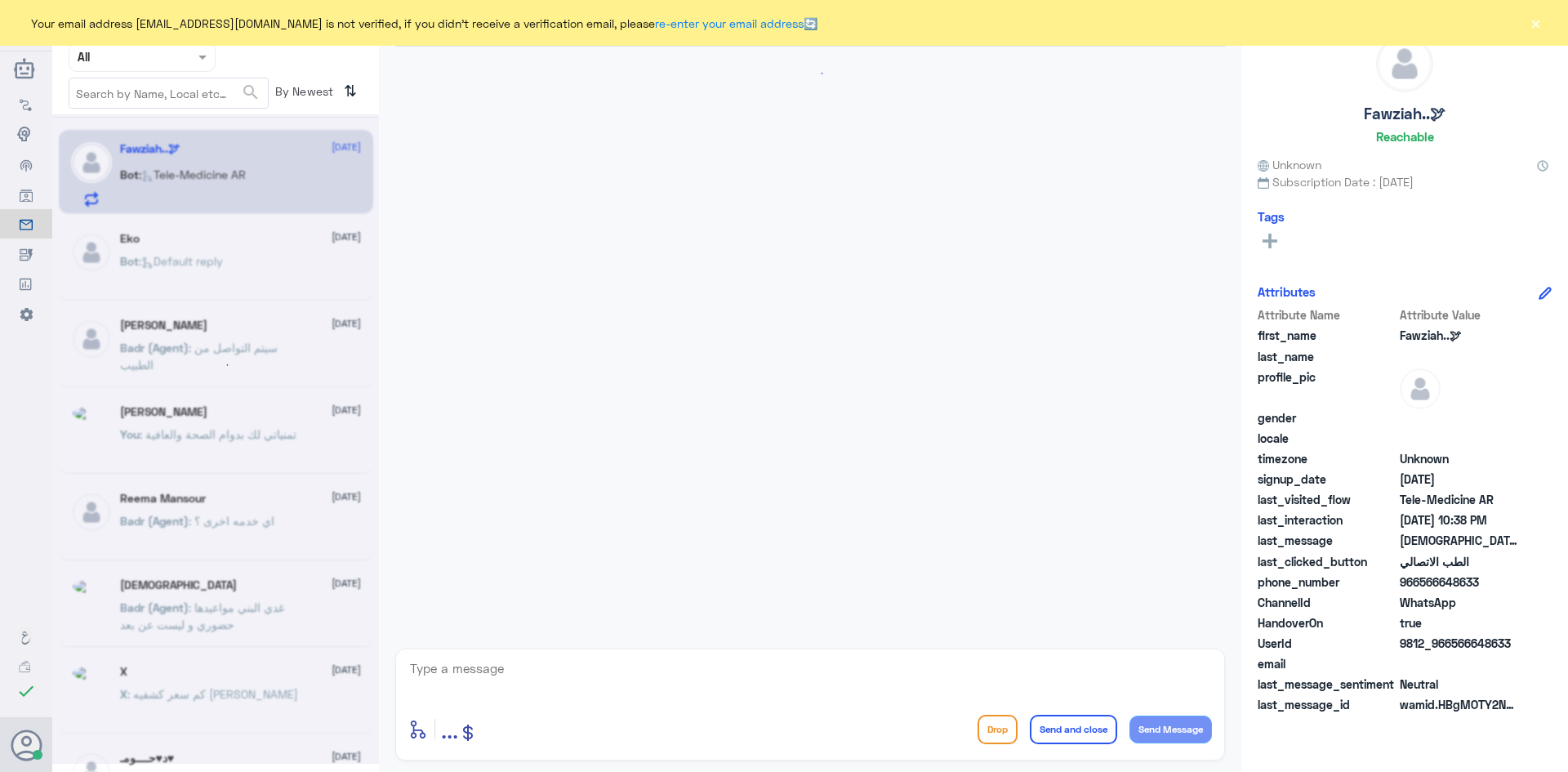
scroll to position [960, 0]
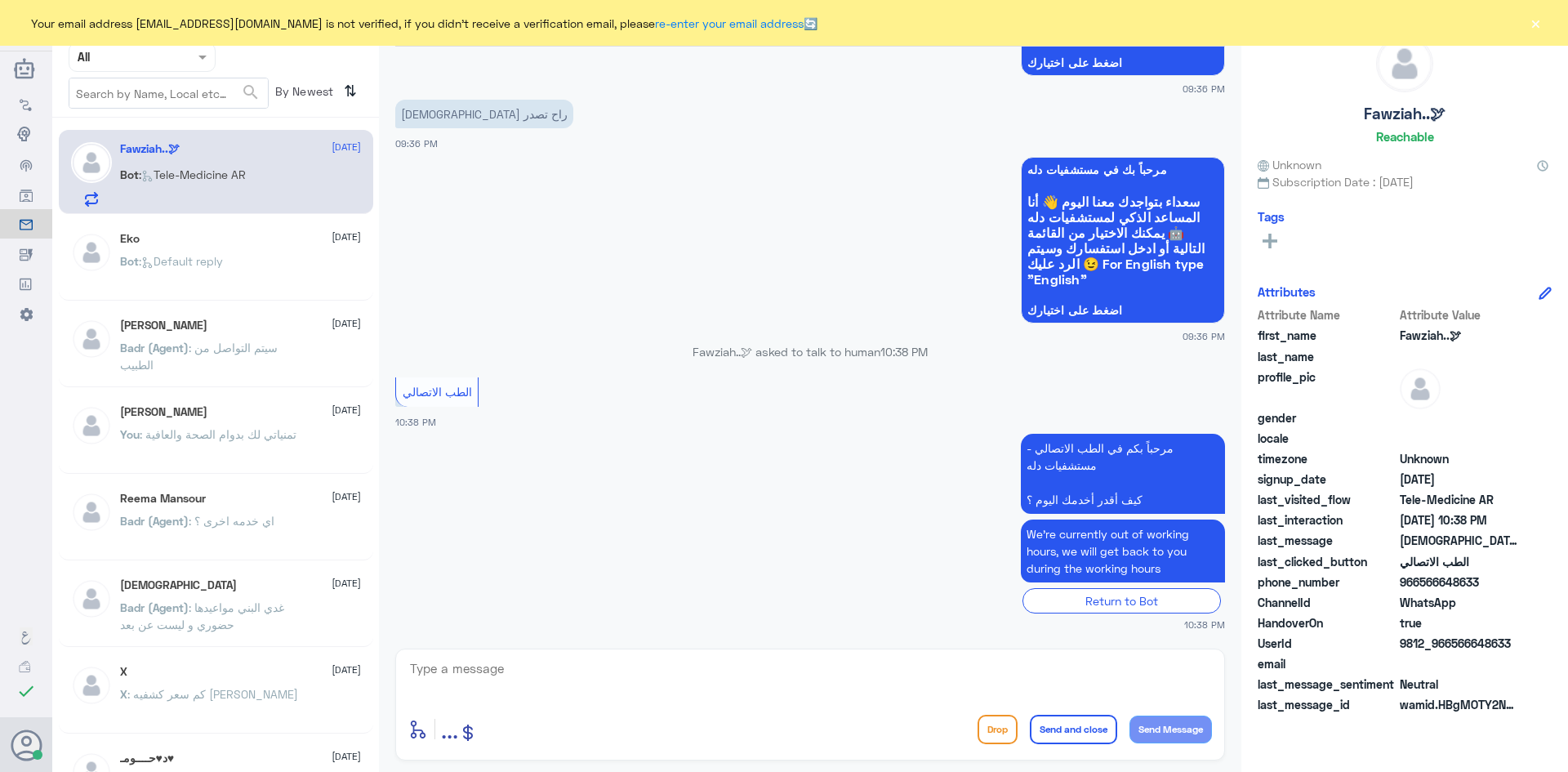
click at [495, 674] on textarea at bounding box center [810, 678] width 803 height 40
paste textarea "مرحبا معك عبدالكريم من الطب الاتصالي"
type textarea "مرحبا معك عبدالكريم من الطب الاتصالي"
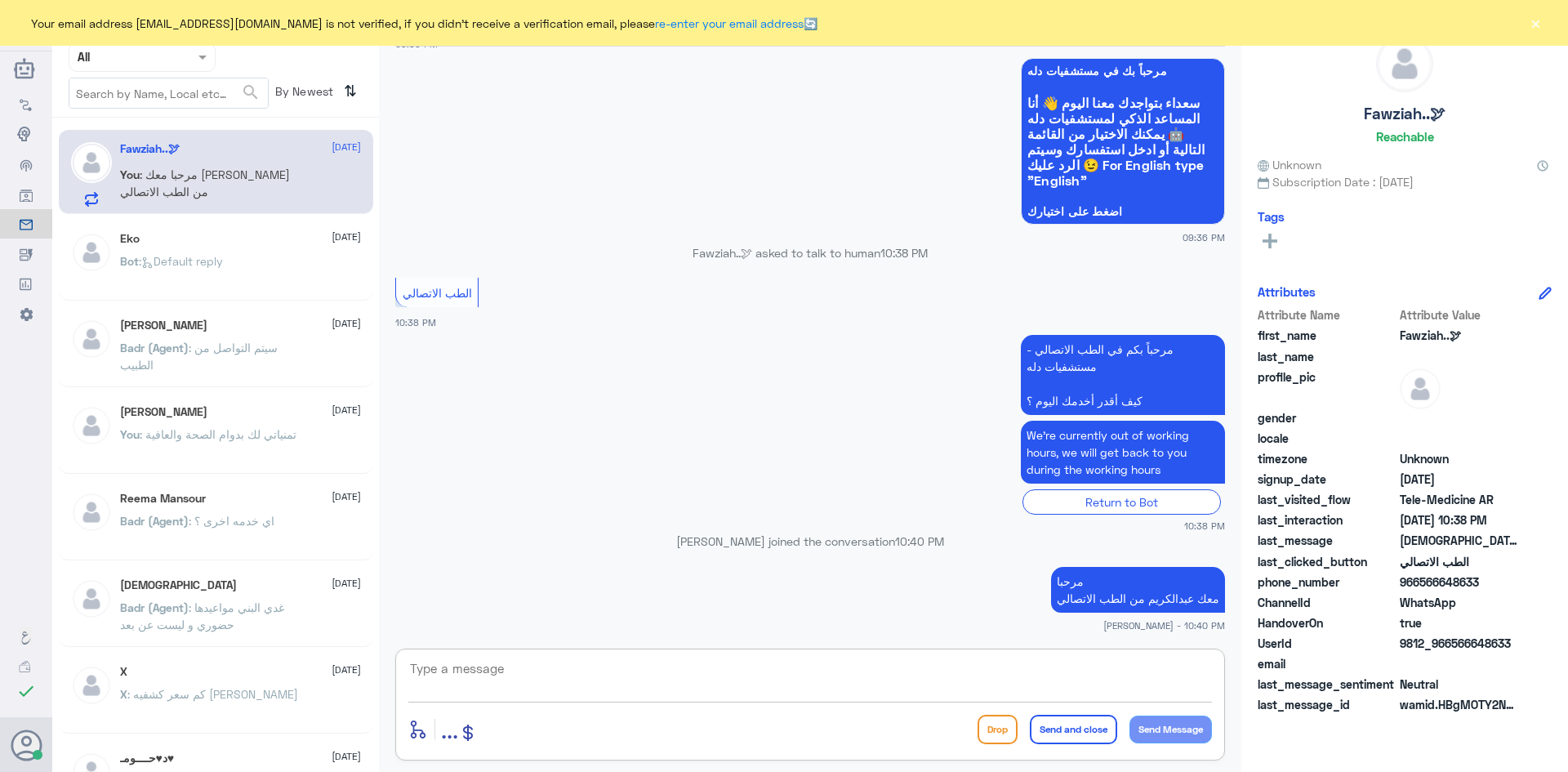
paste textarea "بإمكانك حجز موعد عن طريق التطبيق أو بالاتصال على الرقم الموحد 920012222"
type textarea "ب"
paste textarea "بإمكانك التواصل مع قسم التقارير الطبية على الواتس 0550181732"
type textarea "بإمكانك التواصل مع قسم التقارير الطبية على الواتس 0550181732"
click at [1054, 735] on button "Send and close" at bounding box center [1073, 729] width 87 height 29
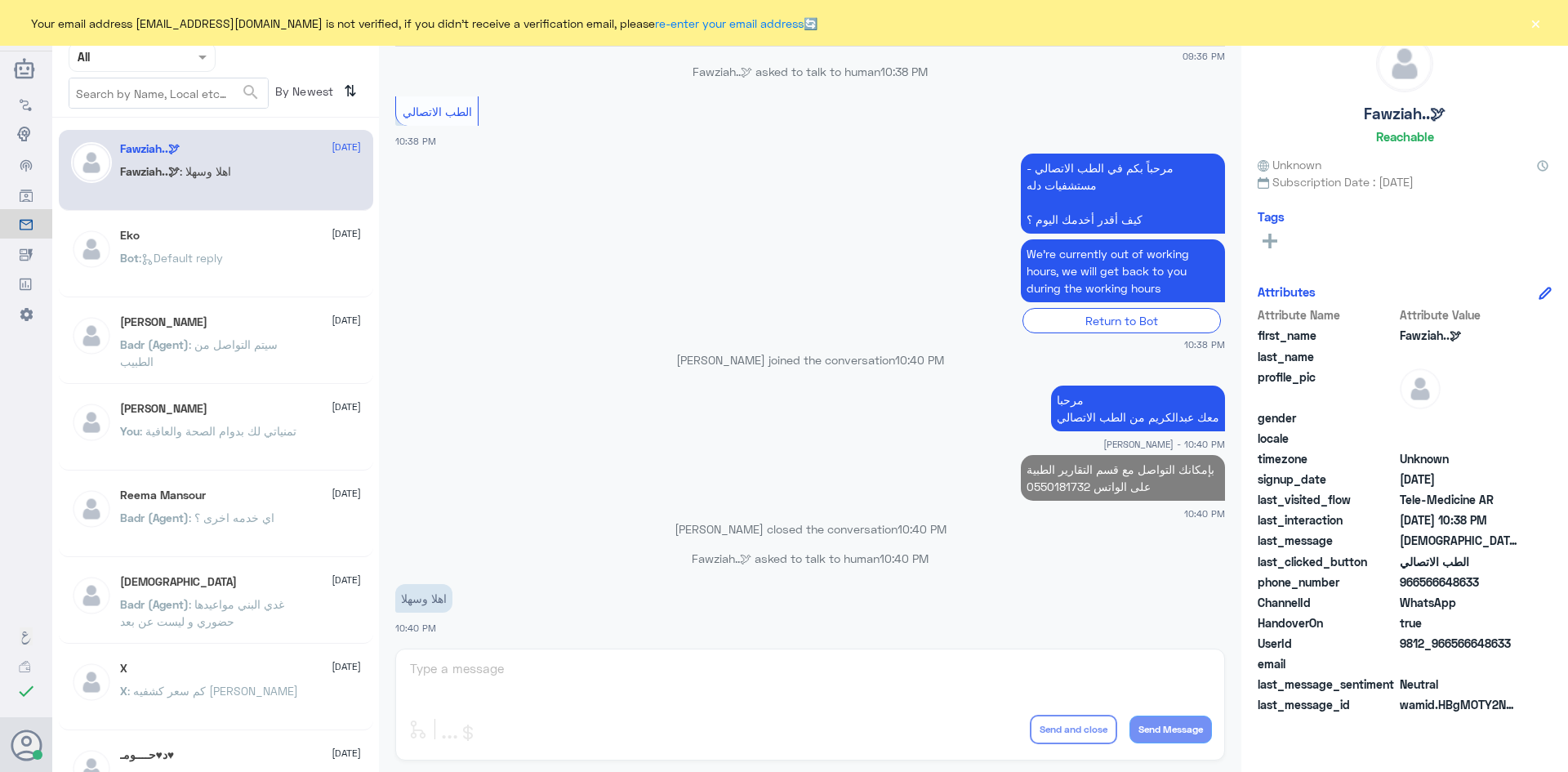
scroll to position [1102, 0]
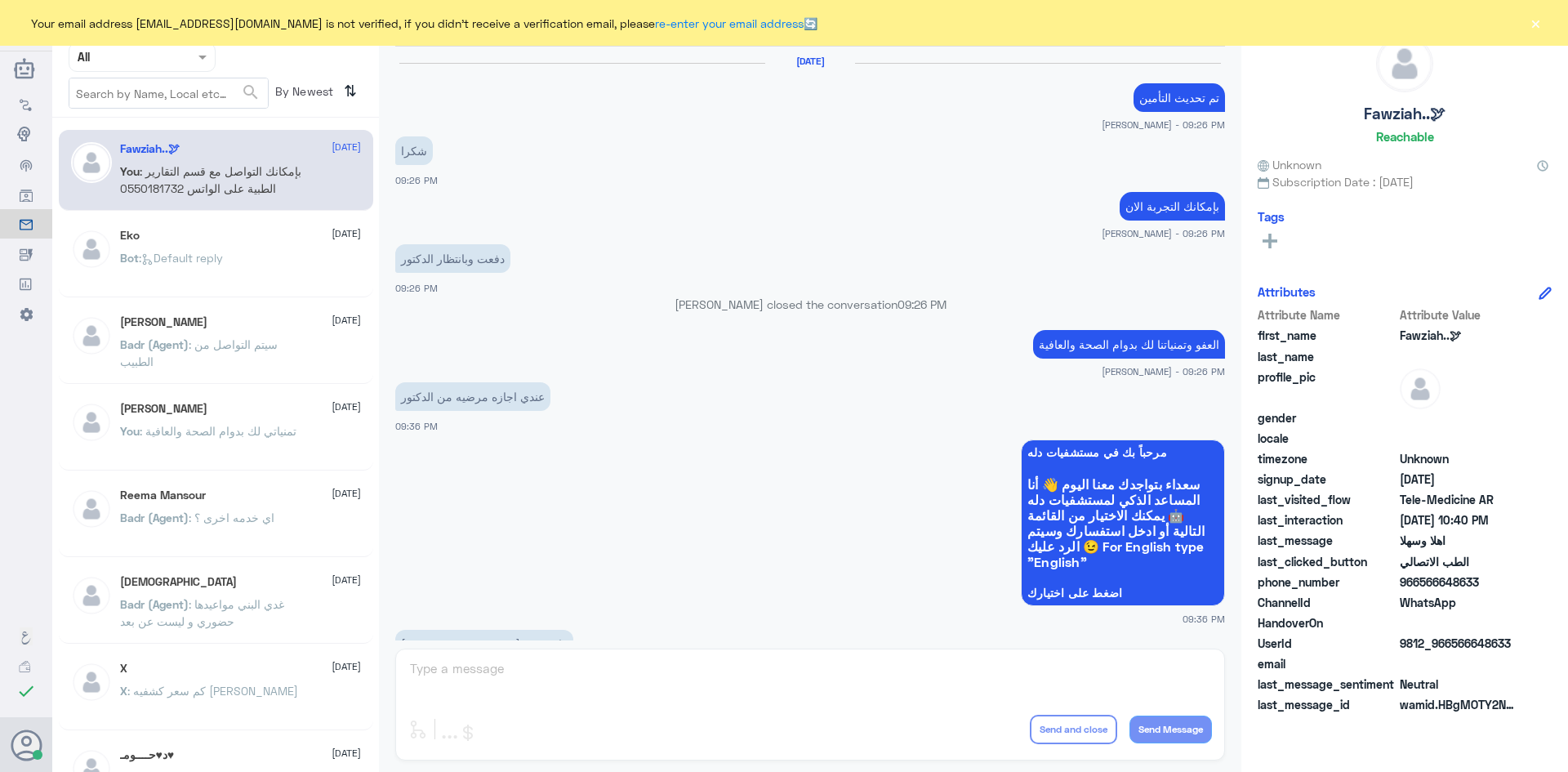
scroll to position [814, 0]
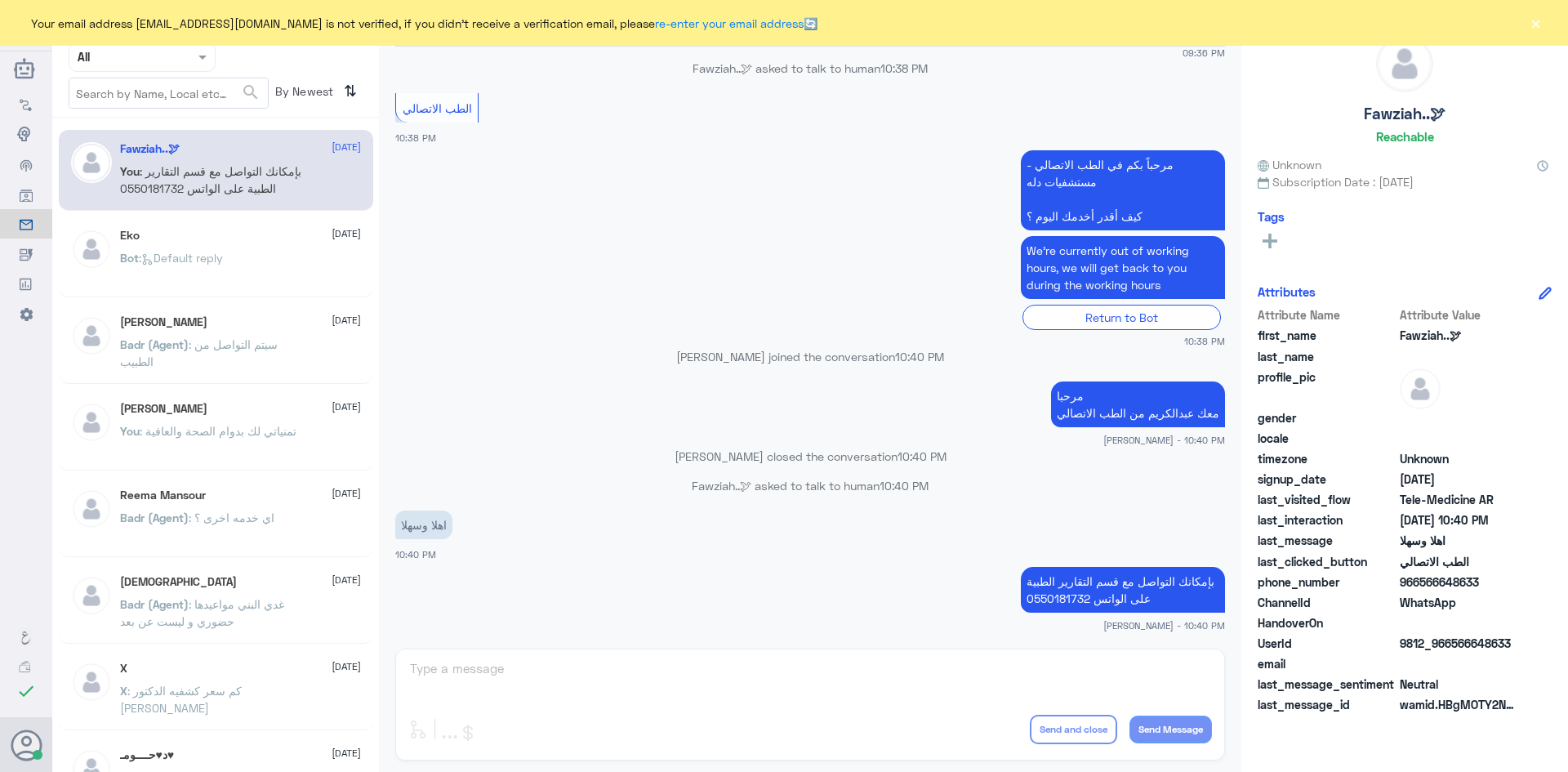
click at [1536, 27] on button "×" at bounding box center [1535, 23] width 16 height 16
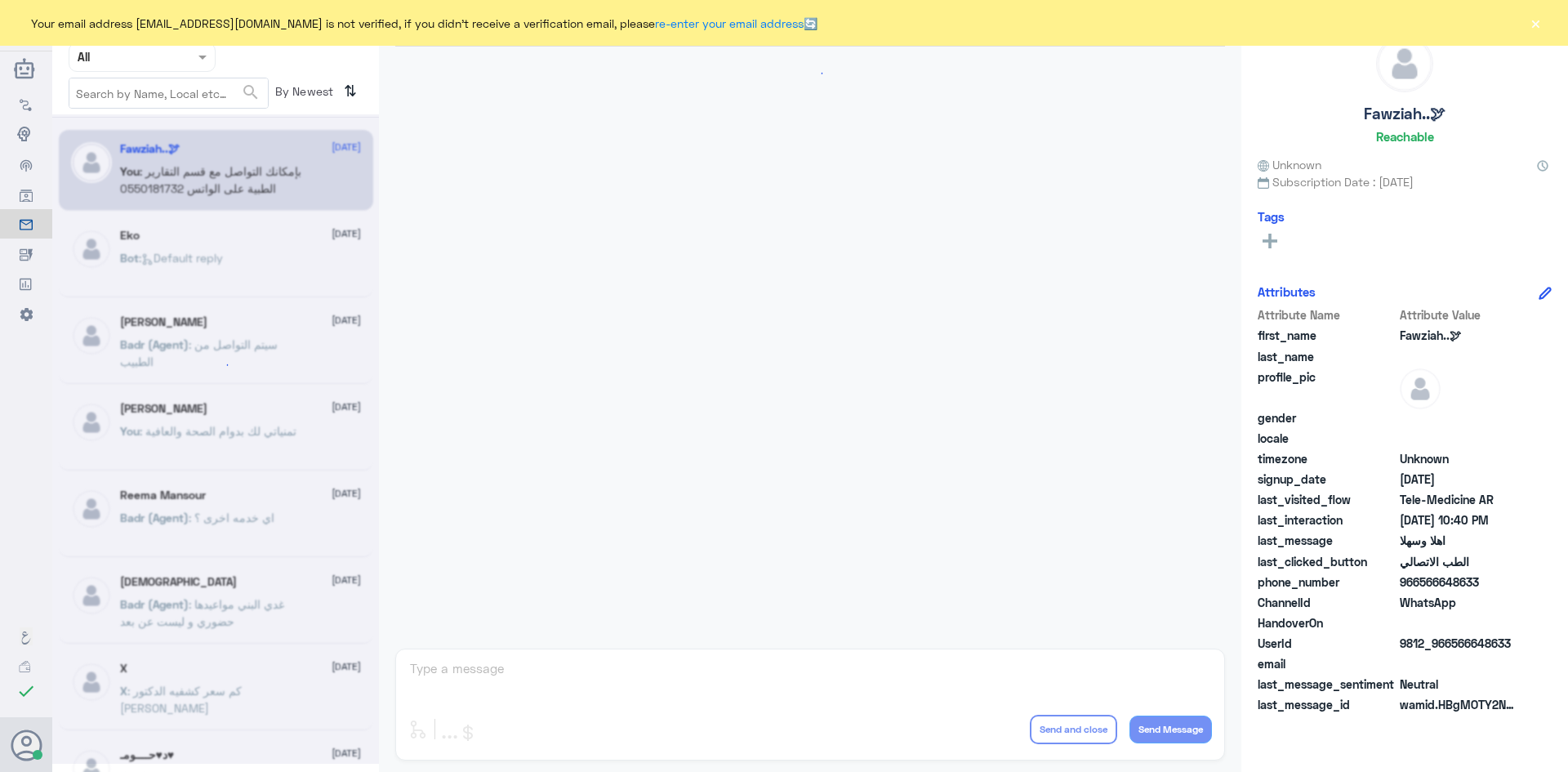
scroll to position [814, 0]
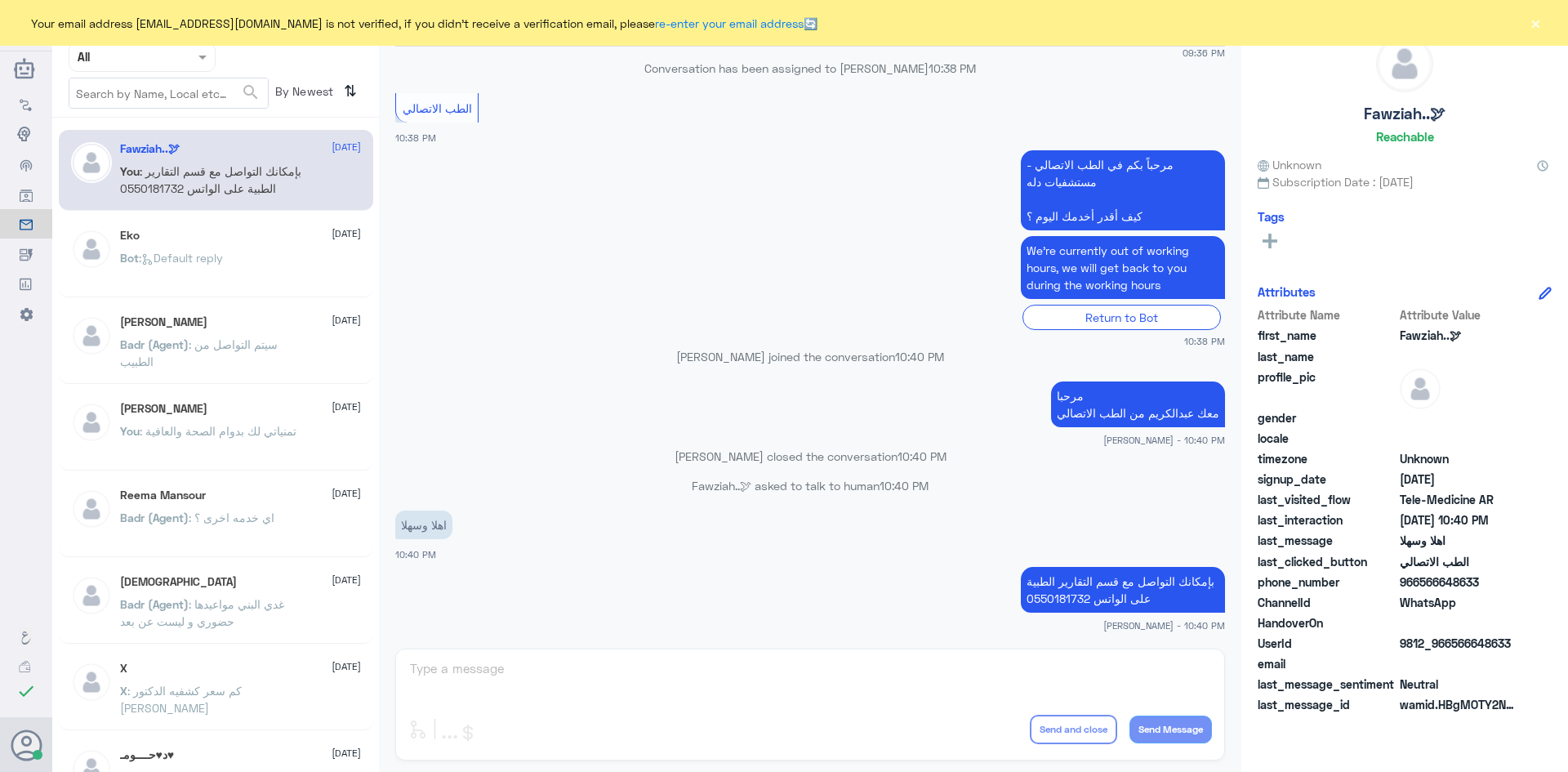
click at [1531, 22] on button "×" at bounding box center [1535, 23] width 16 height 16
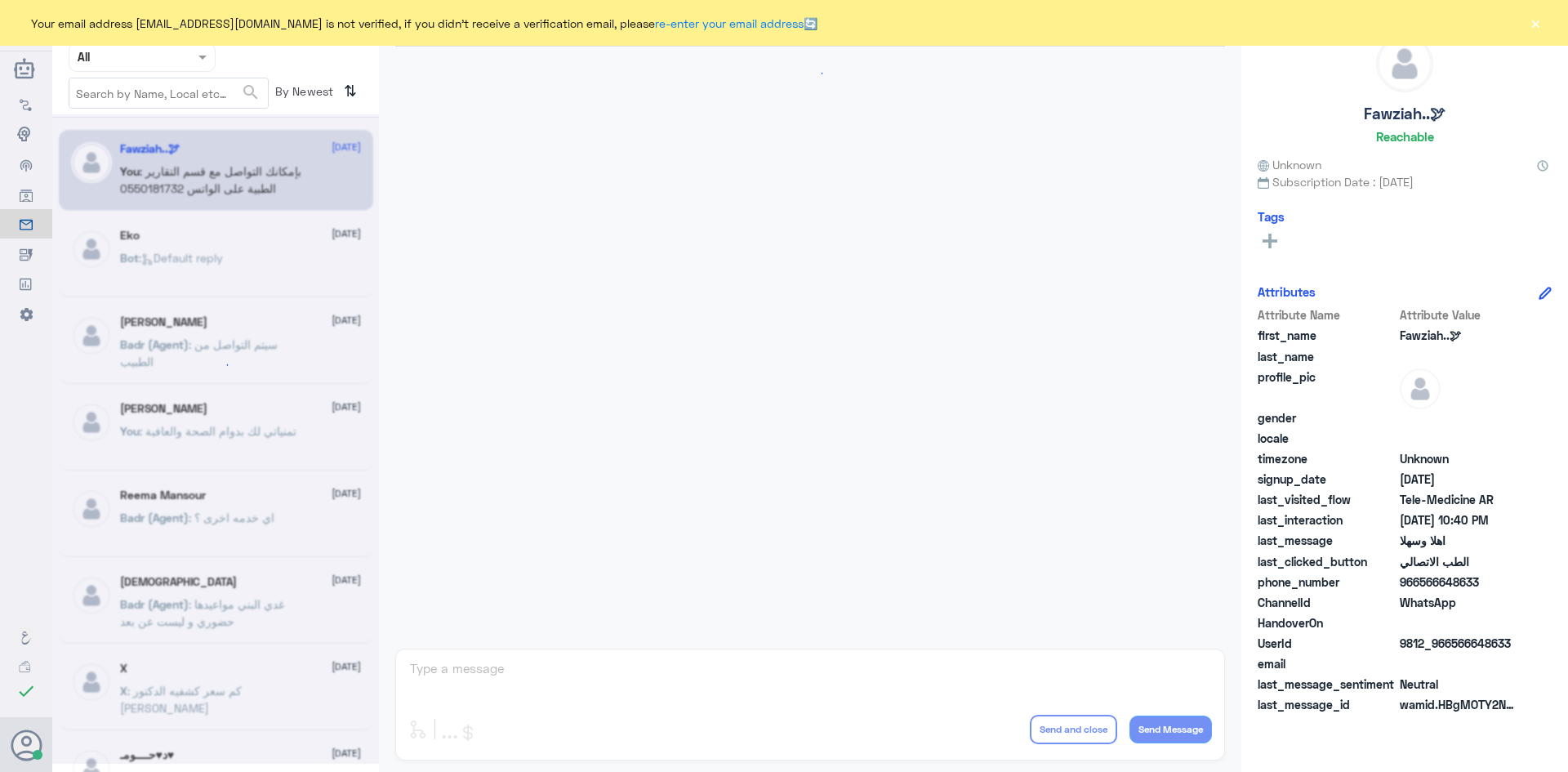
scroll to position [814, 0]
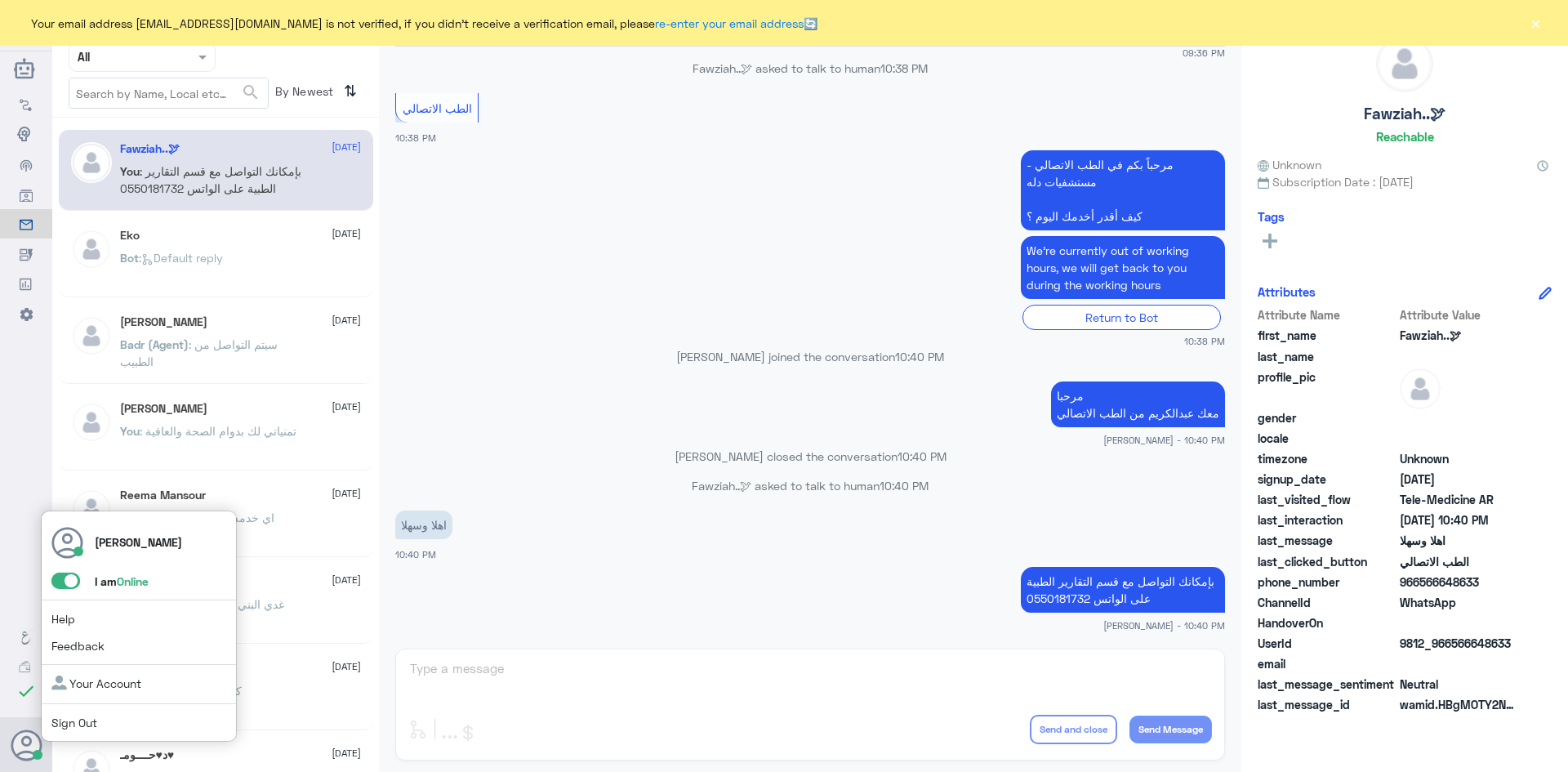
click at [62, 581] on span at bounding box center [65, 581] width 28 height 16
click at [0, 0] on input "checkbox" at bounding box center [0, 0] width 0 height 0
